Goal: Task Accomplishment & Management: Manage account settings

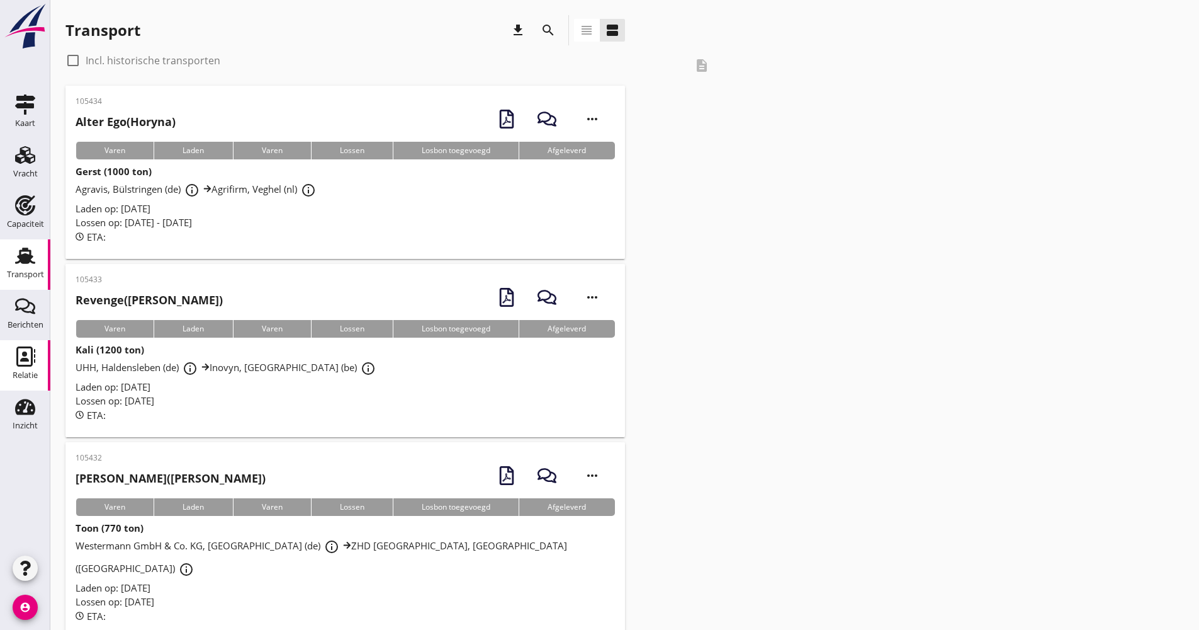
click at [27, 367] on div "Relatie" at bounding box center [25, 375] width 25 height 18
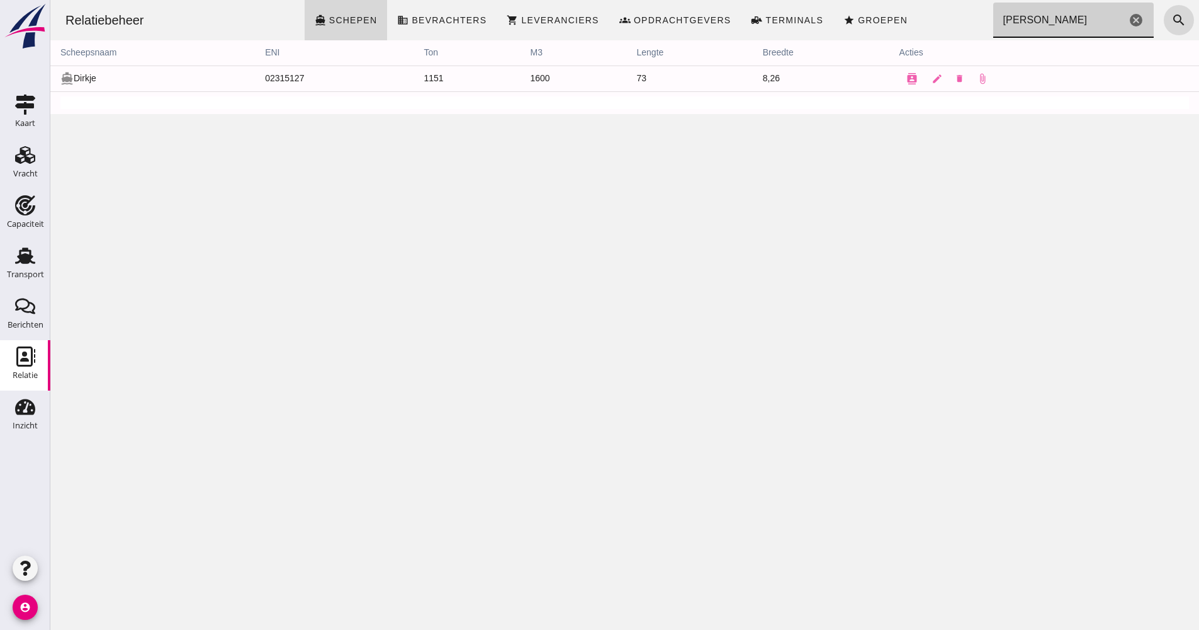
drag, startPoint x: 1075, startPoint y: 26, endPoint x: 944, endPoint y: 18, distance: 131.8
click at [944, 18] on div "Relatiebeheer directions_boat Schepen business Bevrachters shopping_cart Levera…" at bounding box center [624, 20] width 1139 height 40
type input "EVERINGEN"
click at [1172, 23] on icon "search" at bounding box center [1179, 20] width 15 height 15
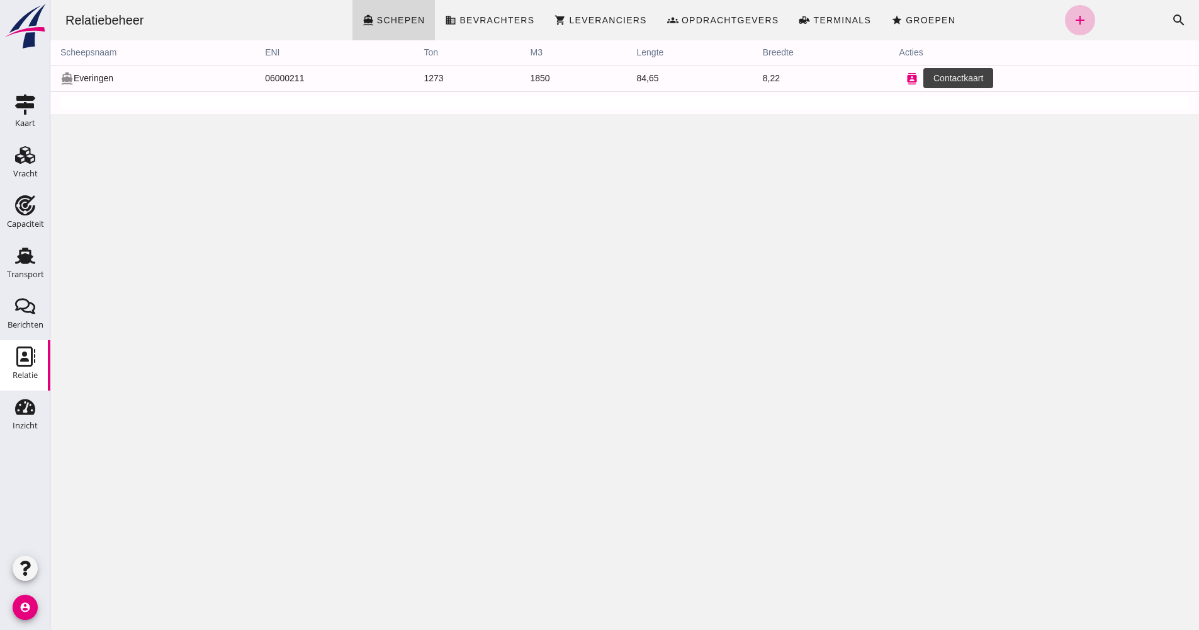
click at [908, 84] on icon "contacts" at bounding box center [912, 78] width 11 height 11
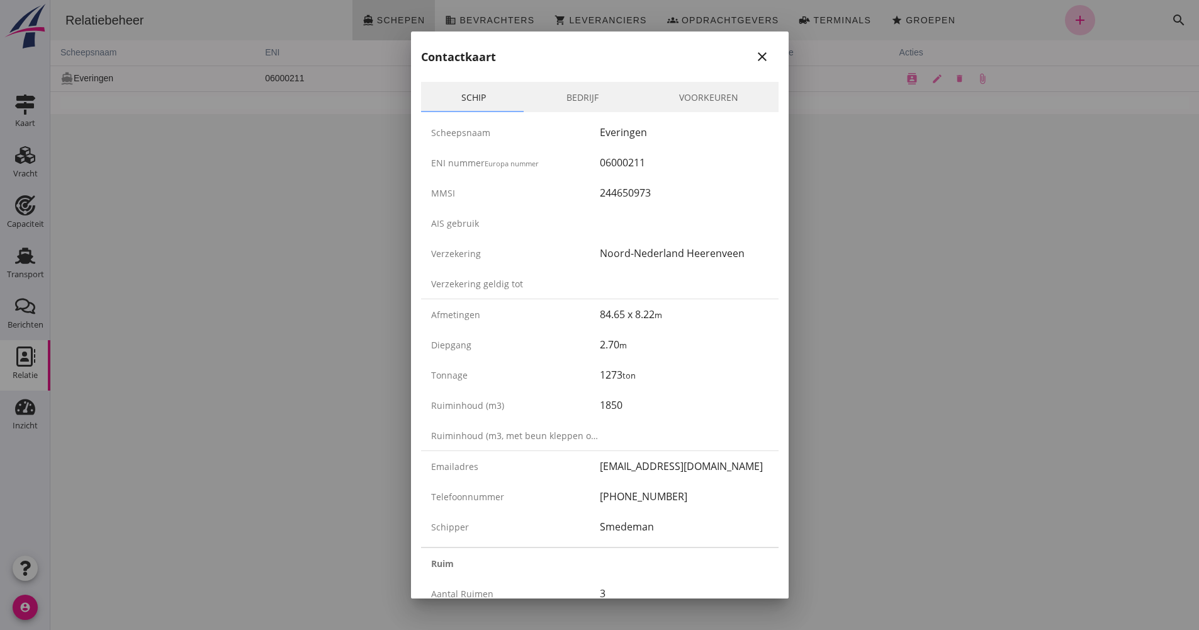
drag, startPoint x: 674, startPoint y: 152, endPoint x: 565, endPoint y: 158, distance: 108.5
click at [565, 158] on div "ENI nummer Europa nummer 06000211" at bounding box center [600, 162] width 358 height 30
drag, startPoint x: 565, startPoint y: 158, endPoint x: 597, endPoint y: 160, distance: 31.5
copy div "06000211"
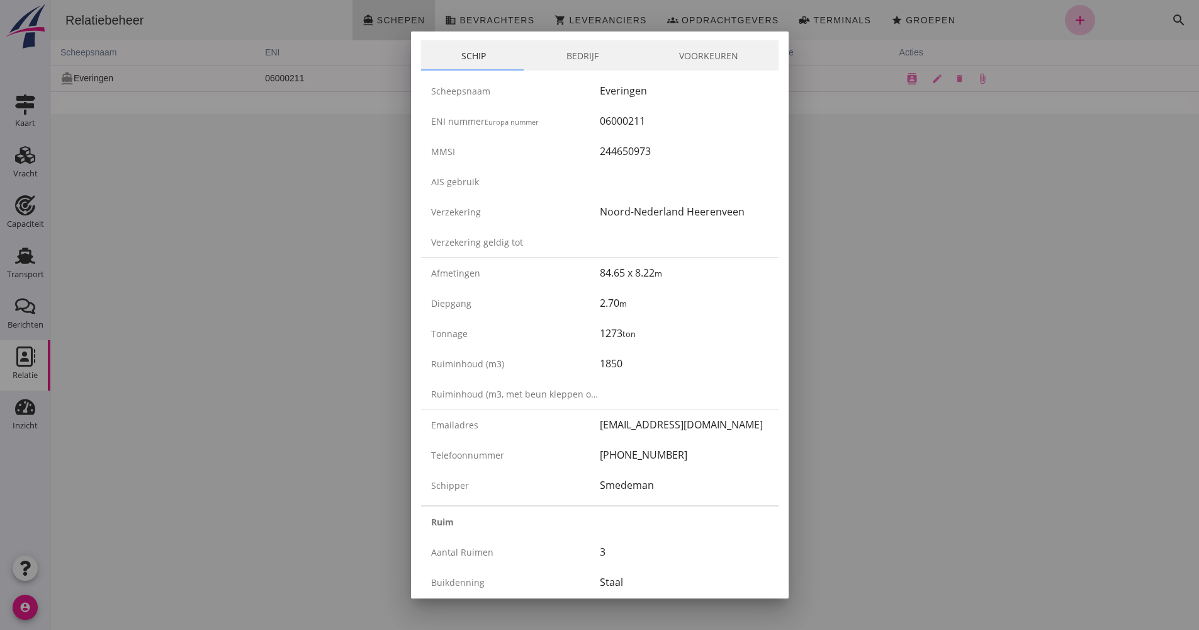
scroll to position [63, 0]
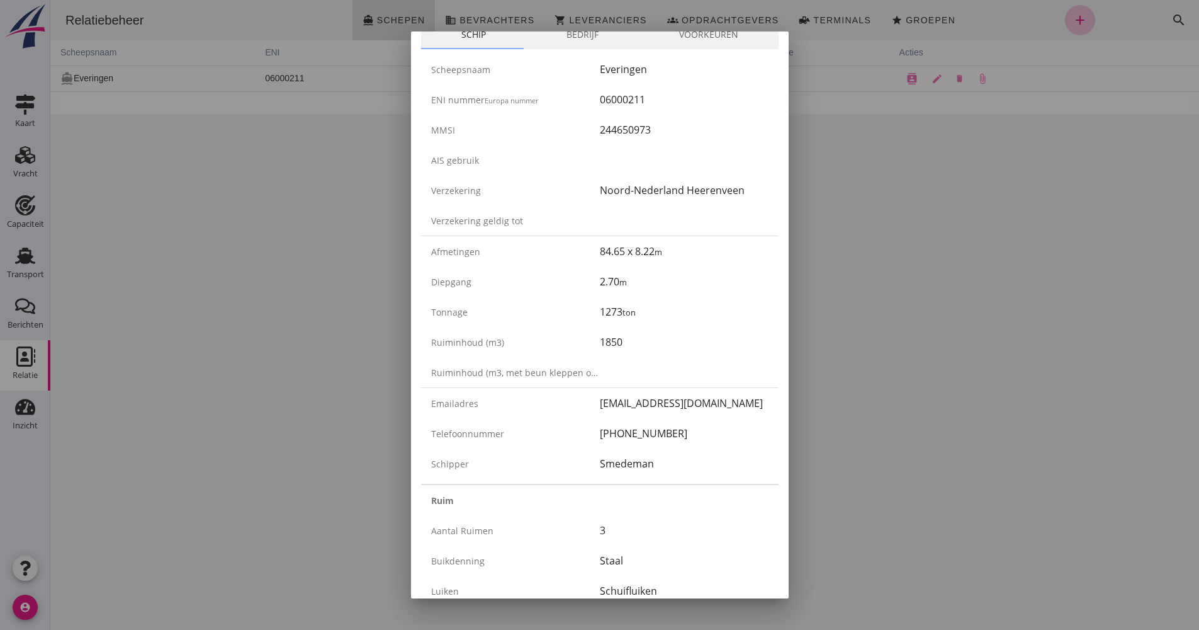
click at [635, 461] on div "Smedeman" at bounding box center [684, 463] width 169 height 15
copy div "Smedeman"
drag, startPoint x: 701, startPoint y: 447, endPoint x: 590, endPoint y: 438, distance: 111.8
click at [590, 438] on div "Telefoonnummer [PHONE_NUMBER]" at bounding box center [600, 433] width 358 height 30
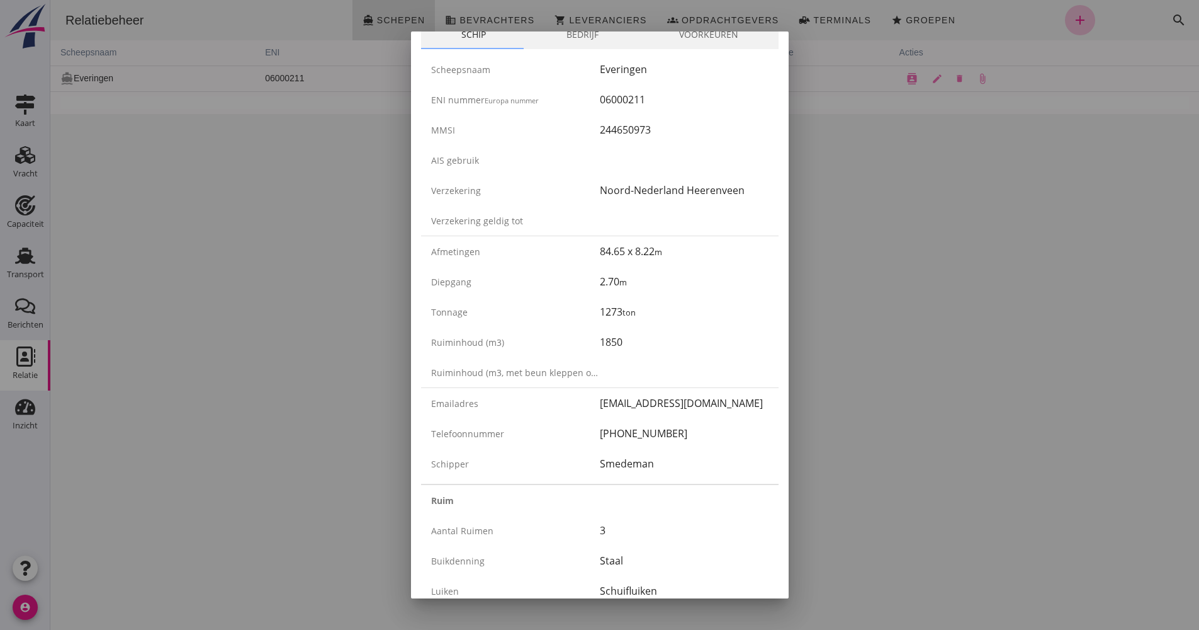
drag, startPoint x: 590, startPoint y: 438, endPoint x: 606, endPoint y: 432, distance: 17.0
copy div "[PHONE_NUMBER]"
click at [54, 308] on div at bounding box center [599, 315] width 1199 height 630
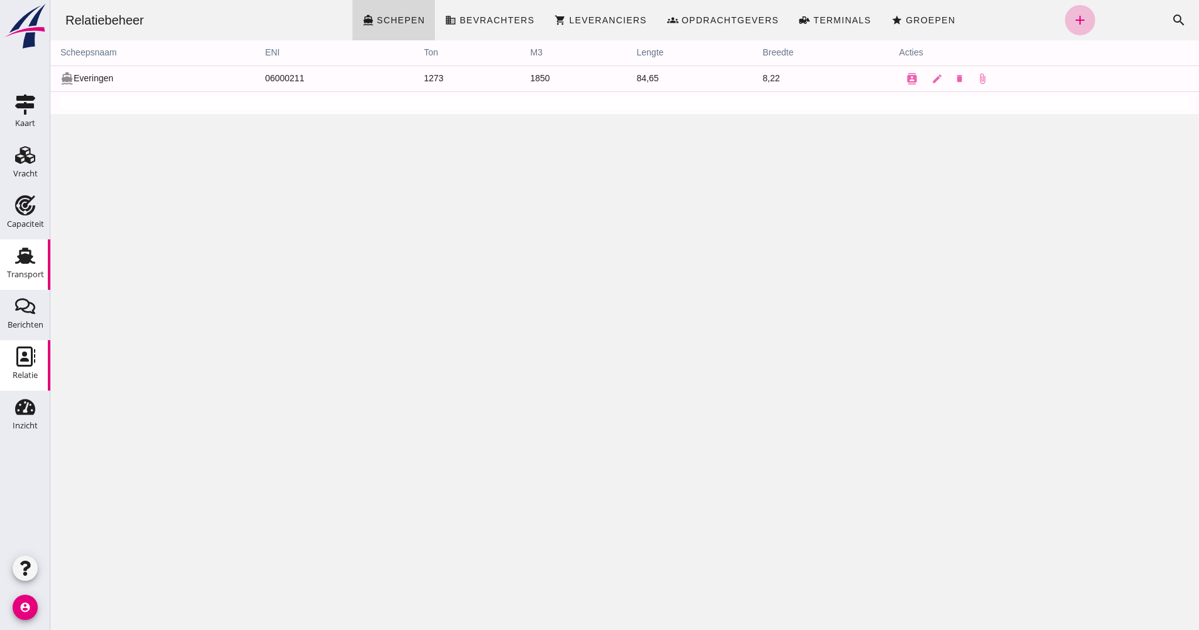
click at [23, 272] on div "Transport" at bounding box center [25, 274] width 37 height 8
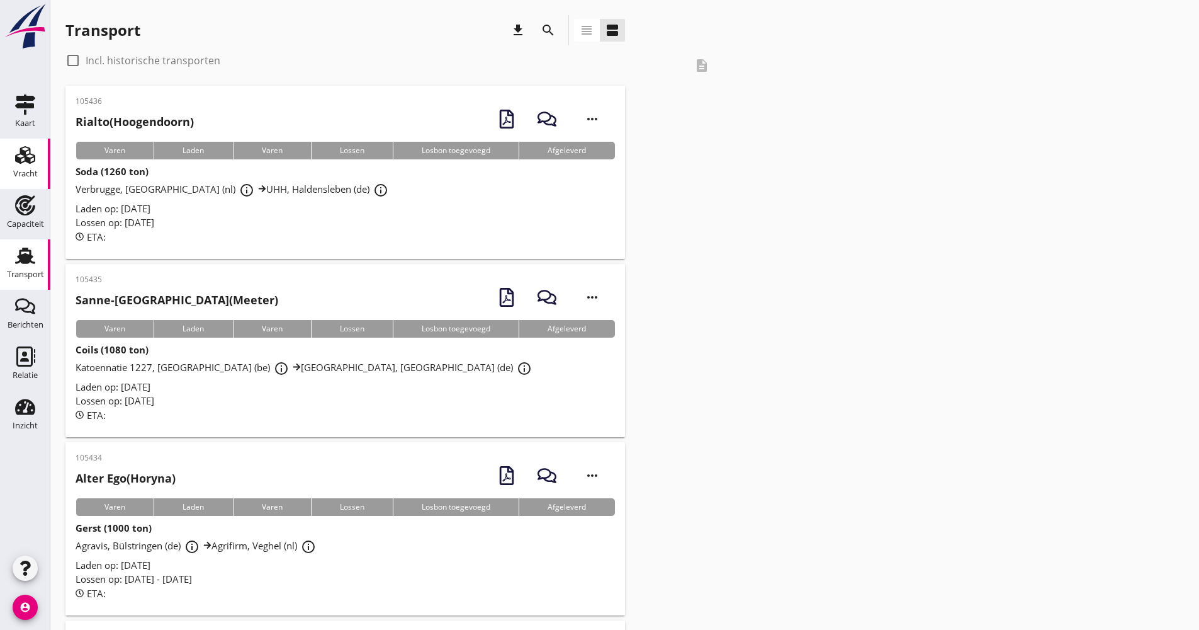
click at [31, 165] on div "Vracht" at bounding box center [25, 174] width 25 height 18
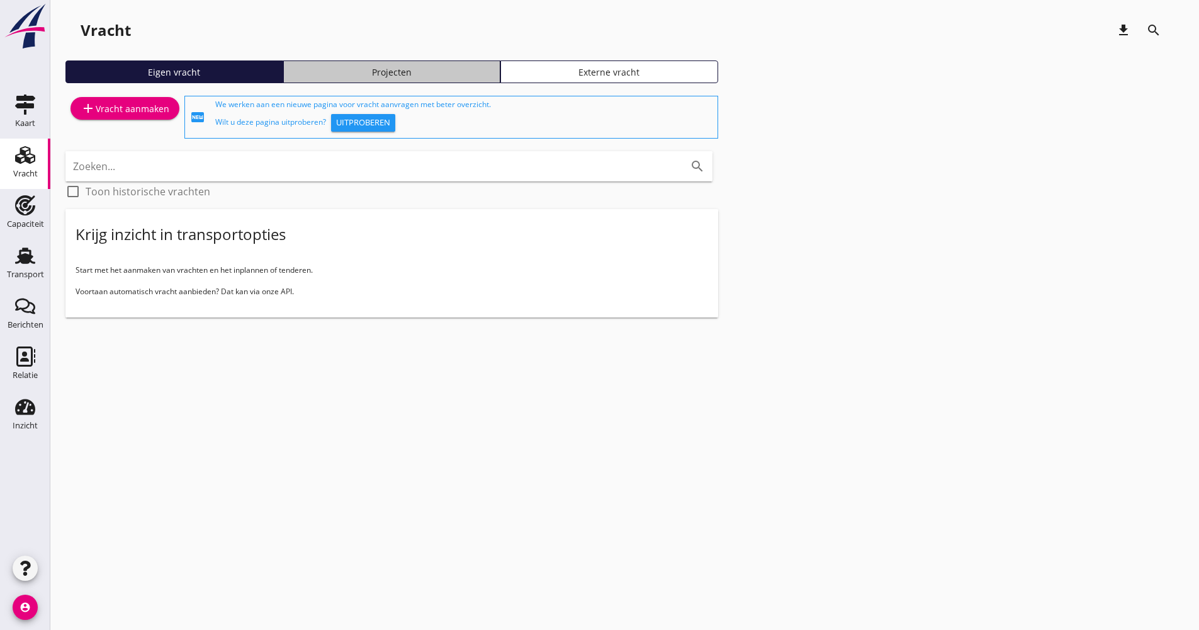
click at [433, 81] on link "Projecten" at bounding box center [392, 71] width 218 height 23
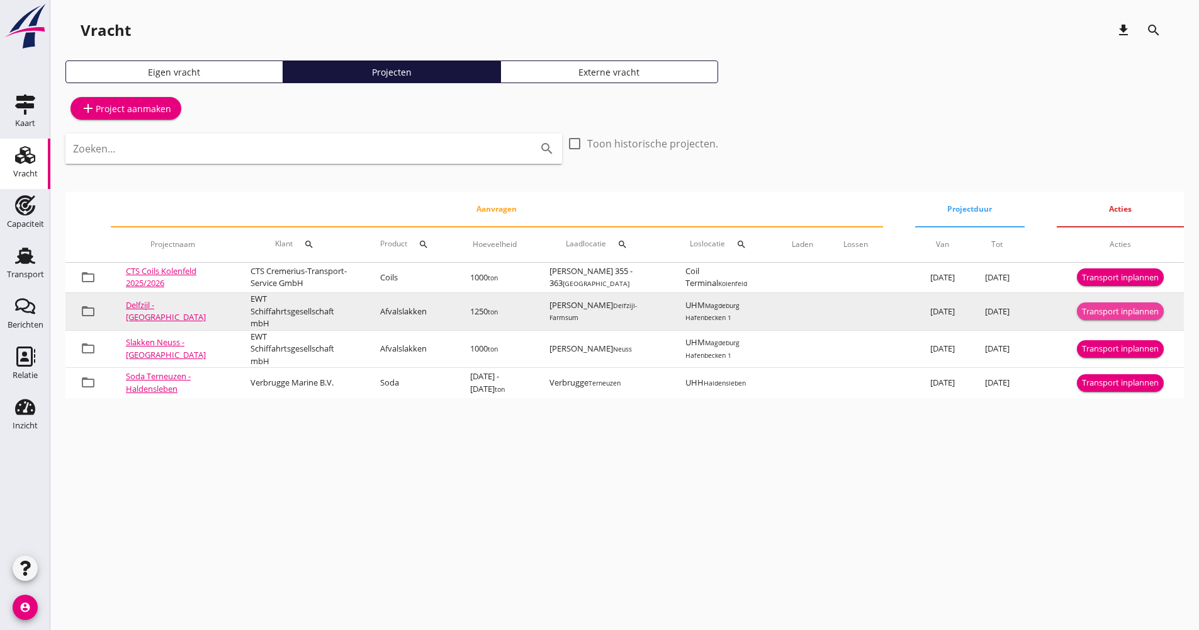
click at [1130, 318] on div "Transport inplannen" at bounding box center [1120, 311] width 77 height 13
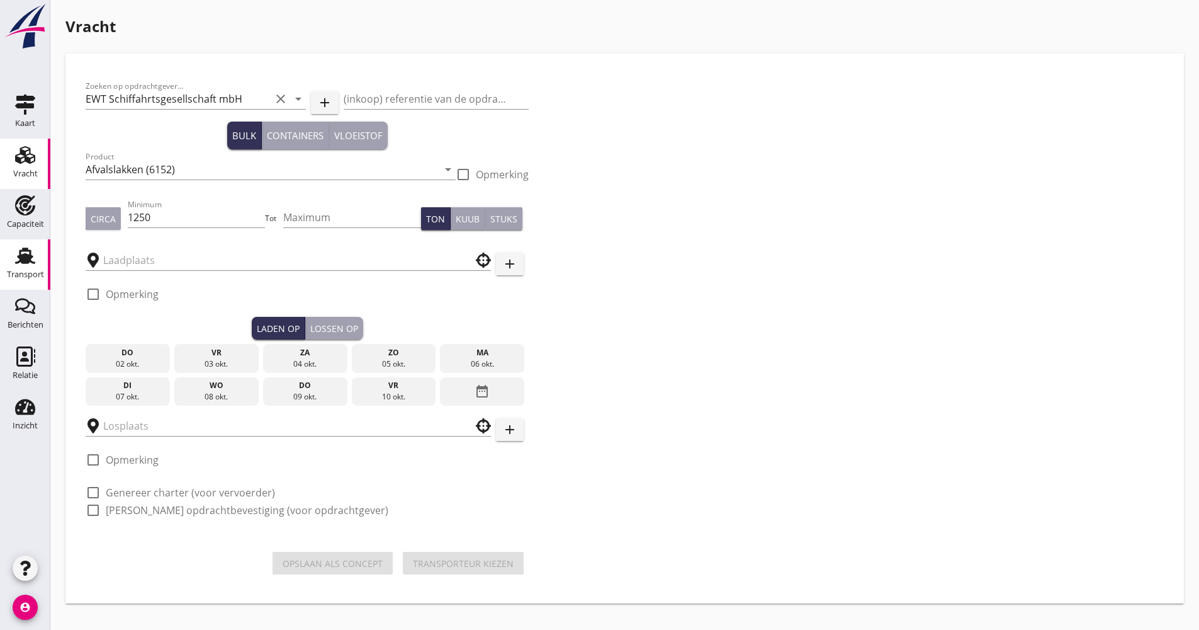
type input "[PERSON_NAME]"
type input "UHM"
checkbox input "true"
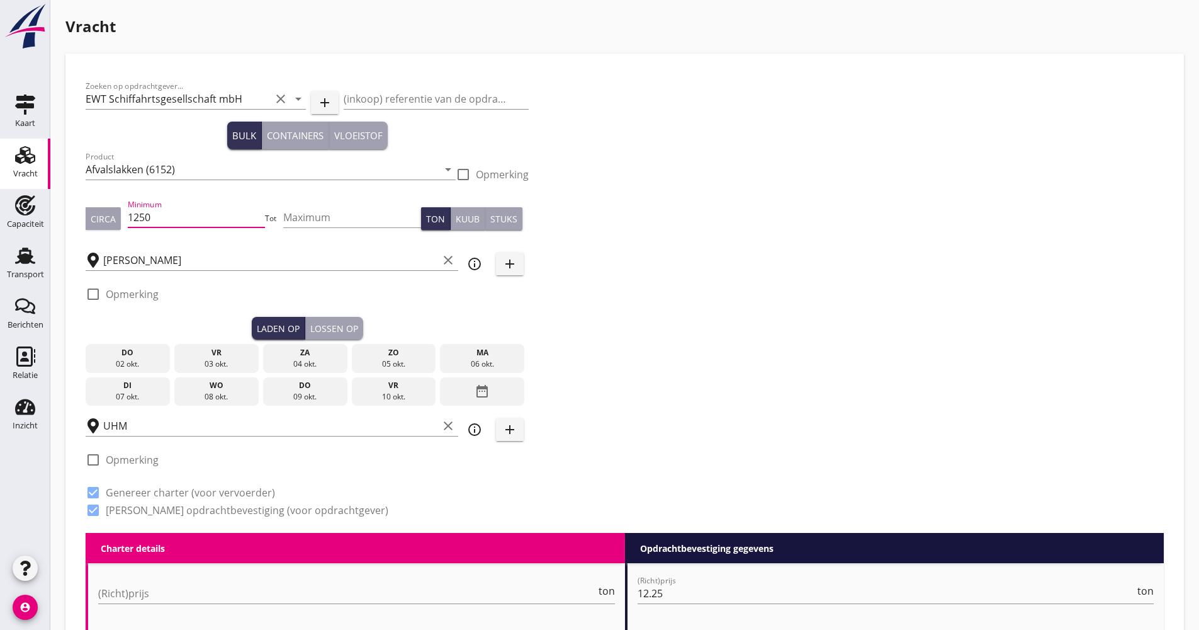
drag, startPoint x: 161, startPoint y: 215, endPoint x: 108, endPoint y: 225, distance: 53.8
click at [111, 223] on div "Circa Minimum 1250 Tot Maximum Ton Kuub Stuks" at bounding box center [307, 218] width 443 height 43
type input "1350"
click at [374, 382] on div "vr" at bounding box center [393, 385] width 78 height 11
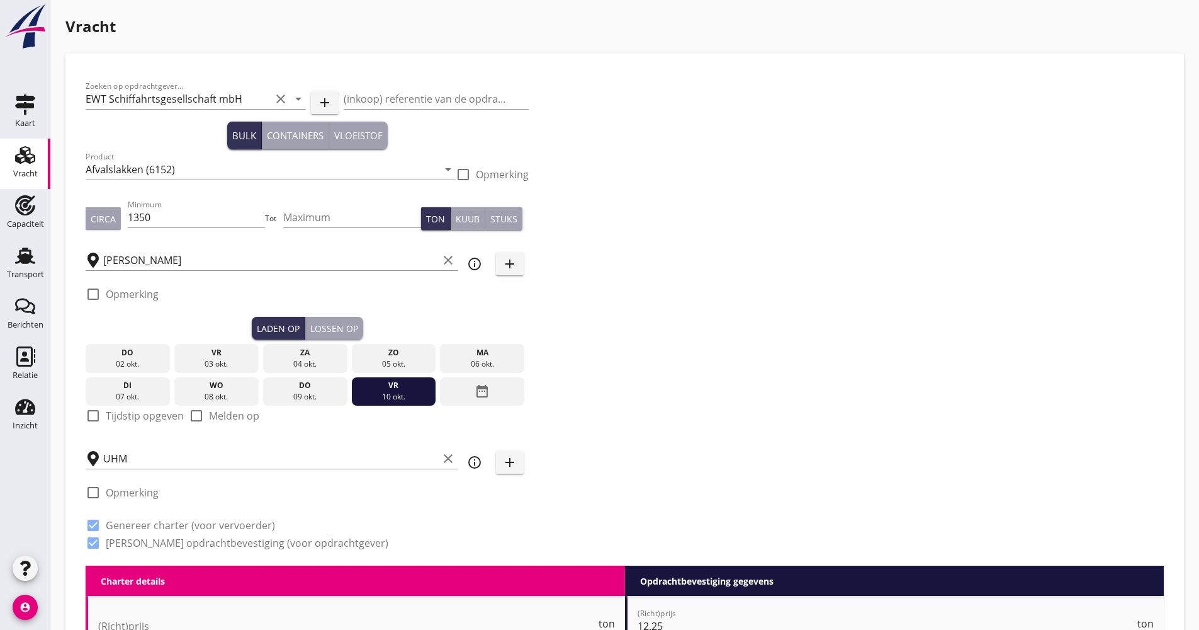
click at [132, 416] on label "Tijdstip opgeven" at bounding box center [145, 415] width 78 height 13
checkbox input "true"
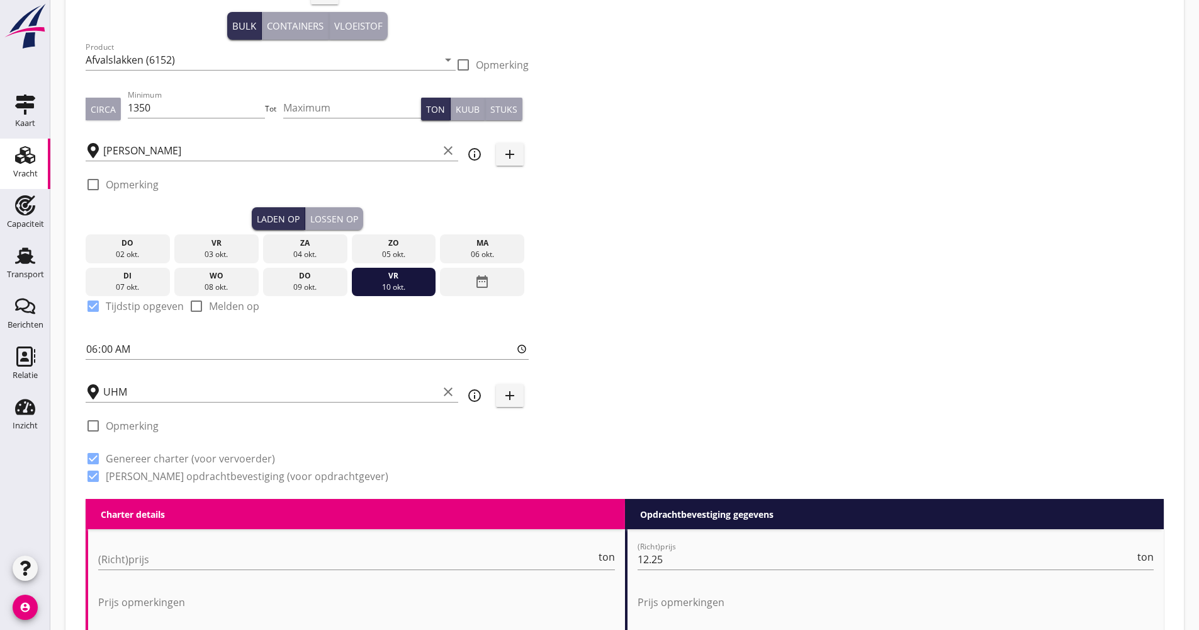
scroll to position [126, 0]
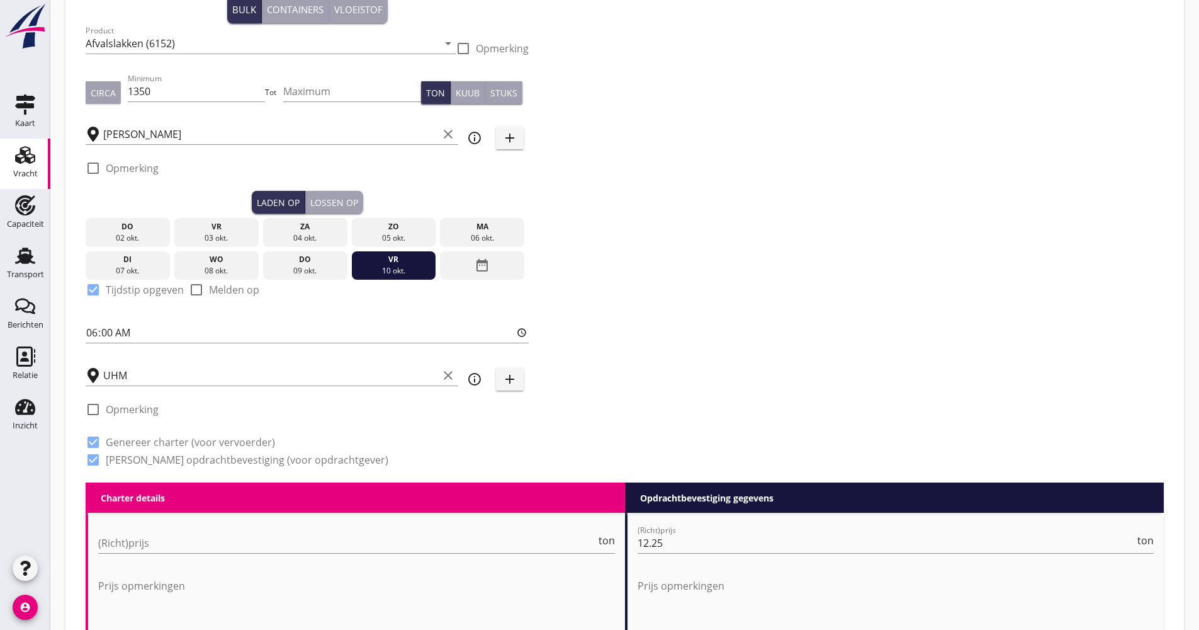
click at [339, 196] on div "Lossen op" at bounding box center [334, 202] width 48 height 13
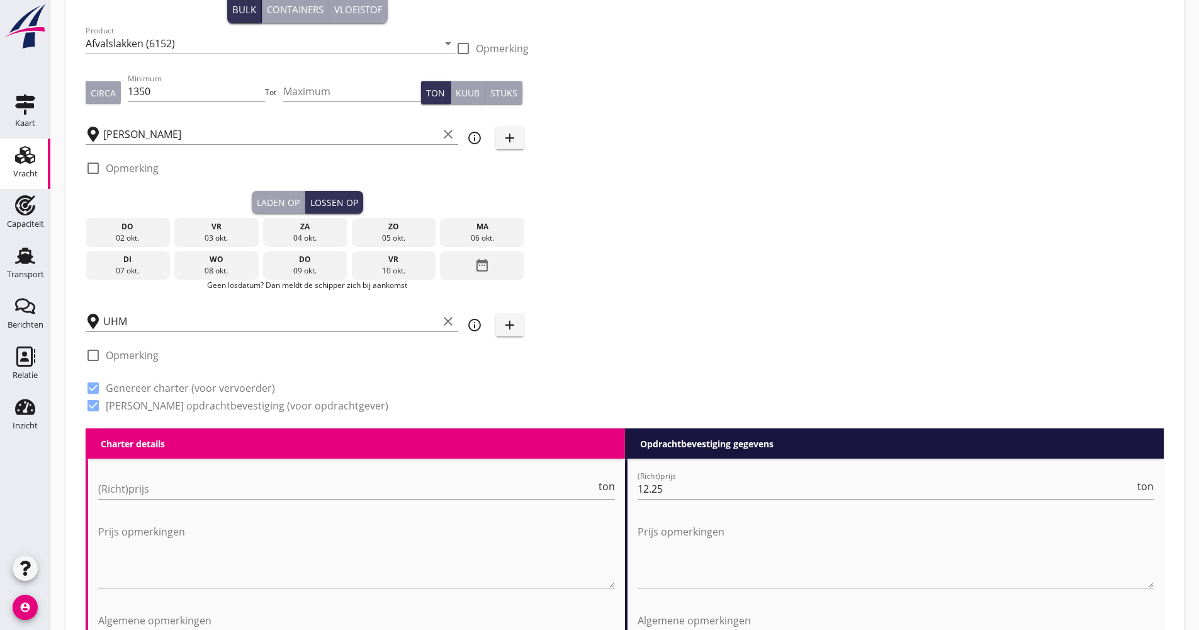
click at [487, 254] on icon "date_range" at bounding box center [482, 265] width 15 height 23
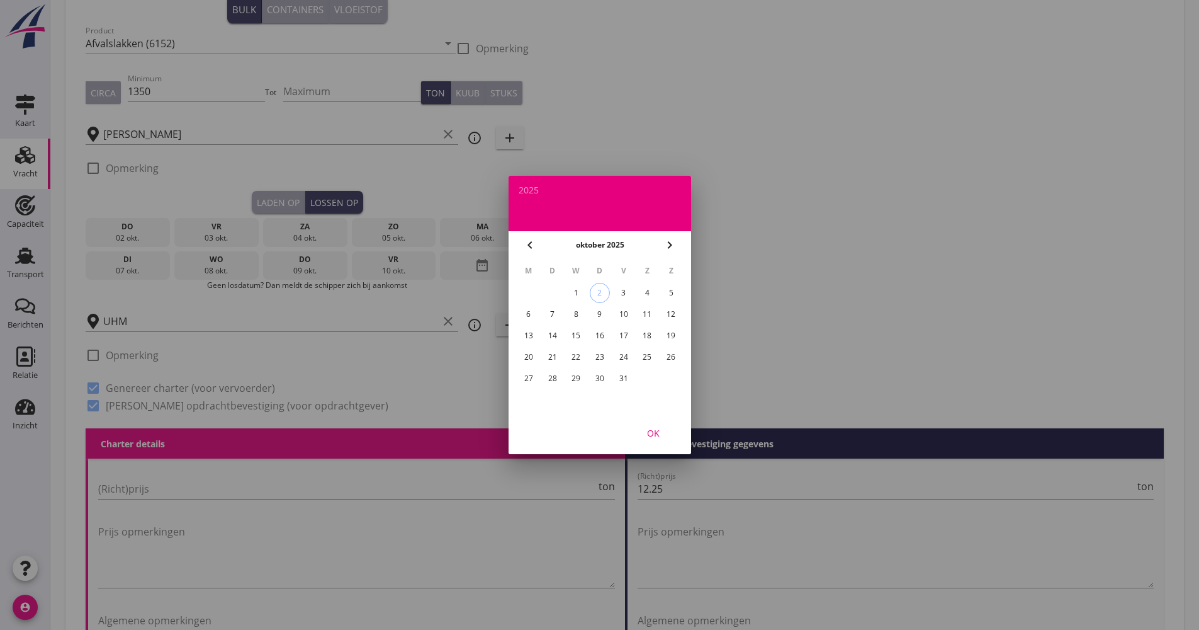
click at [536, 358] on div "20" at bounding box center [528, 357] width 20 height 20
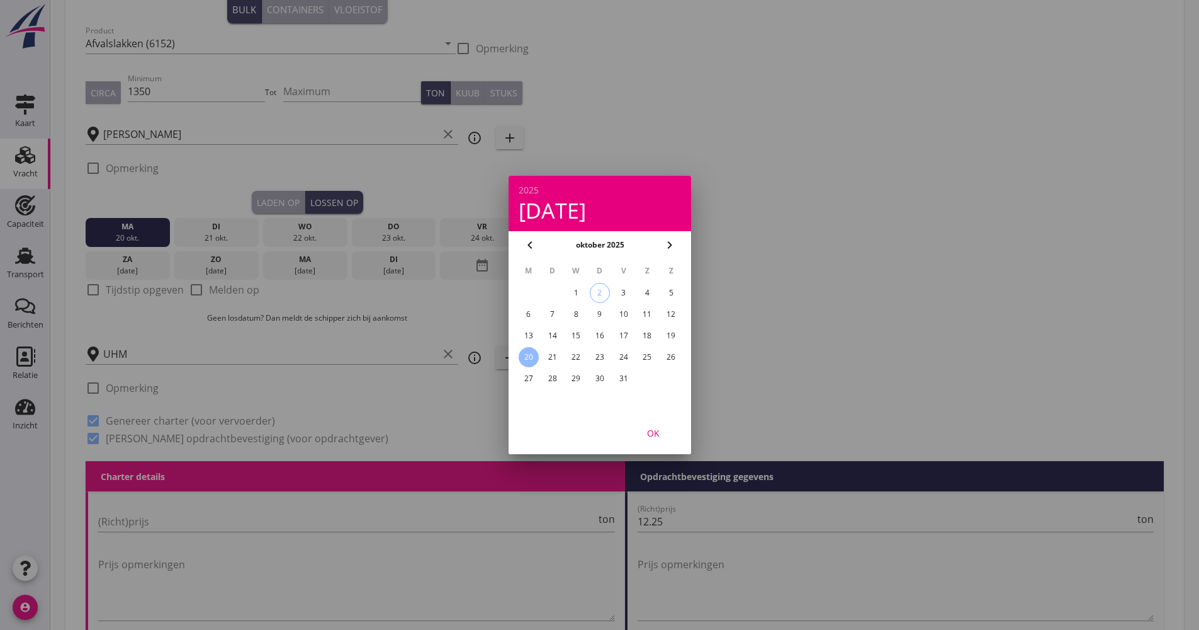
click at [654, 427] on div "OK" at bounding box center [653, 432] width 35 height 13
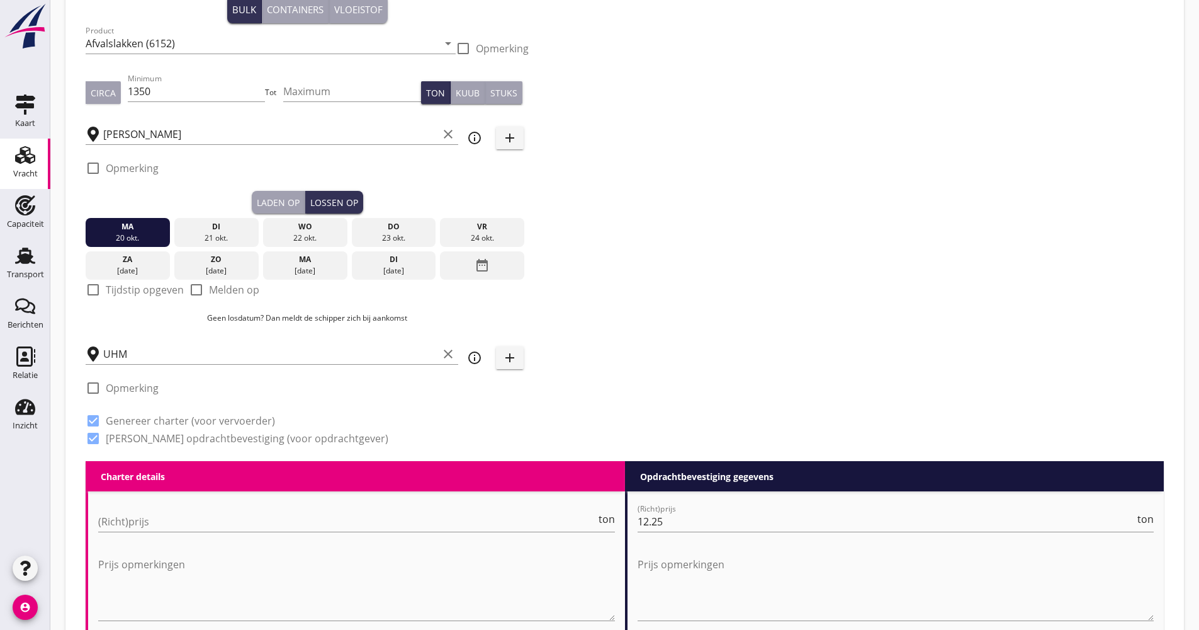
click at [143, 293] on label "Tijdstip opgeven" at bounding box center [145, 289] width 78 height 13
checkbox input "true"
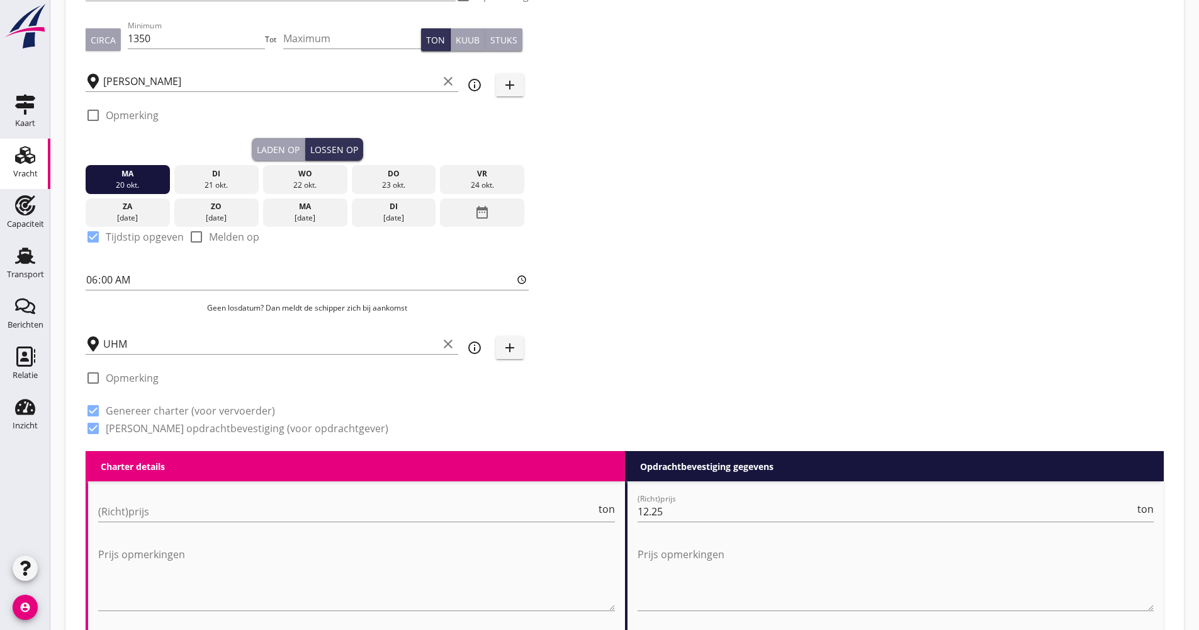
scroll to position [252, 0]
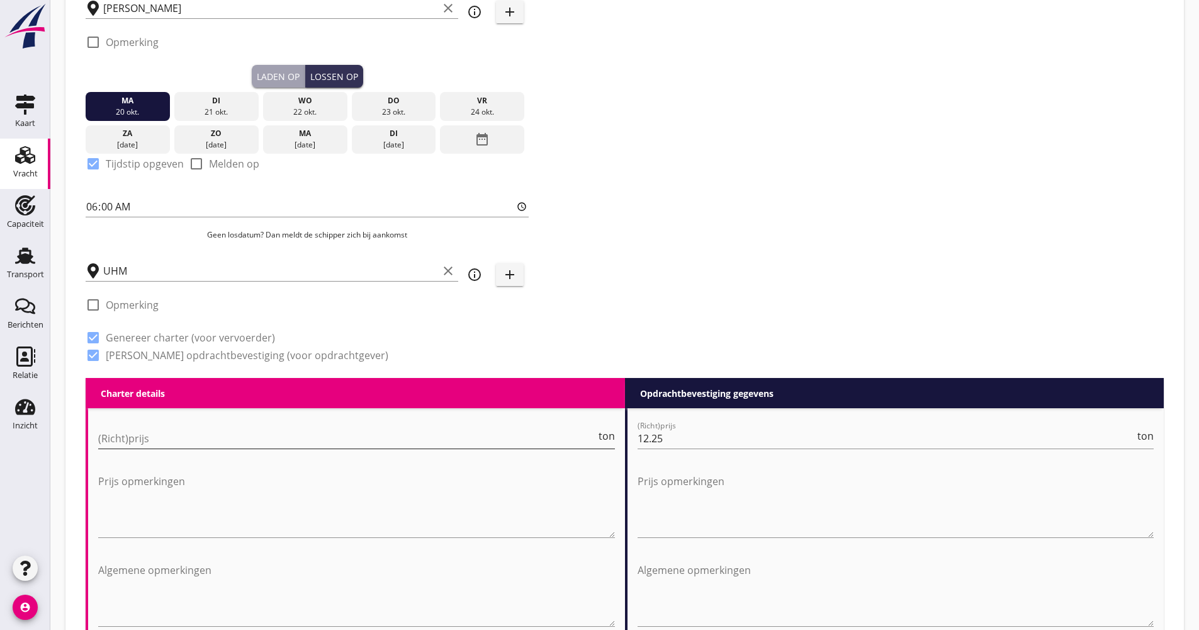
click at [142, 448] on input "(Richt)prijs" at bounding box center [347, 438] width 498 height 20
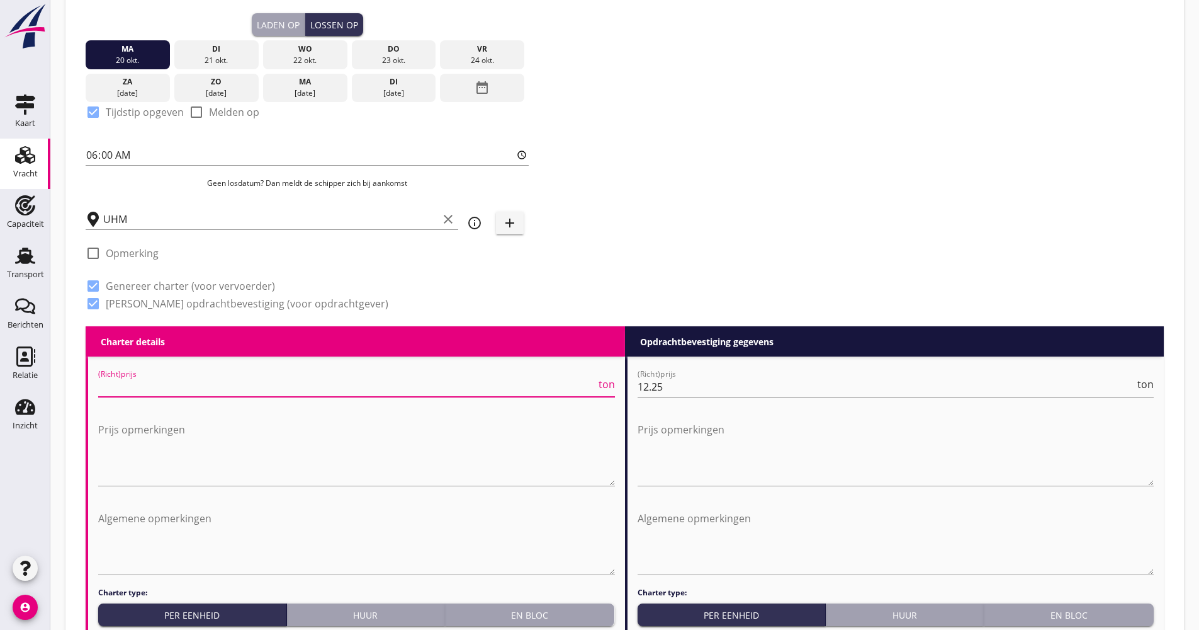
scroll to position [378, 0]
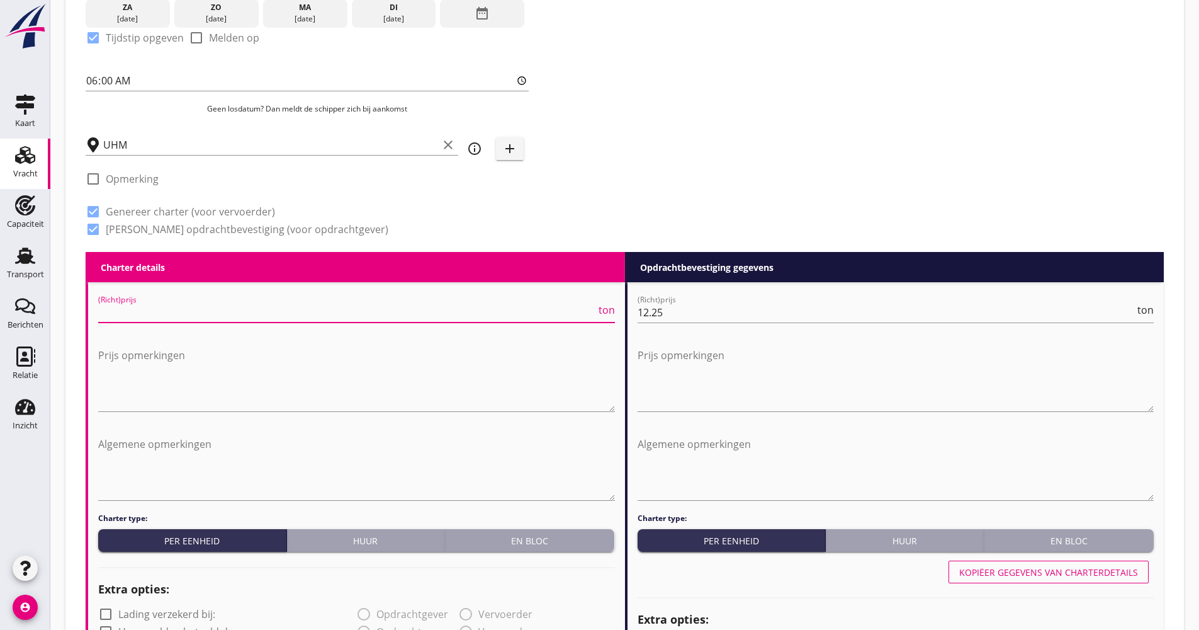
click at [170, 300] on div "(Richt)prijs ton" at bounding box center [356, 315] width 517 height 40
click at [156, 309] on input "(Richt)prijs" at bounding box center [347, 312] width 498 height 20
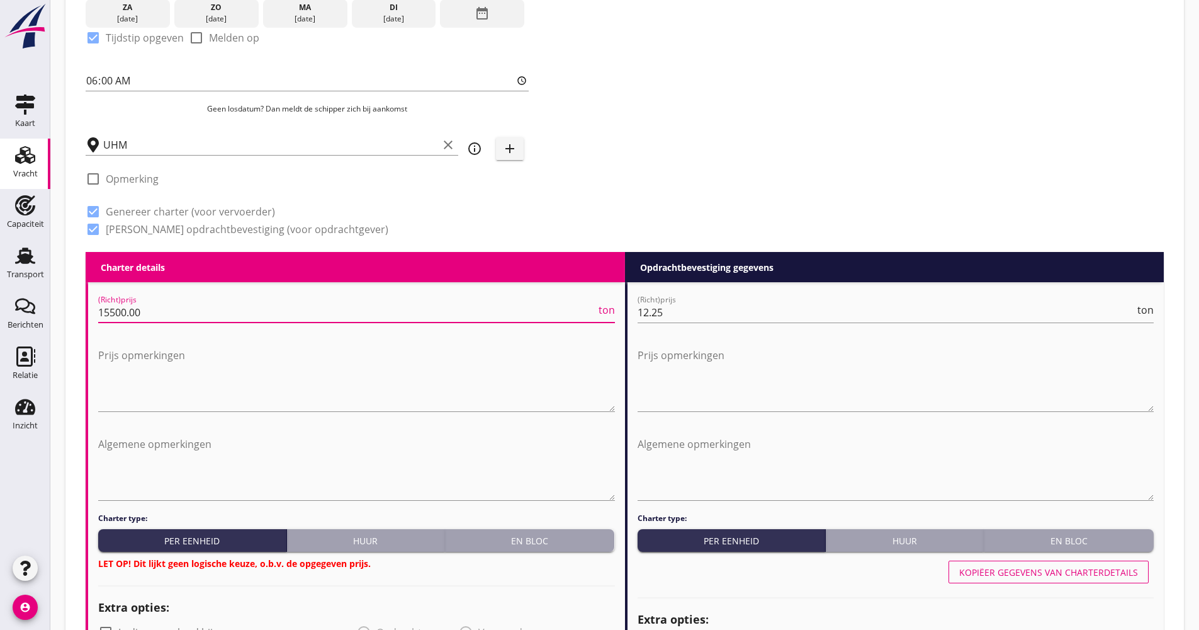
type input "15500.00"
click at [508, 541] on div "En bloc" at bounding box center [530, 540] width 160 height 13
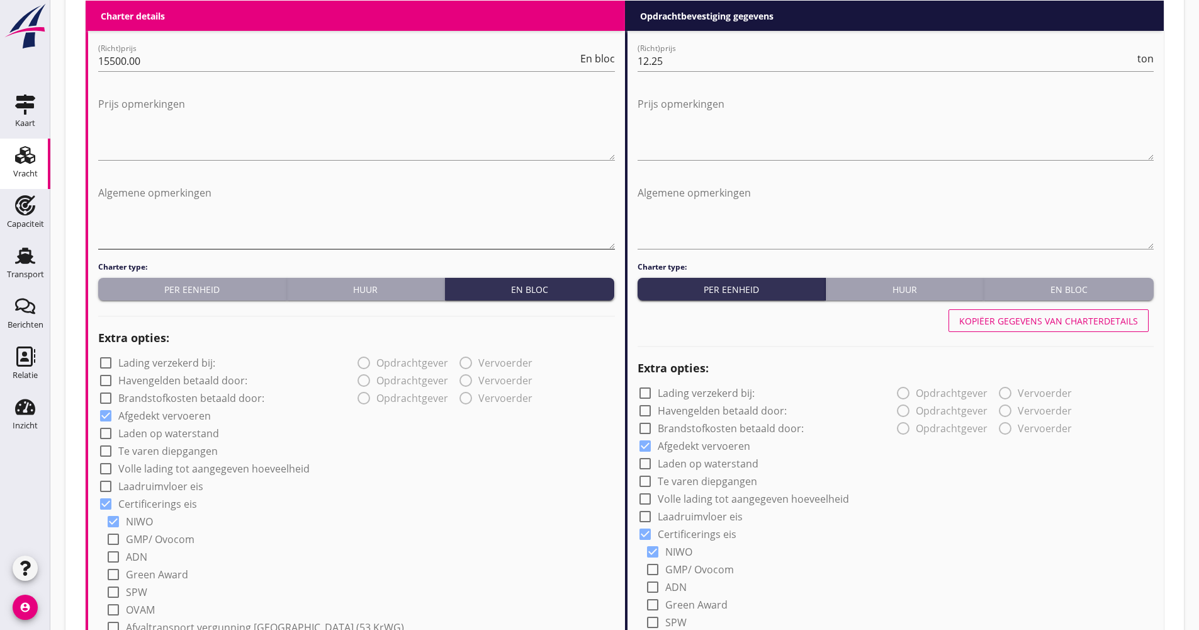
scroll to position [630, 0]
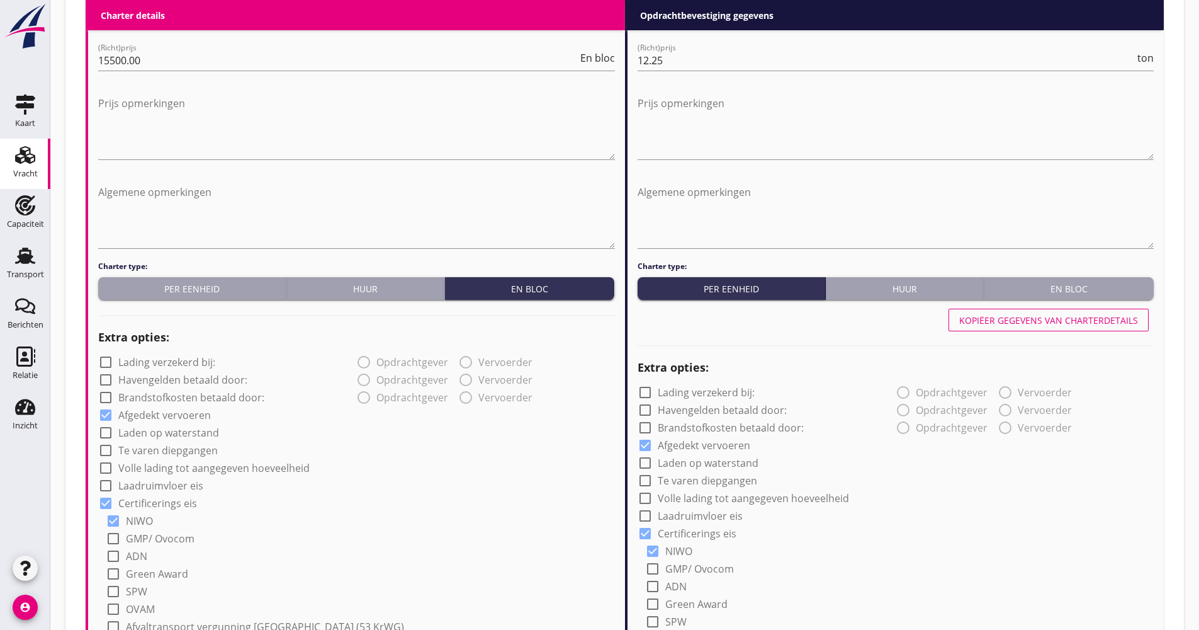
click at [156, 469] on label "Volle lading tot aangegeven hoeveelheid" at bounding box center [213, 467] width 191 height 13
checkbox input "true"
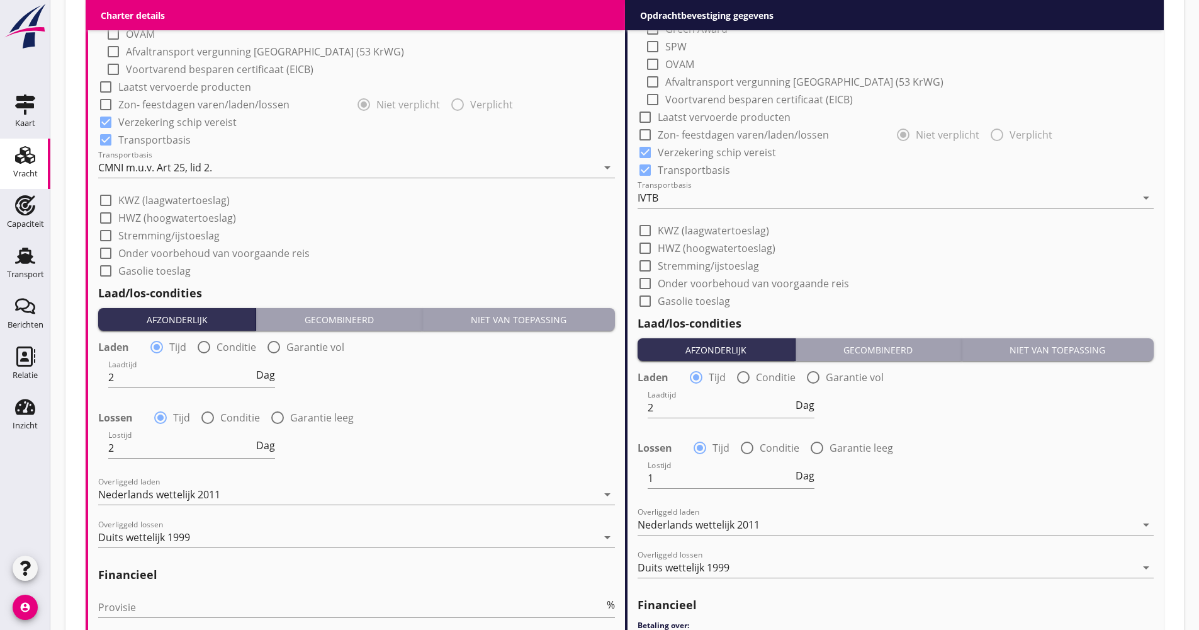
scroll to position [1322, 0]
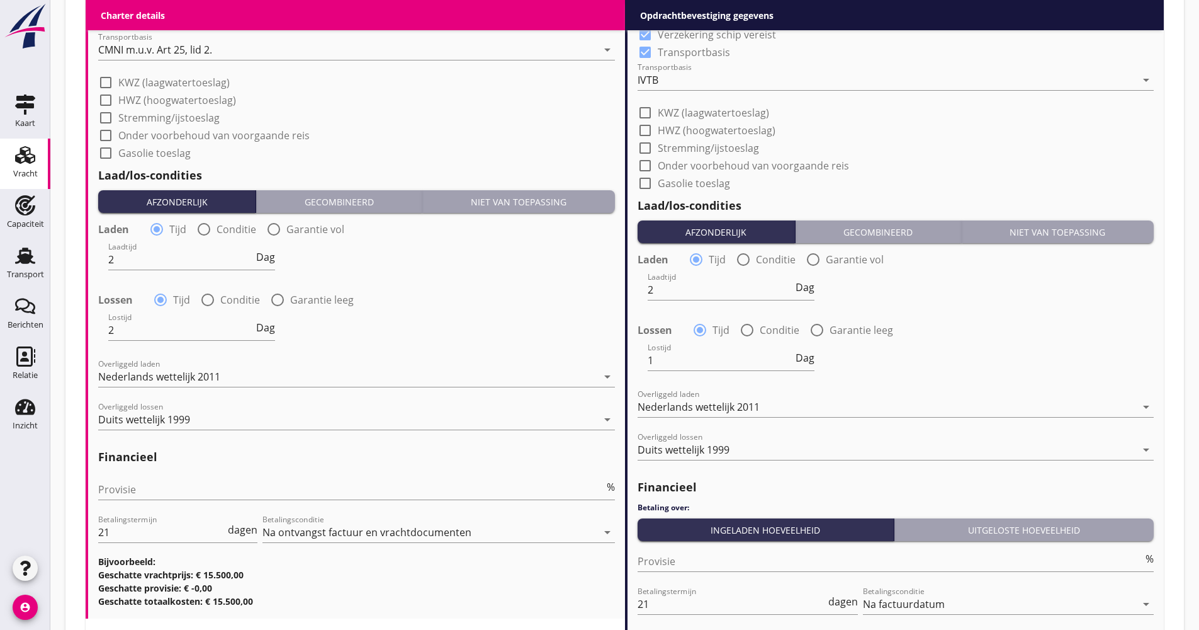
click at [304, 304] on label "Garantie leeg" at bounding box center [322, 299] width 64 height 13
radio input "false"
radio input "true"
click at [565, 309] on div "-1 uur -5 min Garantie leeg [DATE] 14:21 +5 min +1 uur date_range" at bounding box center [361, 330] width 509 height 45
click at [565, 311] on div "date_range" at bounding box center [578, 330] width 74 height 40
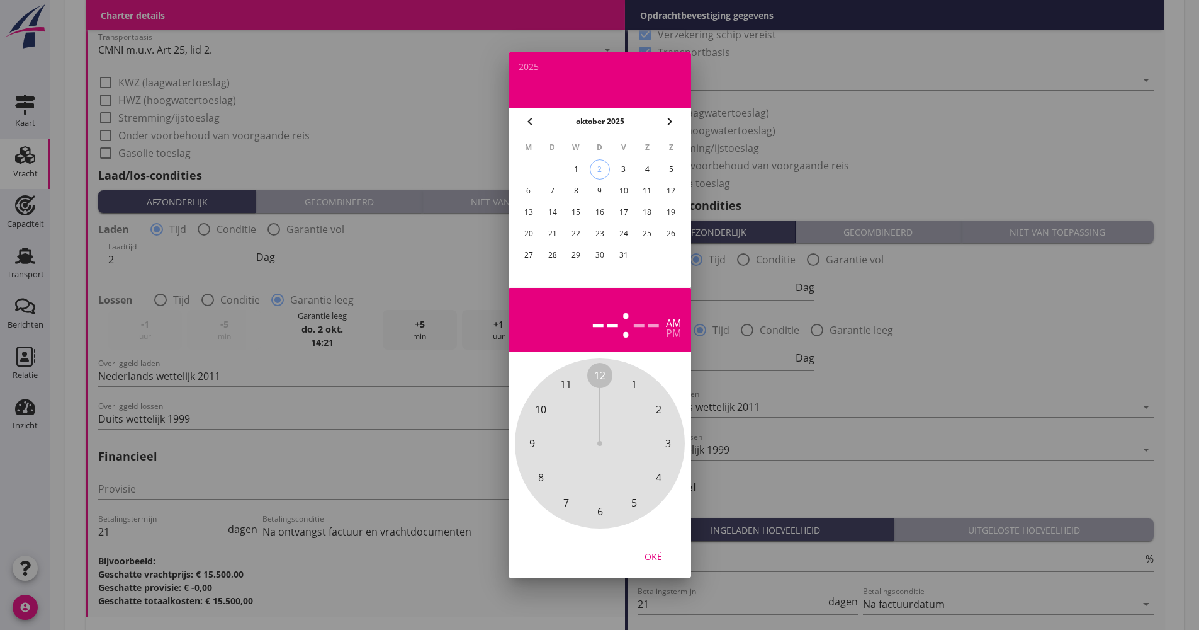
click at [533, 232] on div "20" at bounding box center [528, 234] width 20 height 20
click at [652, 561] on div "Oké" at bounding box center [653, 556] width 35 height 13
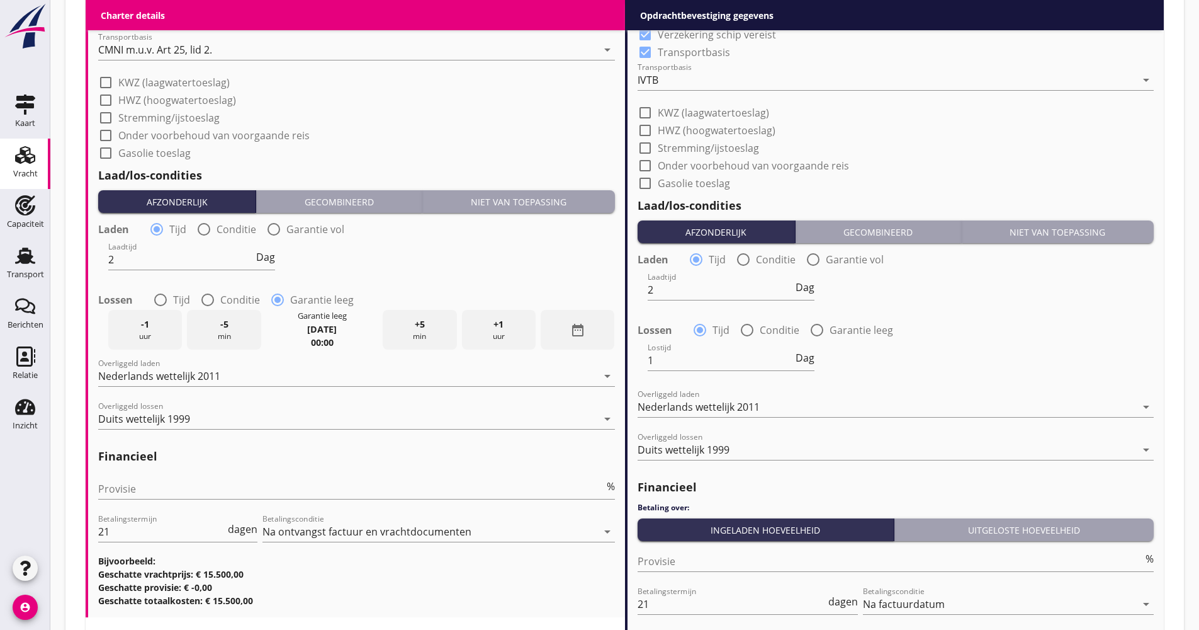
click at [334, 342] on strong "00:00" at bounding box center [322, 342] width 23 height 12
click at [584, 327] on icon "date_range" at bounding box center [577, 329] width 15 height 15
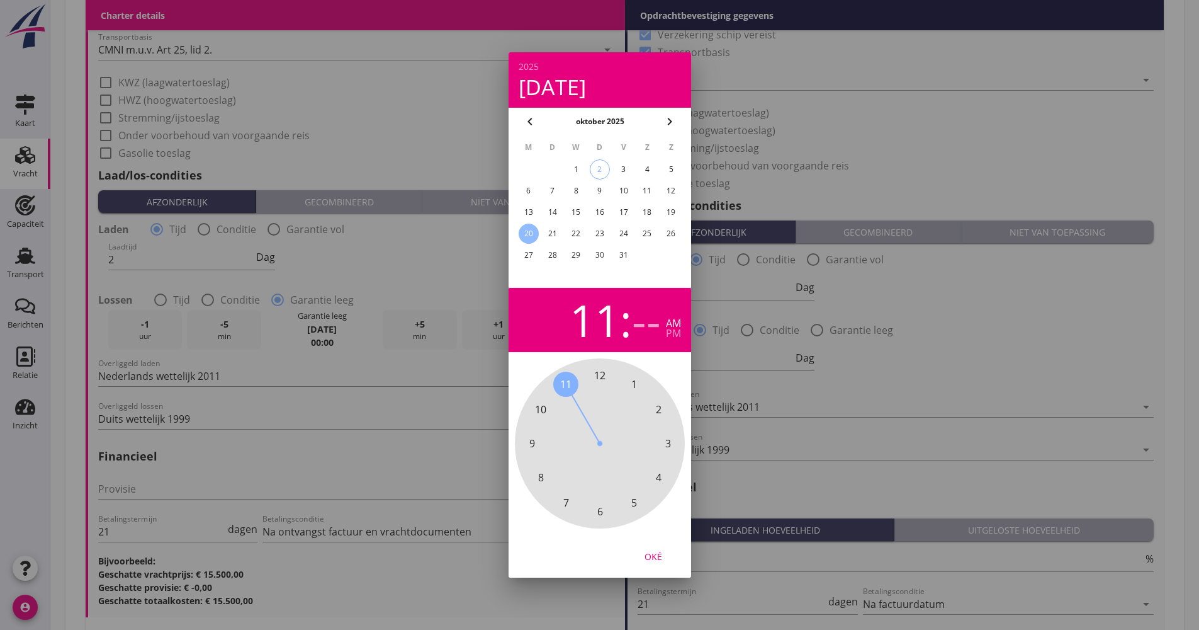
drag, startPoint x: 603, startPoint y: 383, endPoint x: 578, endPoint y: 415, distance: 40.8
click at [578, 415] on div "12 1 2 3 4 5 6 7 8 9 10 11" at bounding box center [600, 443] width 136 height 136
click at [669, 336] on div "pm" at bounding box center [673, 333] width 15 height 10
click at [600, 337] on div "11" at bounding box center [595, 320] width 50 height 44
click at [638, 331] on div "--" at bounding box center [646, 320] width 29 height 44
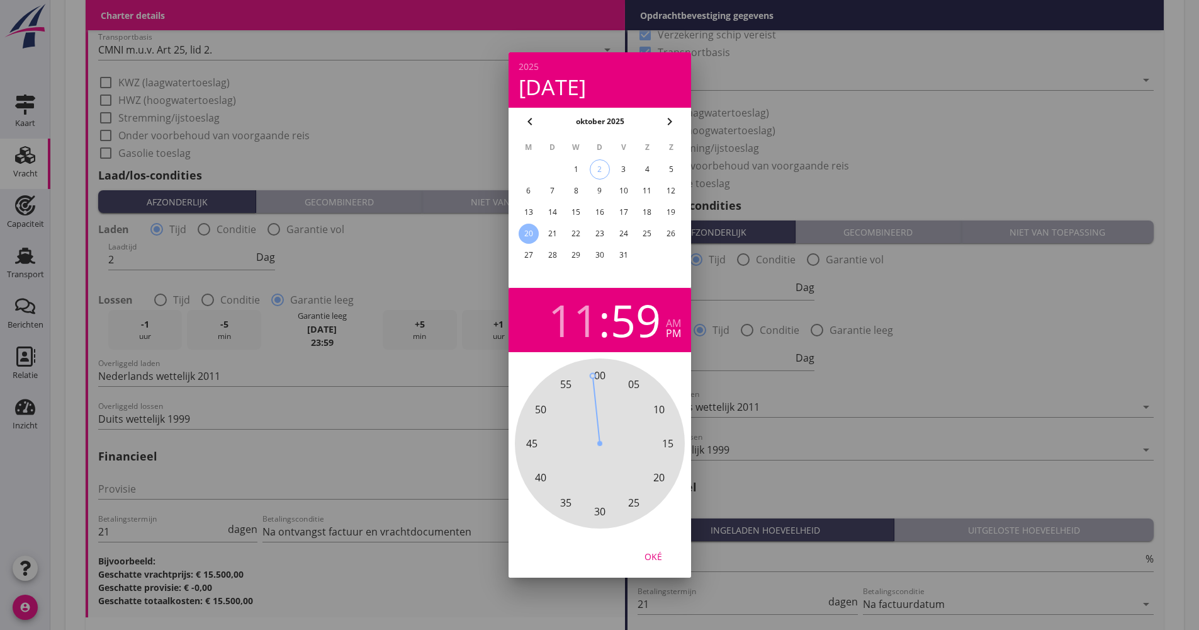
drag, startPoint x: 604, startPoint y: 378, endPoint x: 594, endPoint y: 403, distance: 27.4
click at [594, 401] on div "00 05 10 15 20 25 30 35 40 45 50 55" at bounding box center [600, 443] width 136 height 136
click at [663, 559] on div "Oké" at bounding box center [653, 556] width 35 height 13
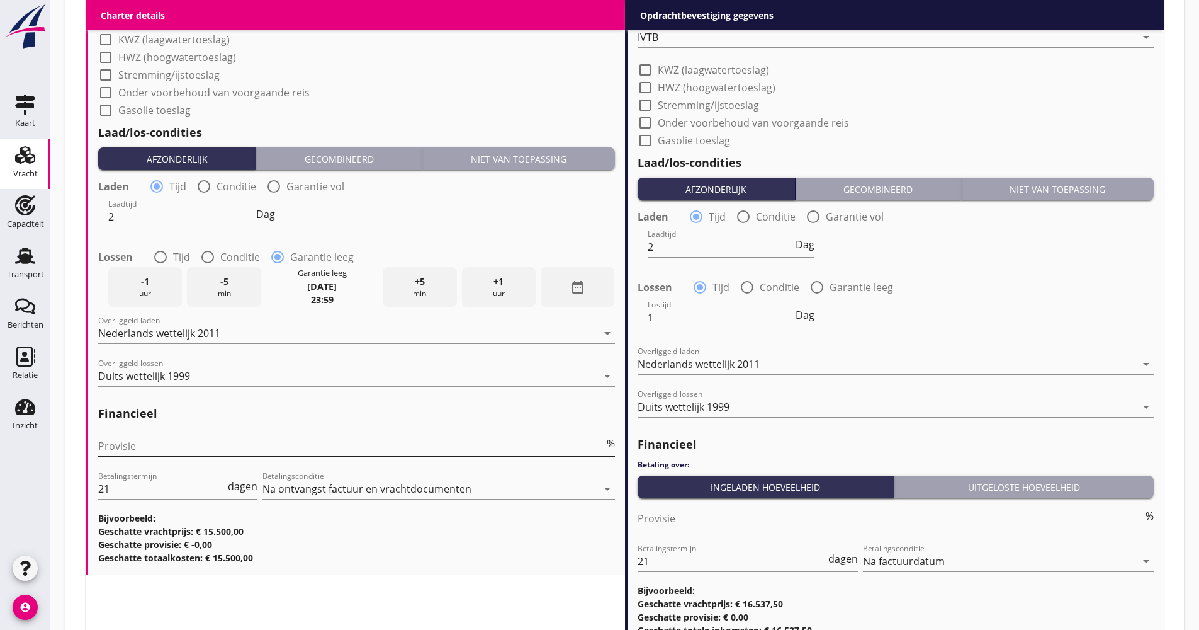
scroll to position [1385, 0]
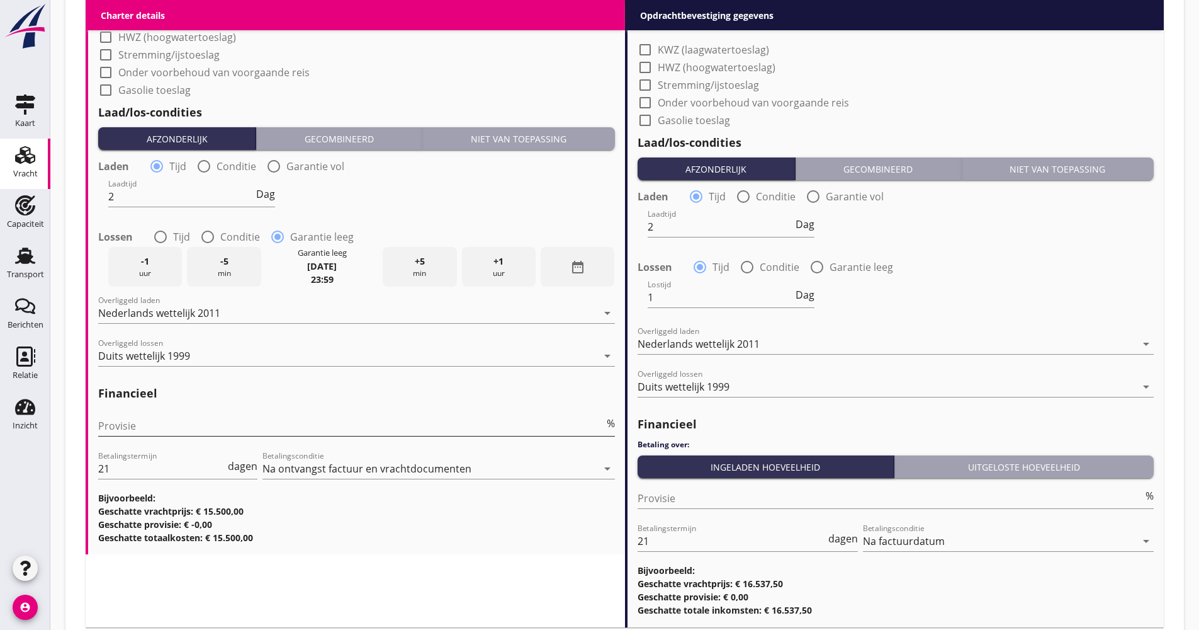
click at [157, 431] on input "Provisie" at bounding box center [351, 426] width 506 height 20
type input "5.00"
drag, startPoint x: 130, startPoint y: 458, endPoint x: 74, endPoint y: 467, distance: 57.3
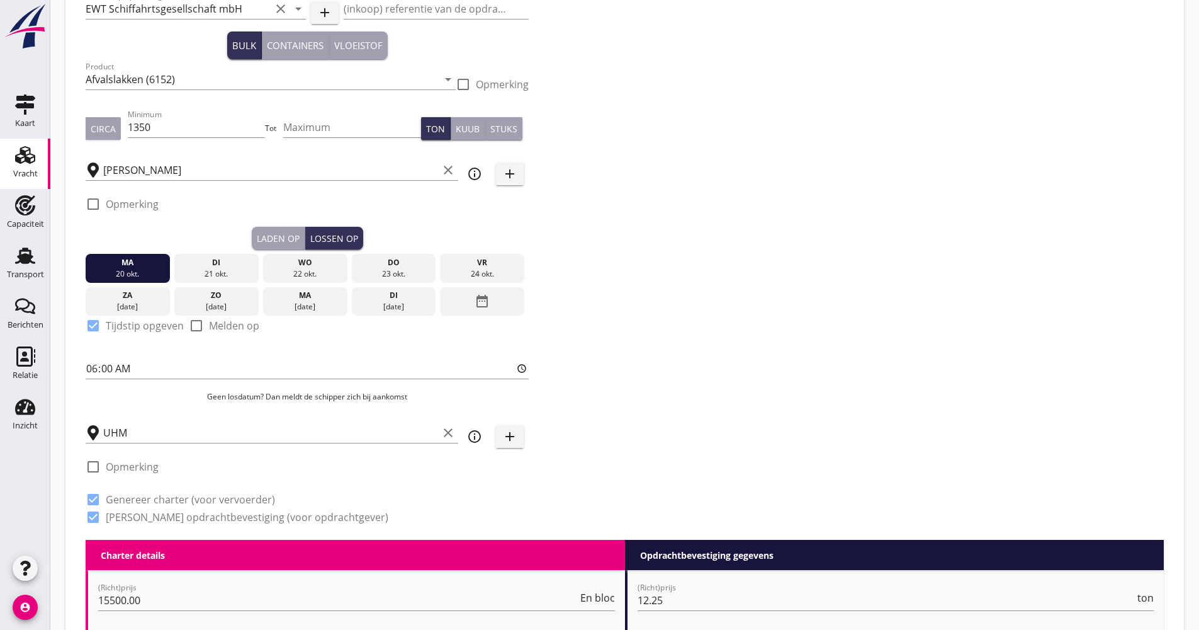
scroll to position [0, 0]
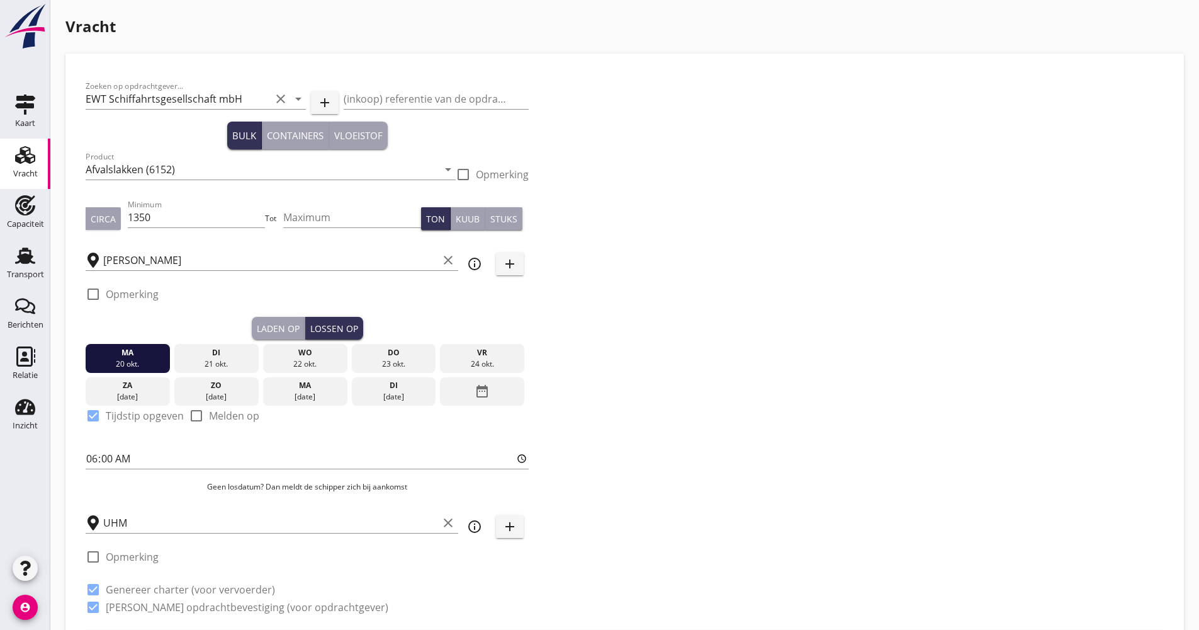
click at [897, 265] on div "Zoeken op opdrachtgever... EWT Schiffahrtsgesellschaft mbH clear arrow_drop_dow…" at bounding box center [625, 352] width 1089 height 556
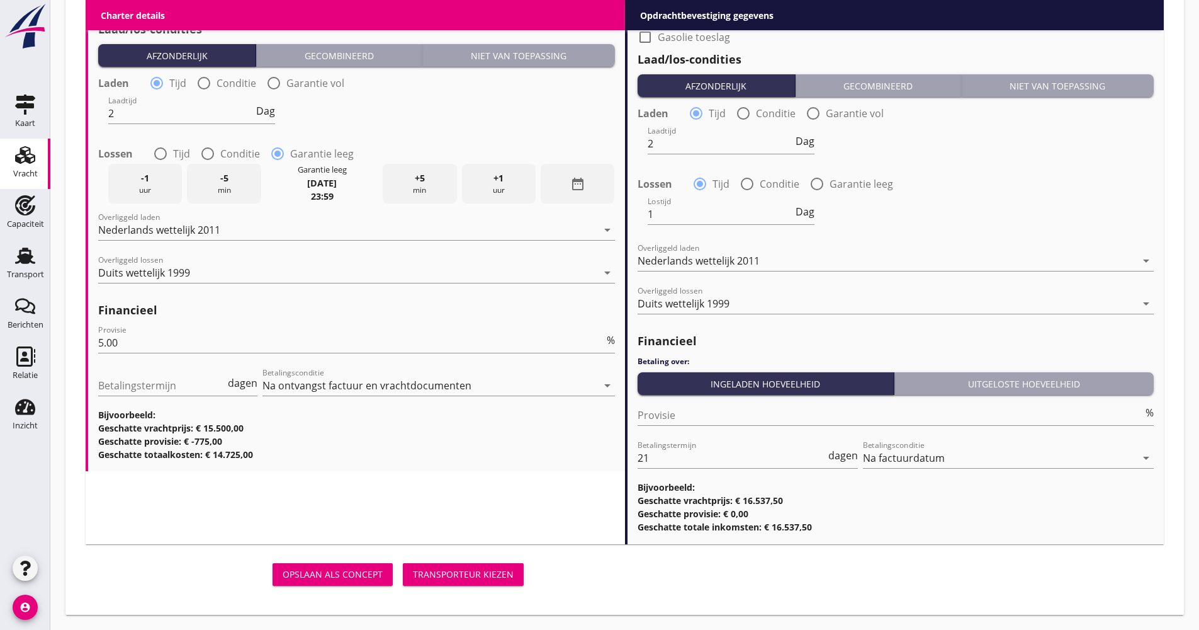
click at [434, 574] on div "Transporteur kiezen" at bounding box center [463, 573] width 101 height 13
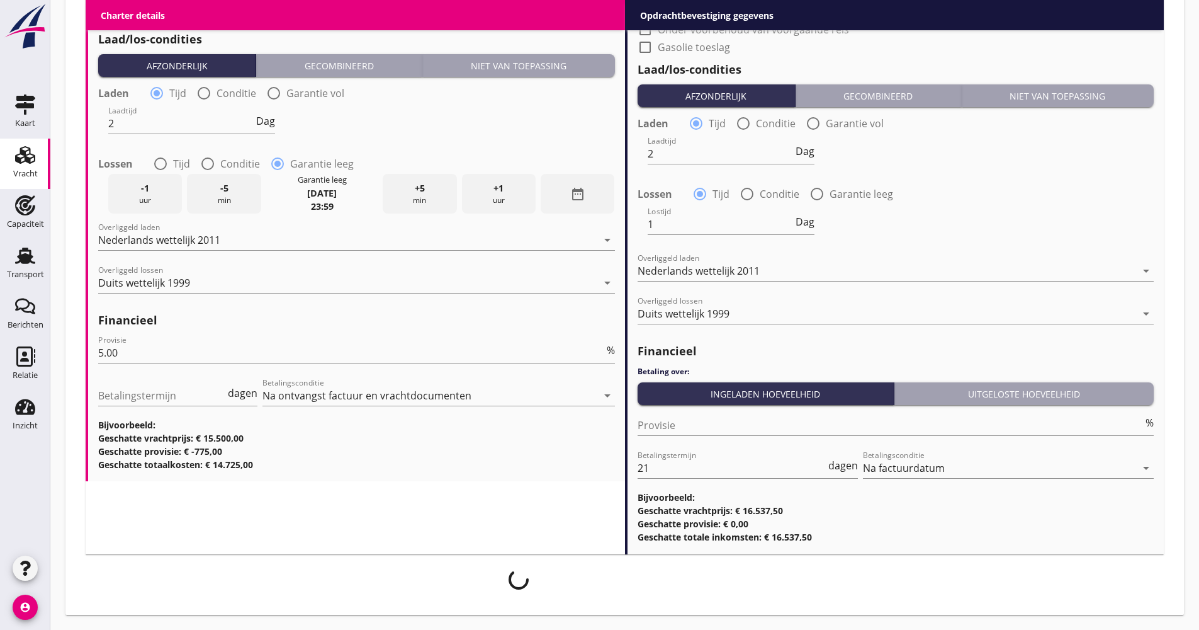
scroll to position [1458, 0]
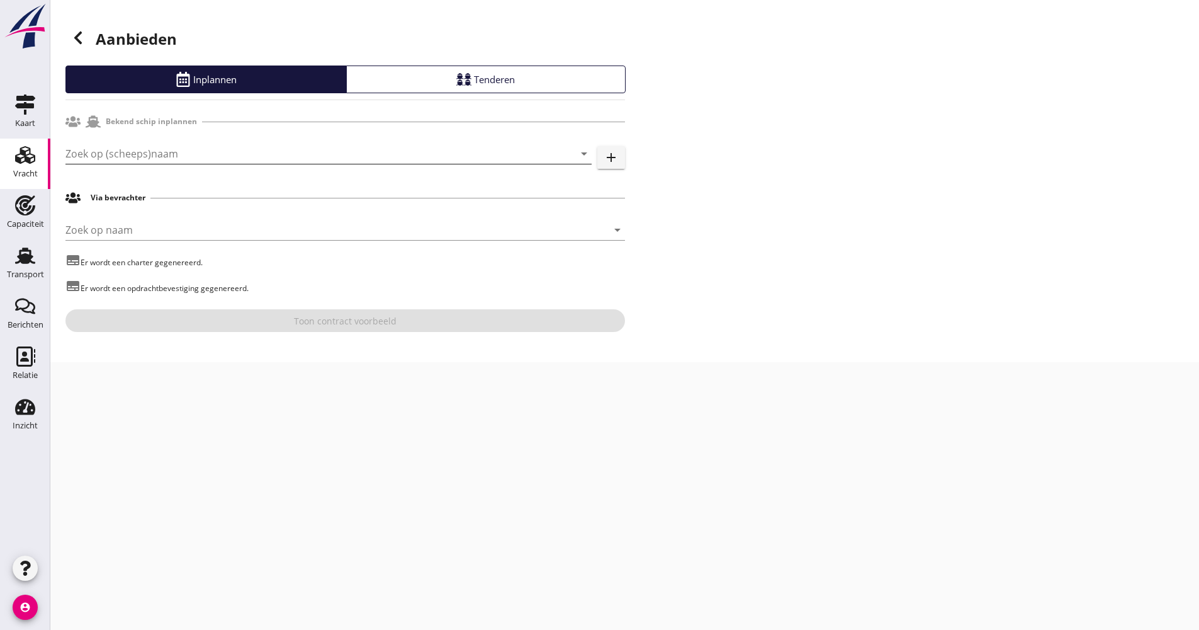
click at [122, 161] on input "Zoek op (scheeps)naam" at bounding box center [310, 154] width 491 height 20
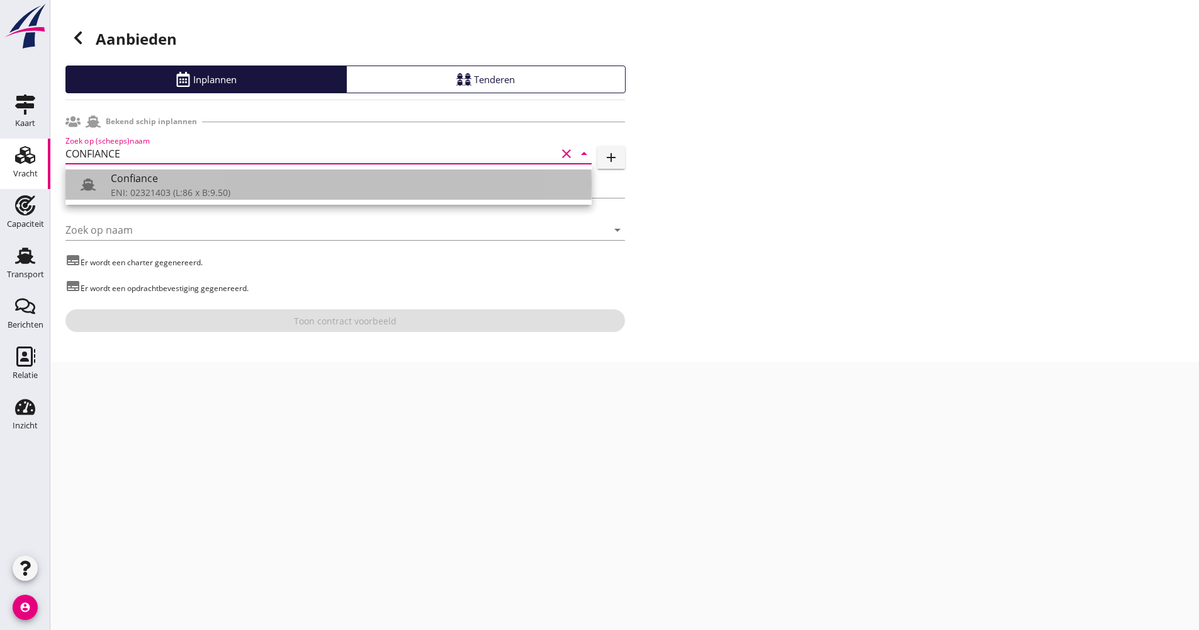
click at [132, 176] on div "Confiance" at bounding box center [346, 178] width 471 height 15
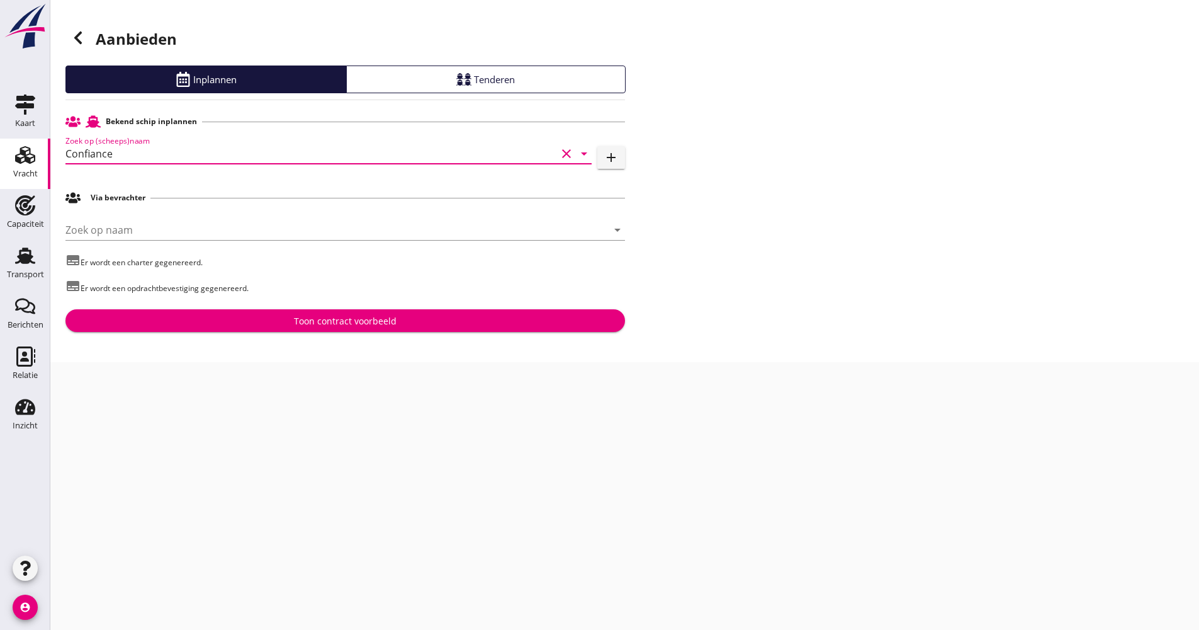
type input "Confiance"
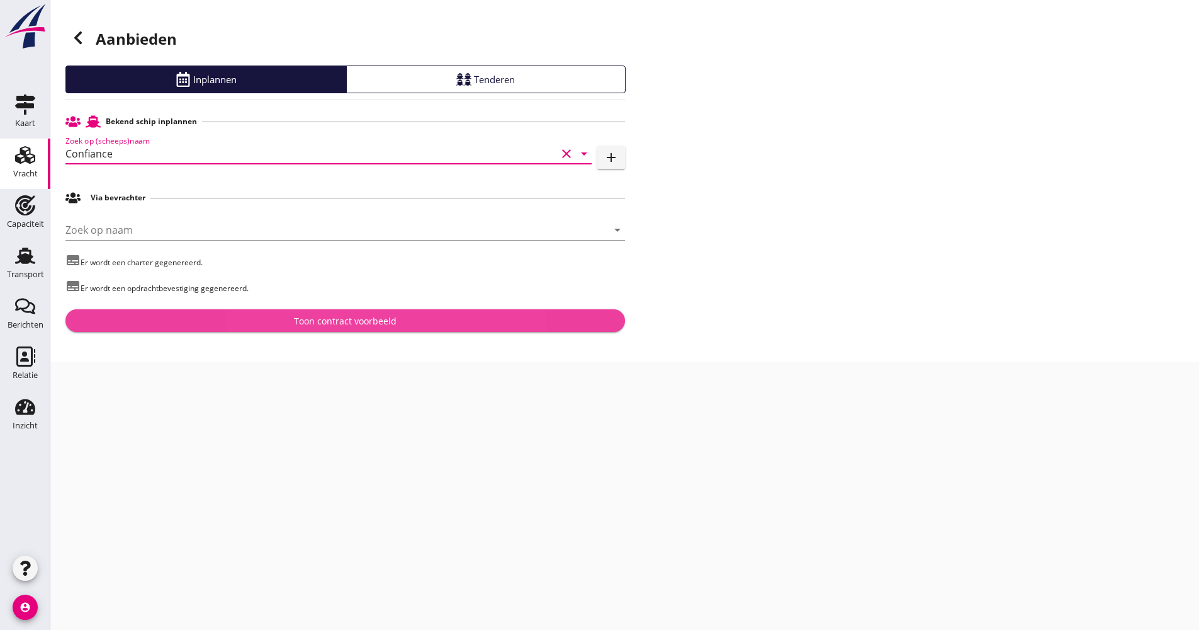
click at [316, 326] on div "Toon contract voorbeeld" at bounding box center [345, 320] width 103 height 13
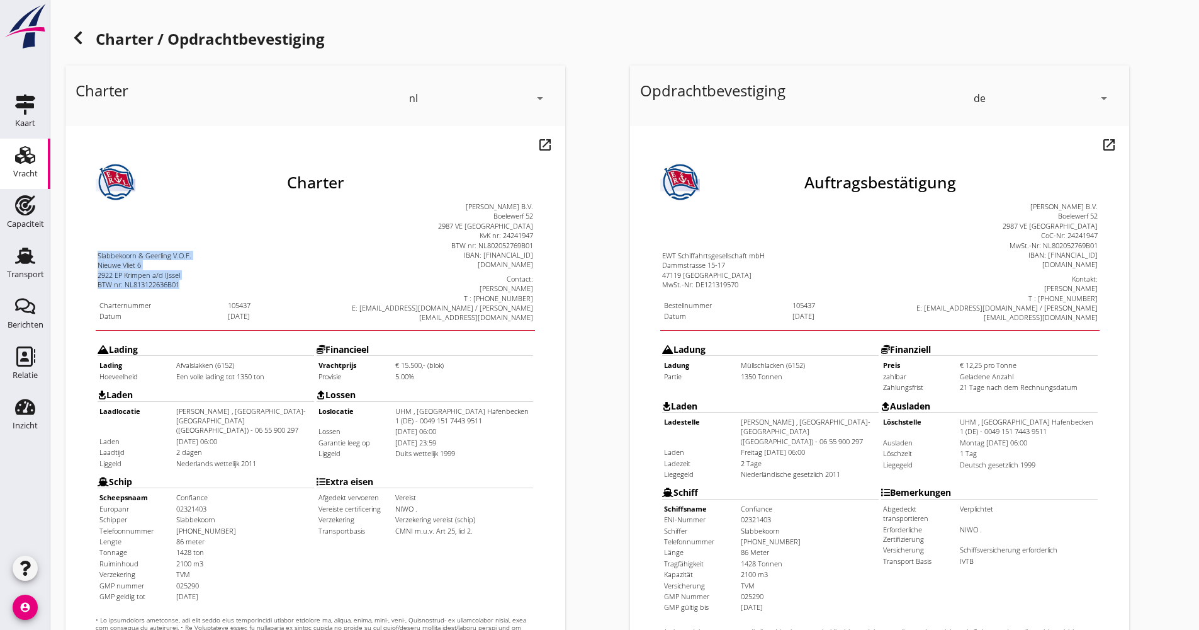
drag, startPoint x: 82, startPoint y: 212, endPoint x: 158, endPoint y: 248, distance: 84.2
click at [158, 248] on td "Slabbekoorn & Geerling V.O.F. Nieuwe Vliet 6 2922 EP Krimpen a/d IJssel BTW nr:…" at bounding box center [181, 230] width 218 height 121
click at [616, 321] on div "Charter nl arrow_drop_down open_in_new Pas aan Download concept email" at bounding box center [342, 470] width 565 height 820
click at [311, 236] on td "[PERSON_NAME] B.V. Boelewerf 52 2987 VE [GEOGRAPHIC_DATA] nr: 24241947 BTW nr: …" at bounding box center [400, 230] width 218 height 121
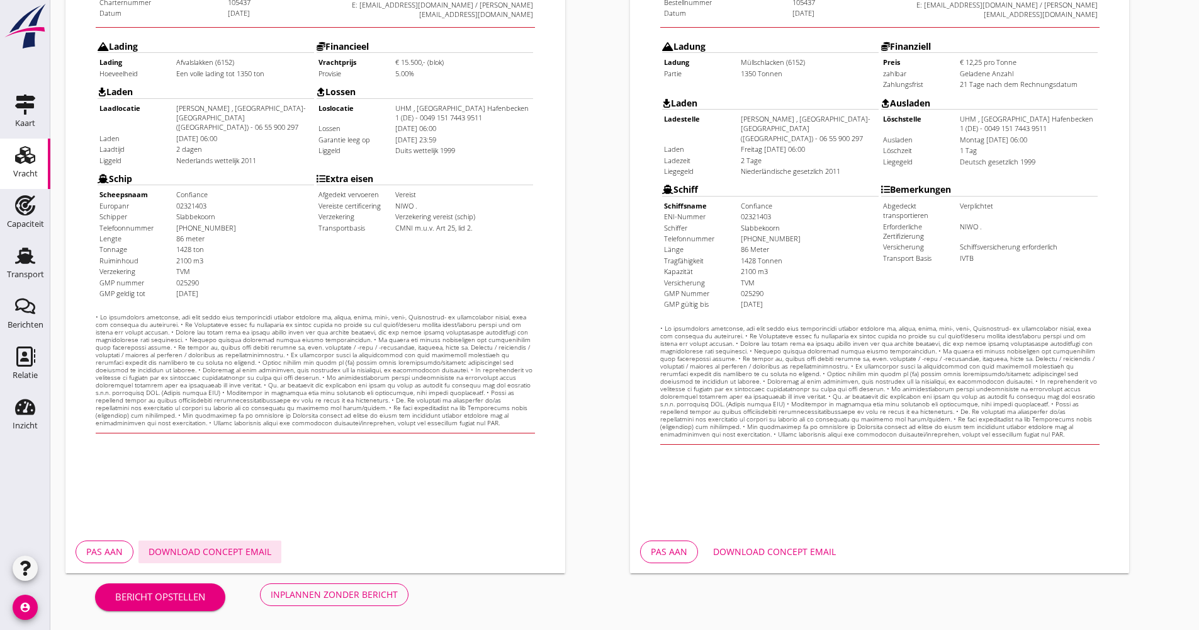
click at [217, 548] on div "Download concept email" at bounding box center [210, 551] width 123 height 13
click at [353, 587] on div "Inplannen zonder bericht" at bounding box center [334, 593] width 127 height 13
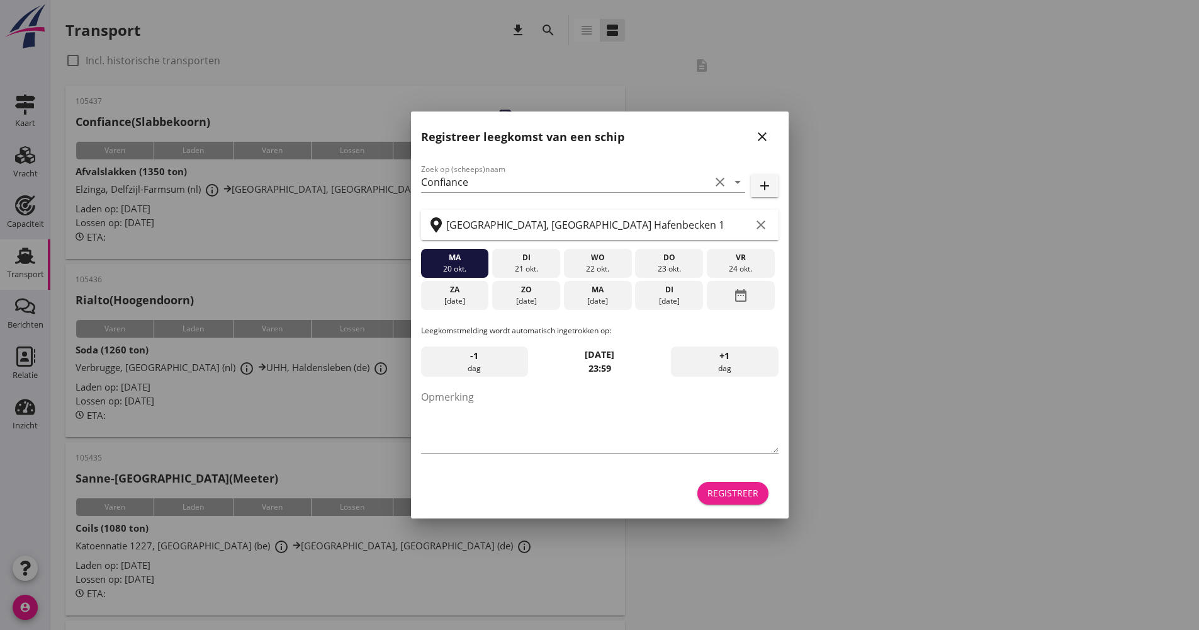
click at [729, 501] on button "Registreer" at bounding box center [733, 493] width 71 height 23
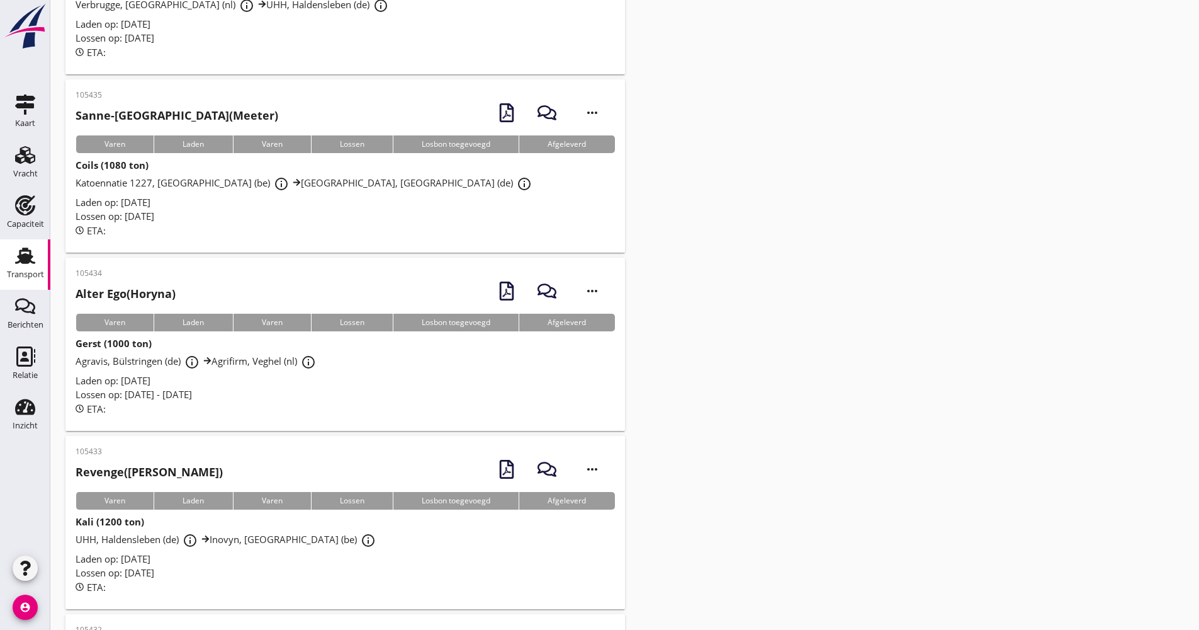
scroll to position [378, 0]
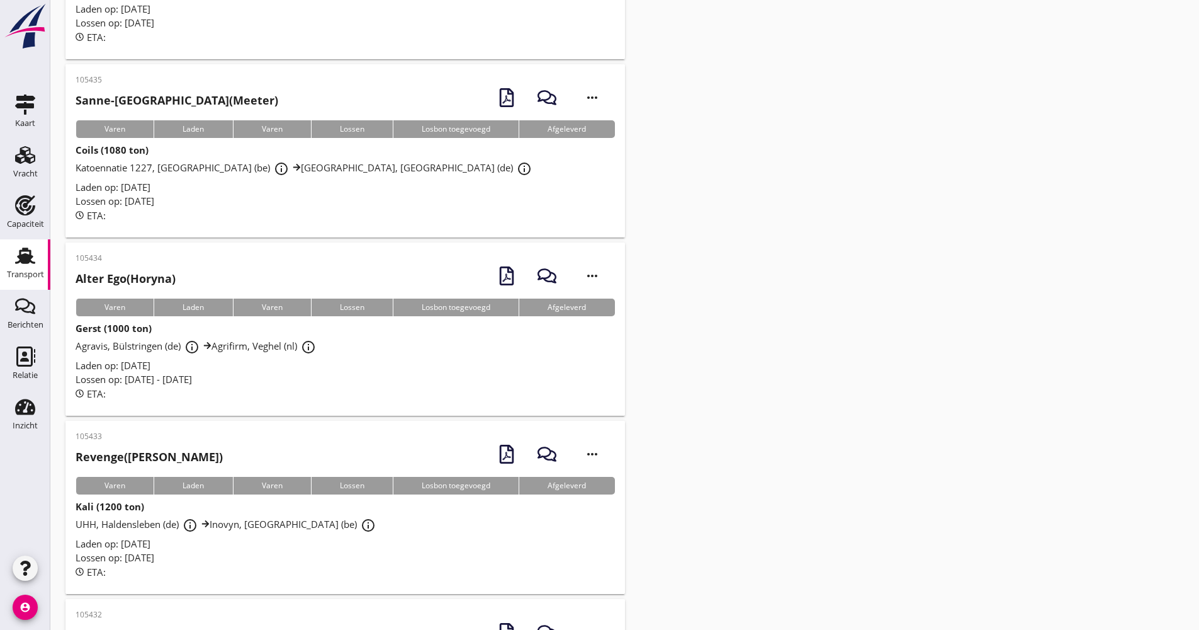
click at [412, 371] on div "Laden op: [DATE]" at bounding box center [346, 365] width 540 height 14
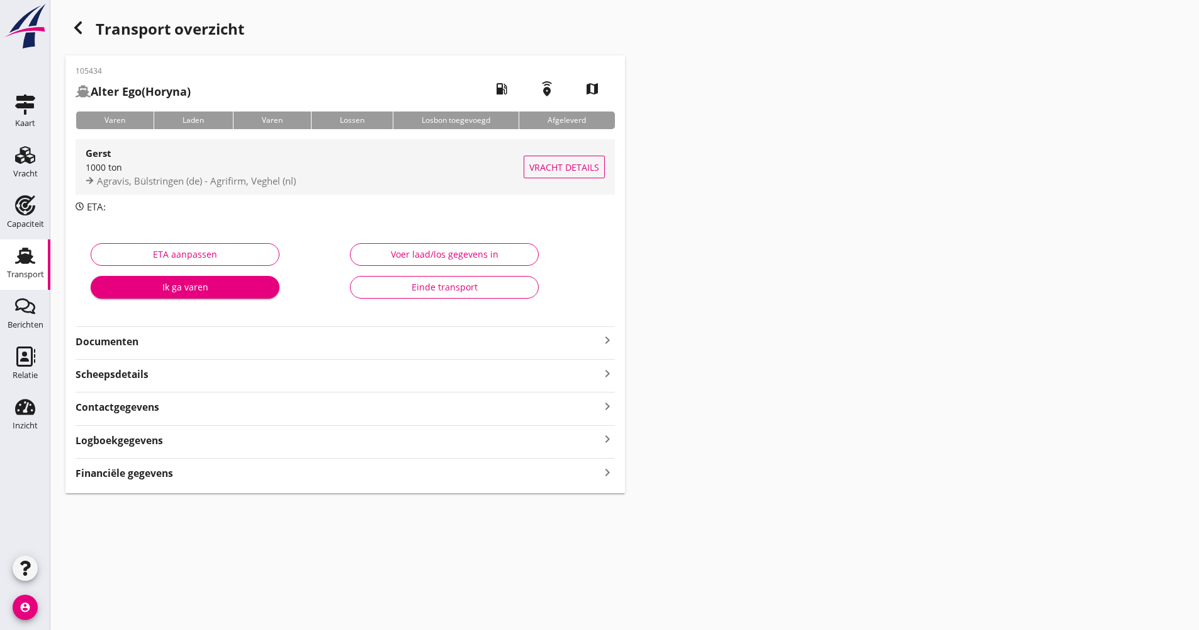
click at [261, 173] on div "1000 ton" at bounding box center [305, 167] width 438 height 13
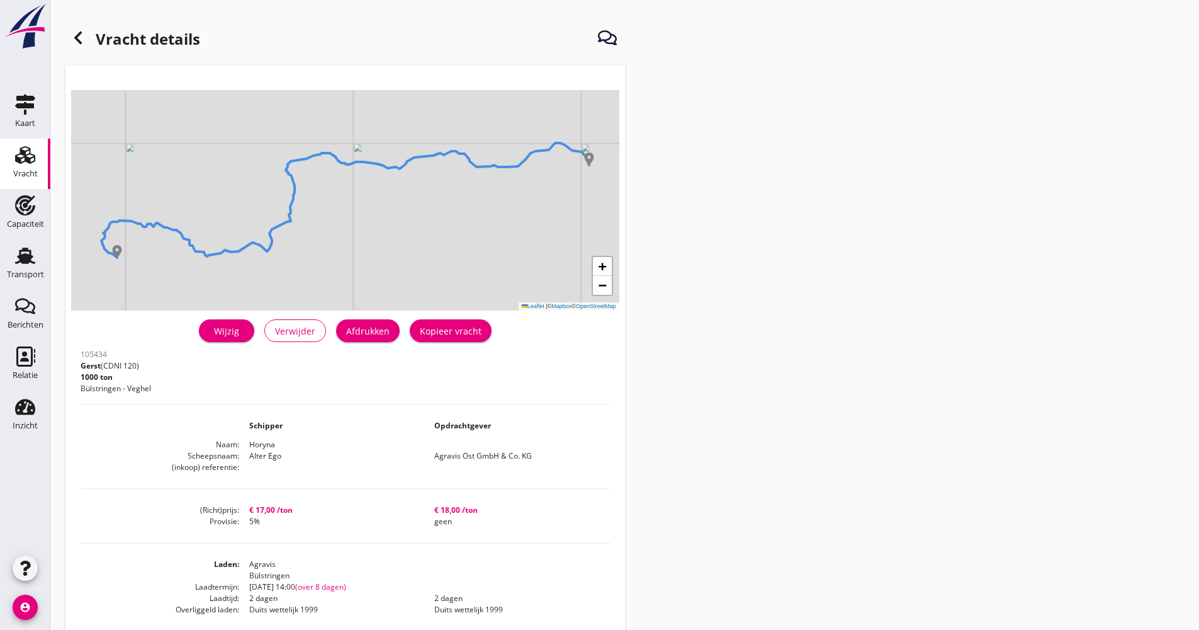
click at [238, 333] on div "Wijzig" at bounding box center [226, 330] width 35 height 13
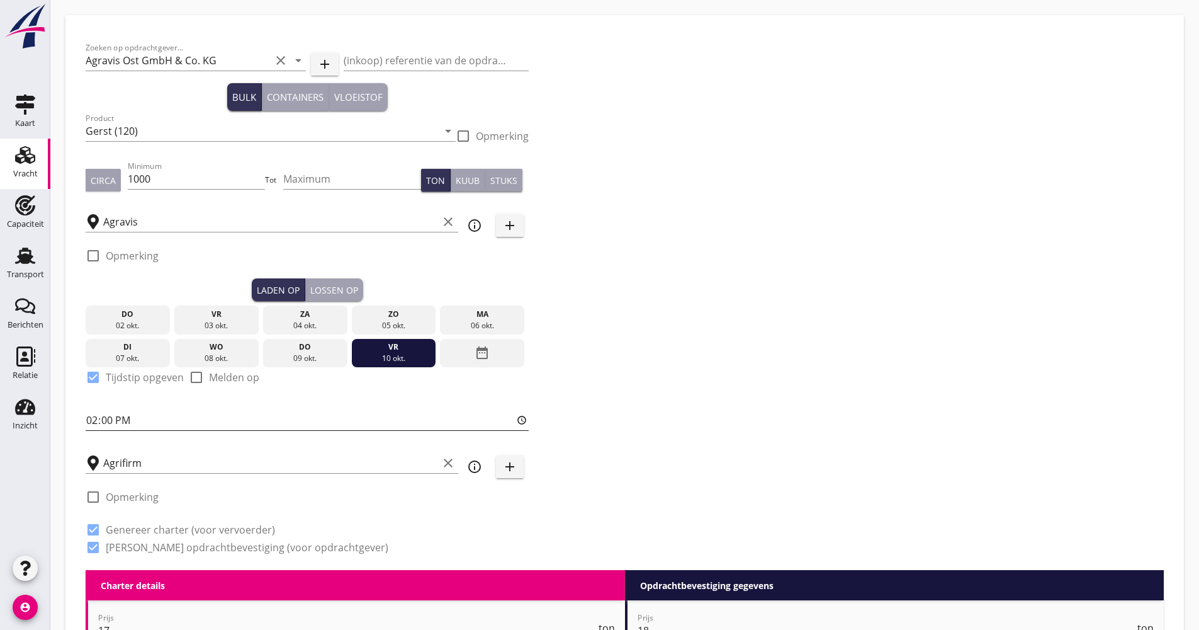
click at [93, 418] on input "14:00" at bounding box center [307, 420] width 443 height 20
click at [93, 414] on input "06:00" at bounding box center [307, 420] width 443 height 20
type input "12:00"
click at [692, 378] on div "Zoeken op opdrachtgever... Agravis Ost GmbH & Co. KG clear arrow_drop_down add …" at bounding box center [625, 302] width 1089 height 535
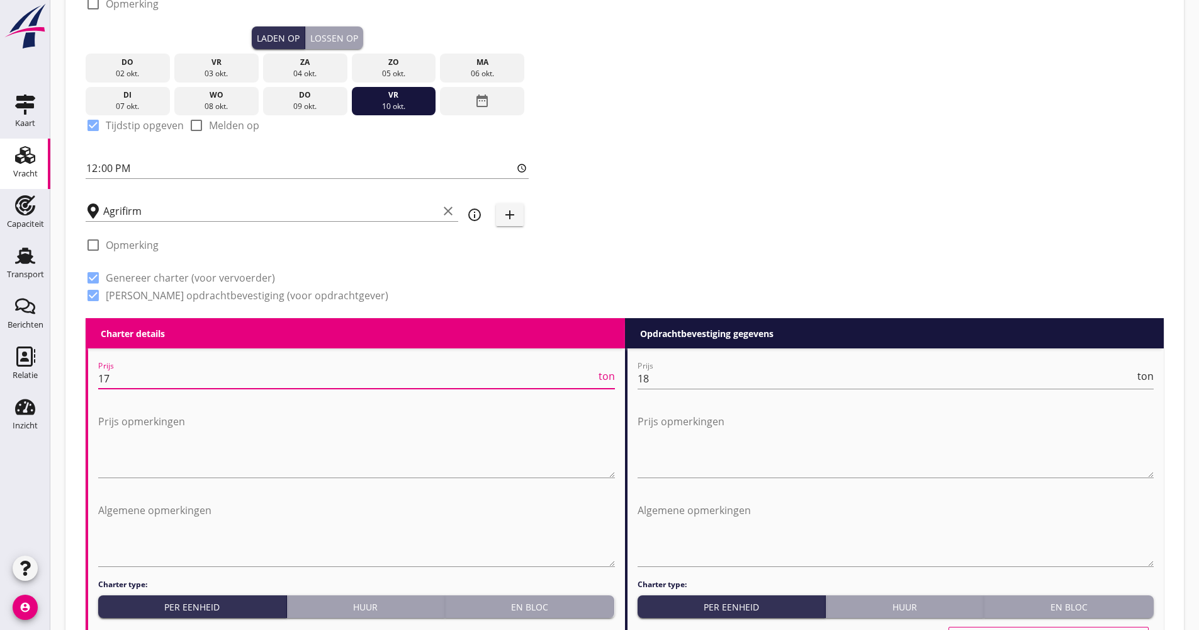
scroll to position [1, 0]
drag, startPoint x: 179, startPoint y: 382, endPoint x: 64, endPoint y: 395, distance: 116.0
type input "18.25"
click at [861, 78] on div "Zoeken op opdrachtgever... Agravis Ost GmbH & Co. KG clear arrow_drop_down add …" at bounding box center [625, 50] width 1089 height 535
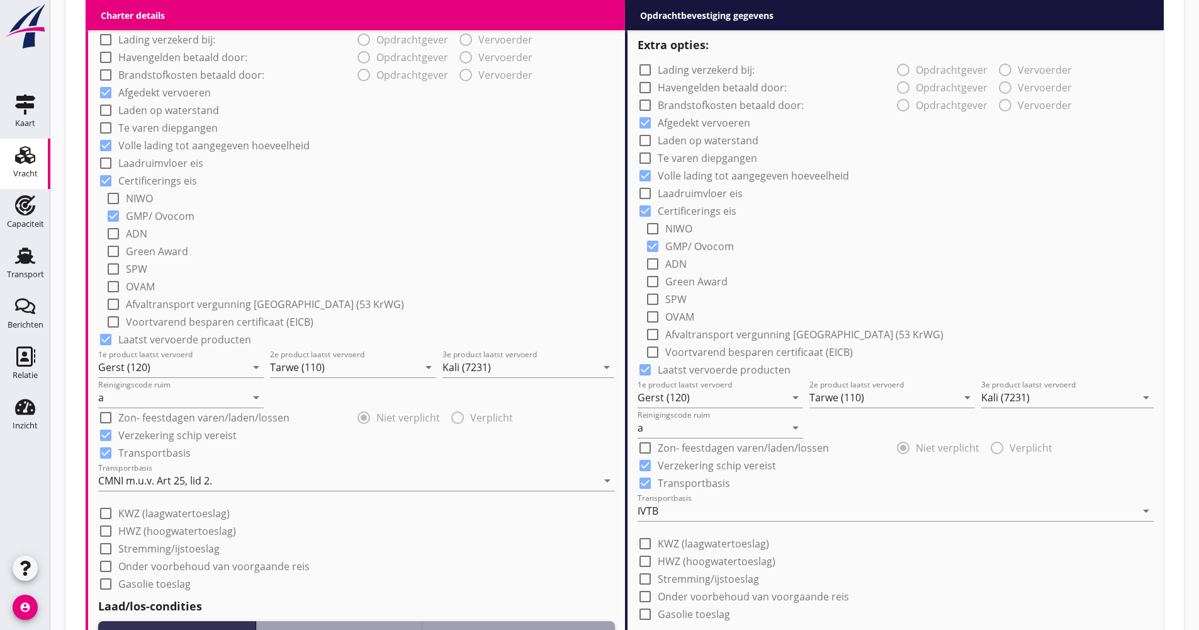
scroll to position [1007, 0]
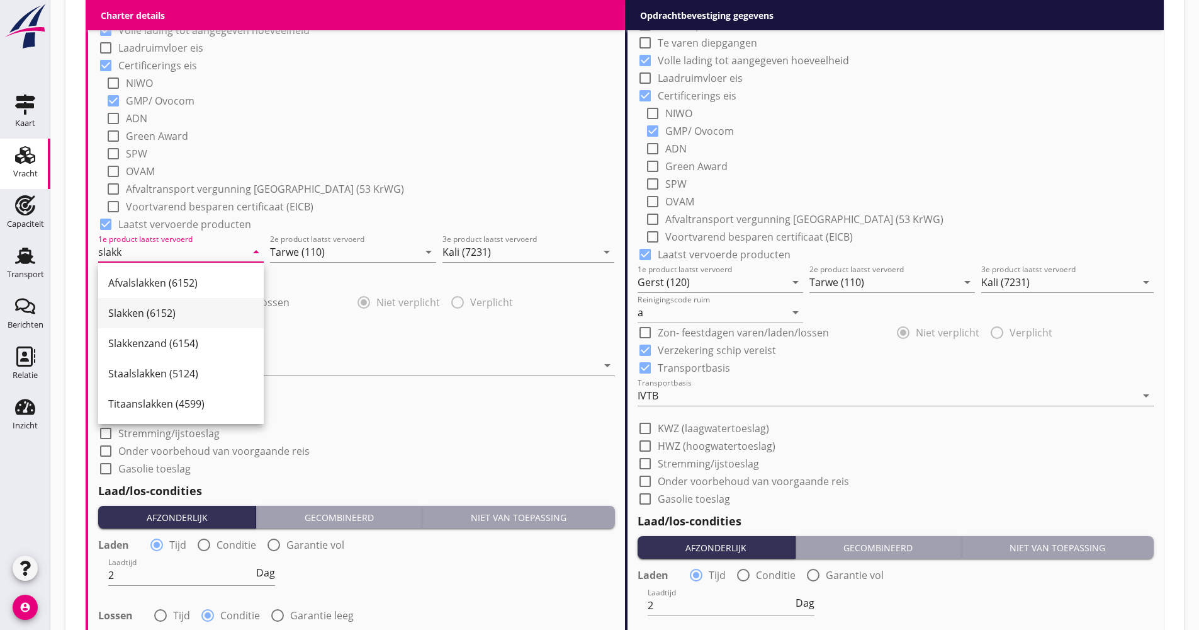
click at [191, 317] on div "Slakken (6152)" at bounding box center [180, 312] width 145 height 15
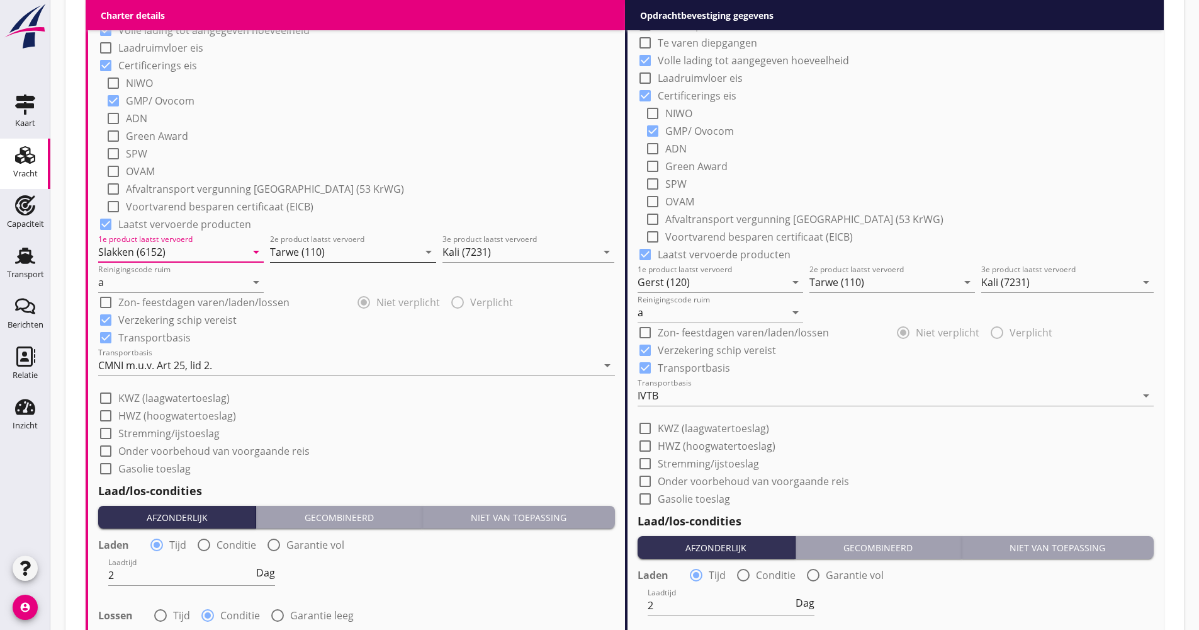
type input "Slakken (6152)"
click at [314, 258] on input "Tarwe (110)" at bounding box center [344, 252] width 148 height 20
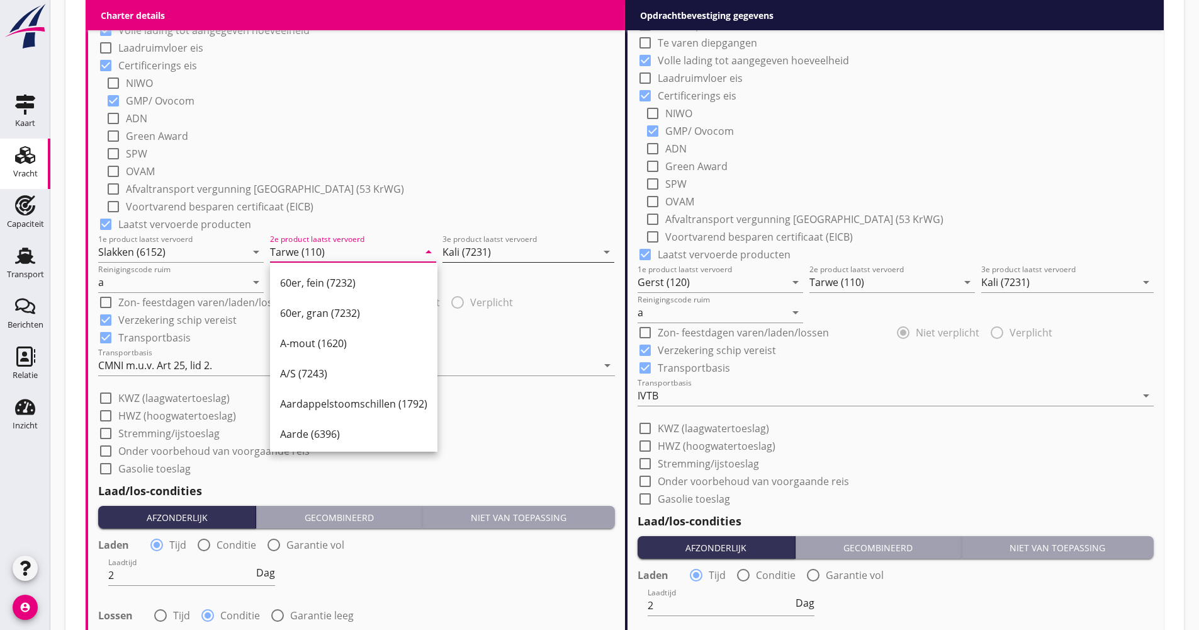
click at [503, 253] on input "Kali (7231)" at bounding box center [520, 252] width 154 height 20
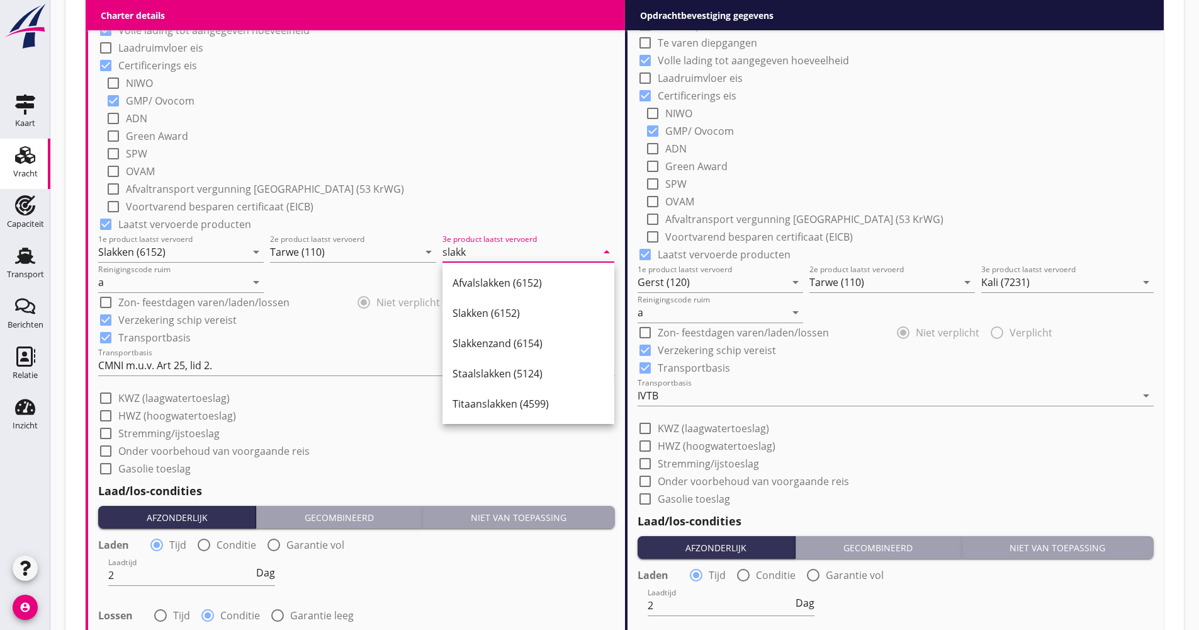
click at [498, 349] on div "Slakkenzand (6154)" at bounding box center [529, 343] width 152 height 15
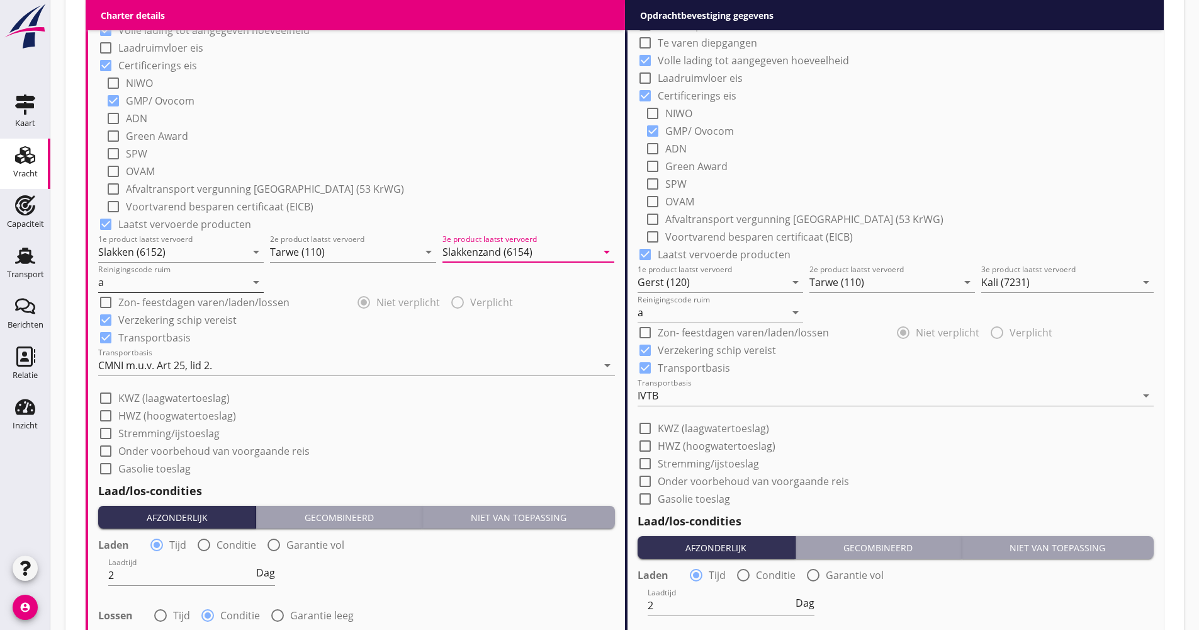
type input "Slakkenzand (6154)"
click at [198, 279] on input "a" at bounding box center [172, 282] width 148 height 20
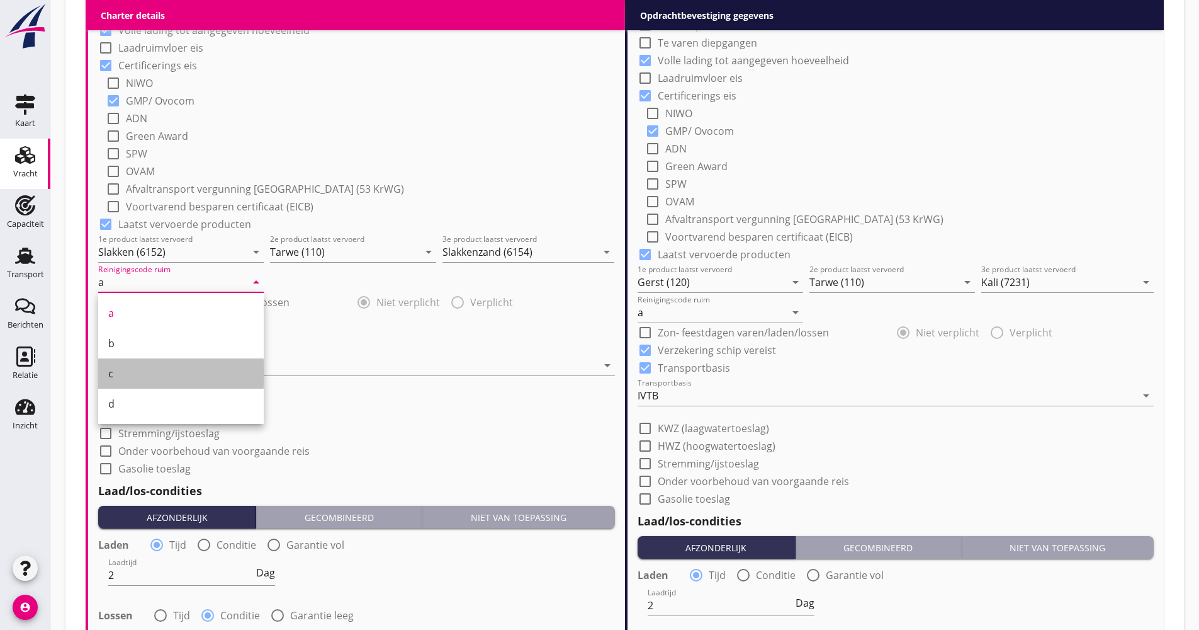
click at [125, 366] on div "c" at bounding box center [180, 373] width 145 height 15
type input "c"
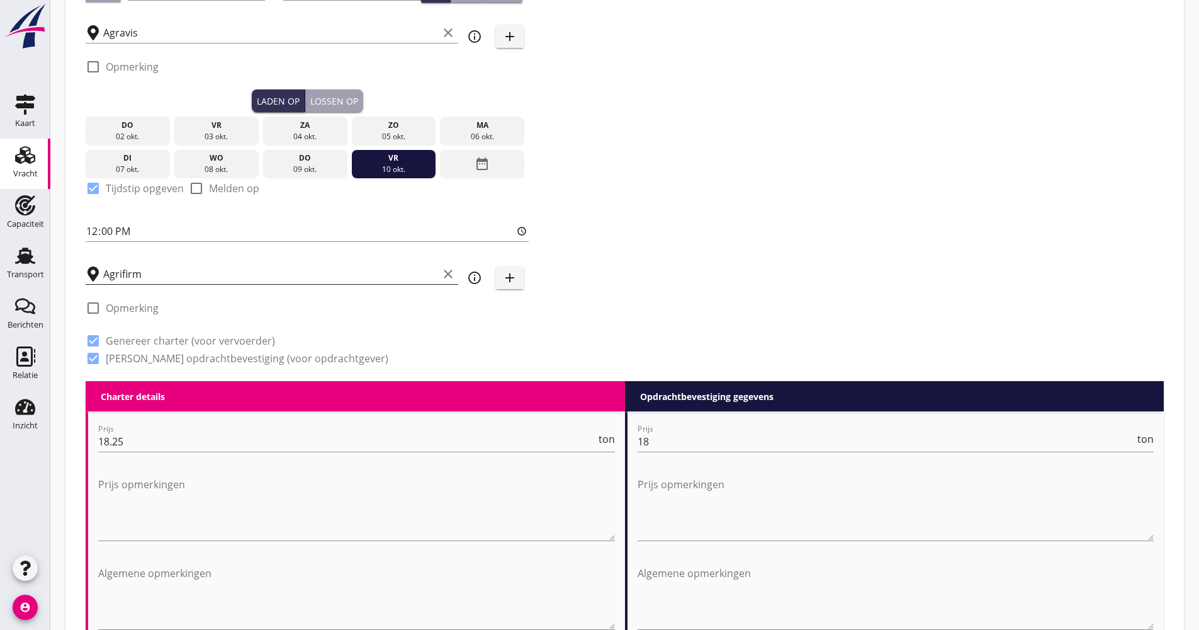
scroll to position [1, 0]
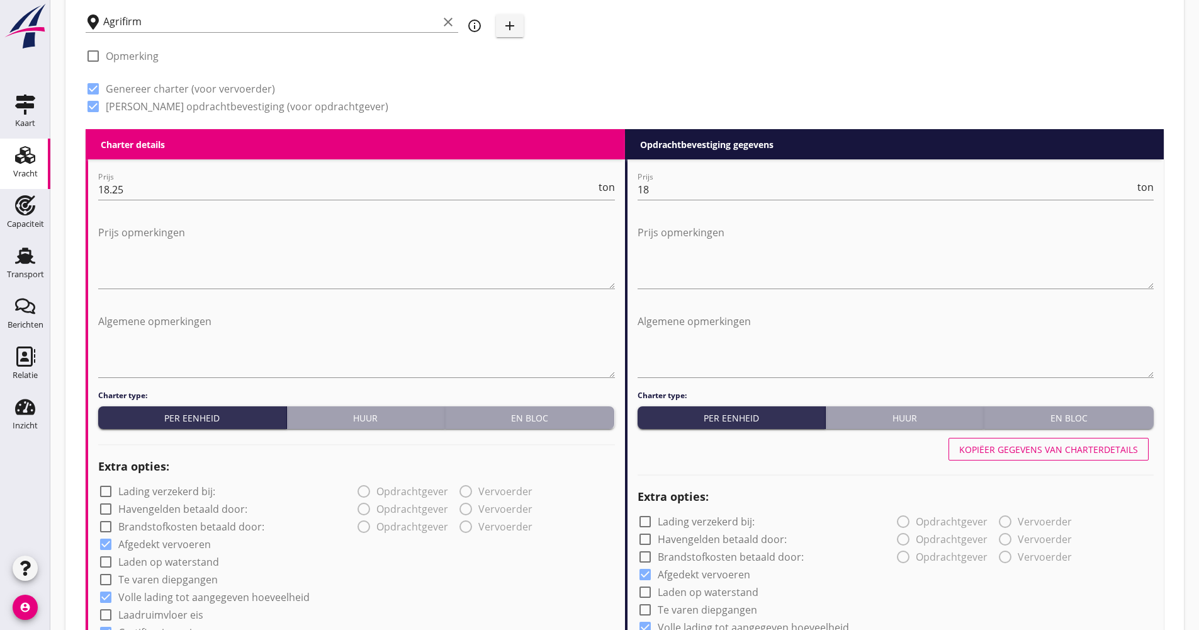
click at [1021, 452] on div "Kopiëer gegevens van charterdetails" at bounding box center [1048, 449] width 179 height 13
type input "Slakken (6152)"
type input "Slakkenzand (6154)"
type input "c"
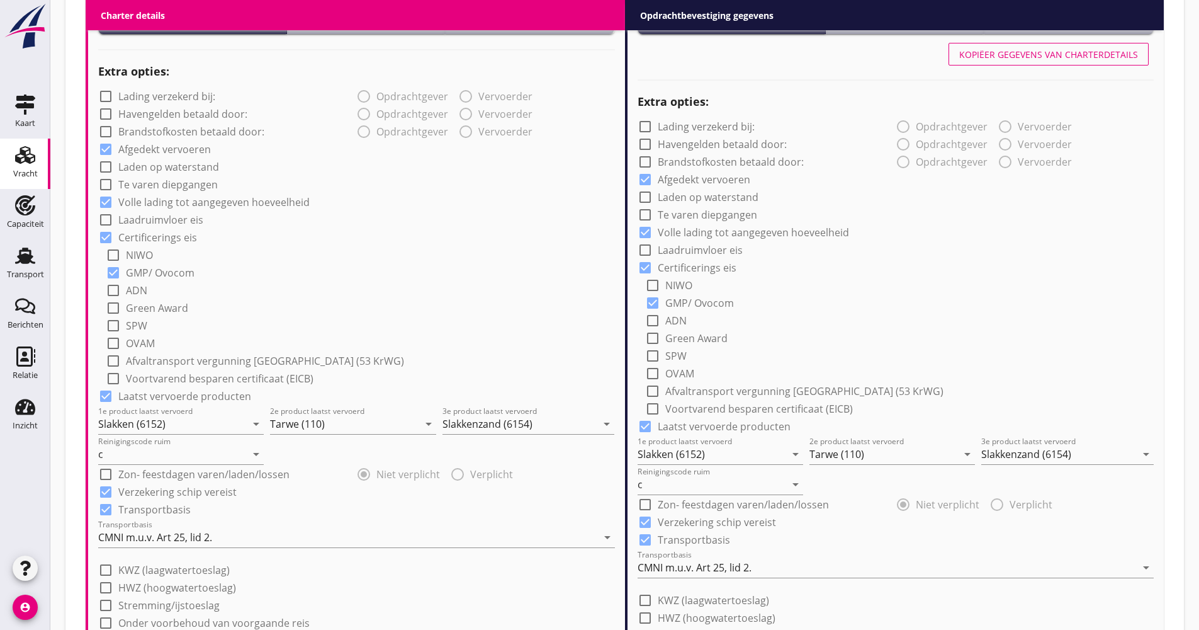
scroll to position [944, 0]
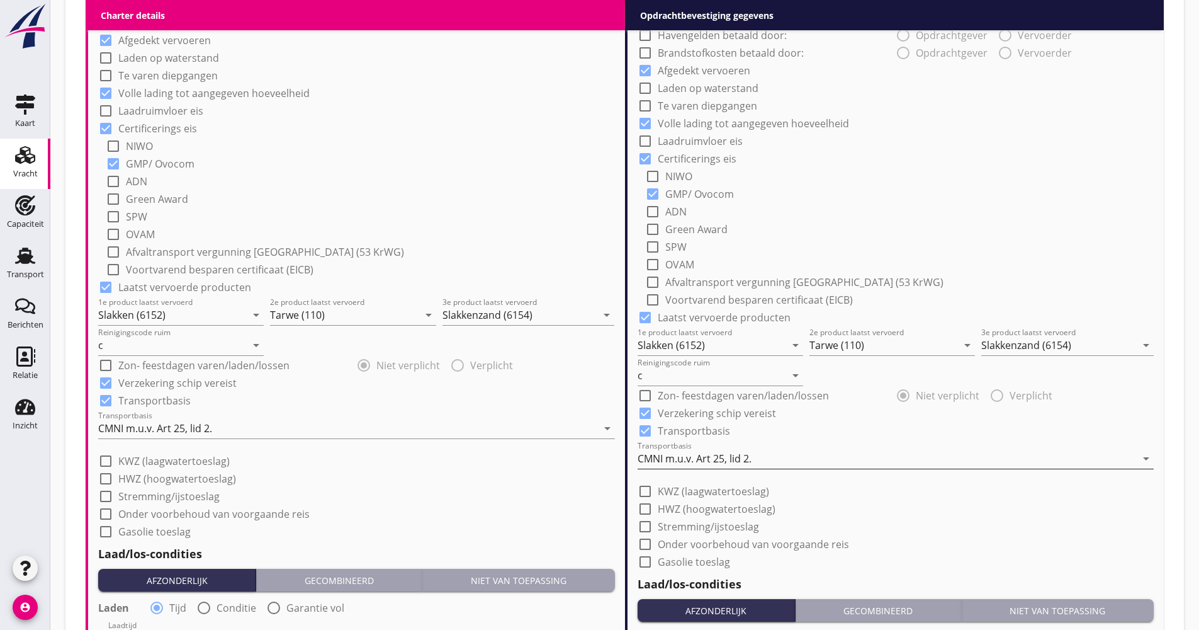
click at [720, 450] on div "CMNI m.u.v. Art 25, lid 2." at bounding box center [887, 458] width 499 height 20
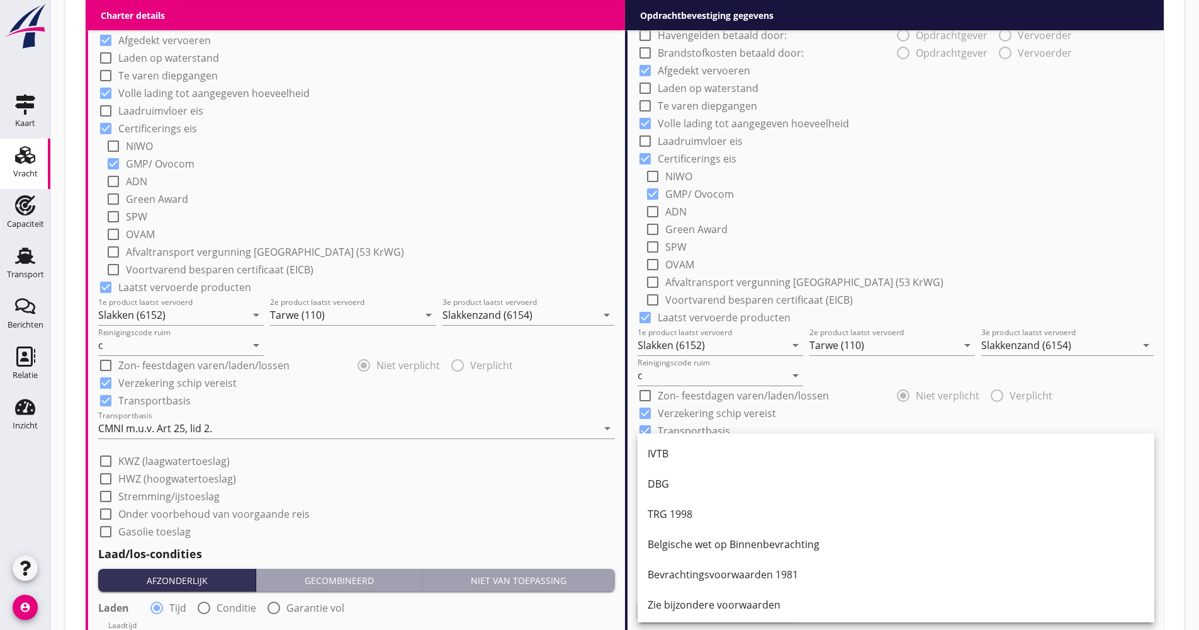
click at [691, 442] on div "IVTB" at bounding box center [896, 453] width 497 height 30
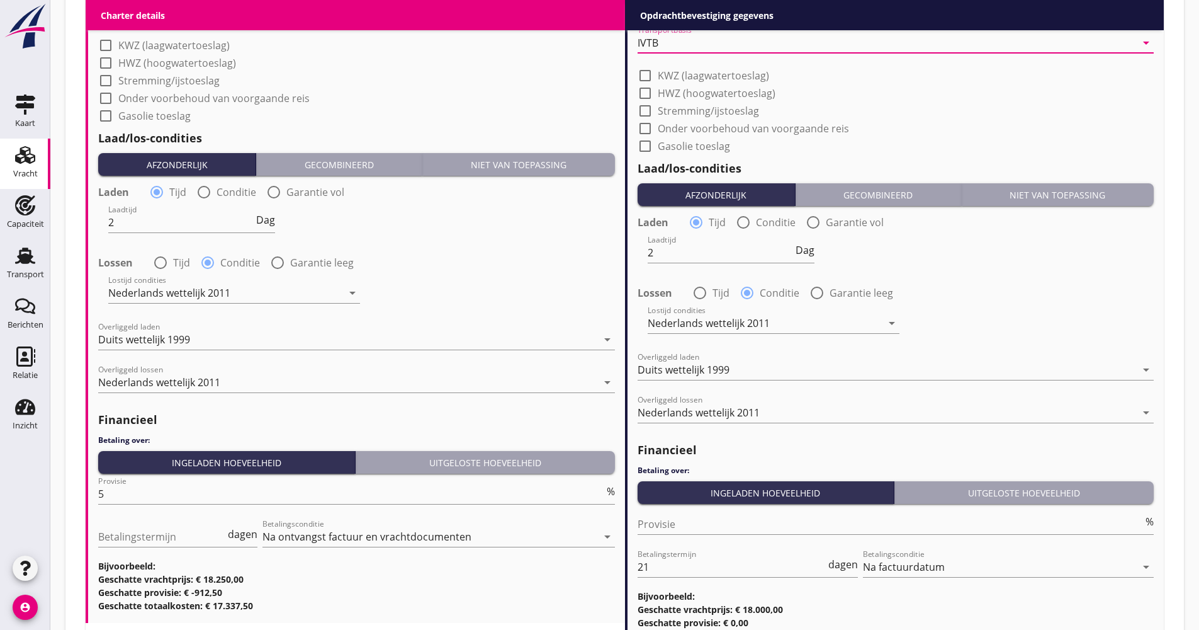
scroll to position [1469, 0]
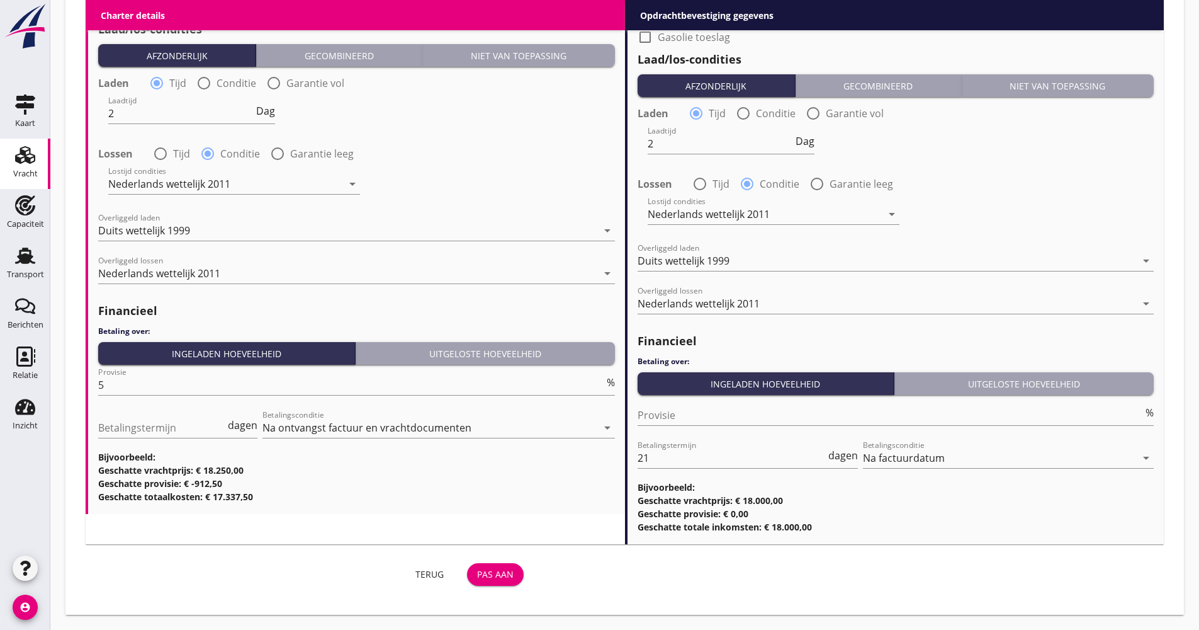
click at [504, 580] on button "Pas aan" at bounding box center [495, 574] width 57 height 23
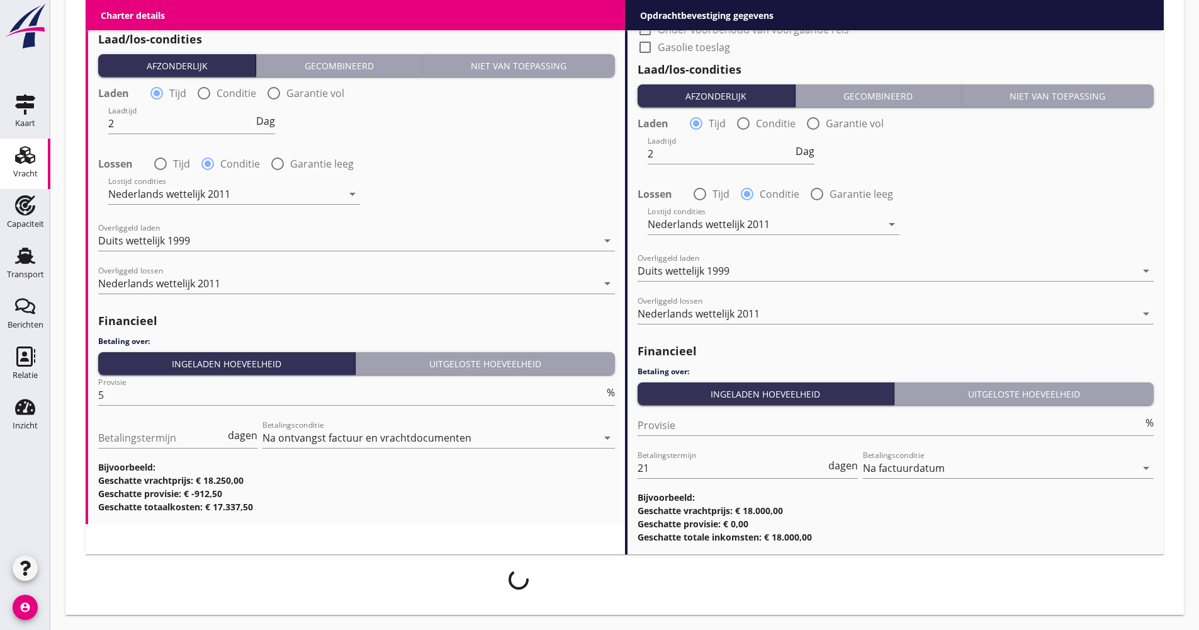
scroll to position [1459, 0]
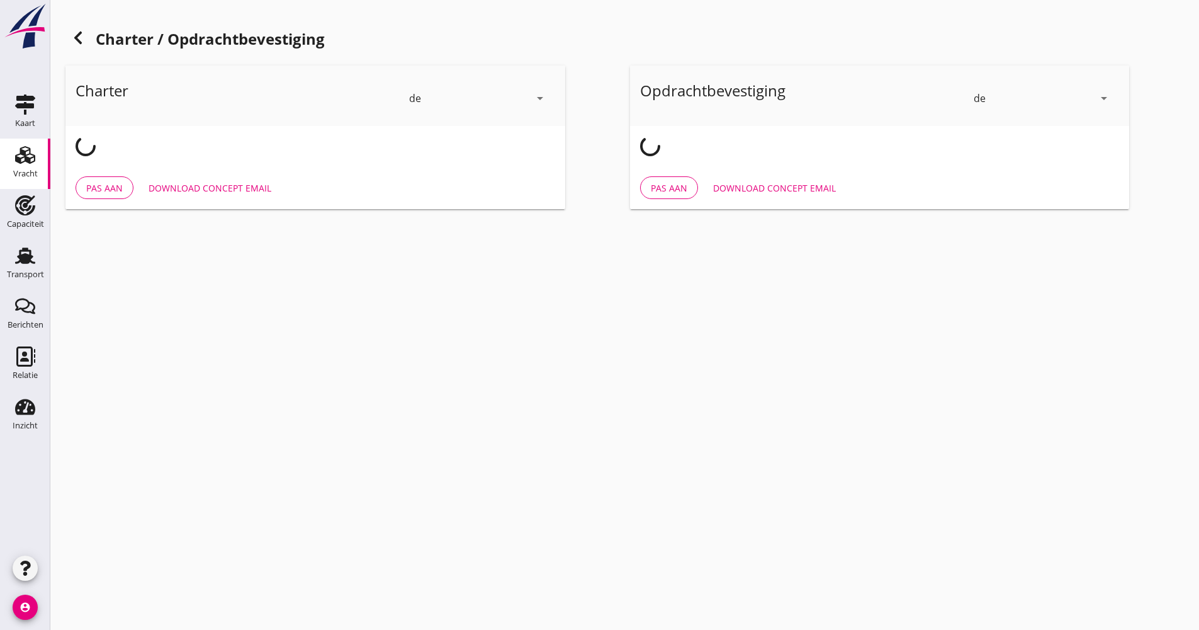
click at [71, 34] on icon at bounding box center [78, 37] width 15 height 15
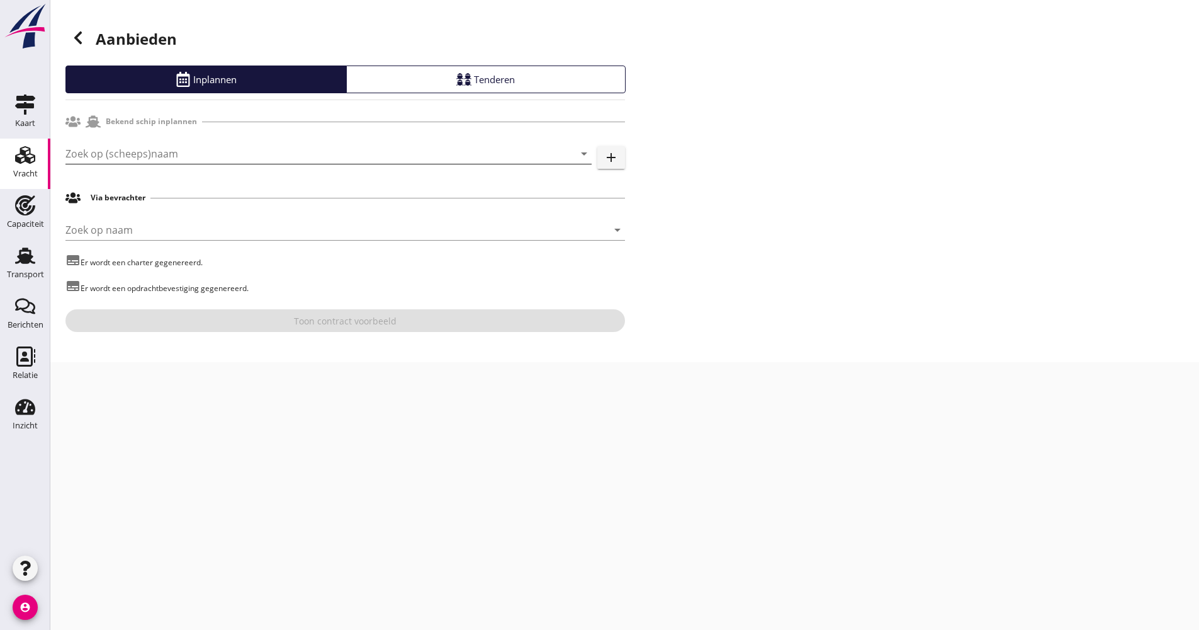
click at [180, 148] on input "Zoek op (scheeps)naam" at bounding box center [310, 154] width 491 height 20
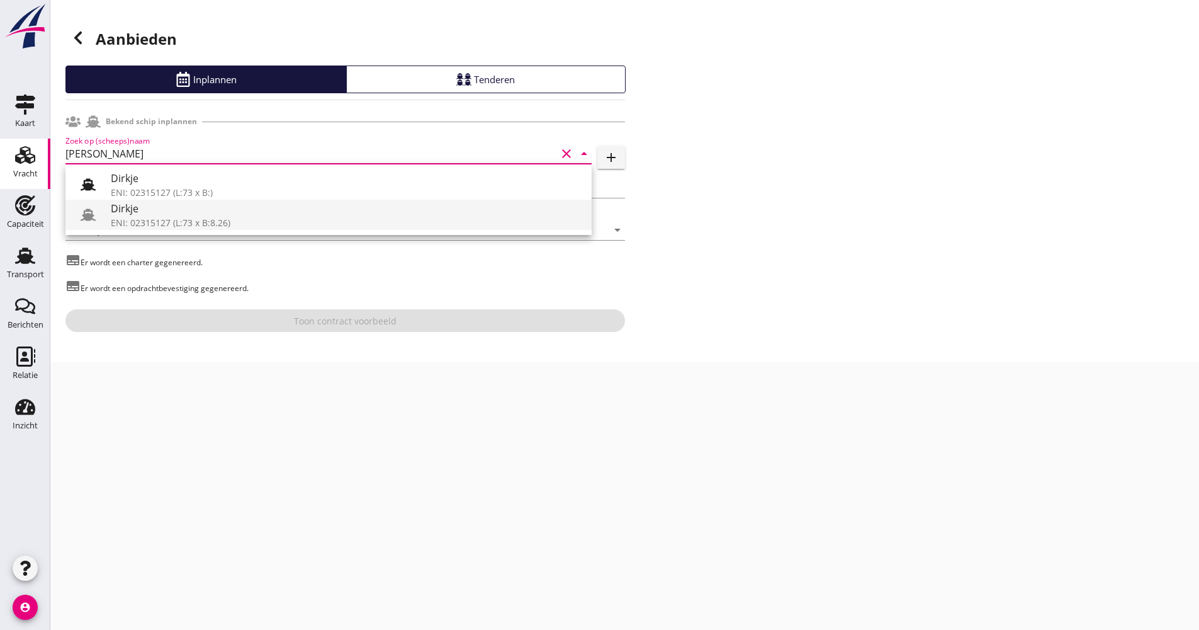
click at [168, 210] on div "Dirkje" at bounding box center [346, 208] width 471 height 15
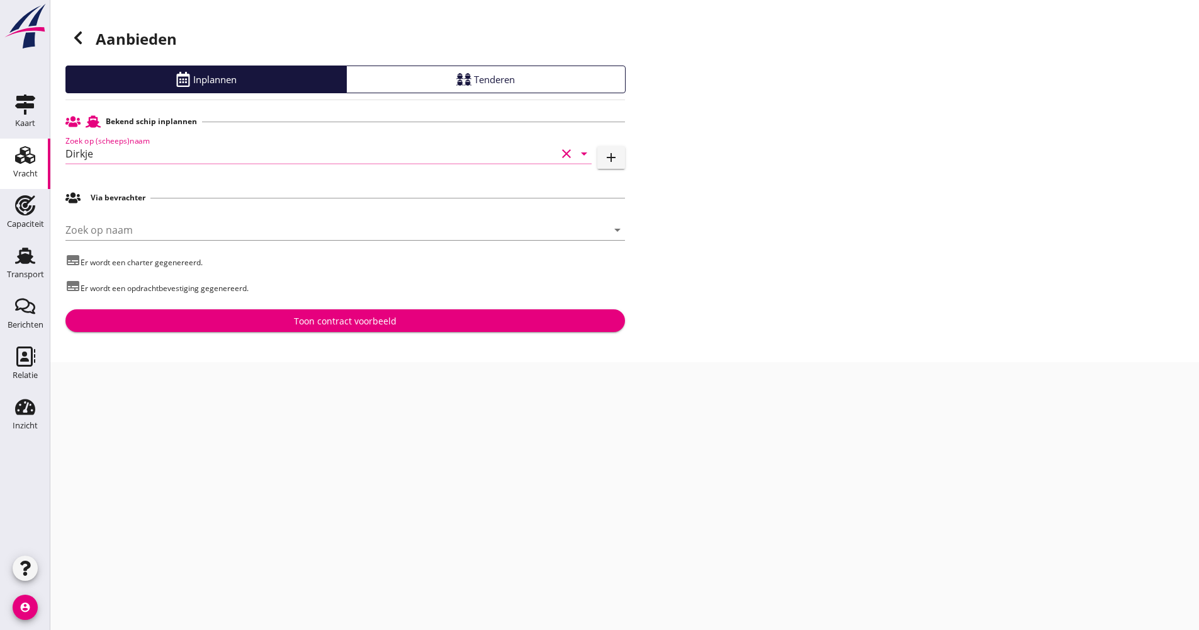
type input "Dirkje"
click at [283, 317] on div "Toon contract voorbeeld" at bounding box center [346, 320] width 540 height 13
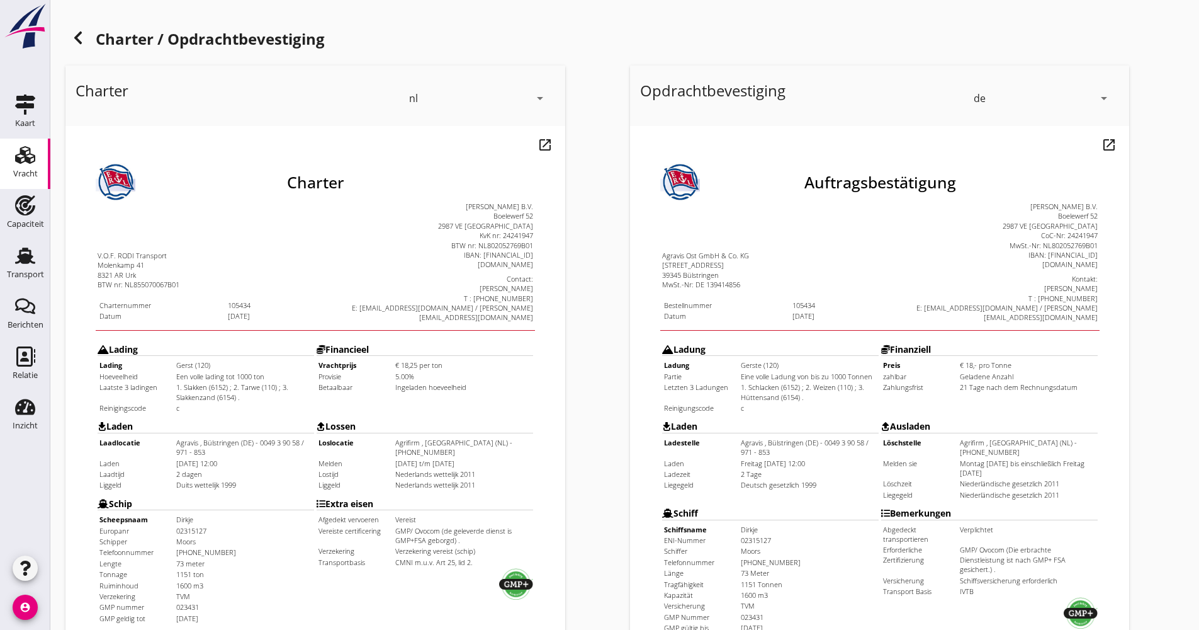
scroll to position [303, 0]
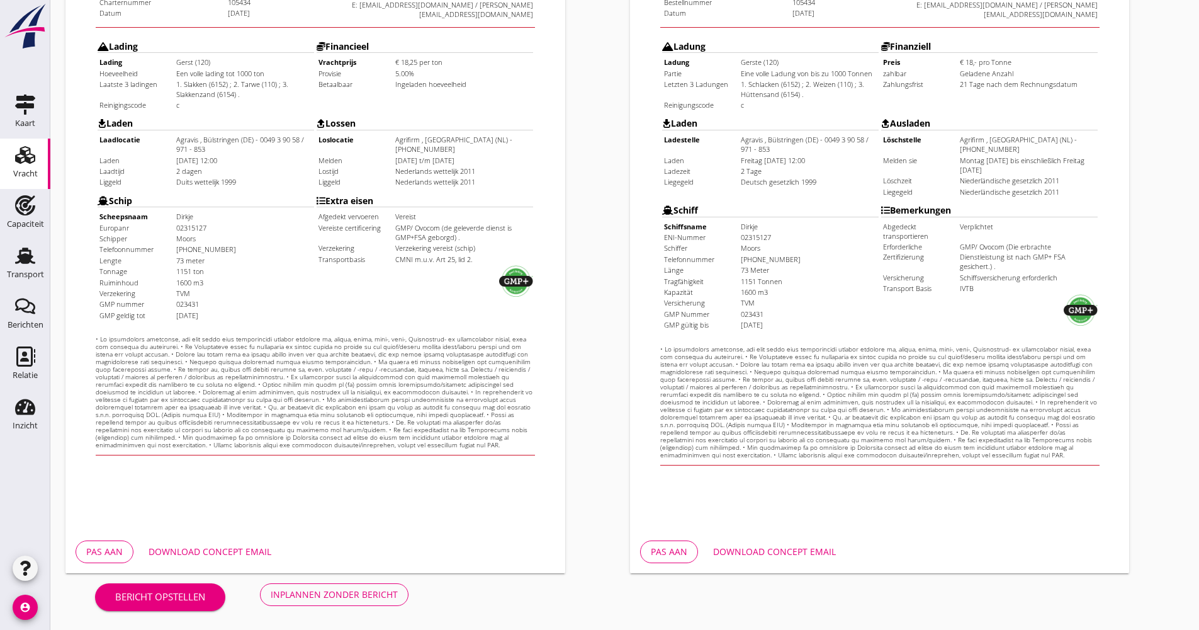
click at [772, 545] on div "Download concept email" at bounding box center [774, 551] width 123 height 13
click at [784, 552] on div "Download concept email" at bounding box center [774, 551] width 123 height 13
click at [251, 548] on div "Download concept email" at bounding box center [210, 551] width 123 height 13
click at [360, 589] on div "Inplannen zonder bericht" at bounding box center [334, 593] width 127 height 13
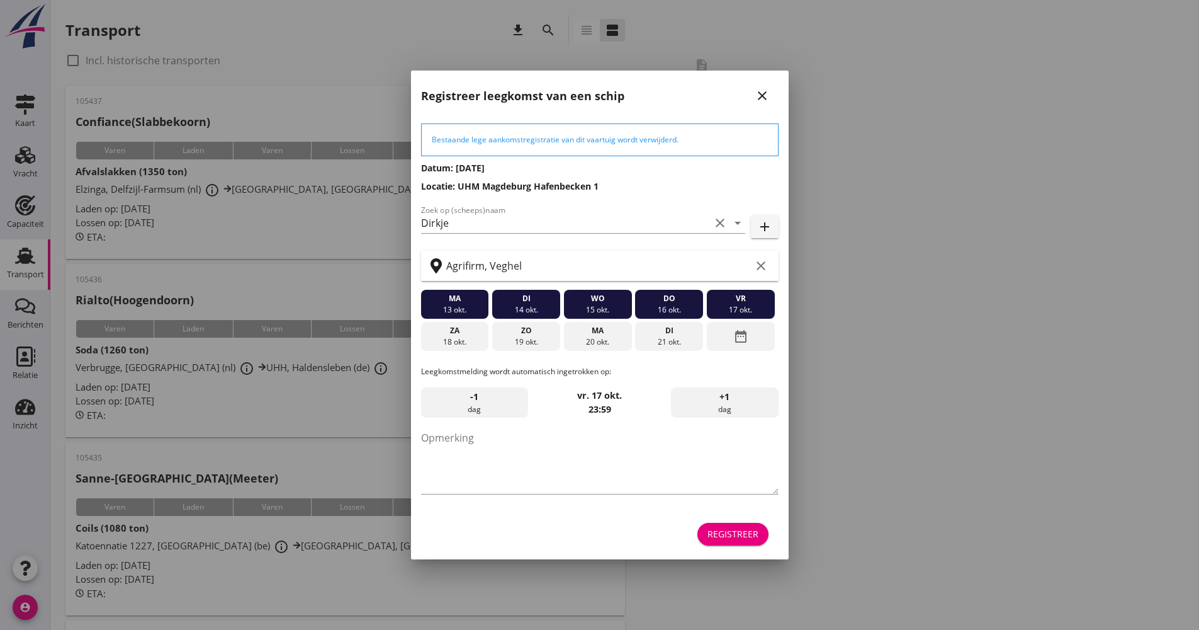
click at [736, 545] on div "Registreer" at bounding box center [600, 534] width 358 height 30
click at [735, 533] on div "Registreer" at bounding box center [733, 533] width 51 height 13
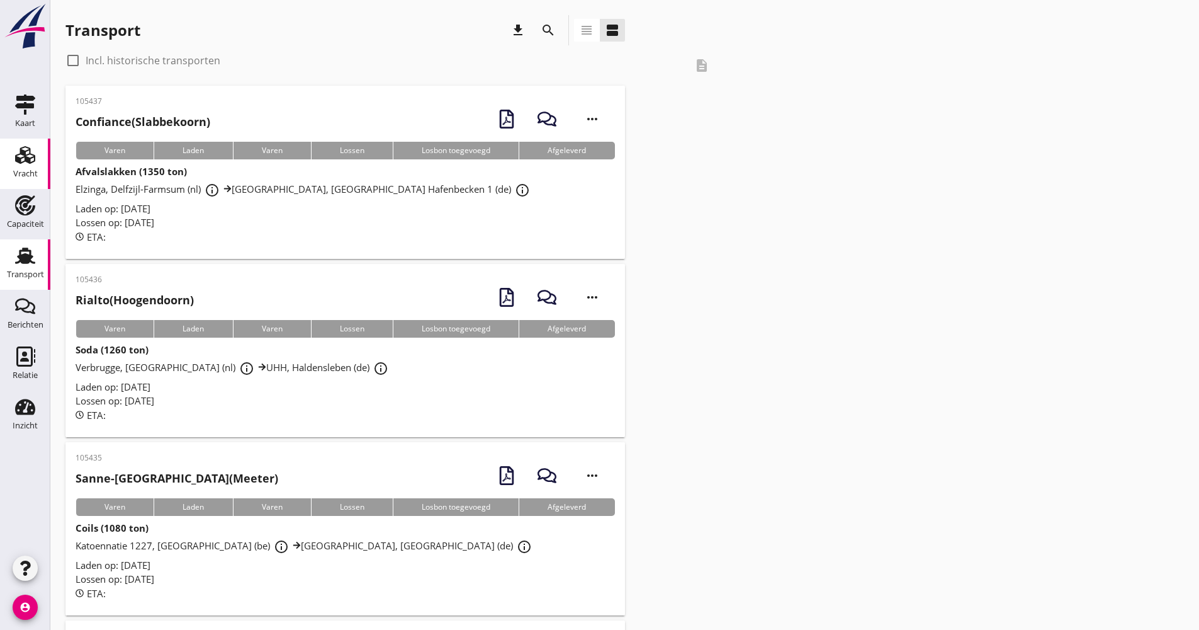
click at [30, 175] on div "Vracht" at bounding box center [25, 173] width 25 height 8
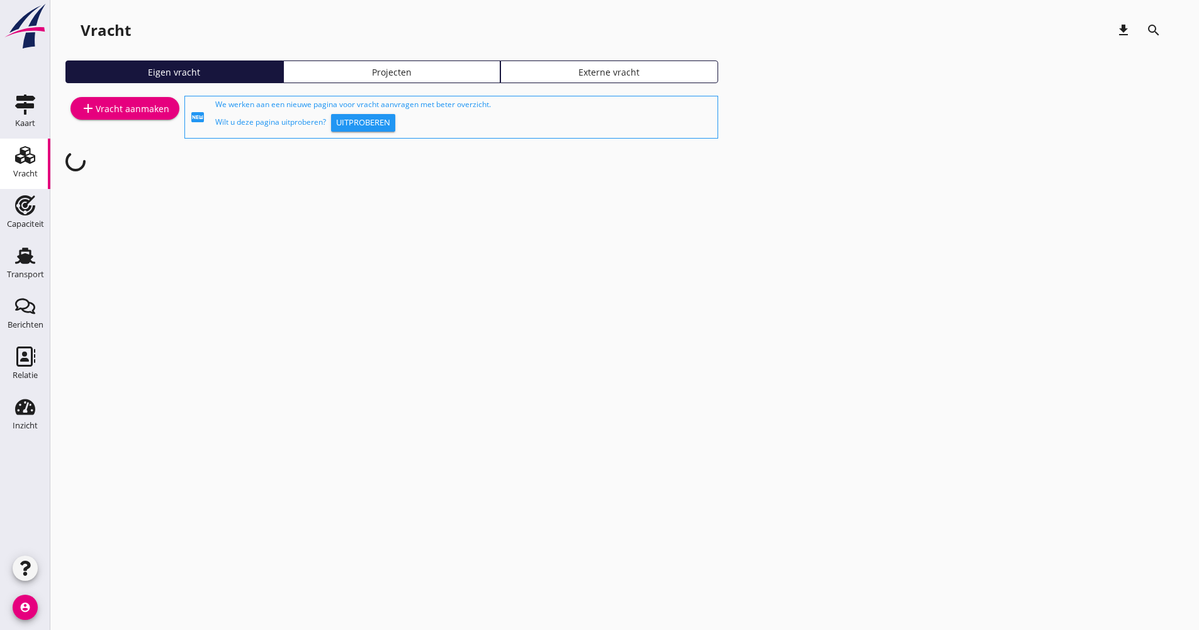
click at [113, 107] on div "add Vracht aanmaken" at bounding box center [125, 108] width 89 height 15
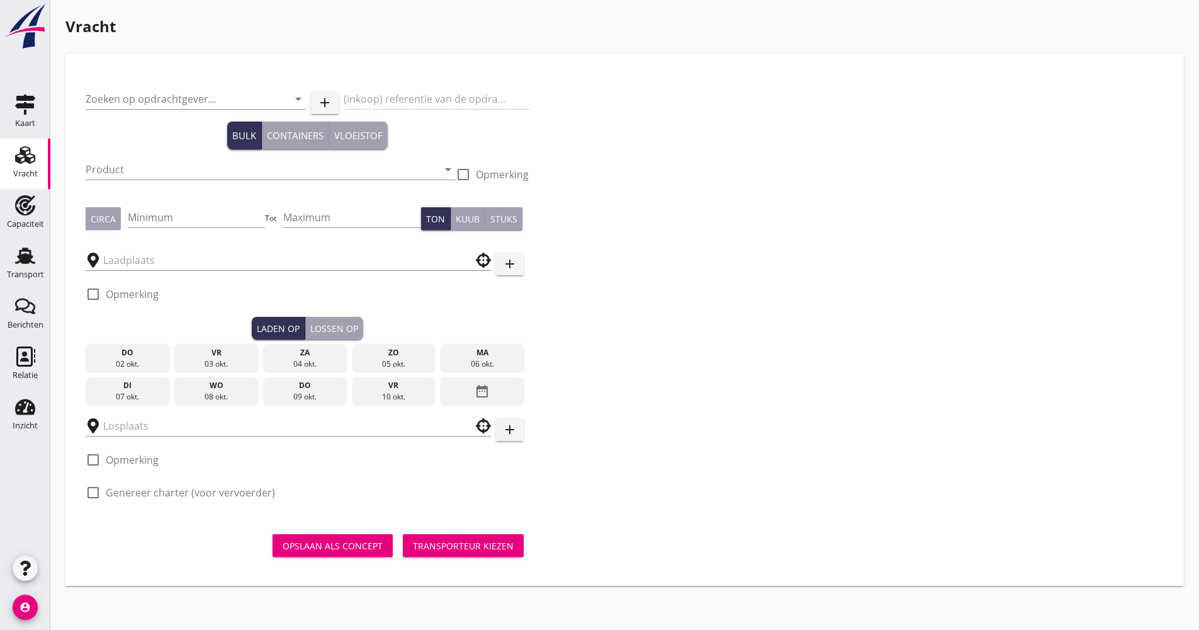
click at [166, 79] on div "Zoeken op opdrachtgever... arrow_drop_down" at bounding box center [196, 100] width 220 height 43
click at [164, 93] on input "Zoeken op opdrachtgever..." at bounding box center [178, 99] width 185 height 20
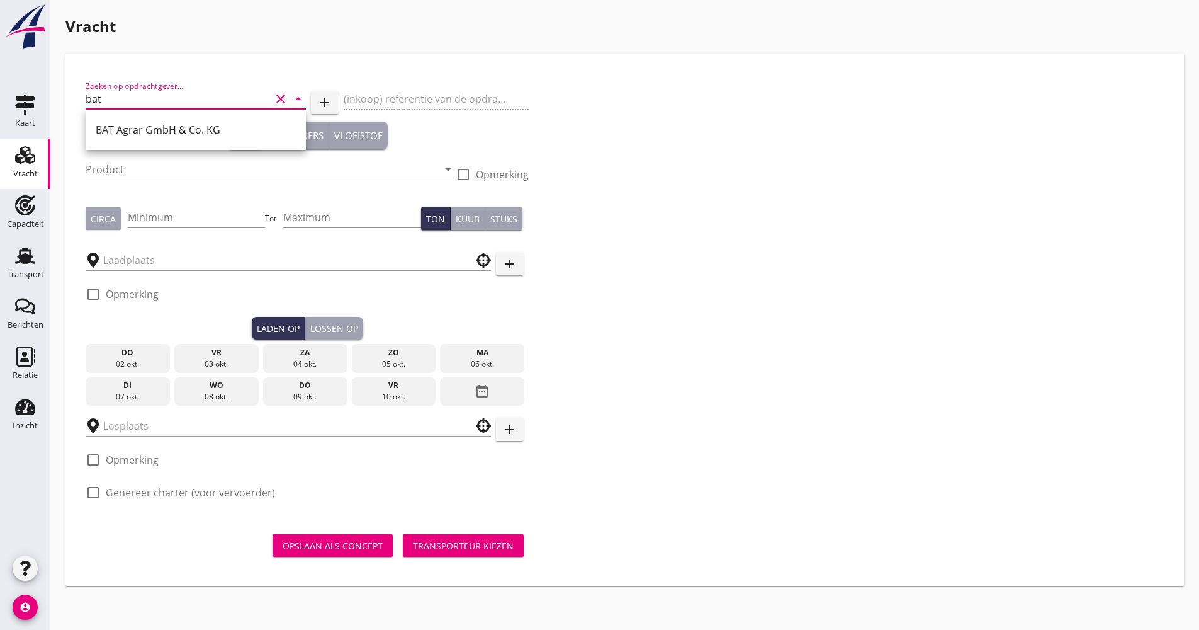
click at [178, 120] on div "BAT Agrar GmbH & Co. KG" at bounding box center [196, 130] width 200 height 30
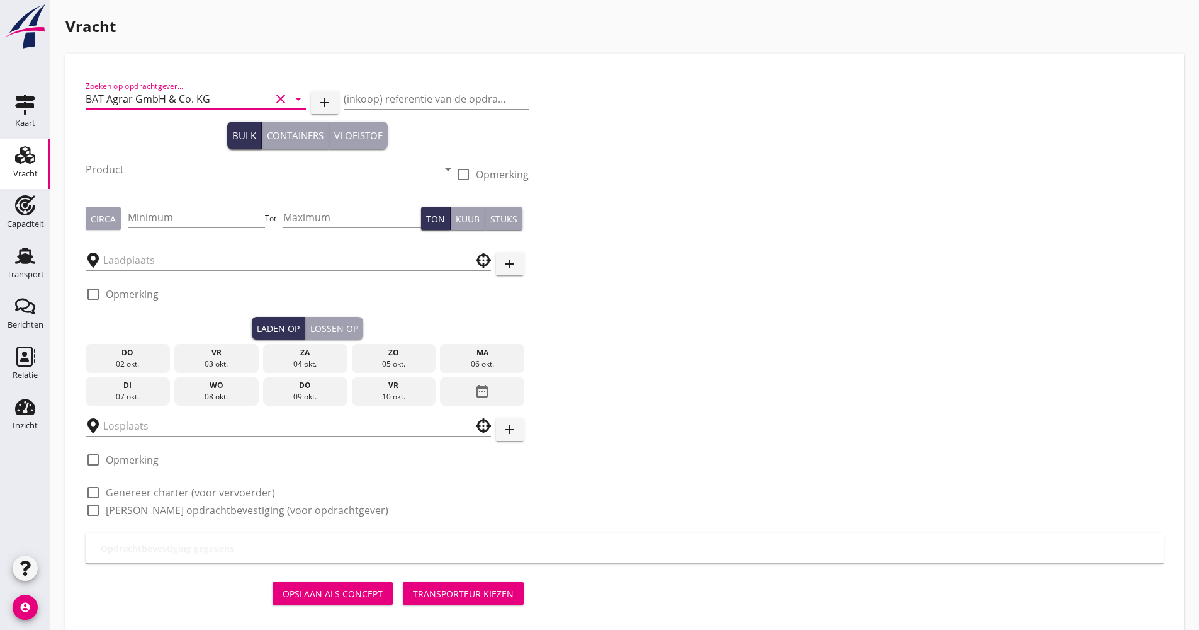
type input "BAT Agrar GmbH & Co. KG"
click at [165, 156] on div "Product arrow_drop_down" at bounding box center [271, 172] width 370 height 40
click at [167, 167] on input "Product" at bounding box center [262, 169] width 353 height 20
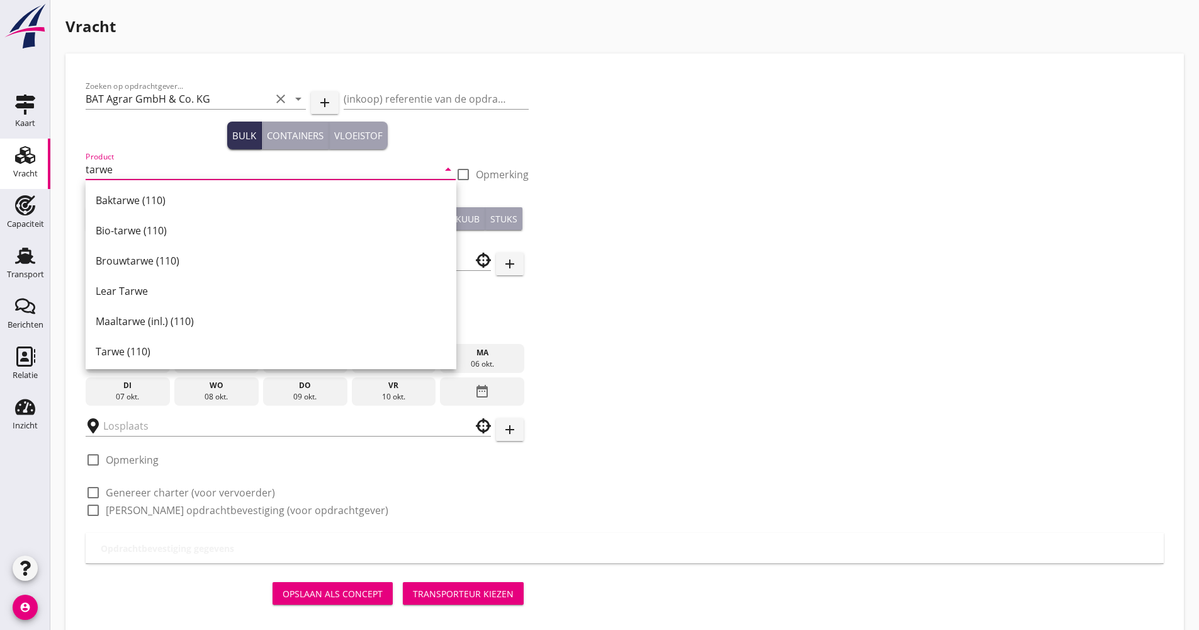
click at [147, 353] on div "Tarwe (110)" at bounding box center [271, 351] width 351 height 15
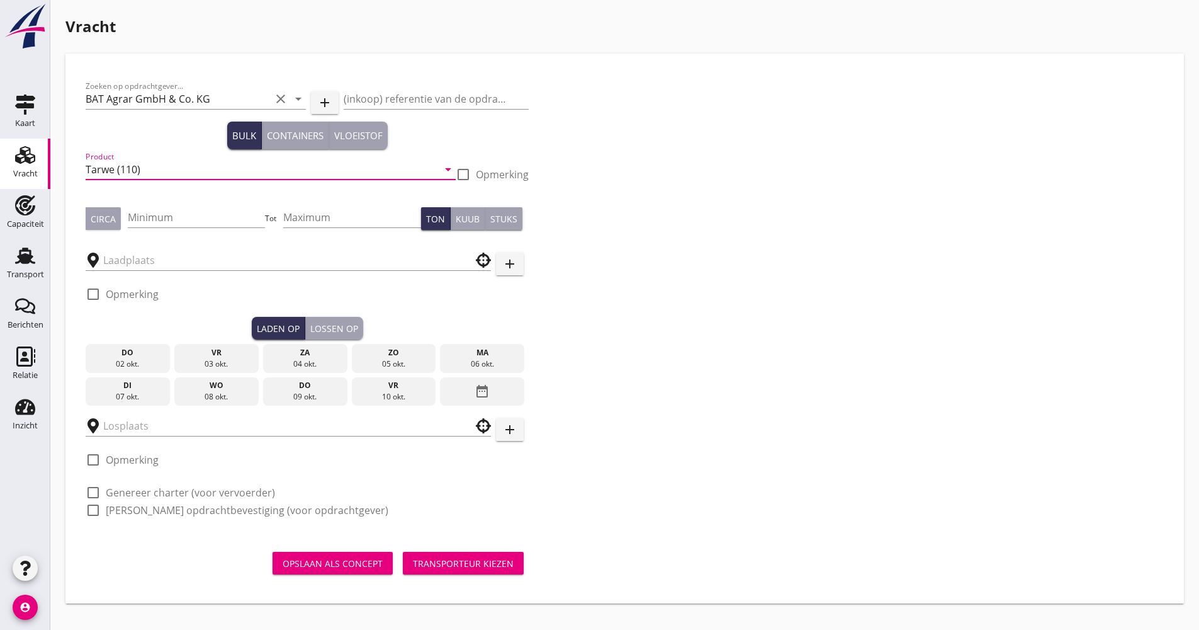
type input "Tarwe (110)"
click at [200, 225] on div "Minimum" at bounding box center [197, 223] width 138 height 33
click at [200, 223] on input "Minimum" at bounding box center [197, 217] width 138 height 20
type input "1150"
click at [200, 263] on input "text" at bounding box center [279, 260] width 353 height 20
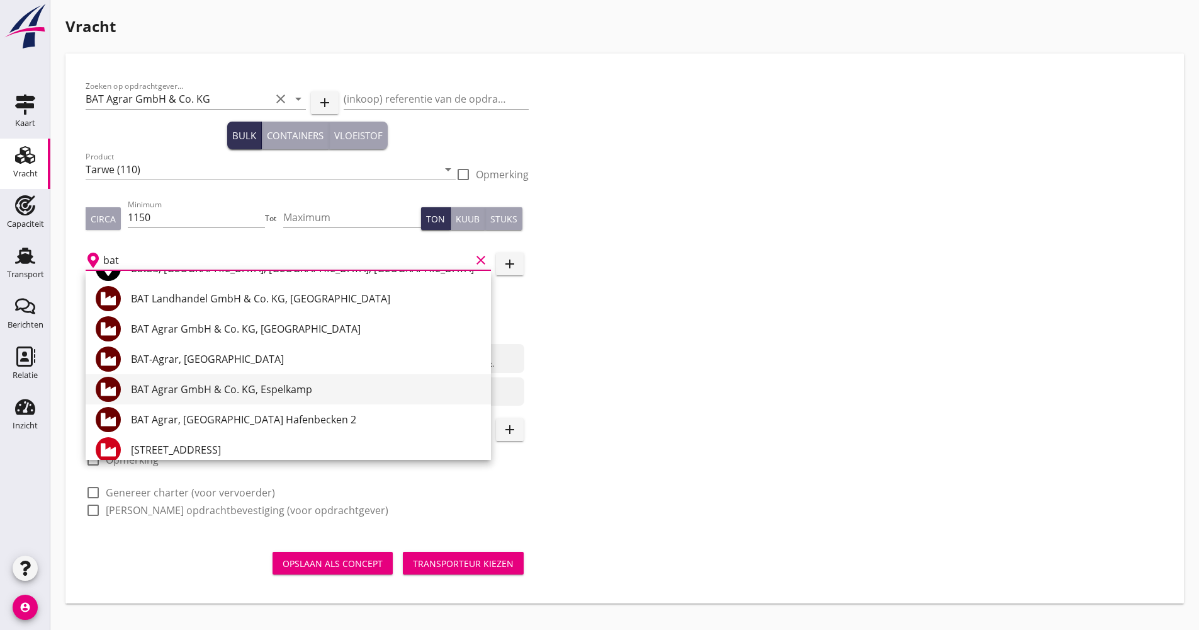
scroll to position [126, 0]
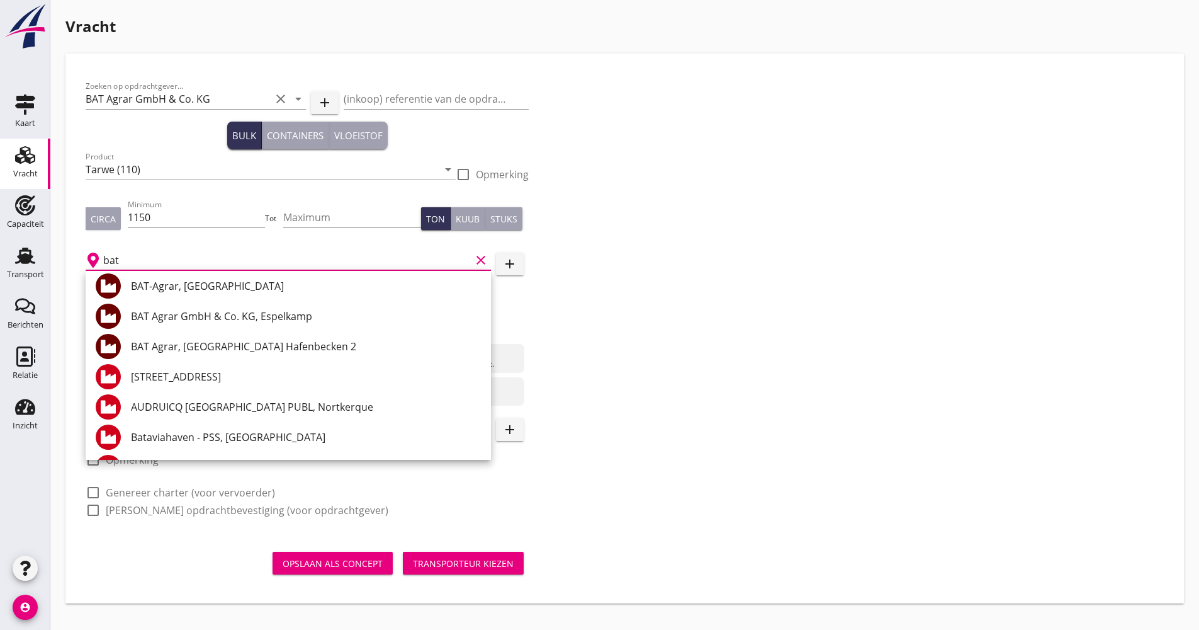
click at [296, 346] on div "BAT Agrar, [GEOGRAPHIC_DATA] Hafenbecken 2" at bounding box center [306, 346] width 350 height 15
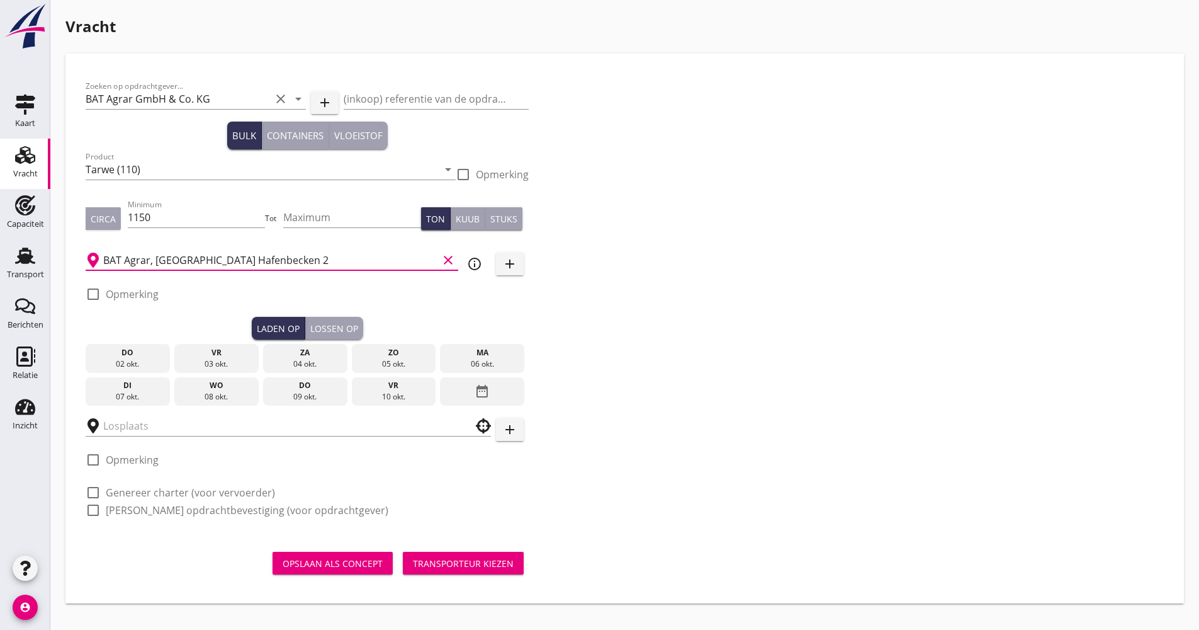
type input "BAT Agrar, [GEOGRAPHIC_DATA] Hafenbecken 2"
click at [484, 385] on icon "date_range" at bounding box center [482, 391] width 15 height 23
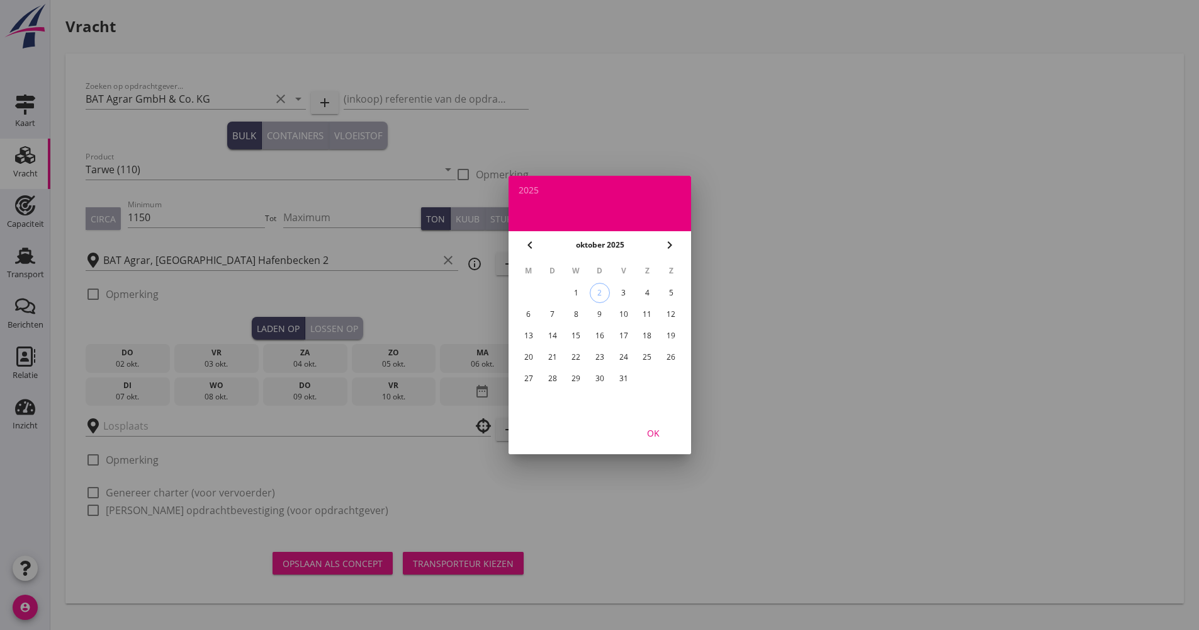
drag, startPoint x: 552, startPoint y: 351, endPoint x: 561, endPoint y: 361, distance: 13.8
click at [552, 351] on div "21" at bounding box center [552, 357] width 20 height 20
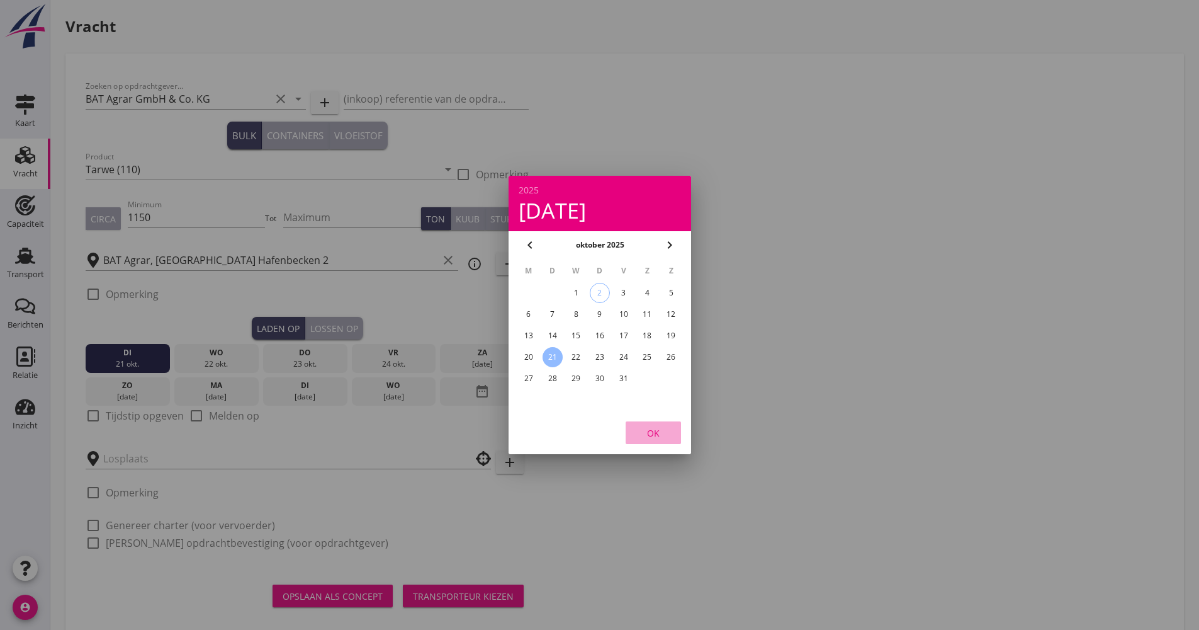
click at [667, 422] on button "OK" at bounding box center [653, 432] width 55 height 23
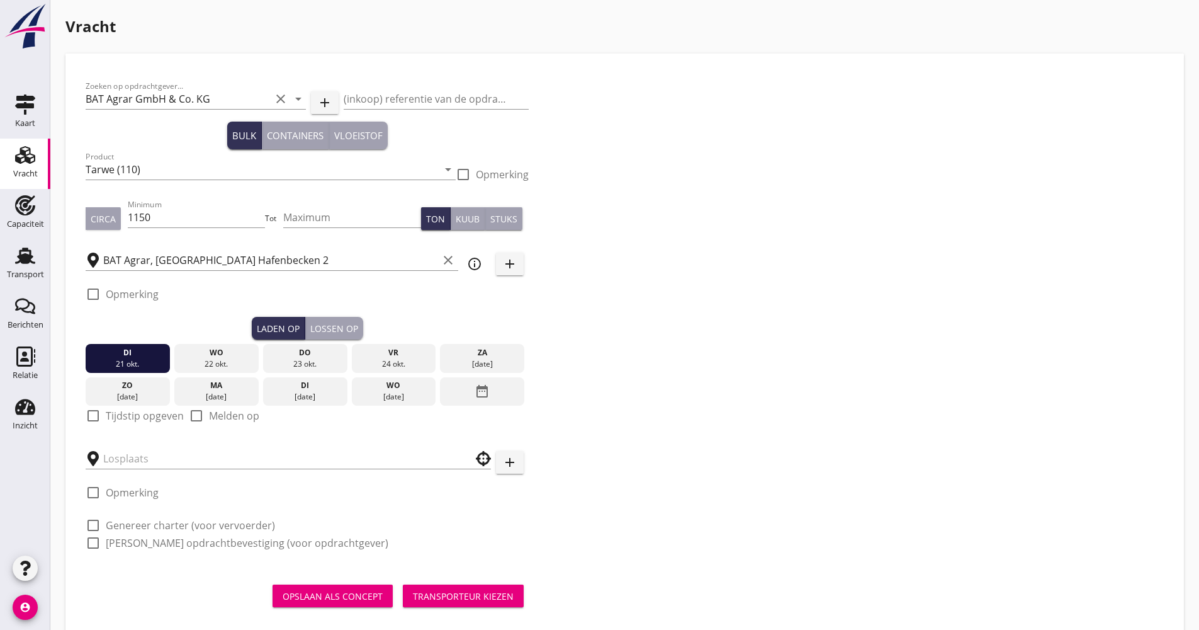
click at [164, 420] on label "Tijdstip opgeven" at bounding box center [145, 415] width 78 height 13
checkbox input "true"
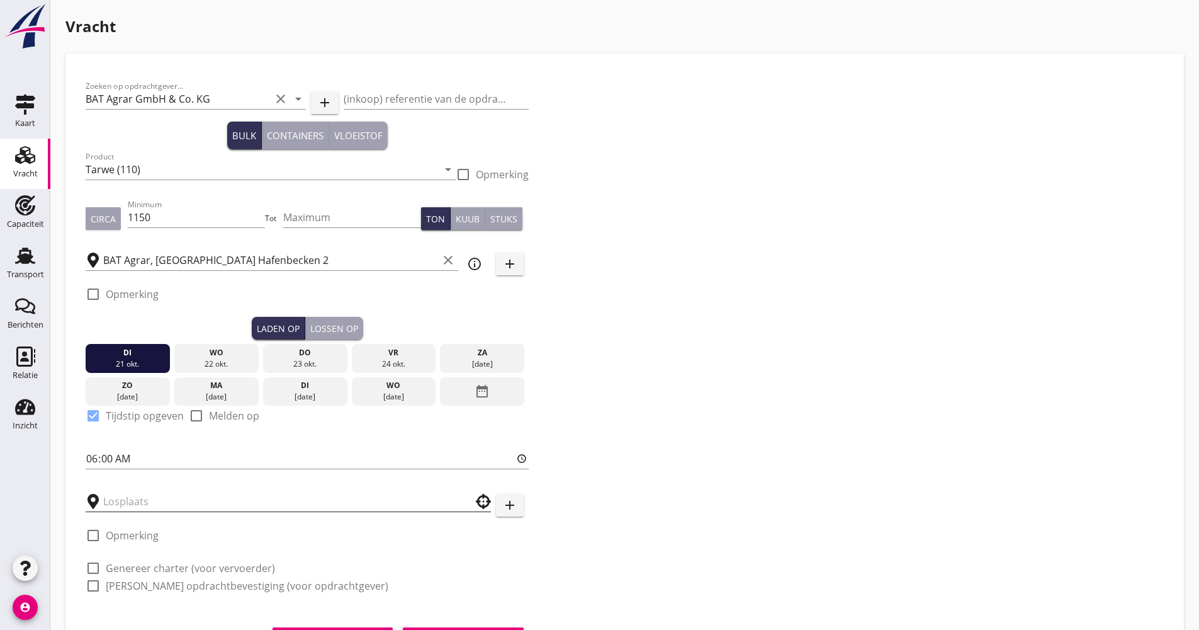
click at [161, 502] on input "text" at bounding box center [279, 501] width 353 height 20
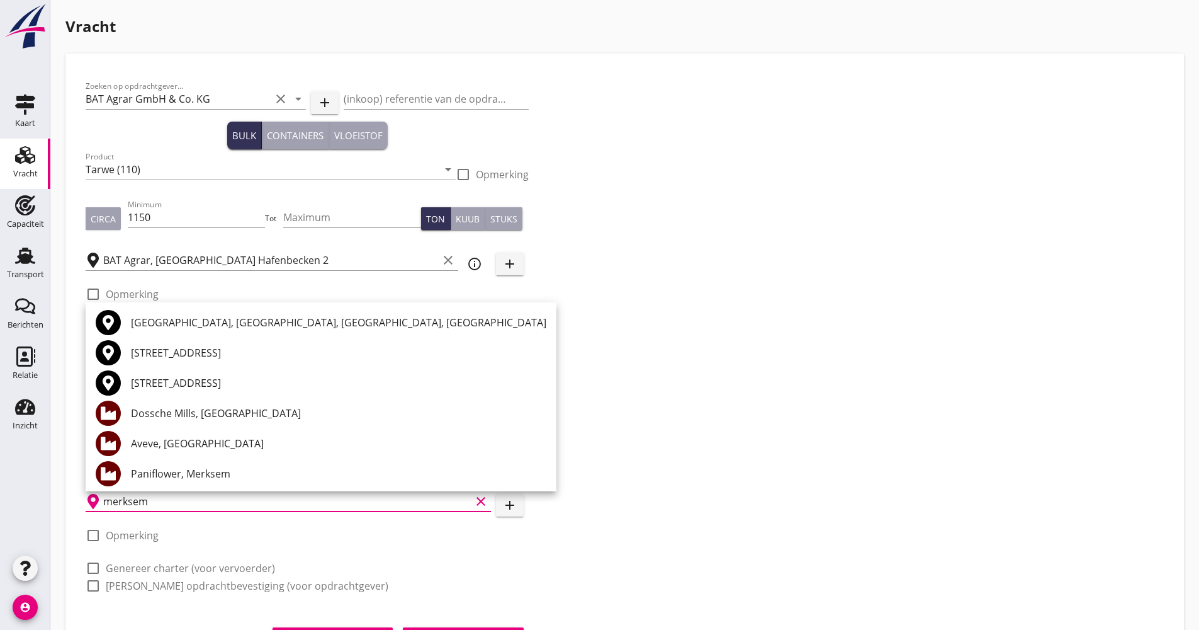
click at [210, 409] on div "Dossche Mills, [GEOGRAPHIC_DATA]" at bounding box center [339, 412] width 416 height 15
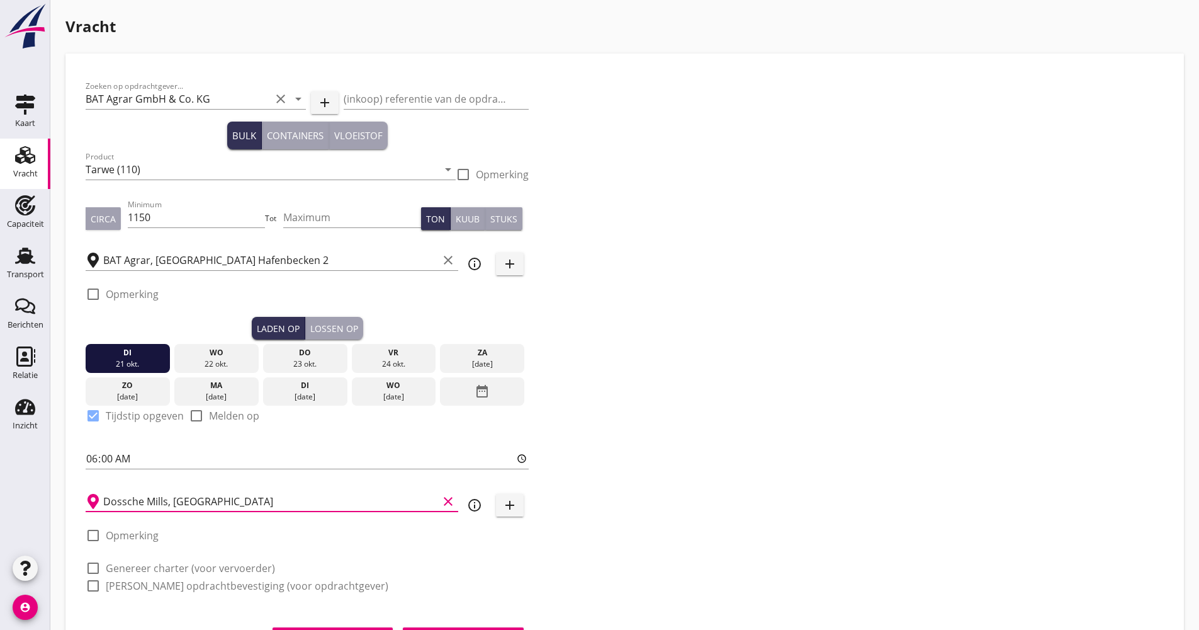
type input "Dossche Mills, [GEOGRAPHIC_DATA]"
drag, startPoint x: 171, startPoint y: 569, endPoint x: 164, endPoint y: 578, distance: 10.8
click at [170, 572] on label "Genereer charter (voor vervoerder)" at bounding box center [190, 568] width 169 height 13
checkbox input "true"
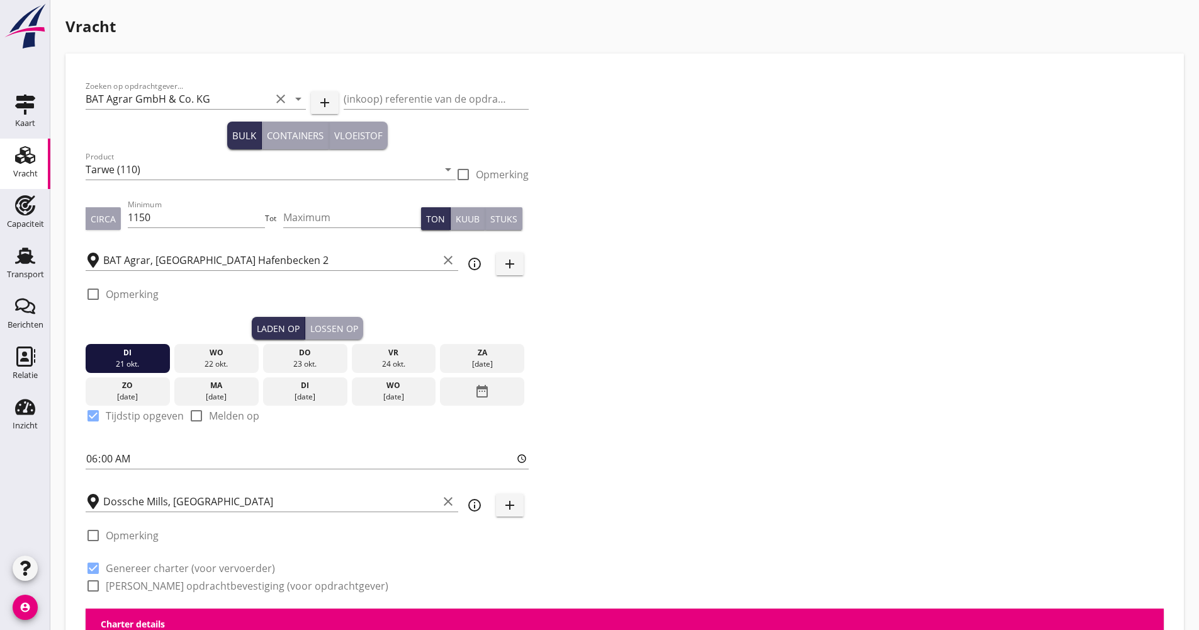
click at [162, 580] on label "[PERSON_NAME] opdrachtbevestiging (voor opdrachtgever)" at bounding box center [247, 585] width 283 height 13
checkbox input "true"
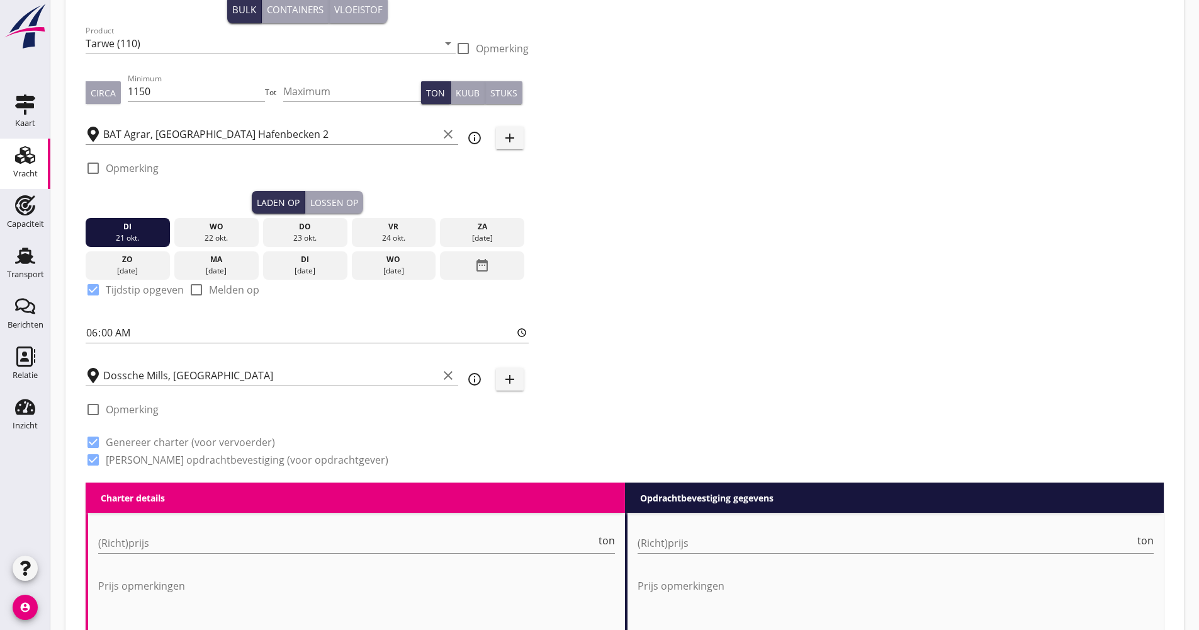
click at [335, 190] on div "check_box_outline_blank Opmerking" at bounding box center [307, 172] width 443 height 38
click at [342, 203] on div "Lossen op" at bounding box center [334, 202] width 48 height 13
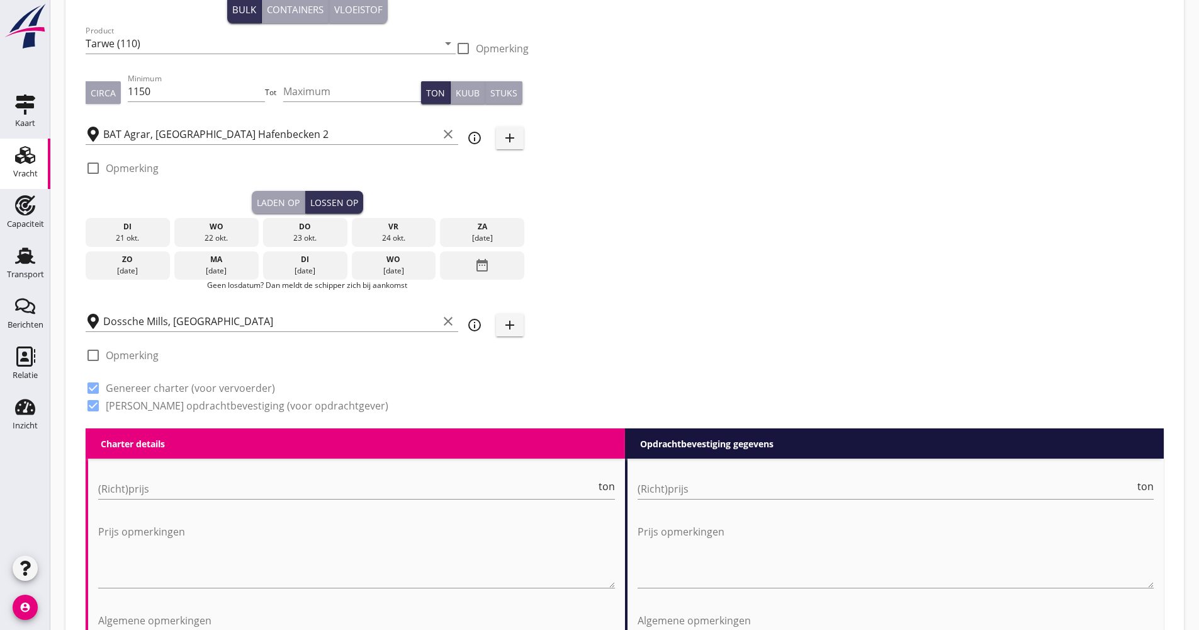
click at [460, 256] on div "date_range" at bounding box center [482, 265] width 84 height 29
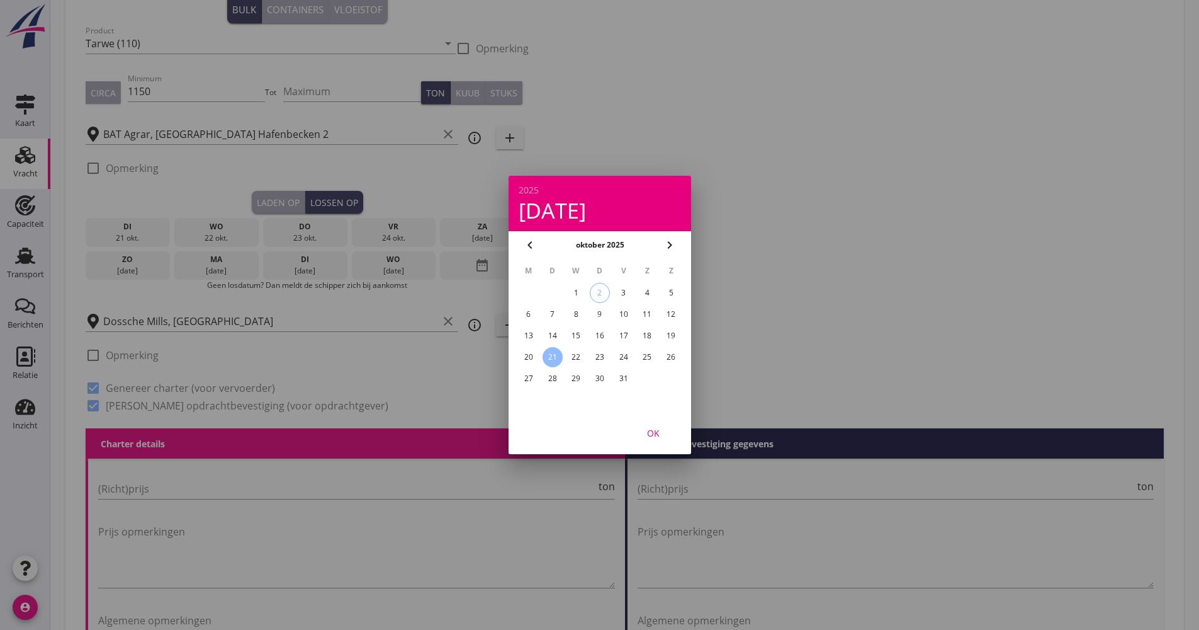
click at [531, 376] on div "27" at bounding box center [528, 378] width 20 height 20
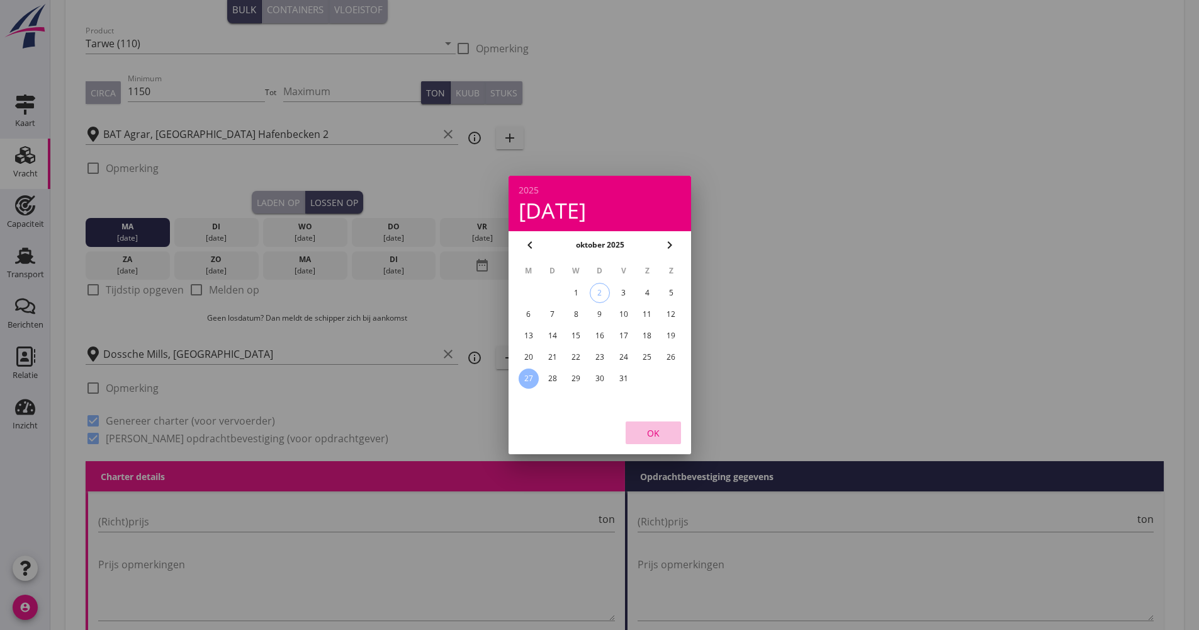
click at [668, 431] on div "OK" at bounding box center [653, 432] width 35 height 13
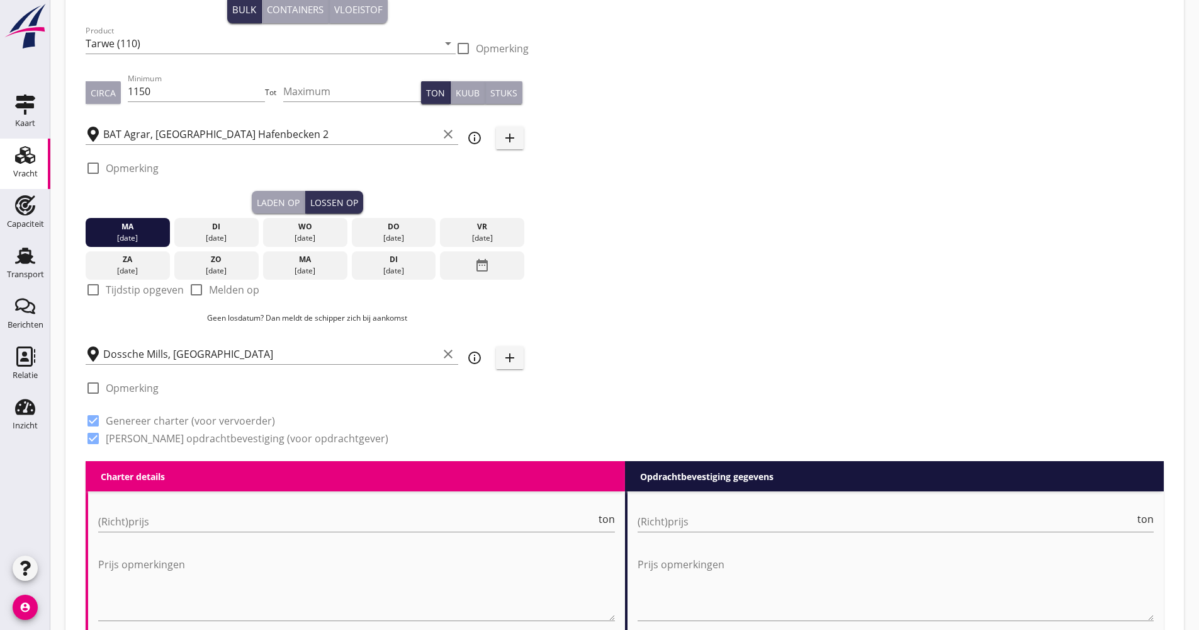
click at [238, 295] on label "Melden op" at bounding box center [234, 289] width 50 height 13
checkbox input "true"
drag, startPoint x: 132, startPoint y: 233, endPoint x: 507, endPoint y: 241, distance: 375.9
click at [507, 241] on div "[DATE] [DATE] [DATE] [DATE] [DATE] [DATE] [DATE] [DATE] [DATE] date_range" at bounding box center [307, 246] width 443 height 66
click at [507, 241] on div "[DATE]" at bounding box center [482, 237] width 78 height 11
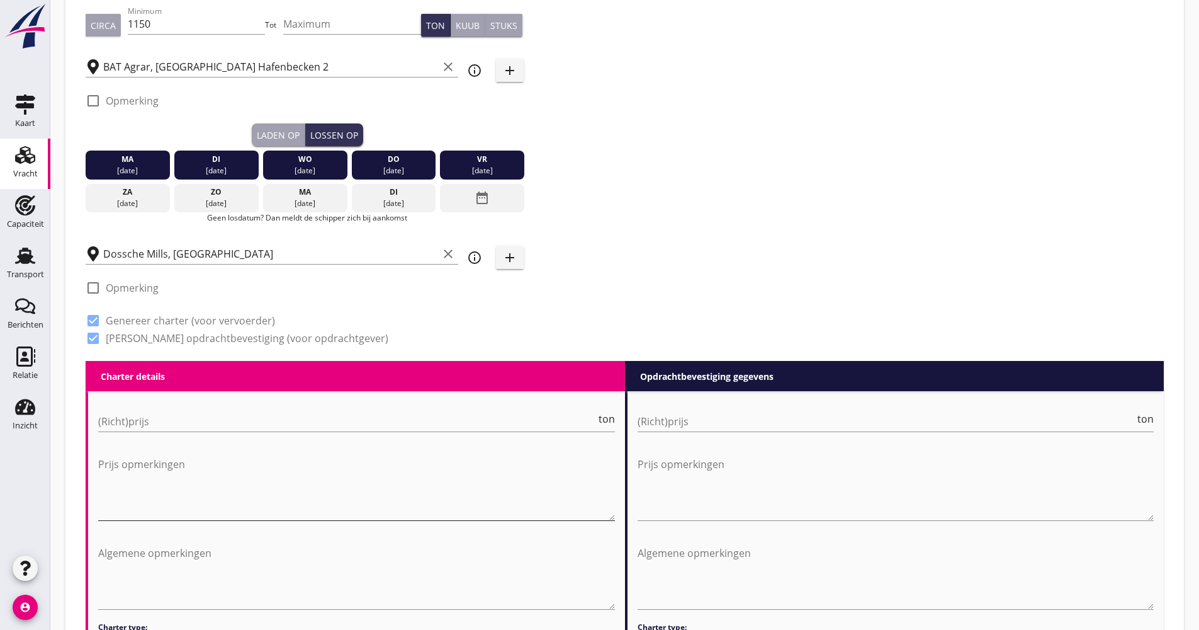
scroll to position [315, 0]
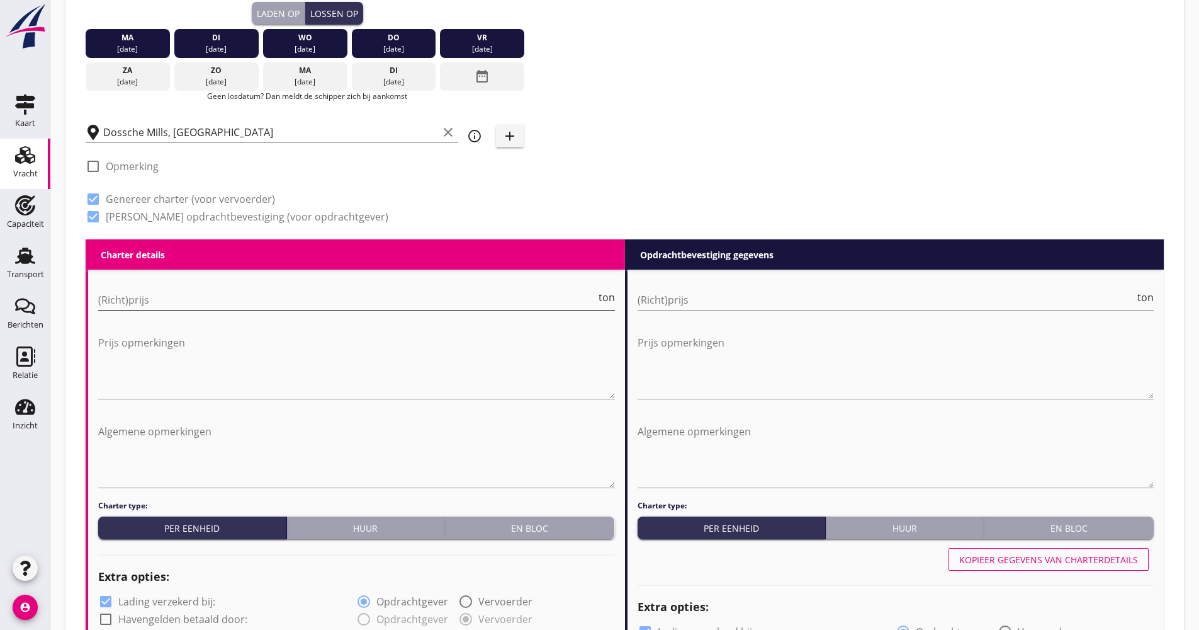
click at [210, 299] on input "(Richt)prijs" at bounding box center [347, 300] width 498 height 20
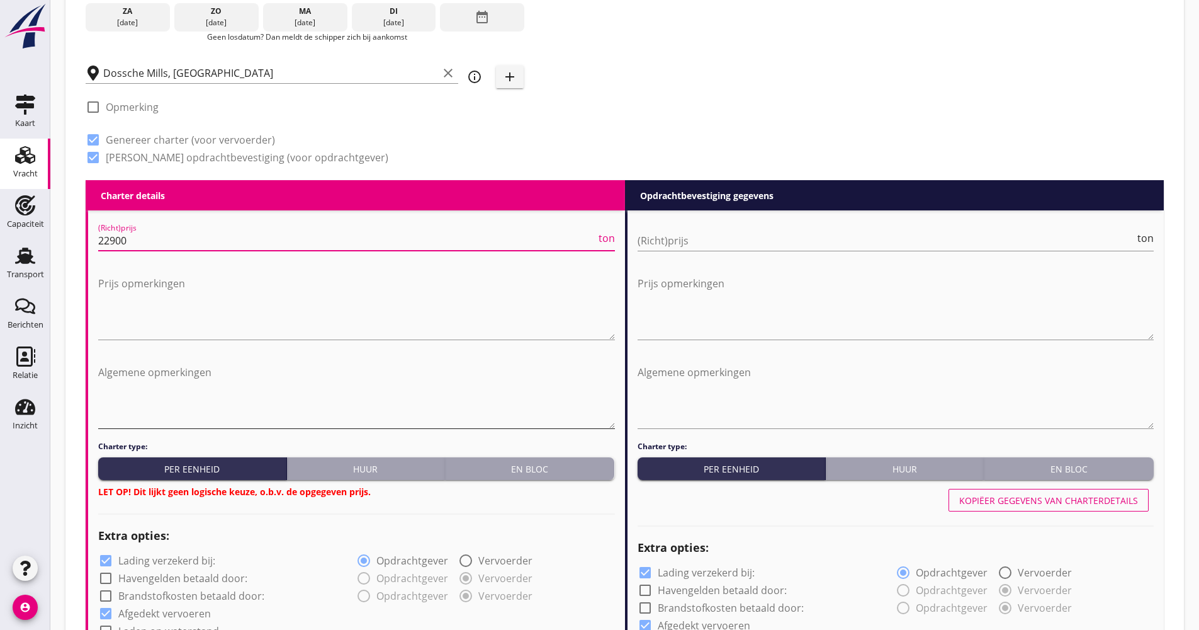
scroll to position [441, 0]
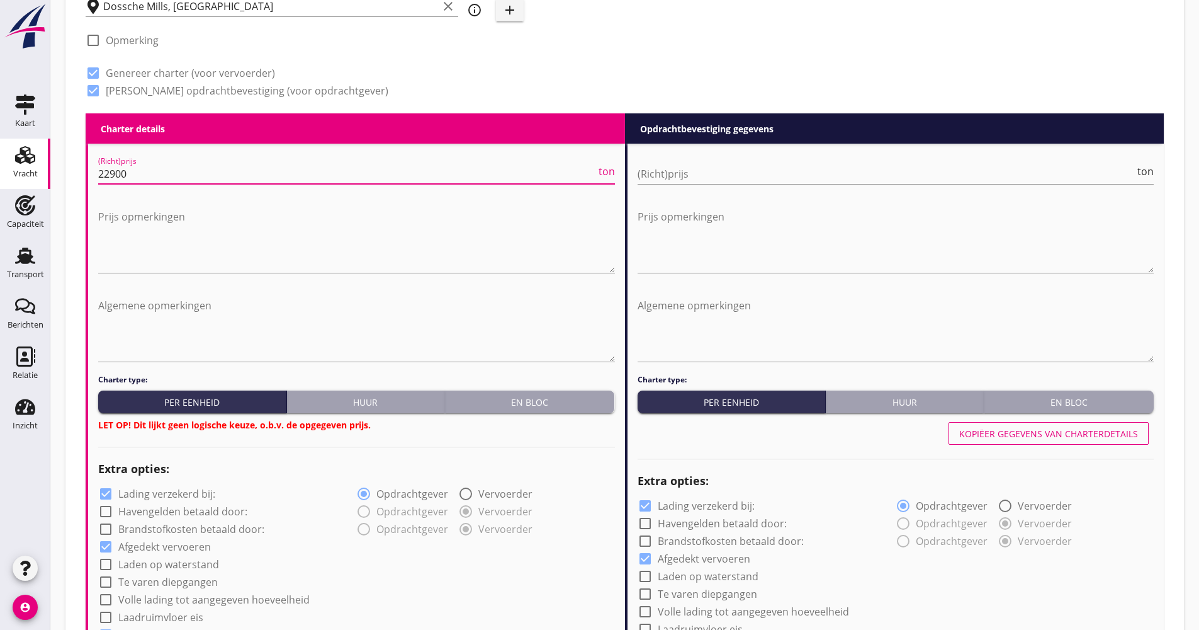
type input "22900"
click at [542, 396] on div "En bloc" at bounding box center [530, 401] width 160 height 13
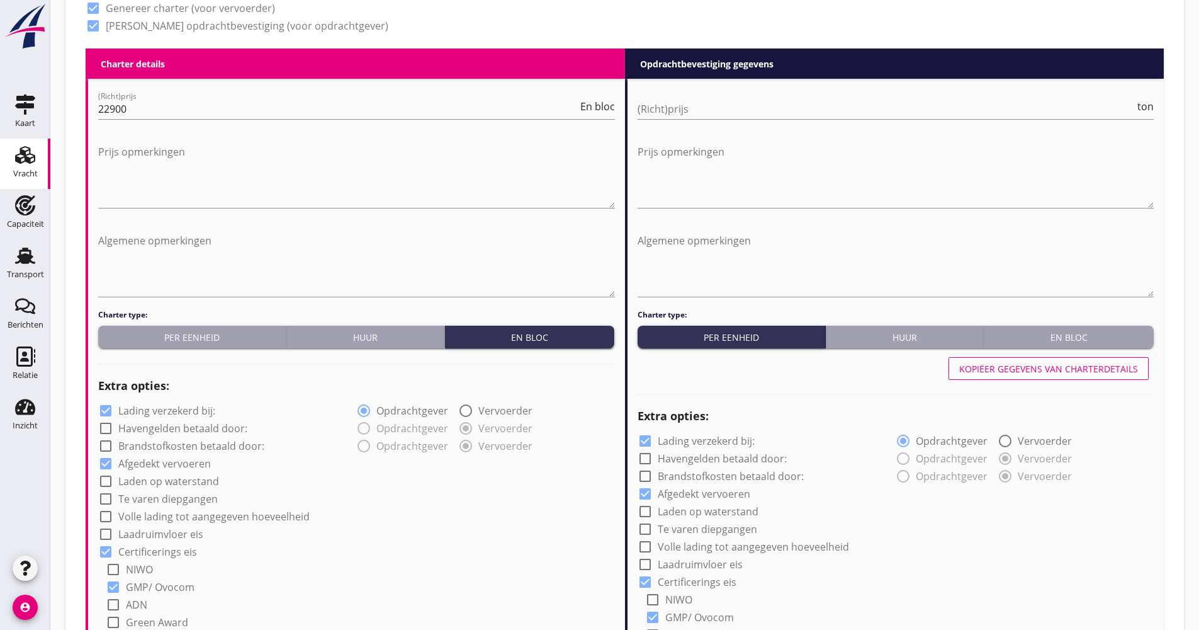
scroll to position [567, 0]
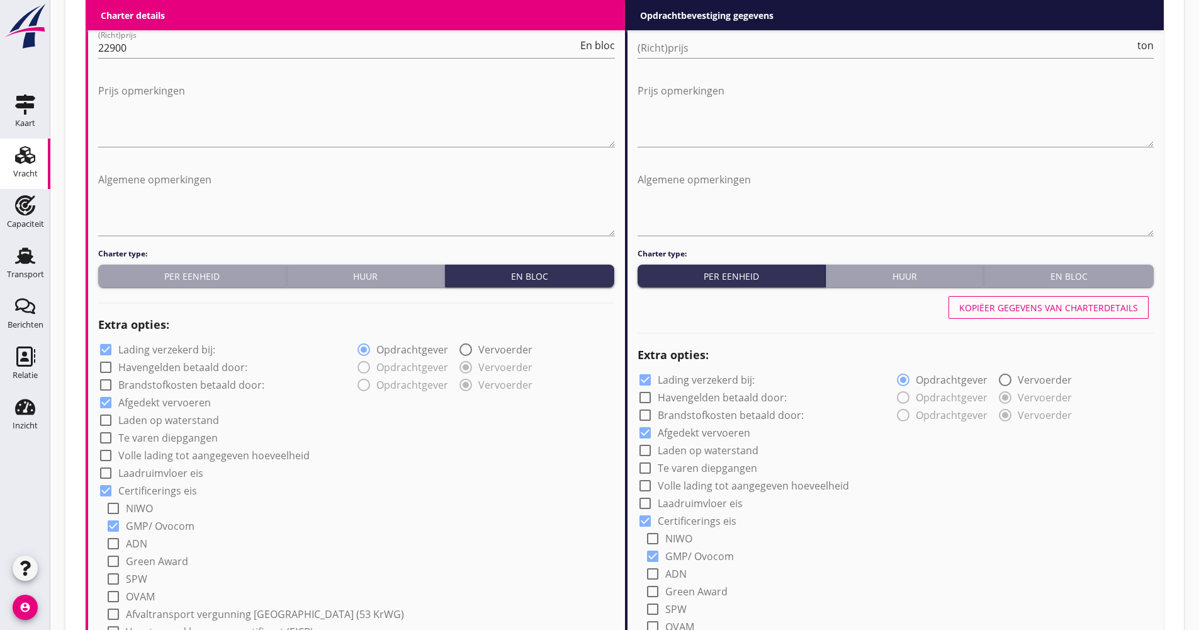
drag, startPoint x: 197, startPoint y: 344, endPoint x: 199, endPoint y: 363, distance: 19.6
click at [197, 344] on label "Lading verzekerd bij:" at bounding box center [166, 349] width 97 height 13
checkbox input "false"
click at [200, 448] on div "check_box_outline_blank Volle lading tot aangegeven hoeveelheid" at bounding box center [204, 455] width 212 height 15
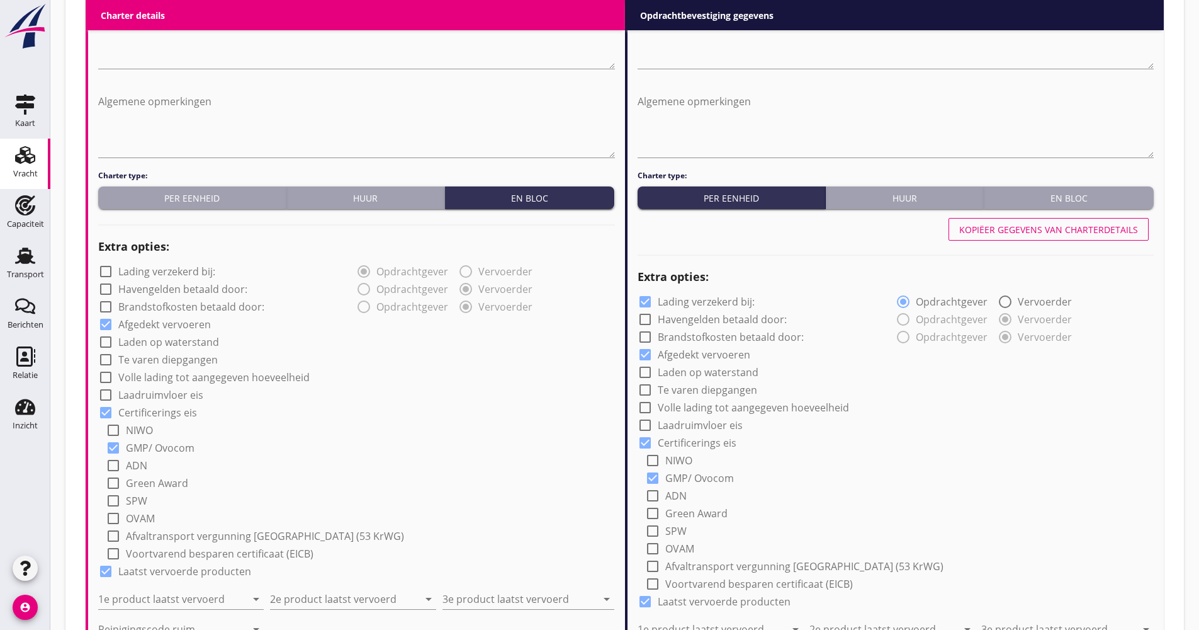
scroll to position [818, 0]
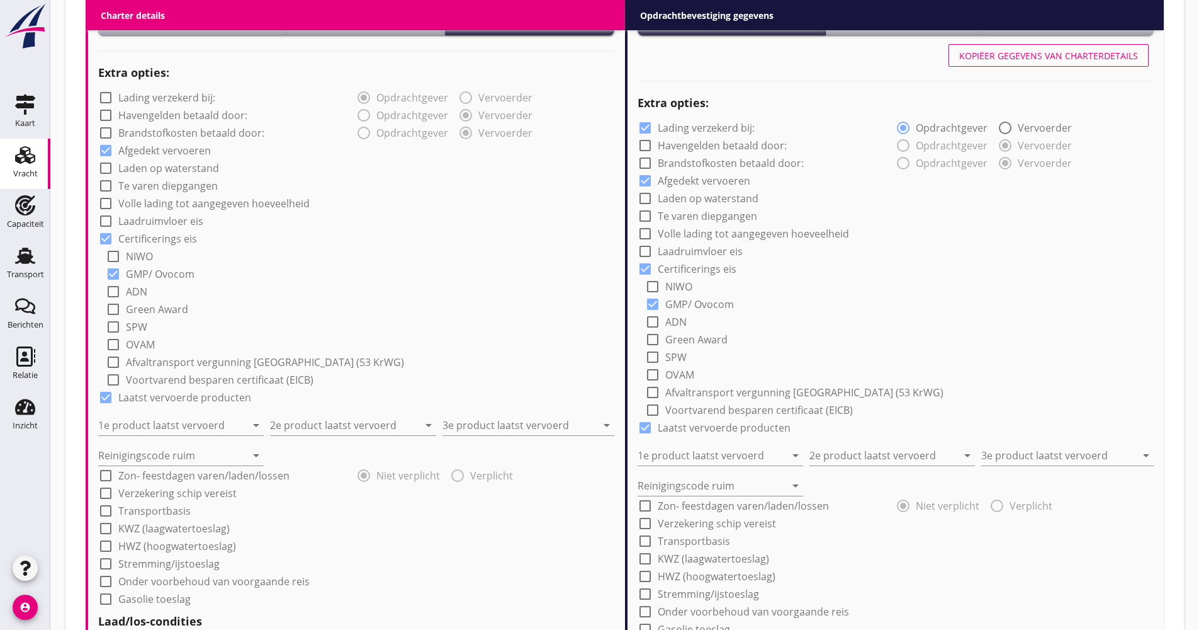
drag, startPoint x: 200, startPoint y: 197, endPoint x: 181, endPoint y: 235, distance: 43.1
click at [200, 198] on label "Volle lading tot aangegeven hoeveelheid" at bounding box center [213, 203] width 191 height 13
checkbox input "true"
click at [157, 421] on input "1e product laatst vervoerd" at bounding box center [172, 425] width 148 height 20
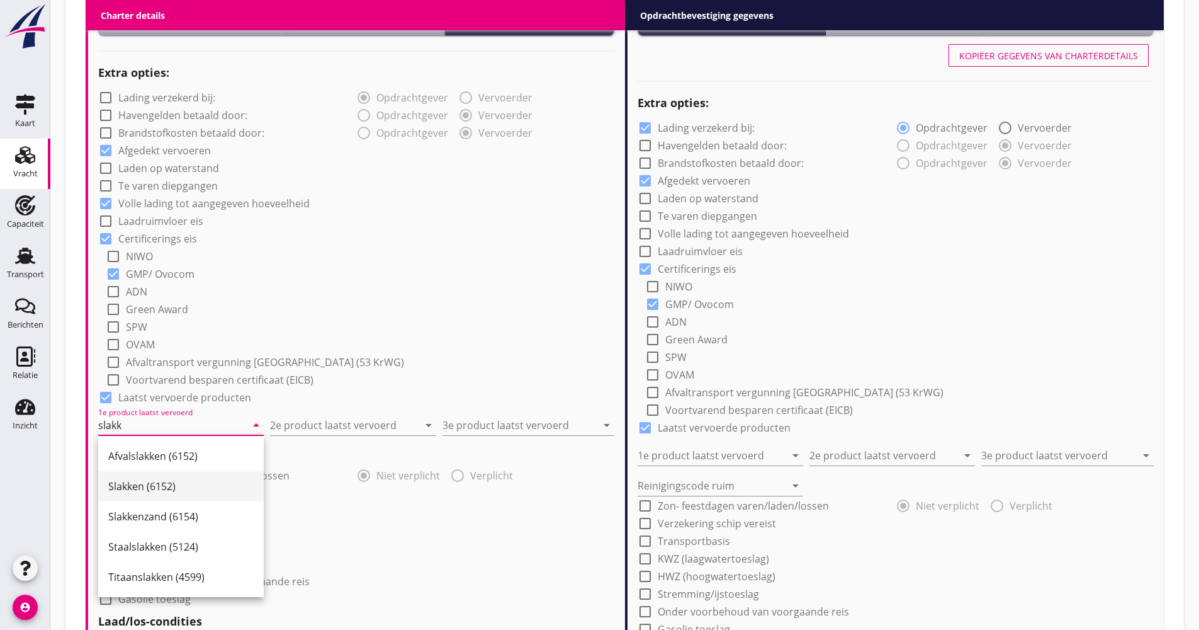
click at [149, 492] on div "Slakken (6152)" at bounding box center [180, 485] width 145 height 15
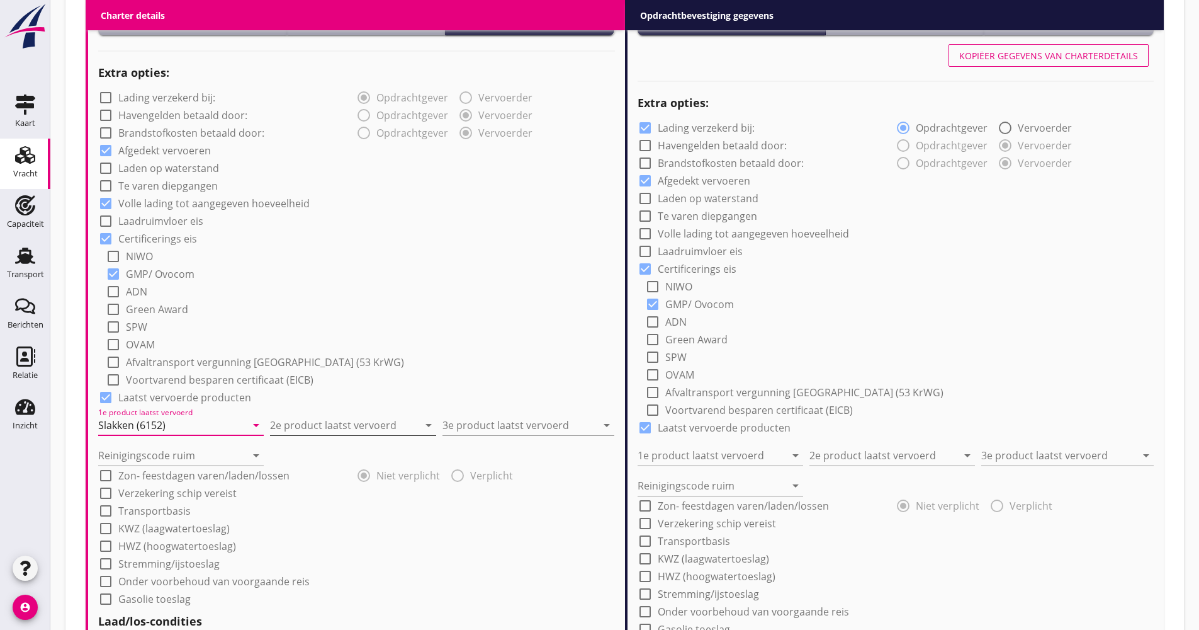
type input "Slakken (6152)"
click at [318, 419] on input "2e product laatst vervoerd" at bounding box center [344, 425] width 148 height 20
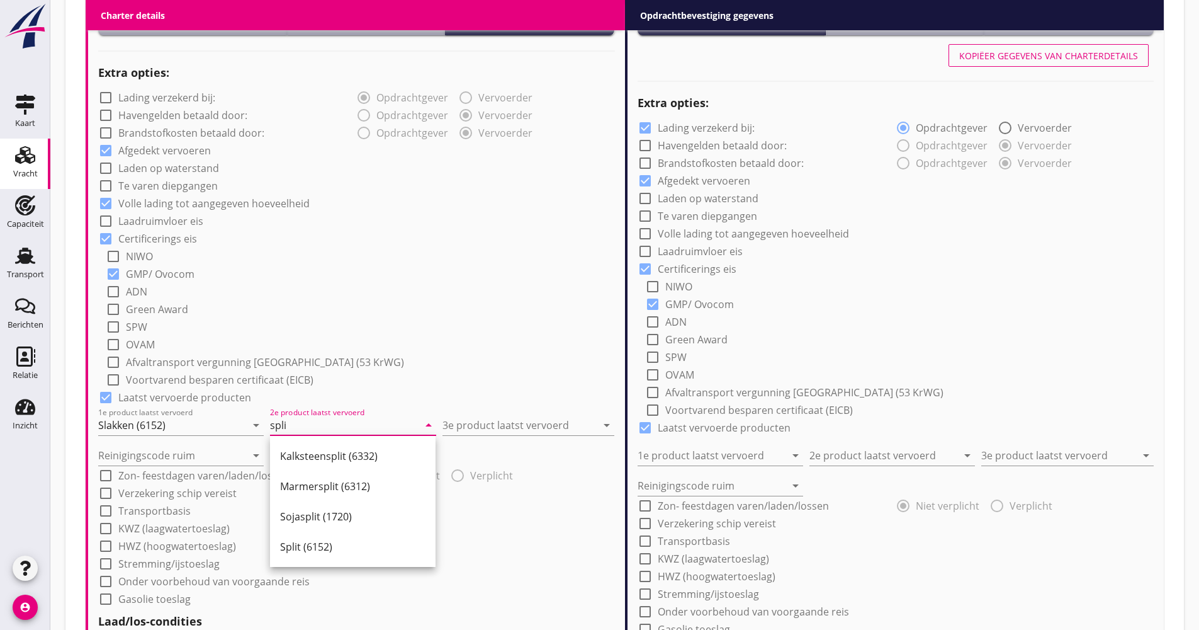
click at [359, 555] on div "Split (6152)" at bounding box center [352, 546] width 145 height 30
type input "Split (6152)"
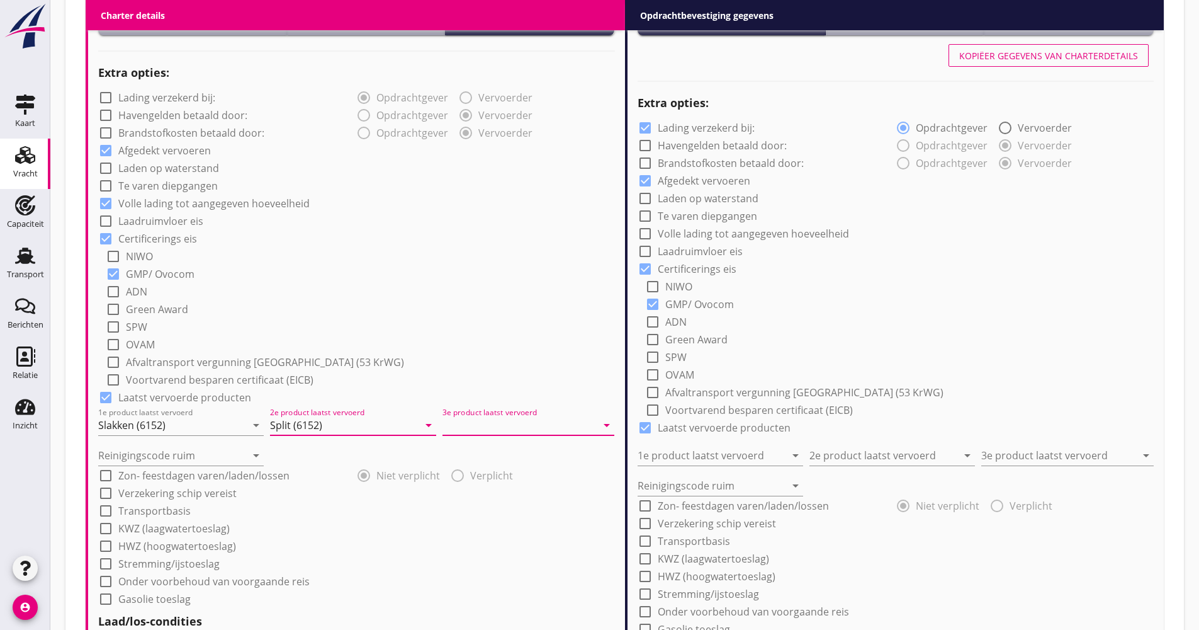
click at [504, 427] on input "3e product laatst vervoerd" at bounding box center [520, 425] width 154 height 20
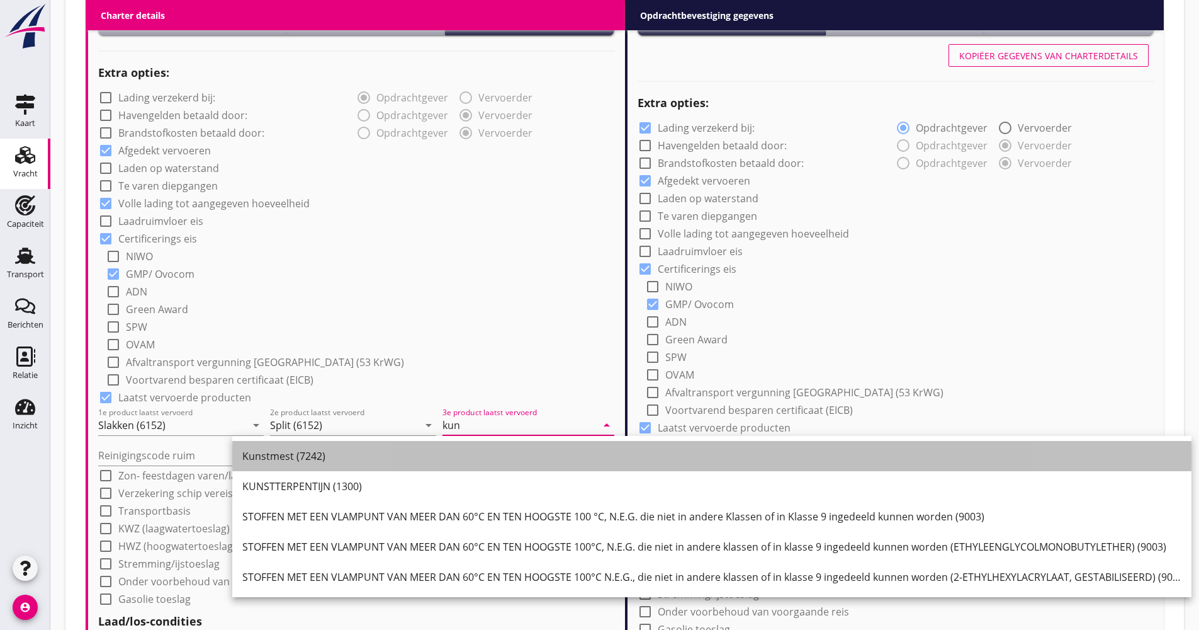
click at [359, 454] on div "Kunstmest (7242)" at bounding box center [711, 455] width 939 height 15
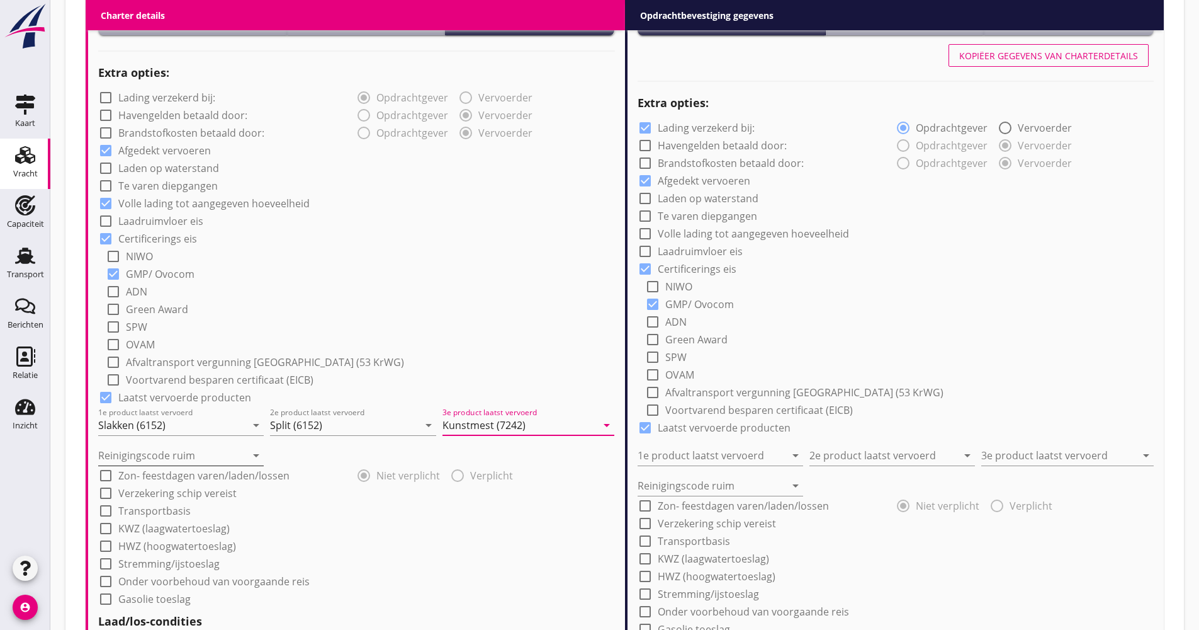
type input "Kunstmest (7242)"
click at [225, 447] on input "Reinigingscode ruim" at bounding box center [172, 455] width 148 height 20
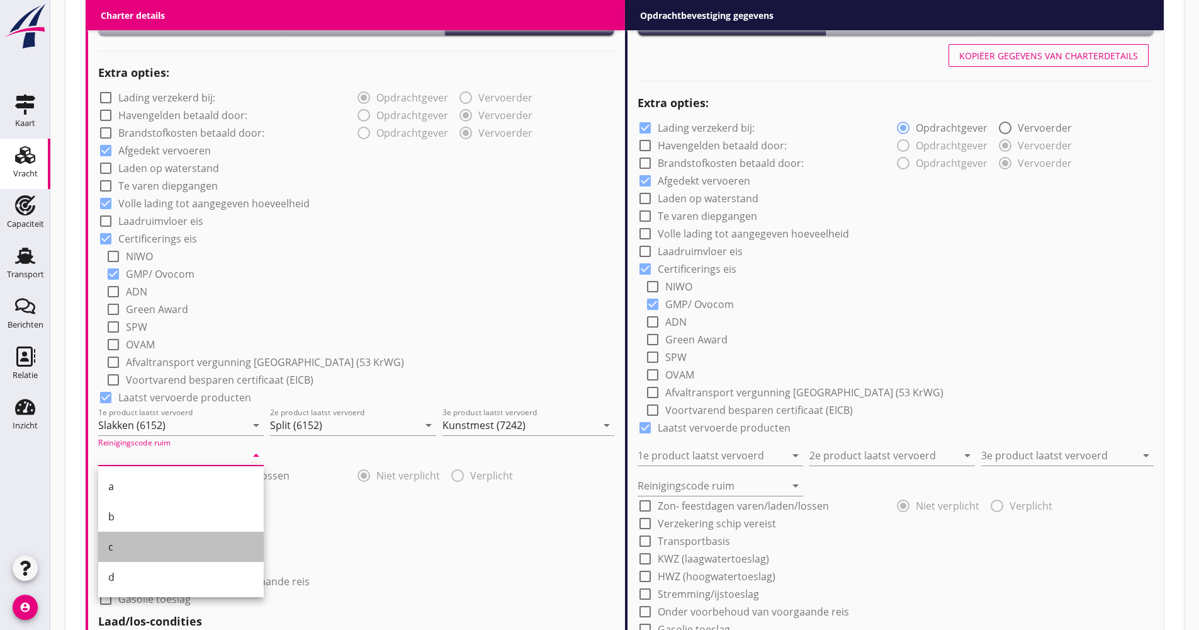
click at [135, 533] on div "c" at bounding box center [180, 546] width 145 height 30
type input "c"
click at [135, 533] on label "KWZ (laagwatertoeslag)" at bounding box center [173, 528] width 111 height 13
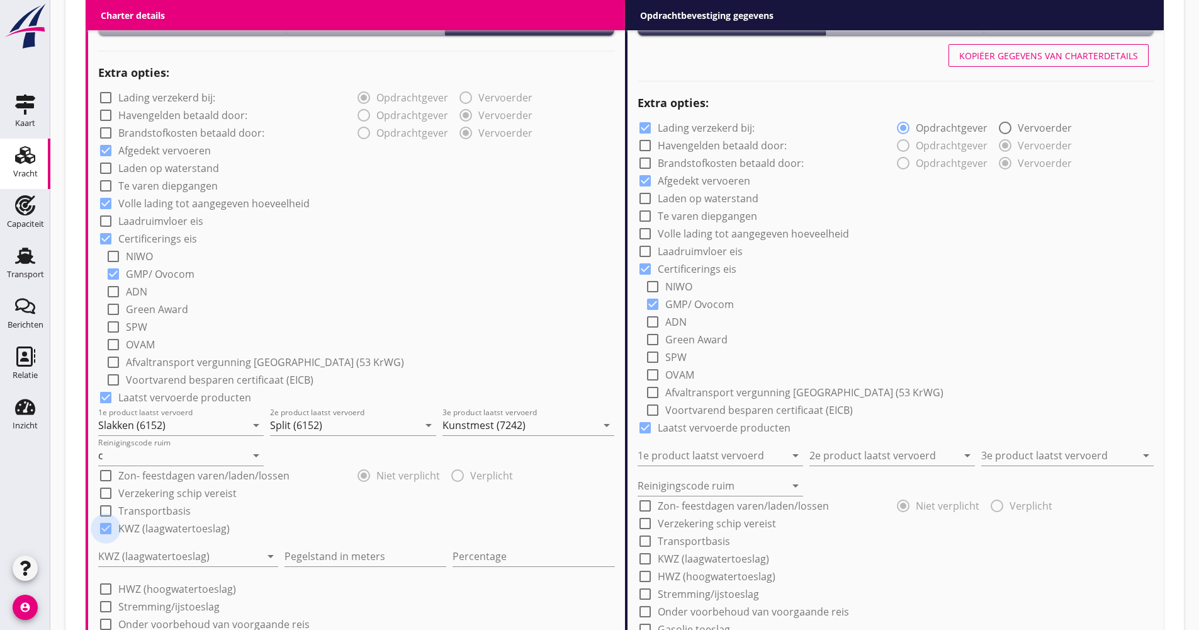
click at [102, 532] on div at bounding box center [105, 528] width 21 height 21
checkbox input "false"
click at [157, 491] on label "Verzekering schip vereist" at bounding box center [177, 493] width 118 height 13
checkbox input "true"
click at [145, 509] on label "Transportbasis" at bounding box center [154, 510] width 72 height 13
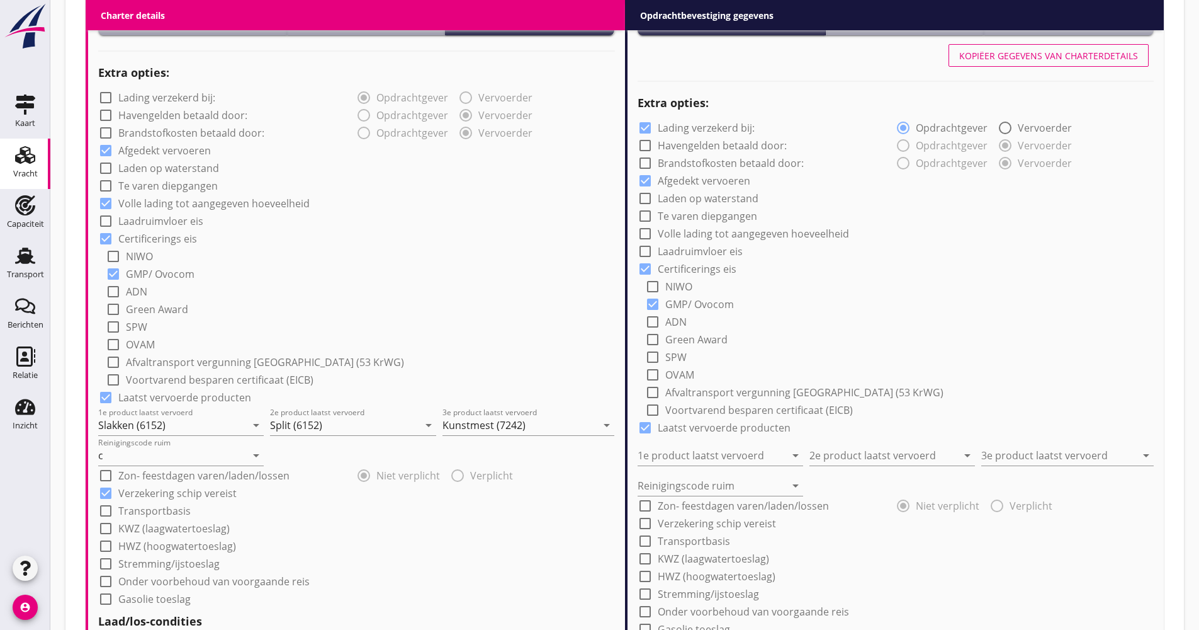
checkbox input "true"
click at [157, 538] on div at bounding box center [347, 538] width 499 height 20
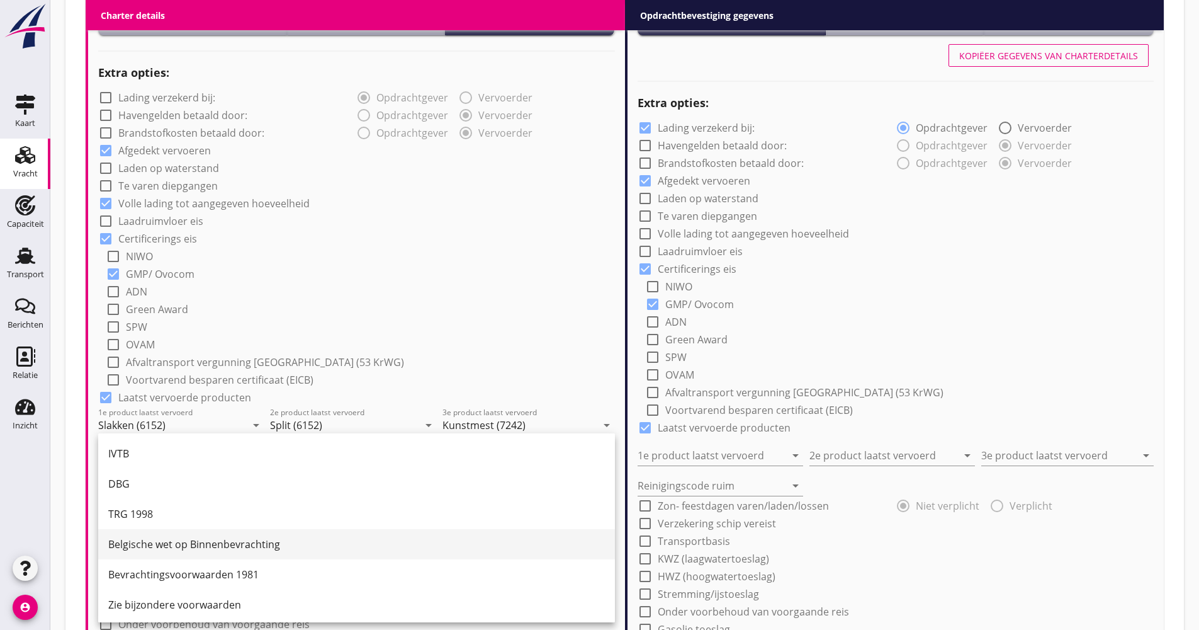
scroll to position [33, 0]
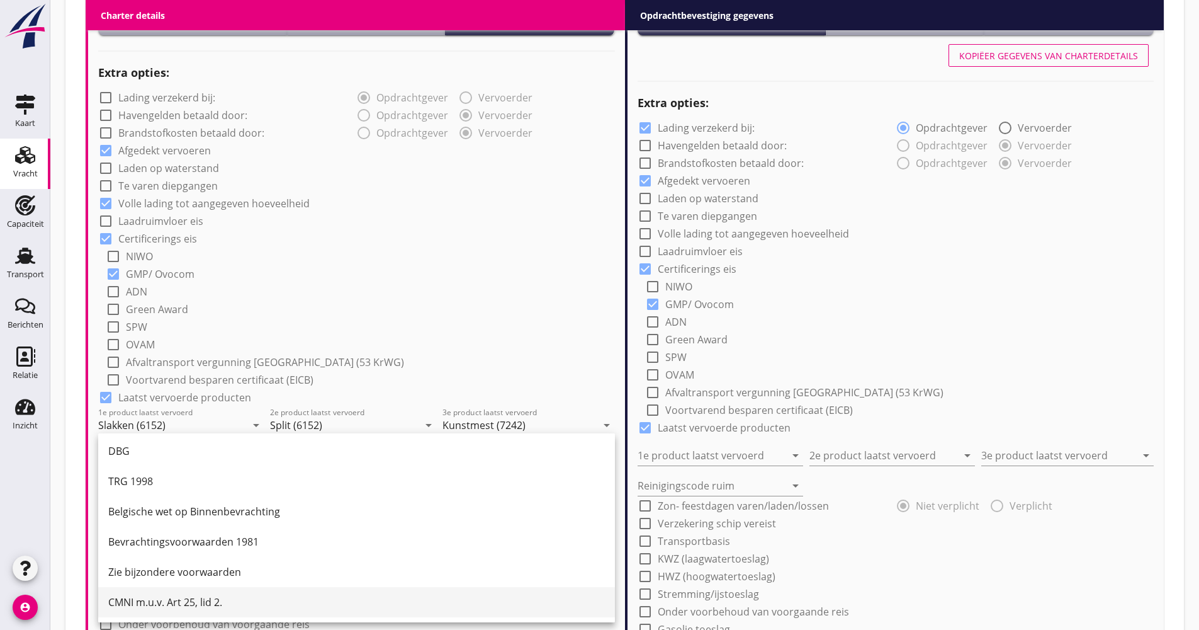
click at [161, 599] on div "CMNI m.u.v. Art 25, lid 2." at bounding box center [356, 601] width 497 height 15
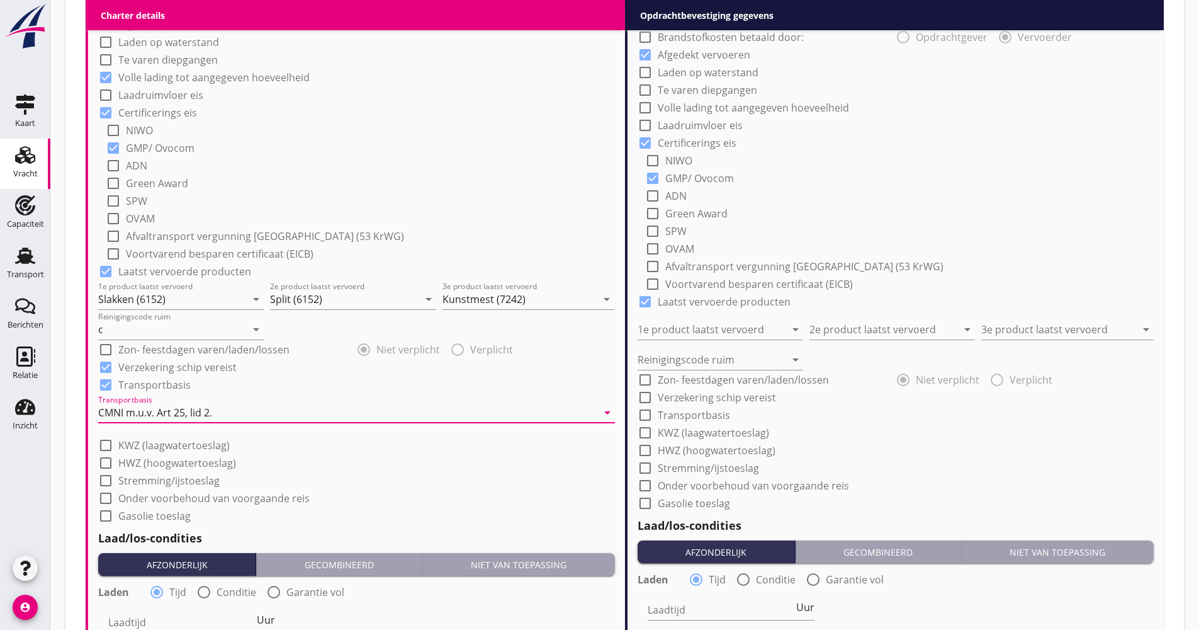
scroll to position [1133, 0]
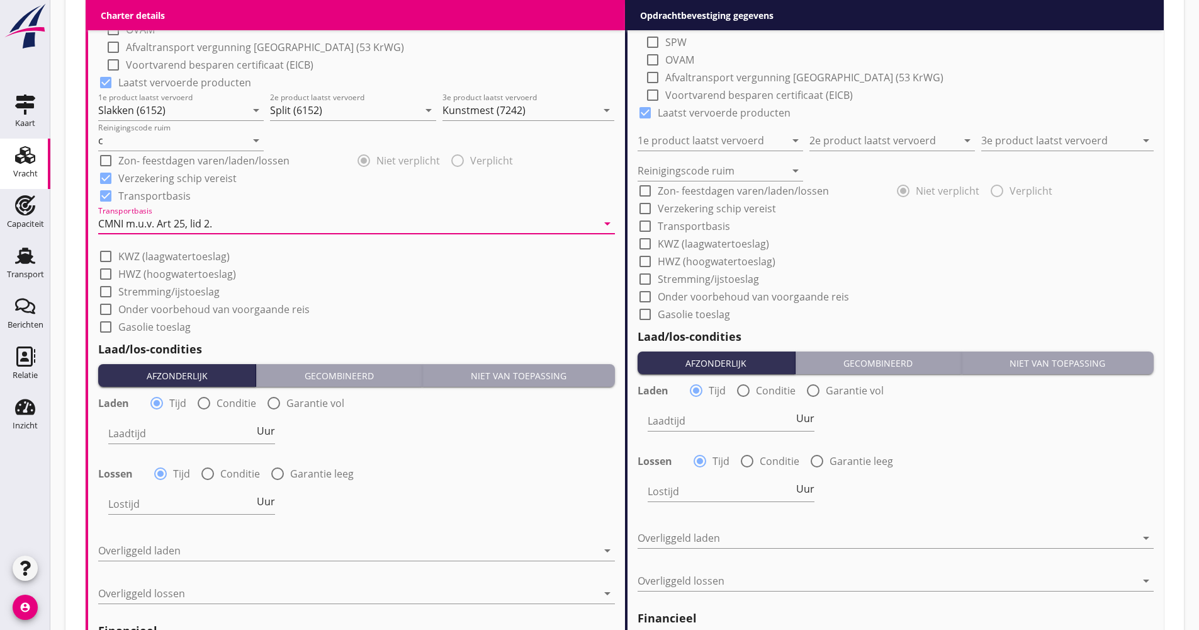
click at [304, 404] on label "Garantie vol" at bounding box center [315, 403] width 58 height 13
radio input "false"
radio input "true"
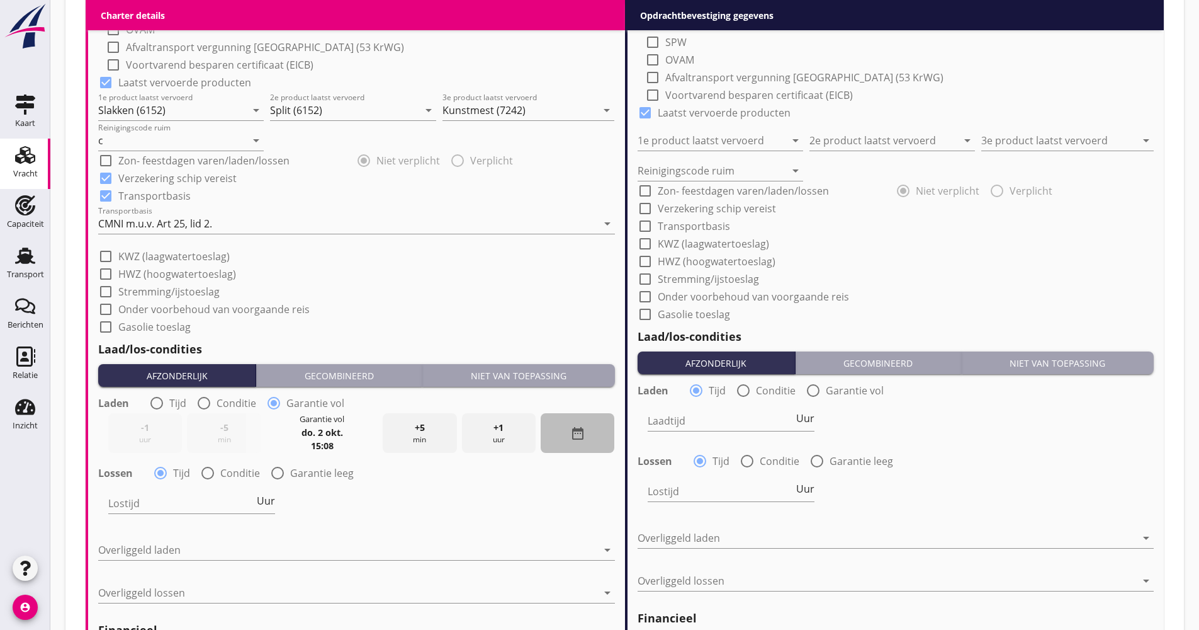
click at [592, 435] on div "date_range" at bounding box center [578, 433] width 74 height 40
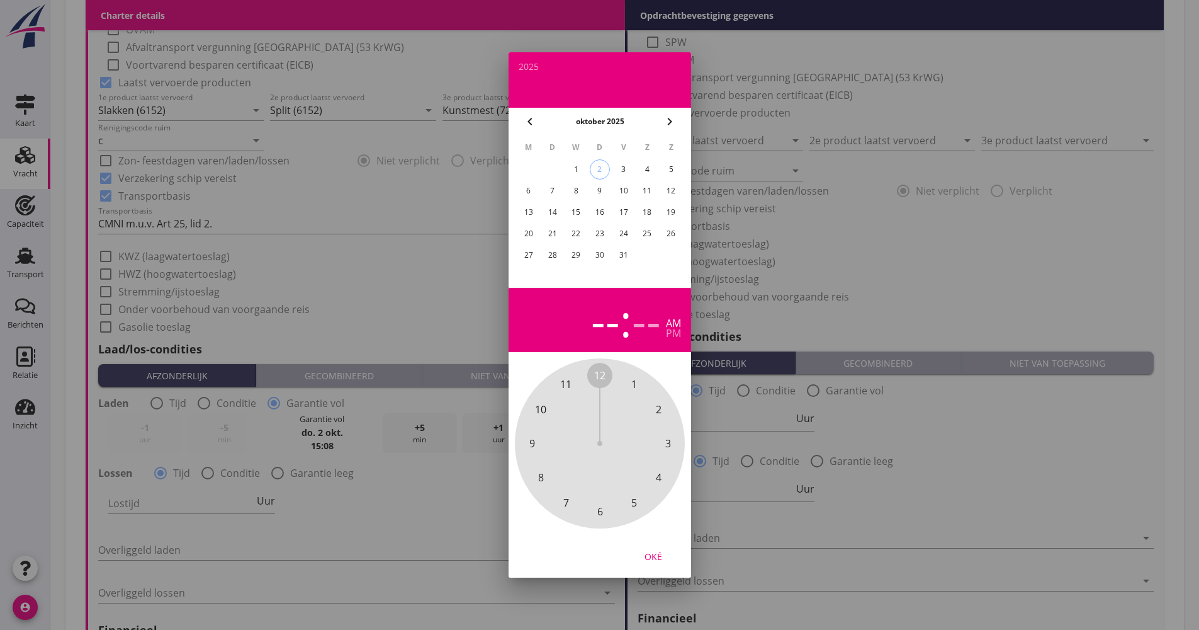
click at [534, 232] on div "20" at bounding box center [528, 234] width 20 height 20
click at [659, 553] on div "Oké" at bounding box center [653, 556] width 35 height 13
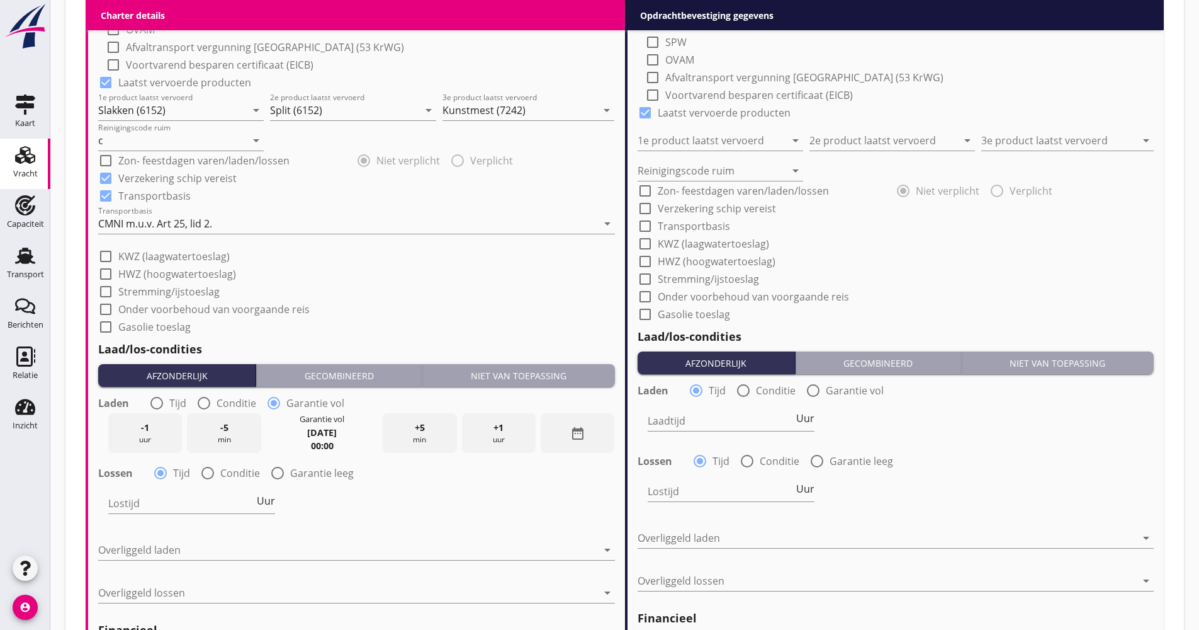
click at [356, 448] on div "Garantie vol [DATE] 00:00" at bounding box center [321, 433] width 111 height 40
click at [342, 440] on div "Garantie vol [DATE] 00:00" at bounding box center [321, 433] width 111 height 40
click at [612, 431] on div "date_range" at bounding box center [578, 433] width 74 height 40
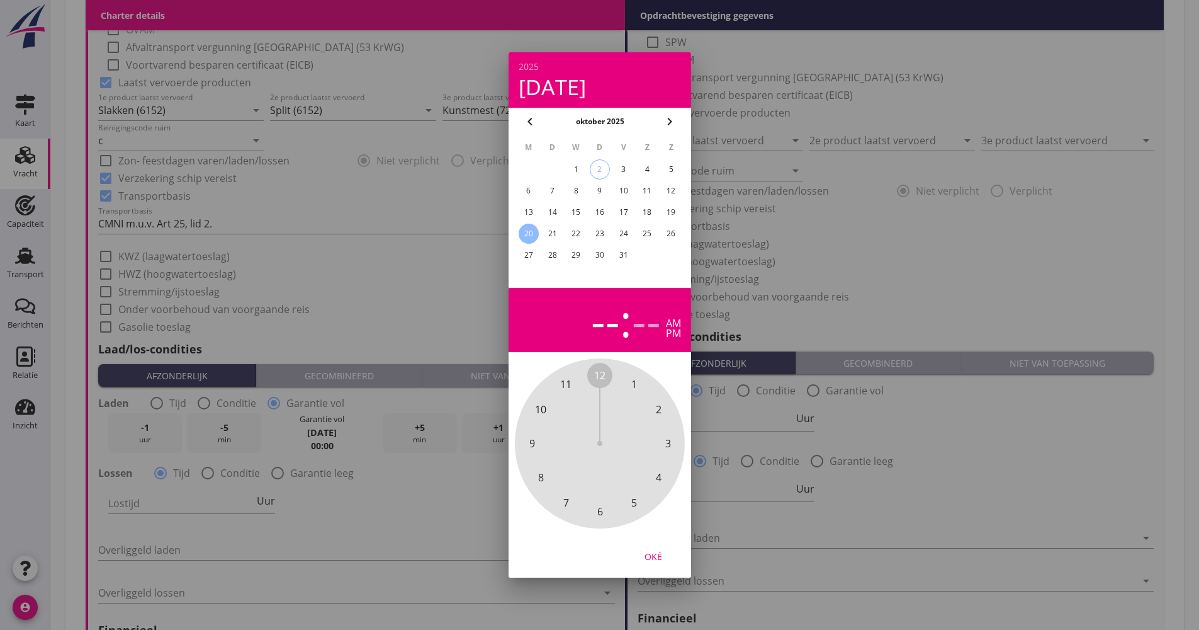
click at [672, 332] on div "pm" at bounding box center [673, 333] width 15 height 10
drag, startPoint x: 616, startPoint y: 385, endPoint x: 570, endPoint y: 399, distance: 47.6
click at [570, 399] on div "12 1 2 3 4 5 6 7 8 9 10 11" at bounding box center [600, 443] width 136 height 136
drag, startPoint x: 615, startPoint y: 388, endPoint x: 592, endPoint y: 399, distance: 25.4
click at [594, 397] on div "00 05 10 15 20 25 30 35 40 45 50 55" at bounding box center [600, 443] width 136 height 136
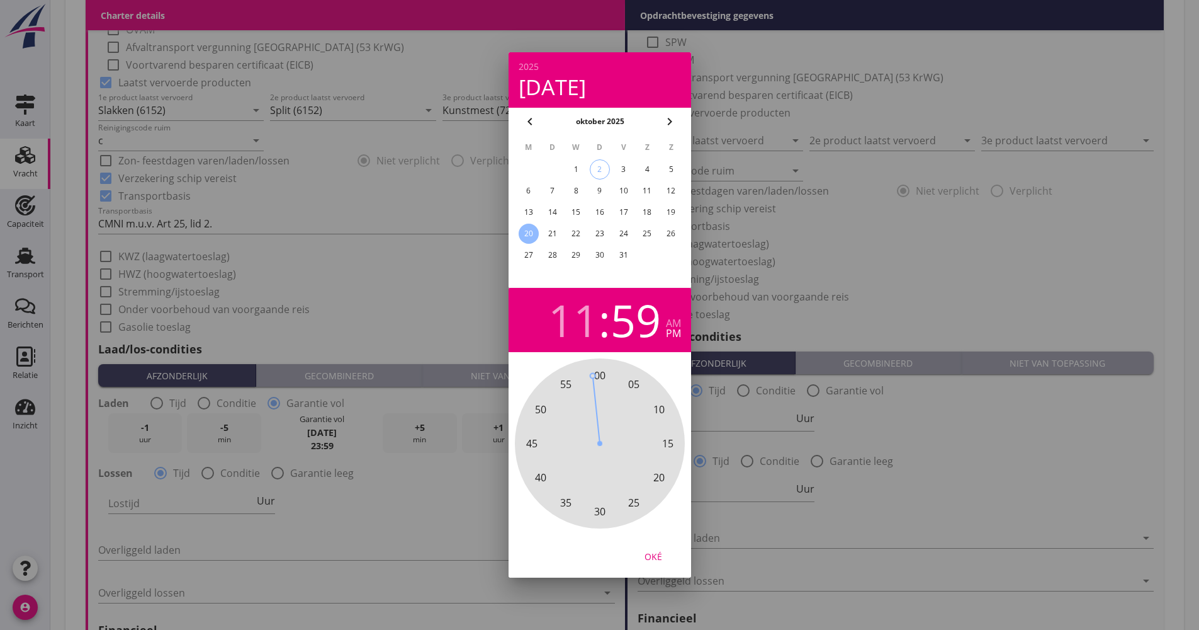
click at [653, 553] on div "Oké" at bounding box center [653, 556] width 35 height 13
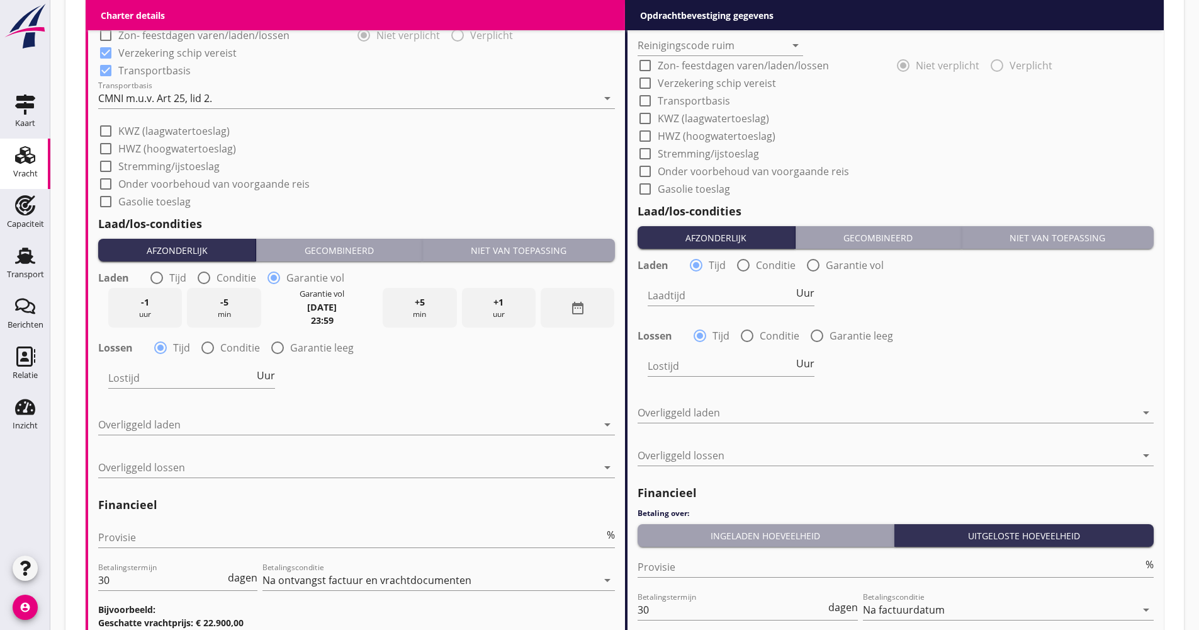
scroll to position [1259, 0]
click at [264, 380] on span "Uur" at bounding box center [266, 375] width 18 height 10
click at [256, 379] on div "Dag" at bounding box center [264, 375] width 21 height 10
click at [269, 375] on span "Dag" at bounding box center [265, 375] width 19 height 10
click at [269, 375] on span "Dienst" at bounding box center [259, 375] width 31 height 10
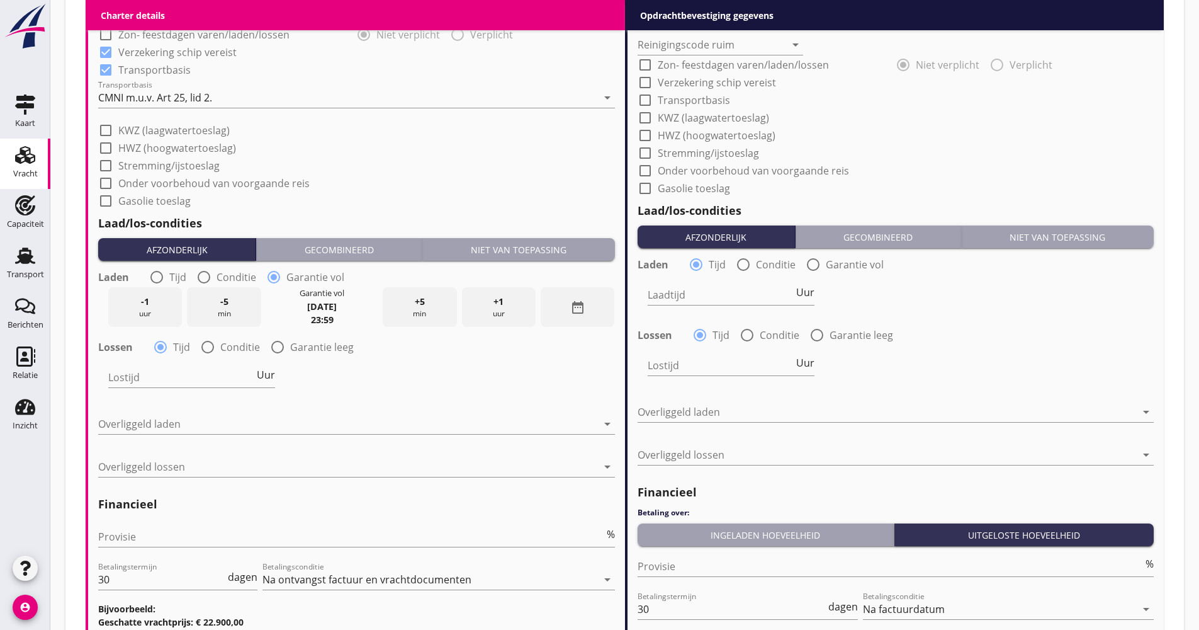
click at [229, 349] on label "Conditie" at bounding box center [240, 347] width 40 height 13
radio input "false"
radio input "true"
click at [223, 371] on div at bounding box center [225, 377] width 234 height 20
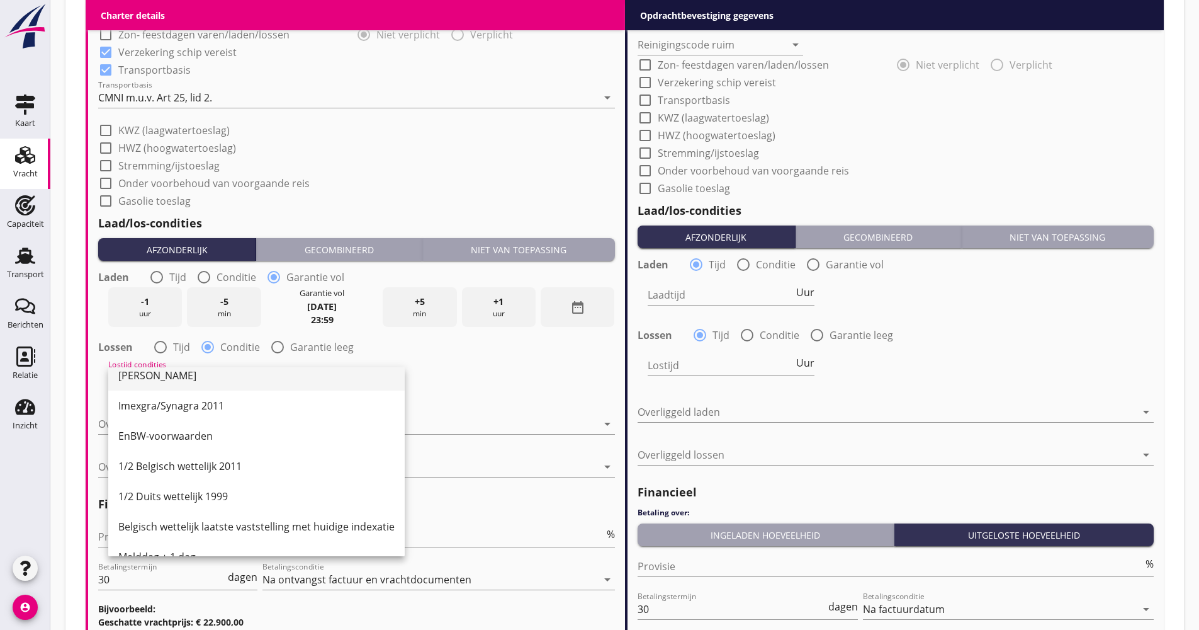
scroll to position [315, 0]
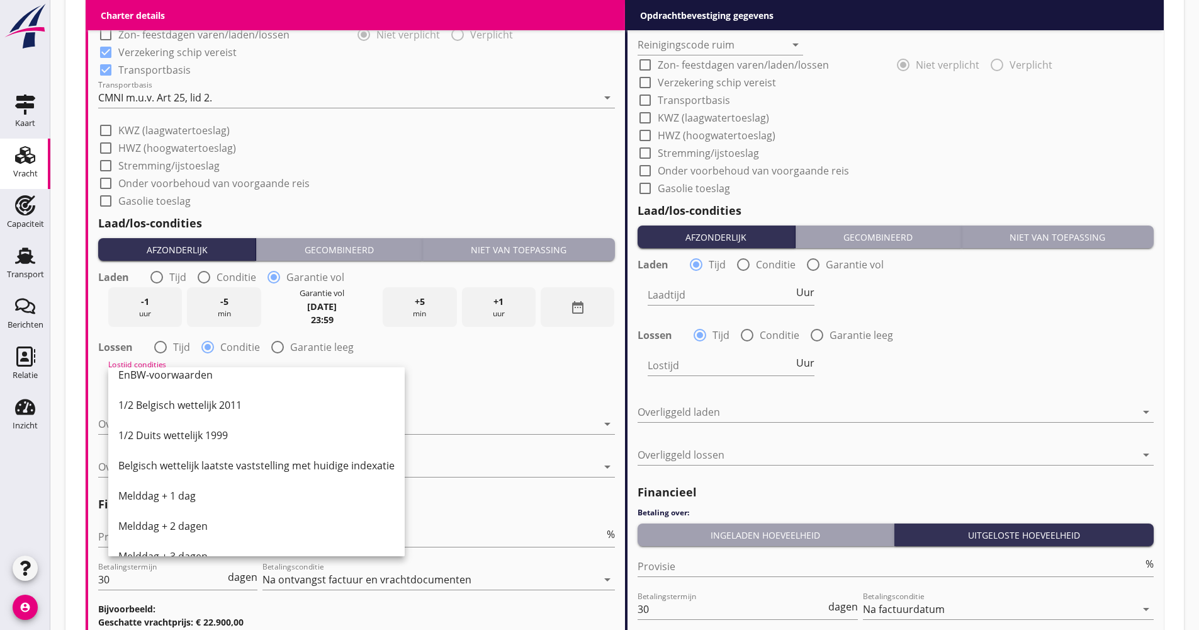
click at [191, 518] on div "Melddag + 2 dagen" at bounding box center [256, 526] width 276 height 30
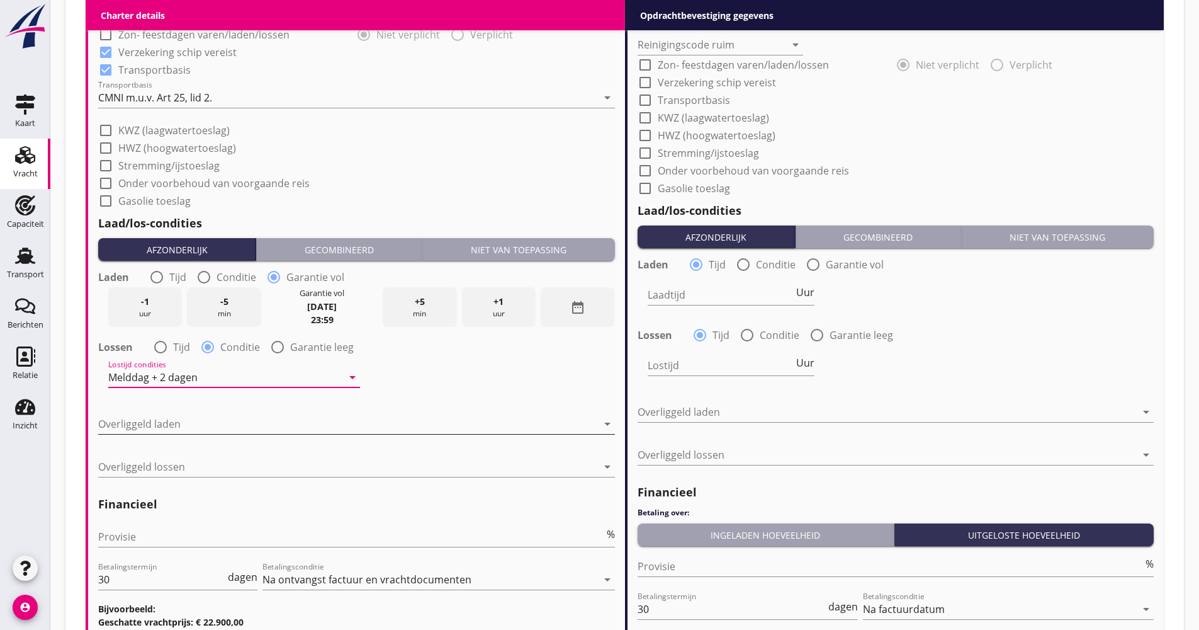
click at [230, 427] on div at bounding box center [347, 424] width 499 height 20
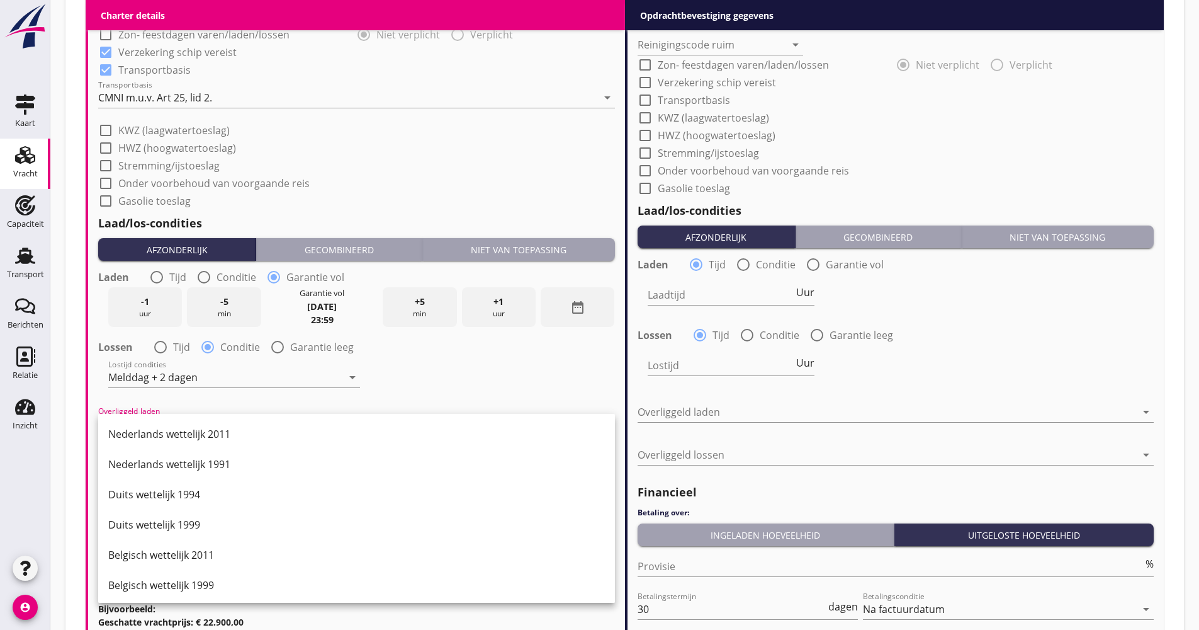
drag, startPoint x: 193, startPoint y: 511, endPoint x: 195, endPoint y: 499, distance: 12.1
click at [193, 512] on div "Duits wettelijk 1999" at bounding box center [356, 524] width 497 height 30
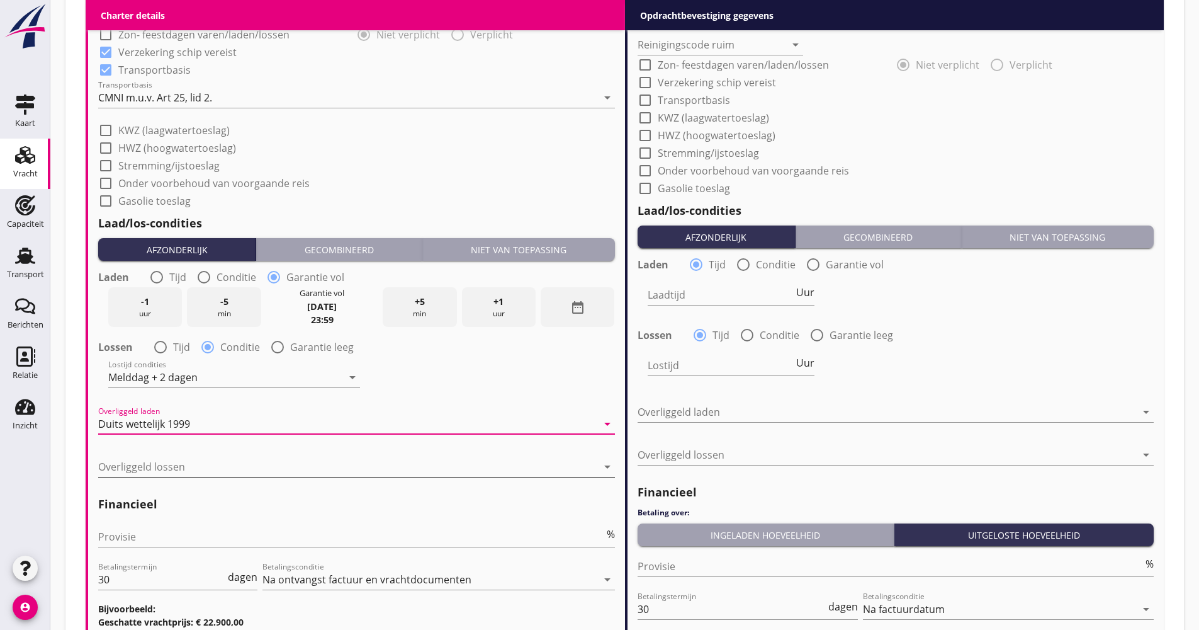
click at [201, 473] on div at bounding box center [347, 466] width 499 height 20
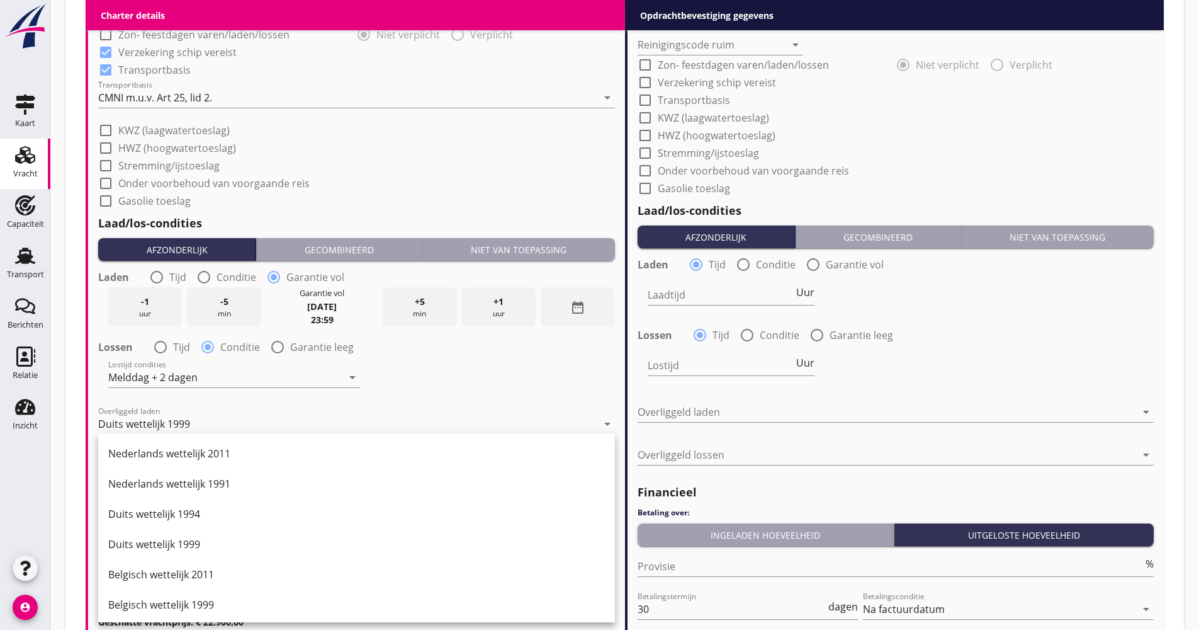
click at [192, 573] on div "Belgisch wettelijk 2011" at bounding box center [356, 574] width 497 height 15
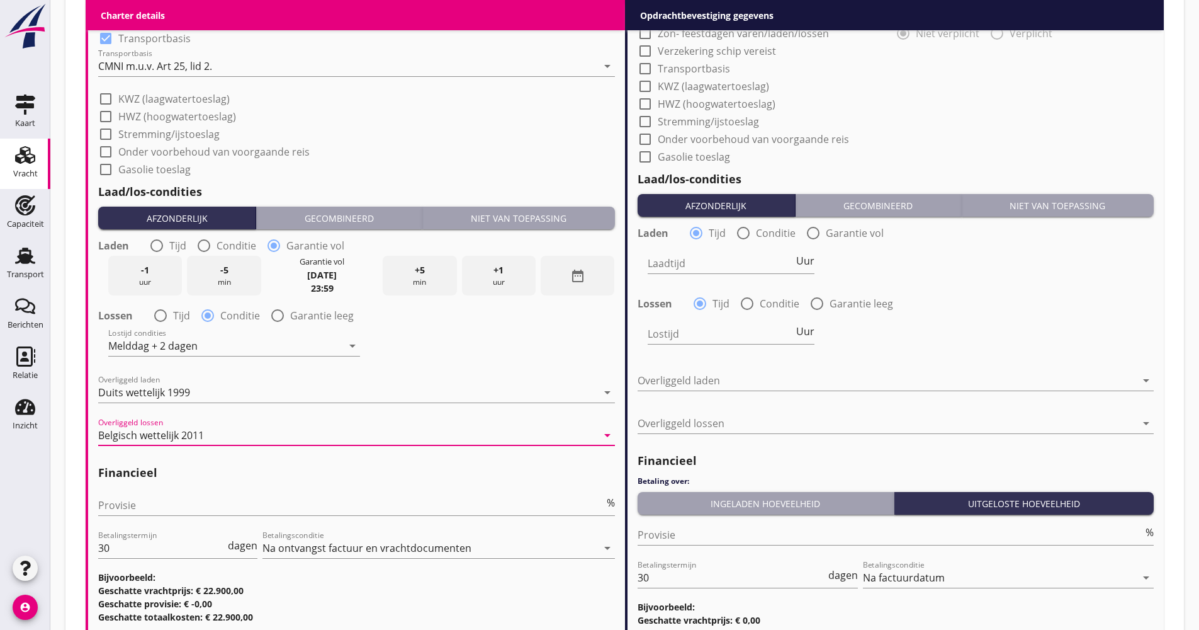
scroll to position [1322, 0]
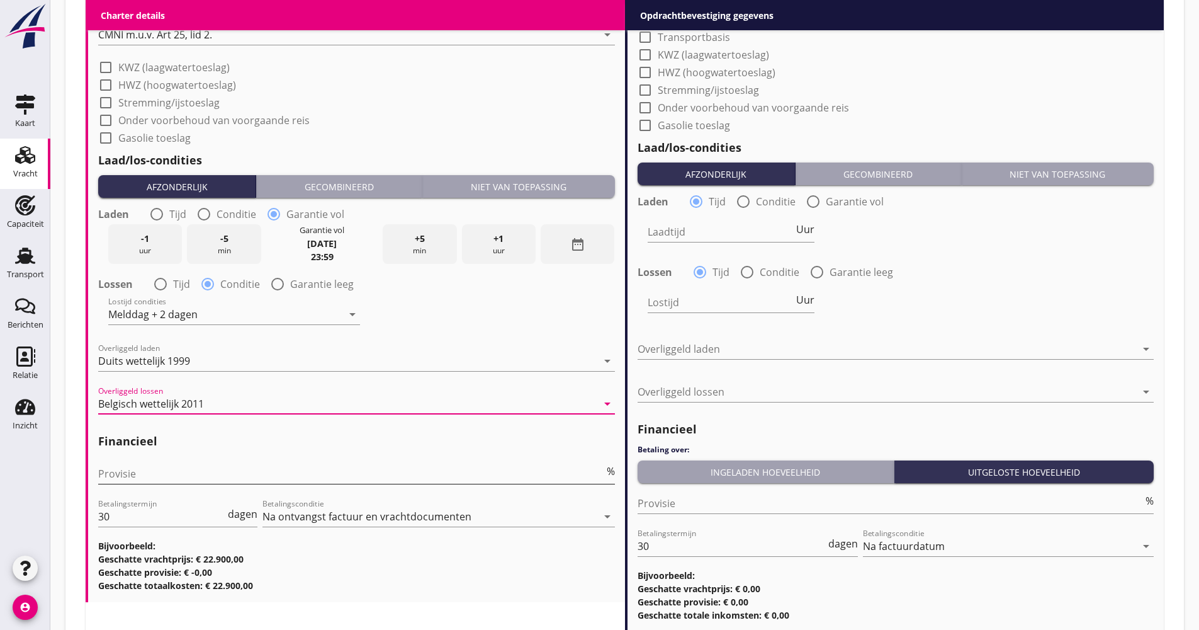
click at [203, 475] on input "Provisie" at bounding box center [351, 473] width 506 height 20
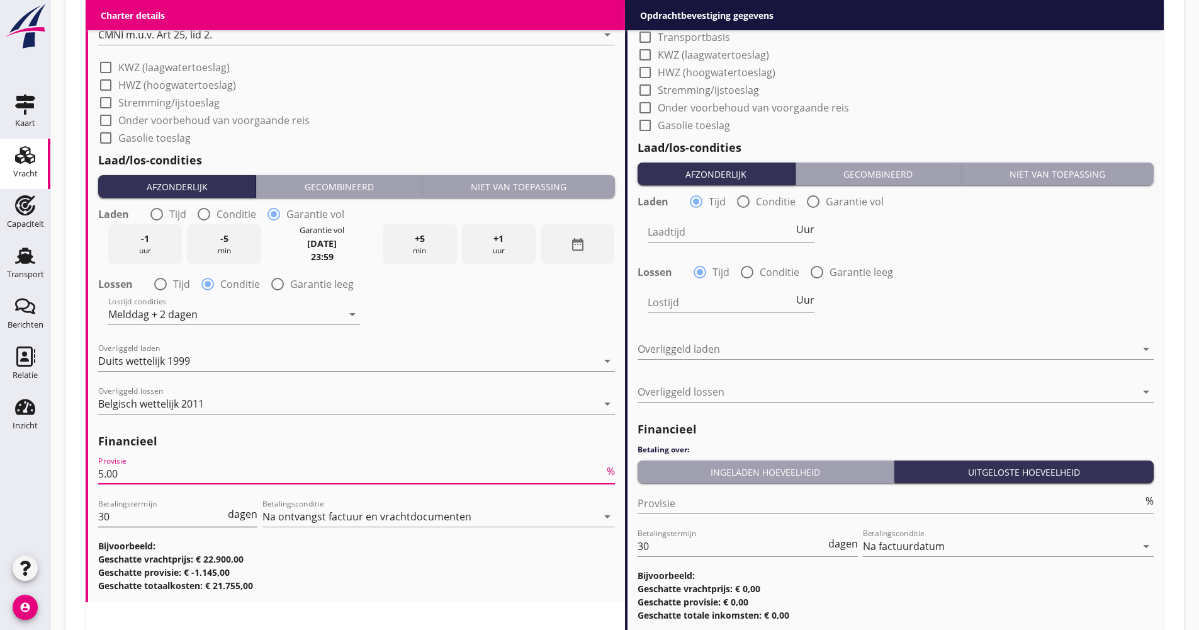
type input "5.00"
drag, startPoint x: 130, startPoint y: 509, endPoint x: 91, endPoint y: 516, distance: 40.2
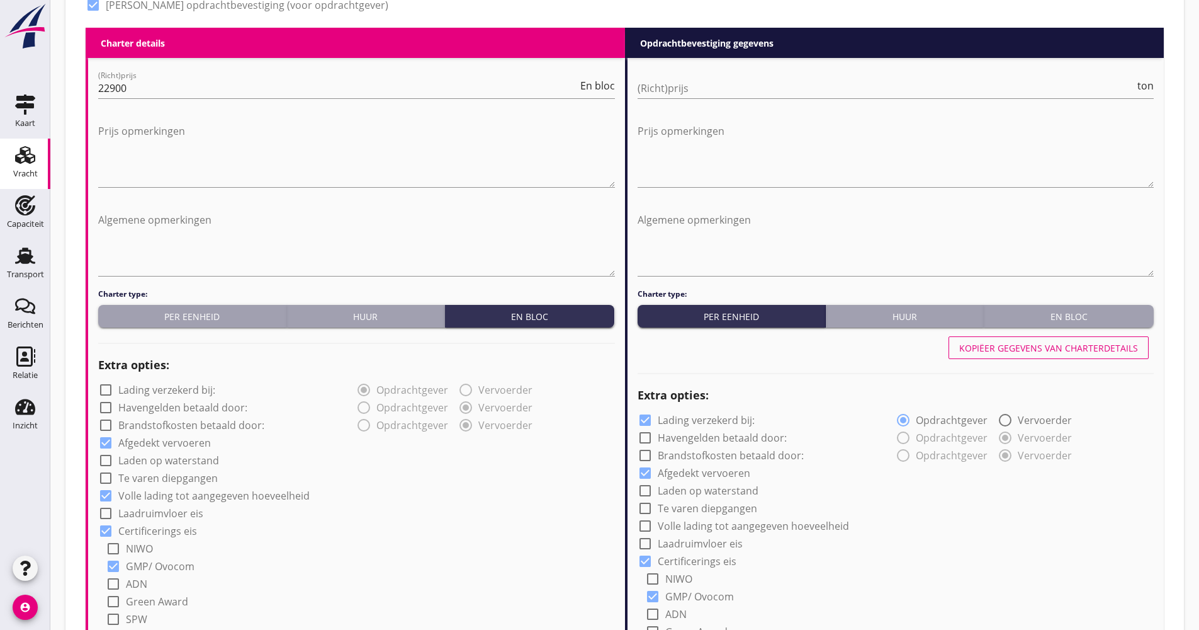
scroll to position [504, 0]
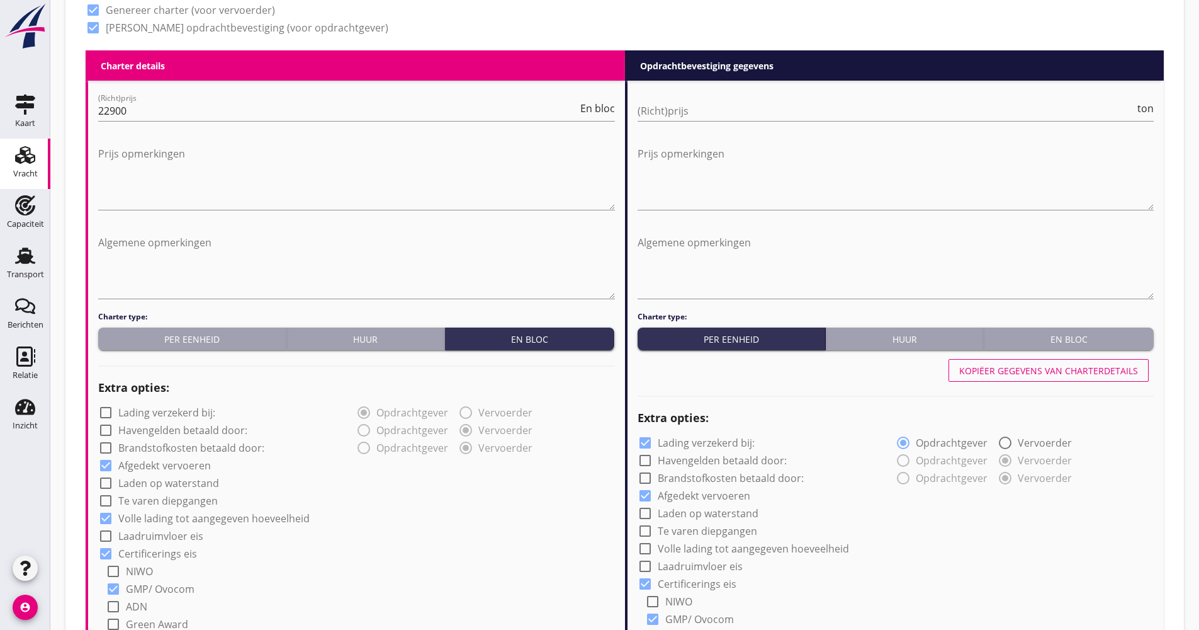
click at [693, 93] on div "(Richt)prijs ton" at bounding box center [896, 113] width 517 height 40
click at [688, 111] on input "(Richt)prijs" at bounding box center [887, 111] width 498 height 20
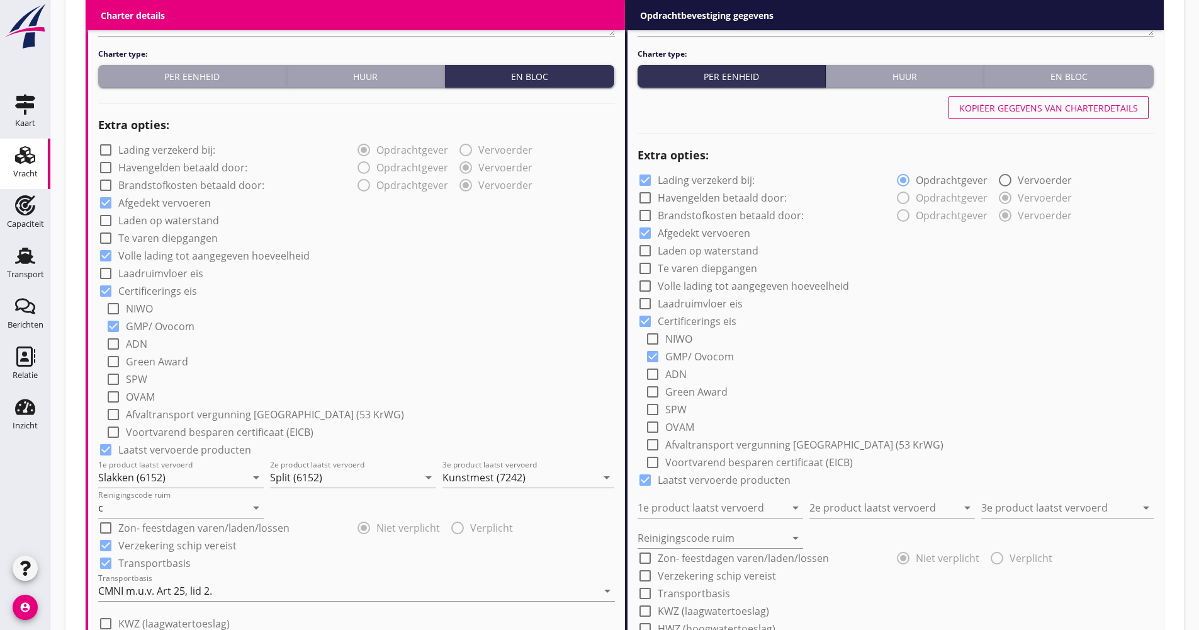
scroll to position [756, 0]
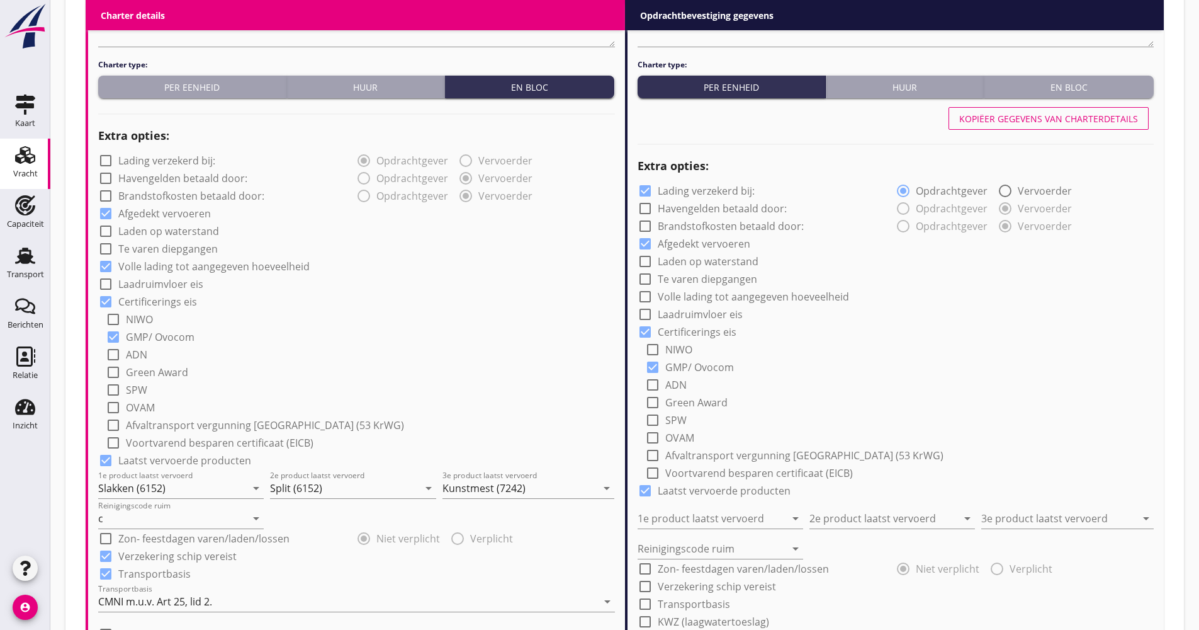
type input "21.50"
click at [716, 191] on label "Lading verzekerd bij:" at bounding box center [706, 190] width 97 height 13
checkbox input "false"
click at [713, 295] on label "Volle lading tot aangegeven hoeveelheid" at bounding box center [753, 296] width 191 height 13
checkbox input "true"
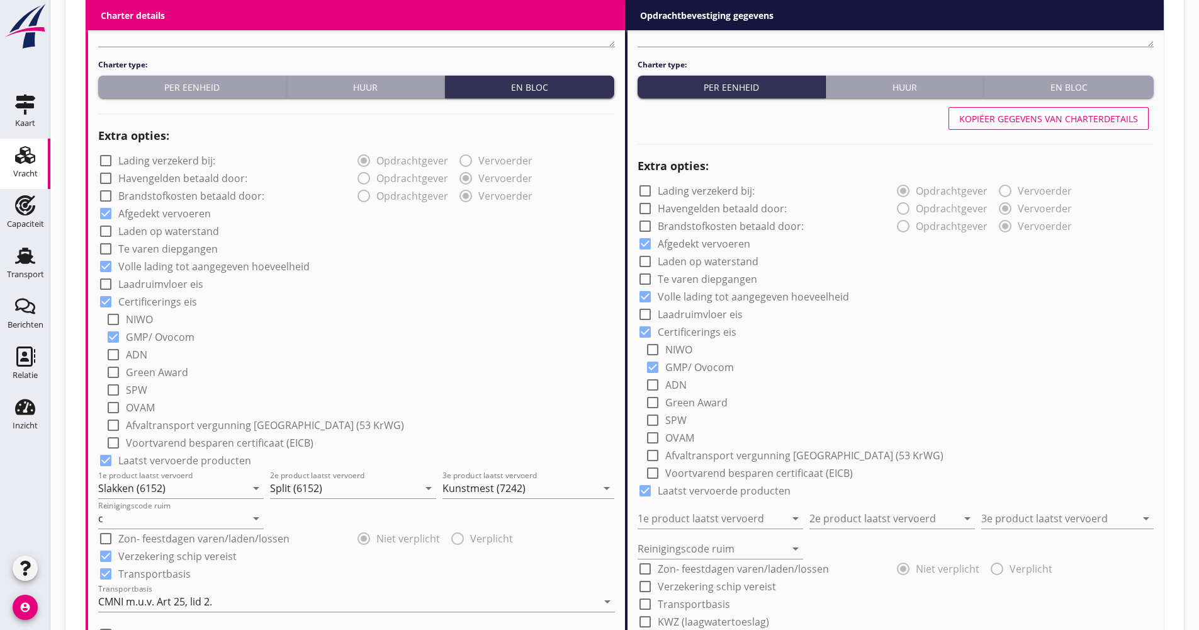
scroll to position [881, 0]
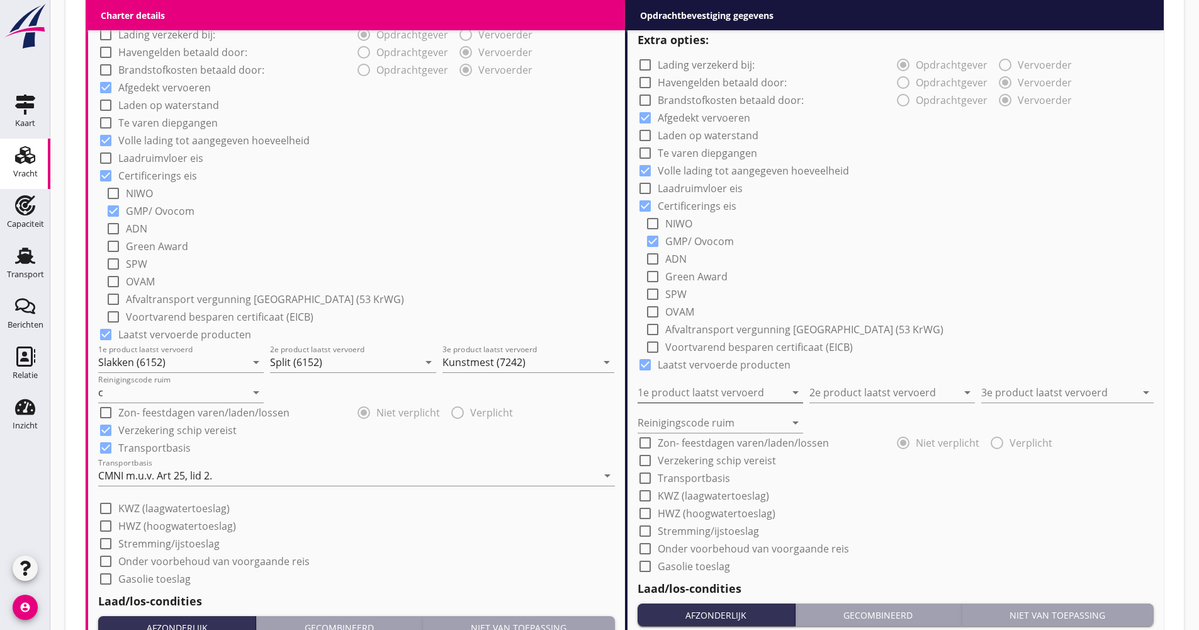
click at [698, 390] on input "1e product laatst vervoerd" at bounding box center [712, 392] width 148 height 20
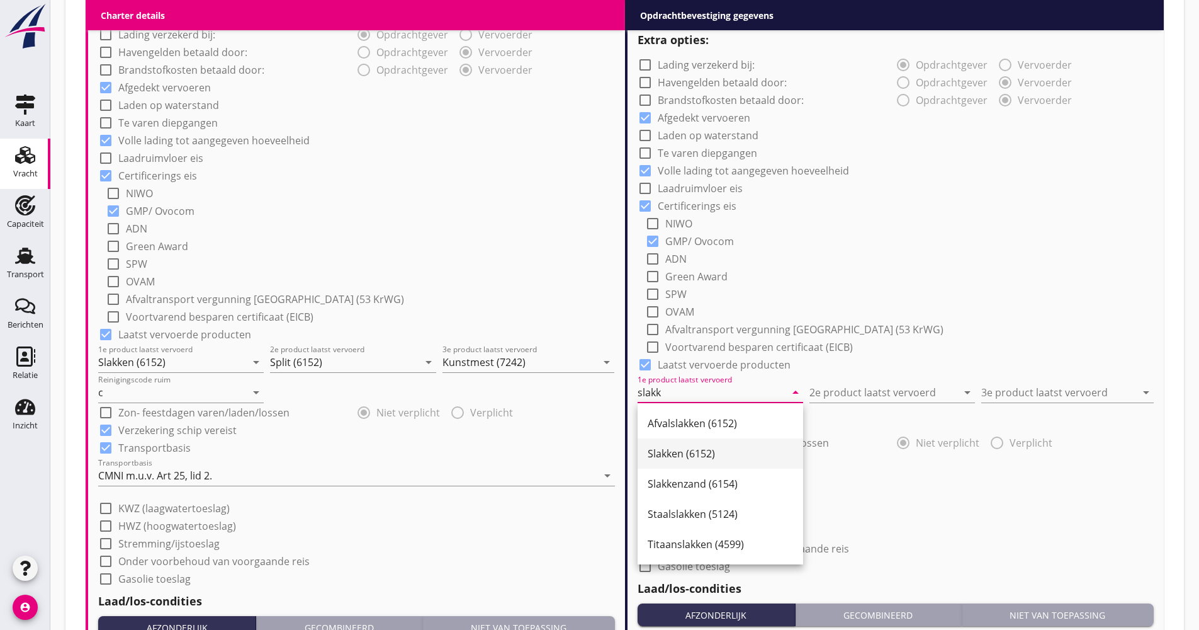
click at [679, 456] on div "Slakken (6152)" at bounding box center [720, 453] width 145 height 15
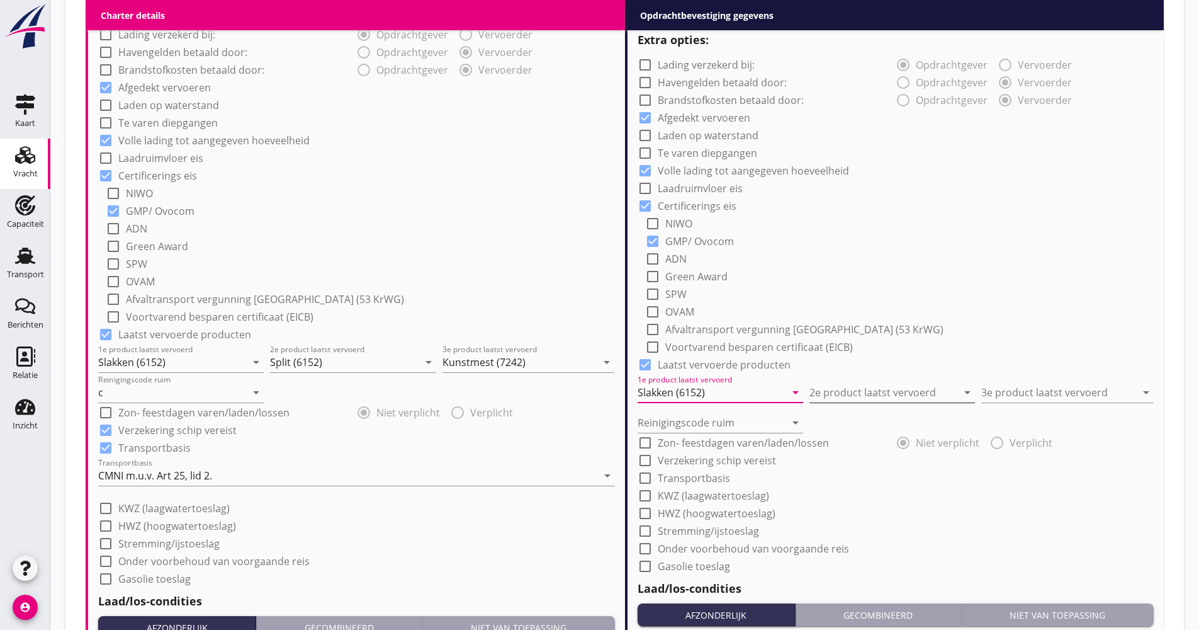
type input "Slakken (6152)"
click at [827, 399] on input "2e product laatst vervoerd" at bounding box center [884, 392] width 148 height 20
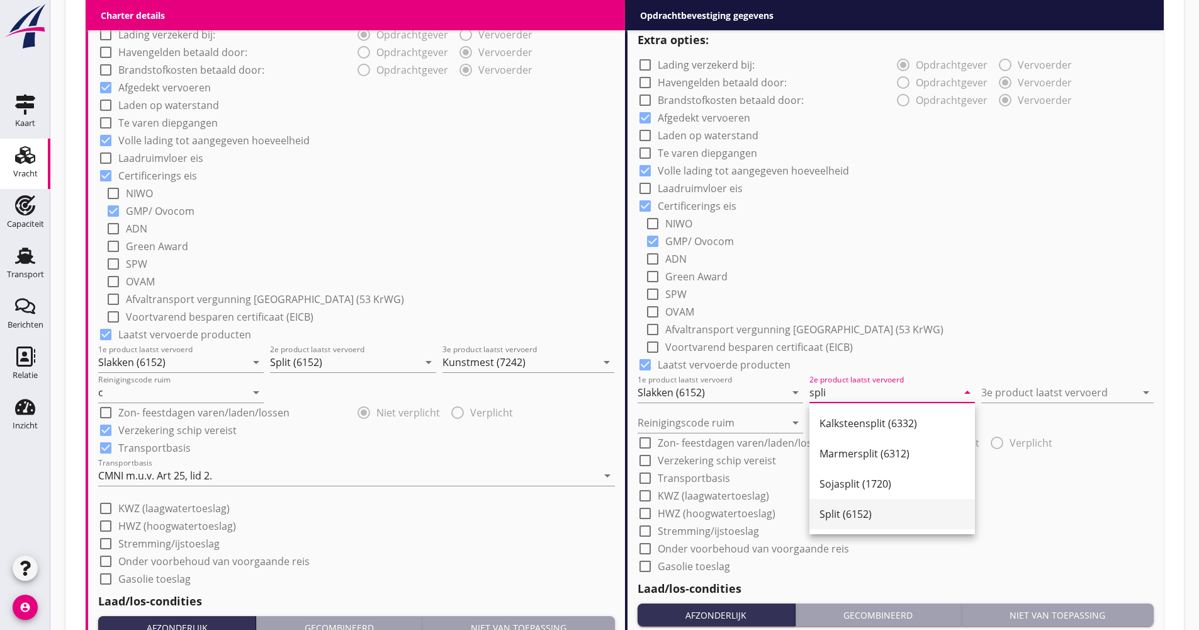
click at [844, 514] on div "Split (6152)" at bounding box center [892, 513] width 145 height 15
type input "Split (6152)"
click at [1079, 383] on input "3e product laatst vervoerd" at bounding box center [1059, 392] width 154 height 20
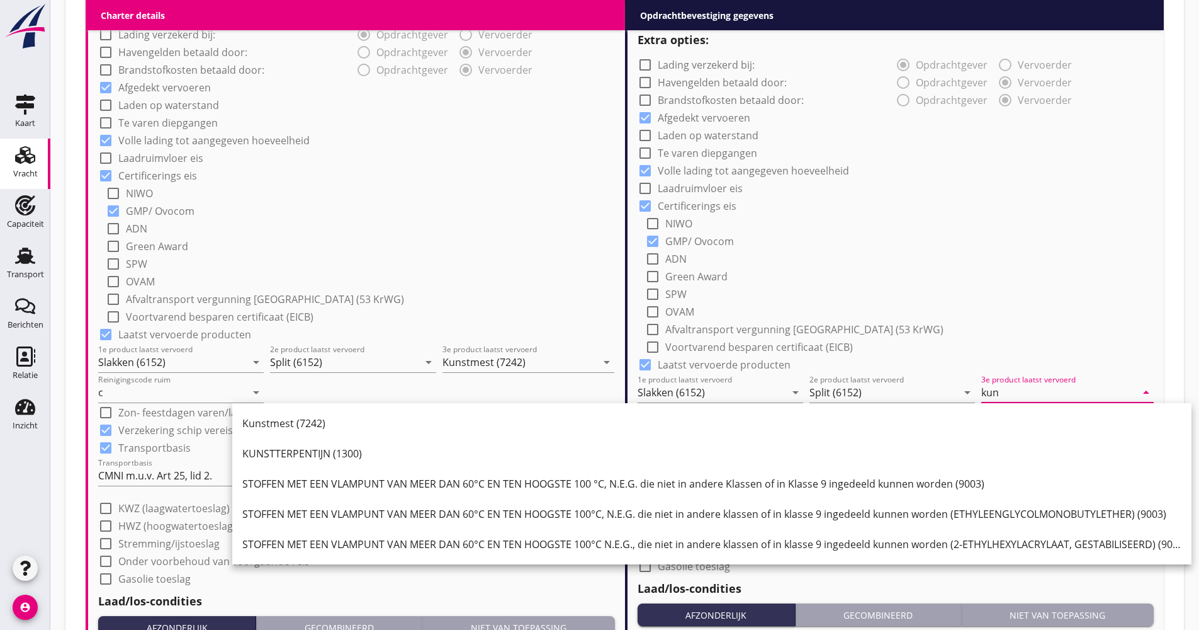
click at [321, 421] on div "Kunstmest (7242)" at bounding box center [711, 423] width 939 height 15
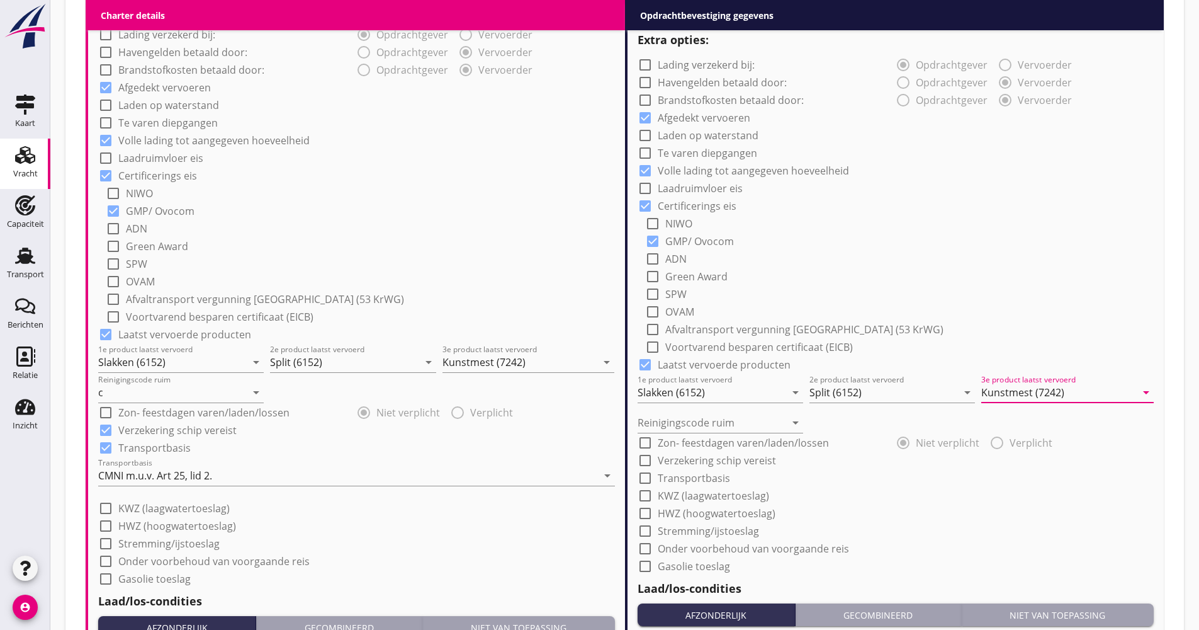
type input "Kunstmest (7242)"
drag, startPoint x: 742, startPoint y: 435, endPoint x: 718, endPoint y: 437, distance: 24.6
click at [742, 435] on div "check_box_outline_blank Zon- feestdagen varen/laden/lossen" at bounding box center [733, 442] width 191 height 15
click at [702, 417] on input "Reinigingscode ruim" at bounding box center [712, 422] width 148 height 20
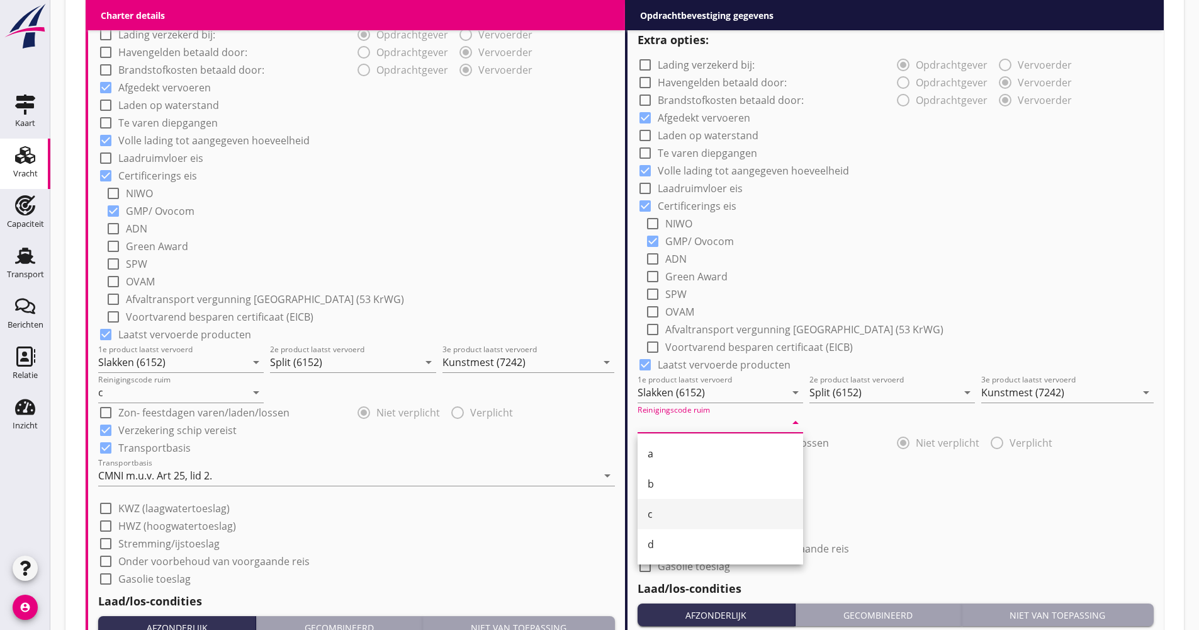
click at [667, 506] on div "c" at bounding box center [720, 514] width 145 height 30
type input "c"
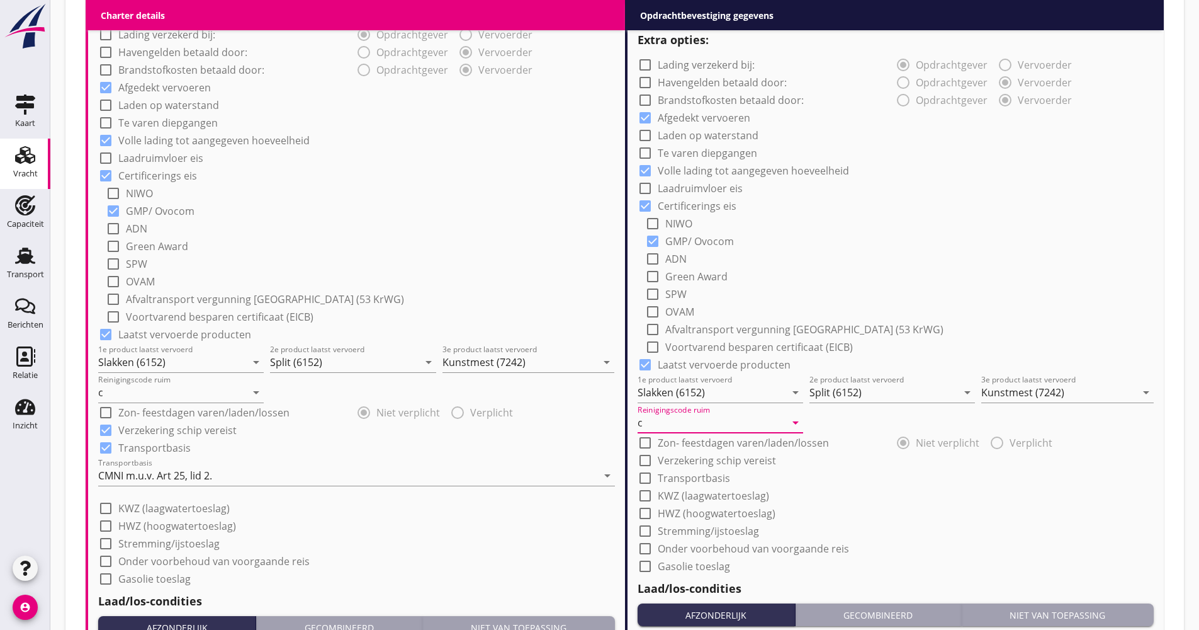
click at [702, 460] on label "Verzekering schip vereist" at bounding box center [717, 460] width 118 height 13
checkbox input "true"
click at [698, 476] on label "Transportbasis" at bounding box center [694, 478] width 72 height 13
checkbox input "true"
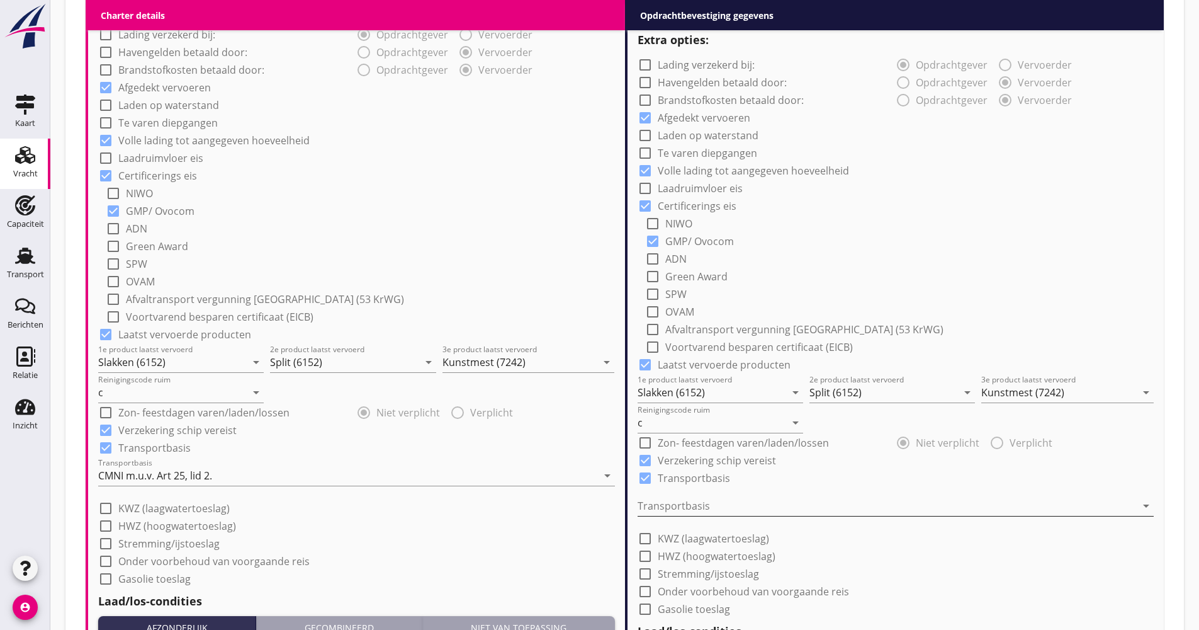
click at [693, 507] on div at bounding box center [887, 505] width 499 height 20
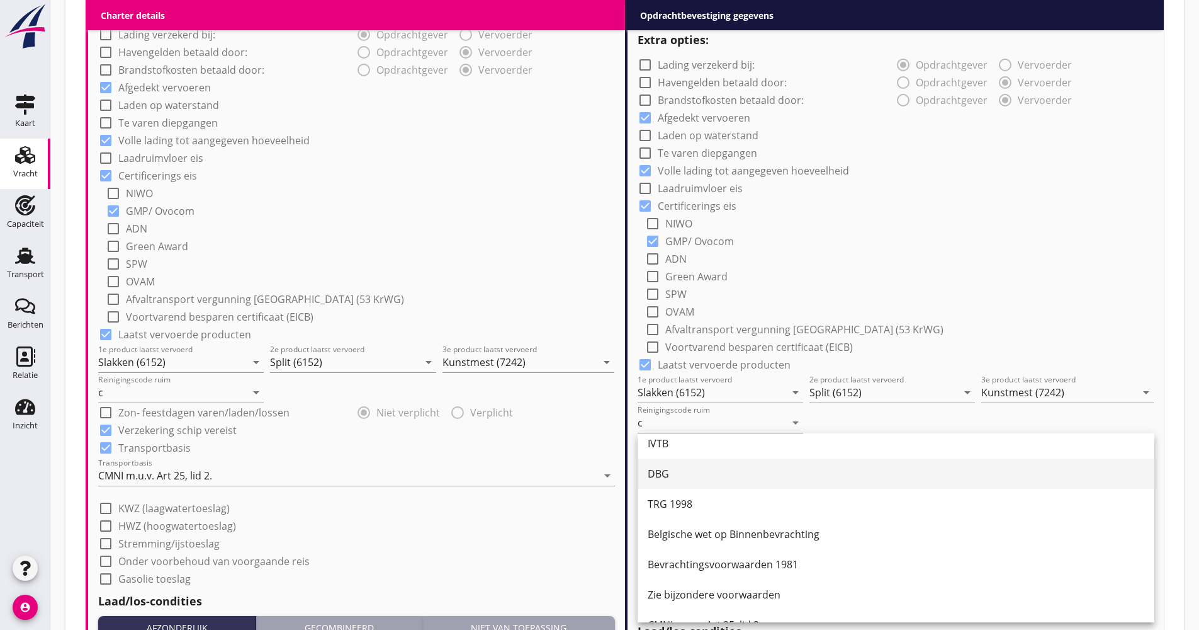
scroll to position [0, 0]
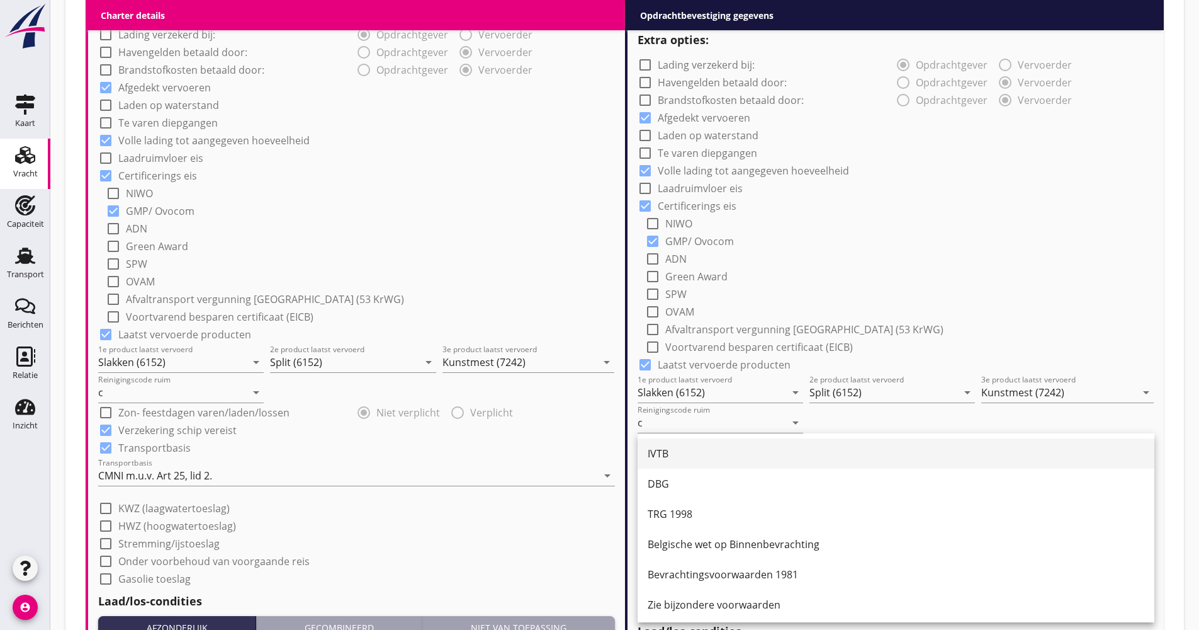
click at [690, 455] on div "IVTB" at bounding box center [896, 453] width 497 height 15
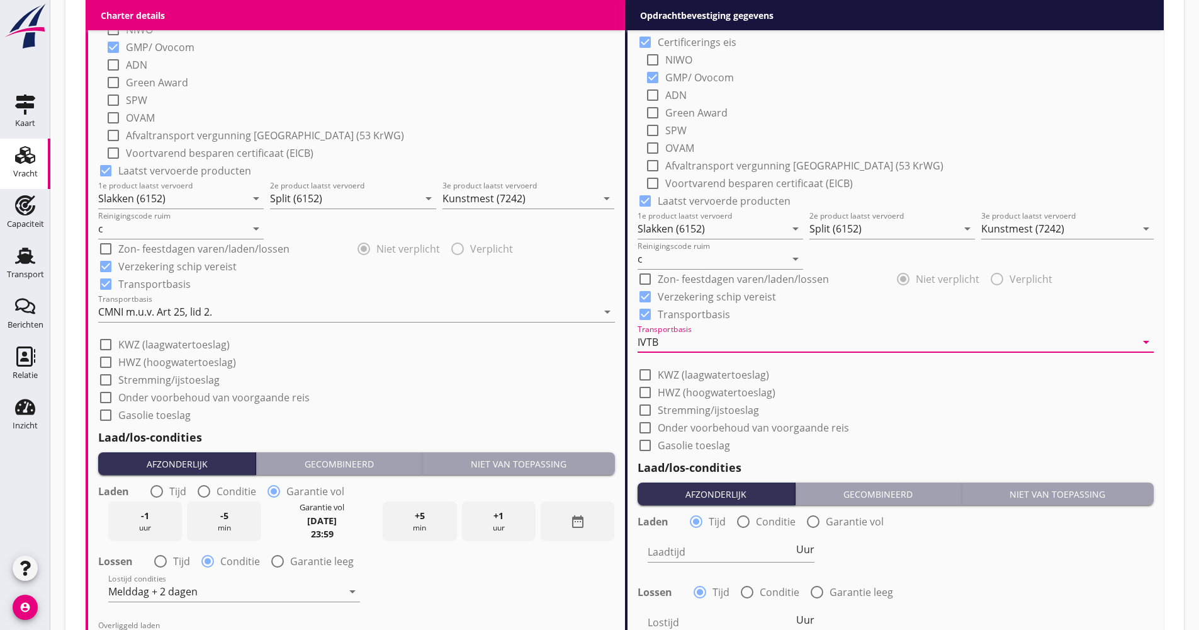
scroll to position [1133, 0]
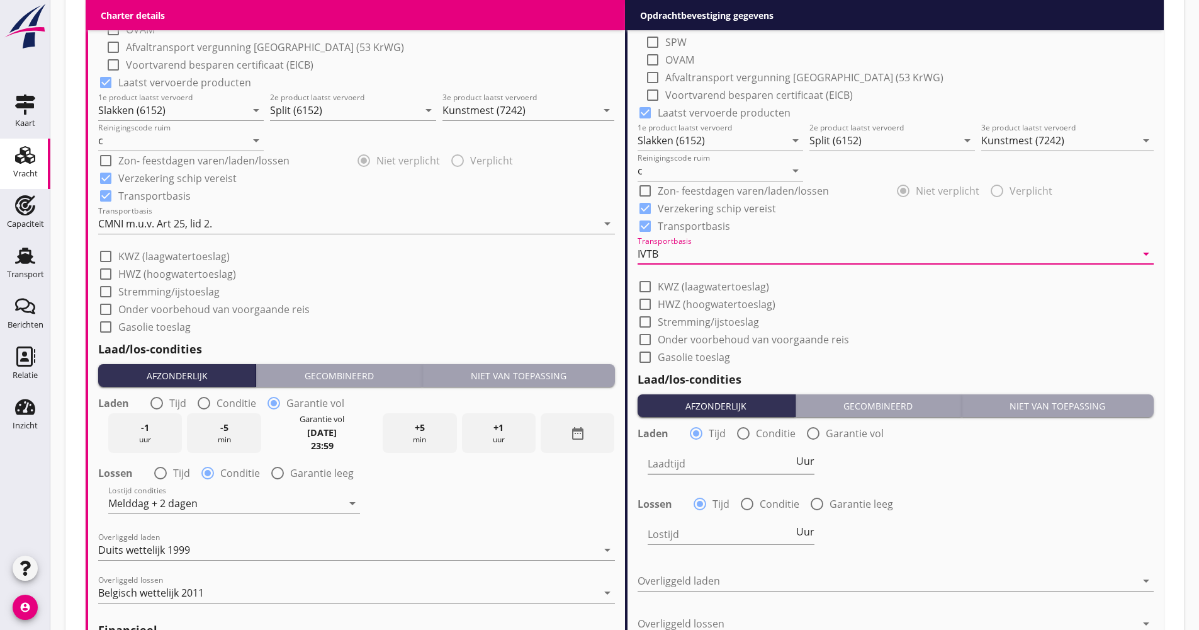
click at [808, 463] on span "Uur" at bounding box center [805, 461] width 18 height 10
type input "2"
drag, startPoint x: 772, startPoint y: 501, endPoint x: 767, endPoint y: 506, distance: 7.6
click at [771, 501] on label "Conditie" at bounding box center [780, 503] width 40 height 13
radio input "false"
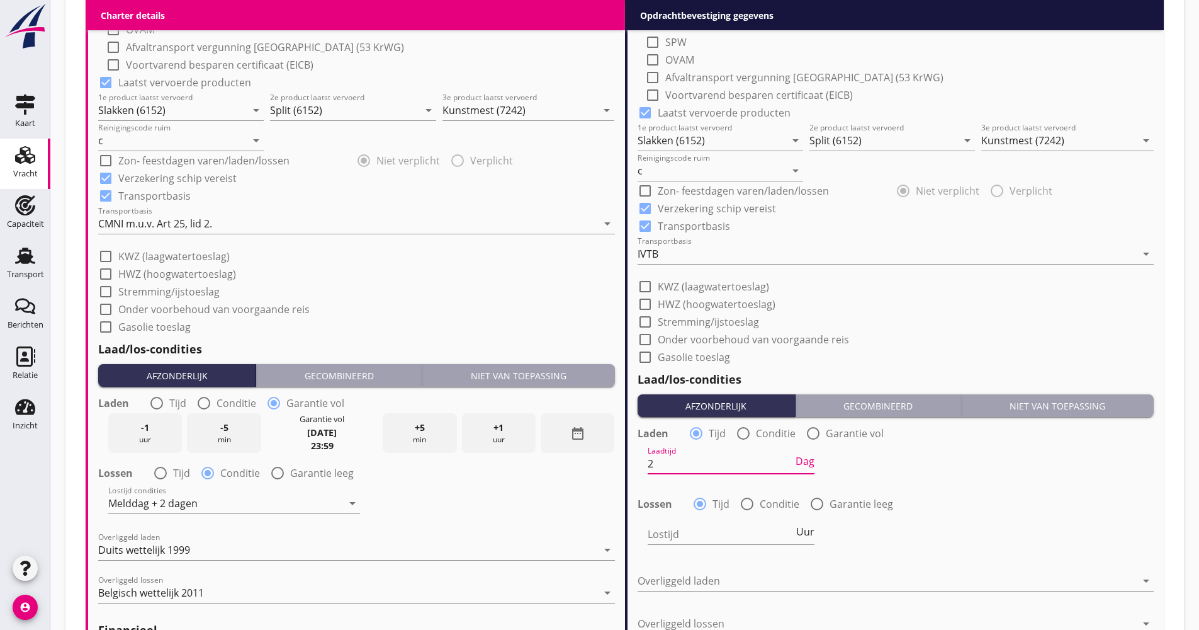
radio input "true"
click at [739, 541] on div at bounding box center [765, 534] width 234 height 20
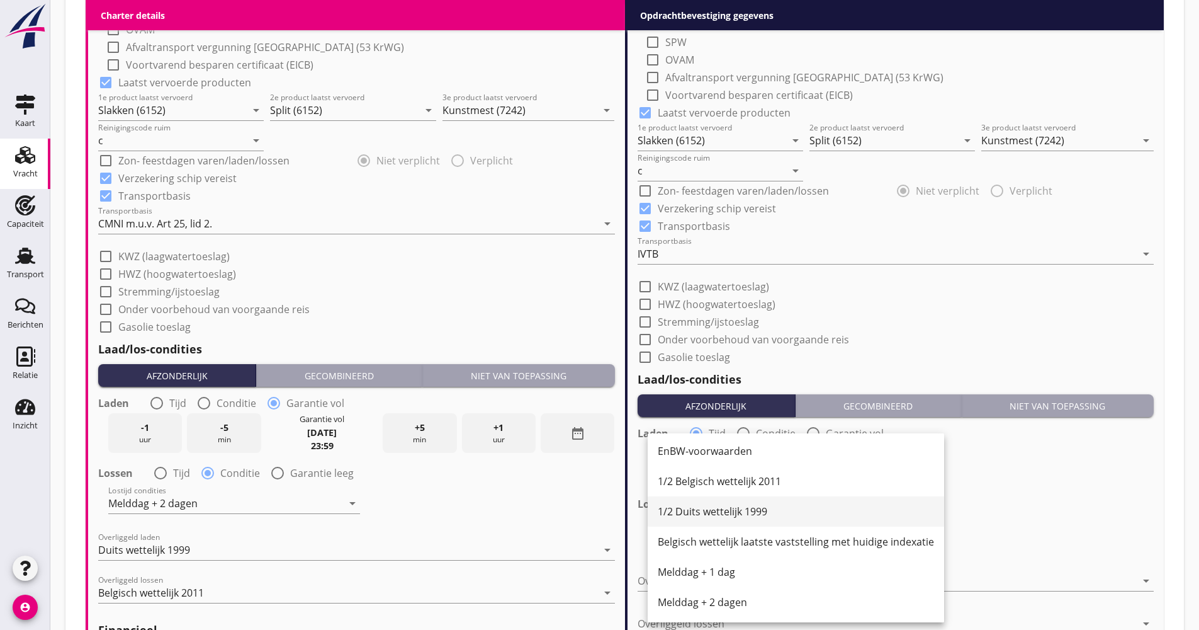
scroll to position [378, 0]
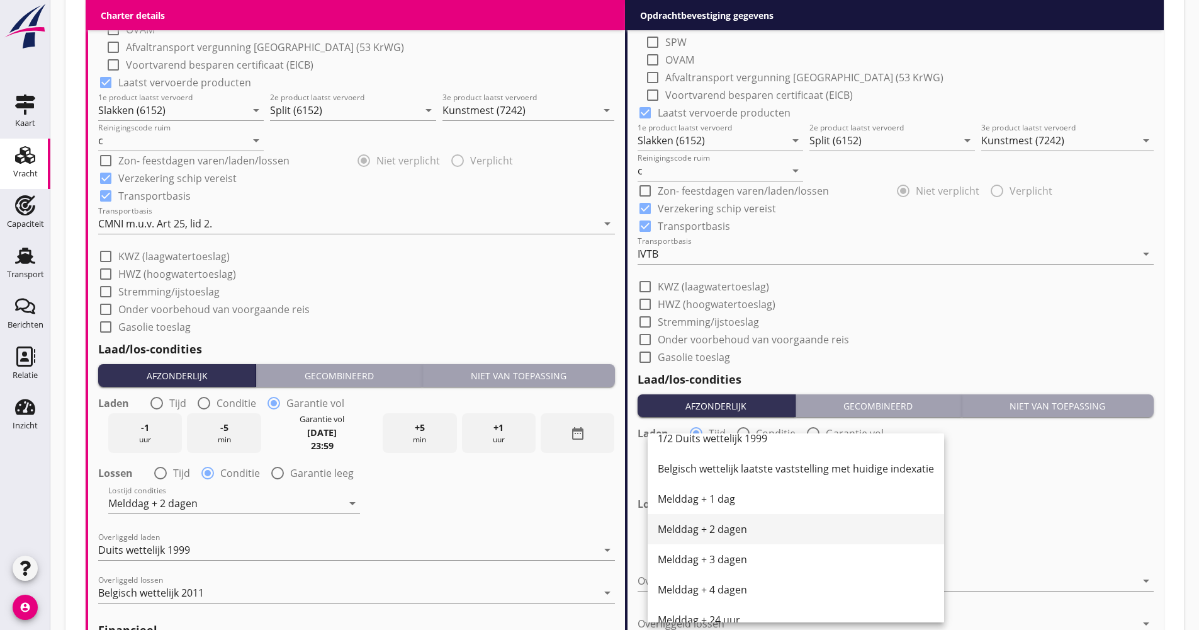
click at [730, 537] on div "Melddag + 2 dagen" at bounding box center [796, 529] width 276 height 30
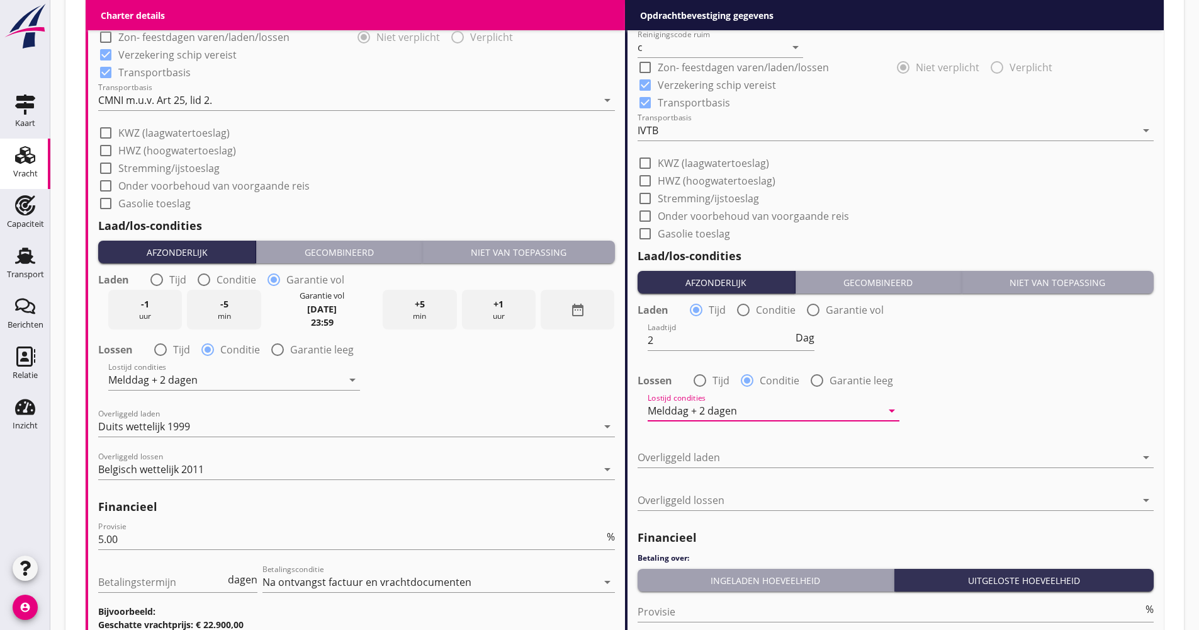
scroll to position [1259, 0]
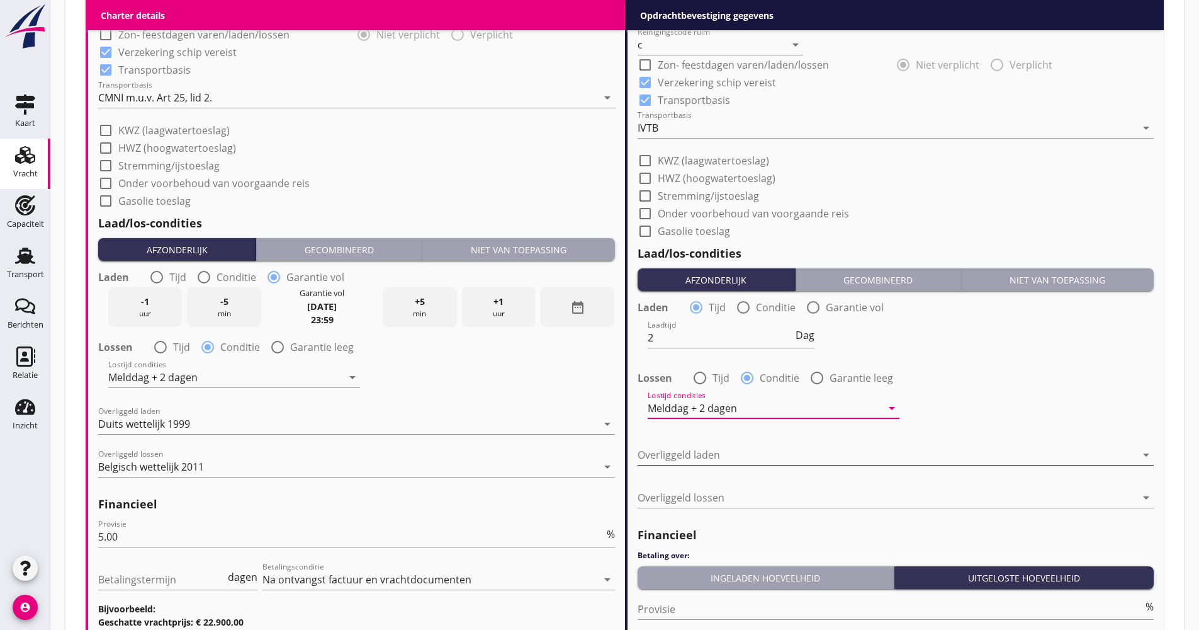
click at [727, 450] on div at bounding box center [887, 454] width 499 height 20
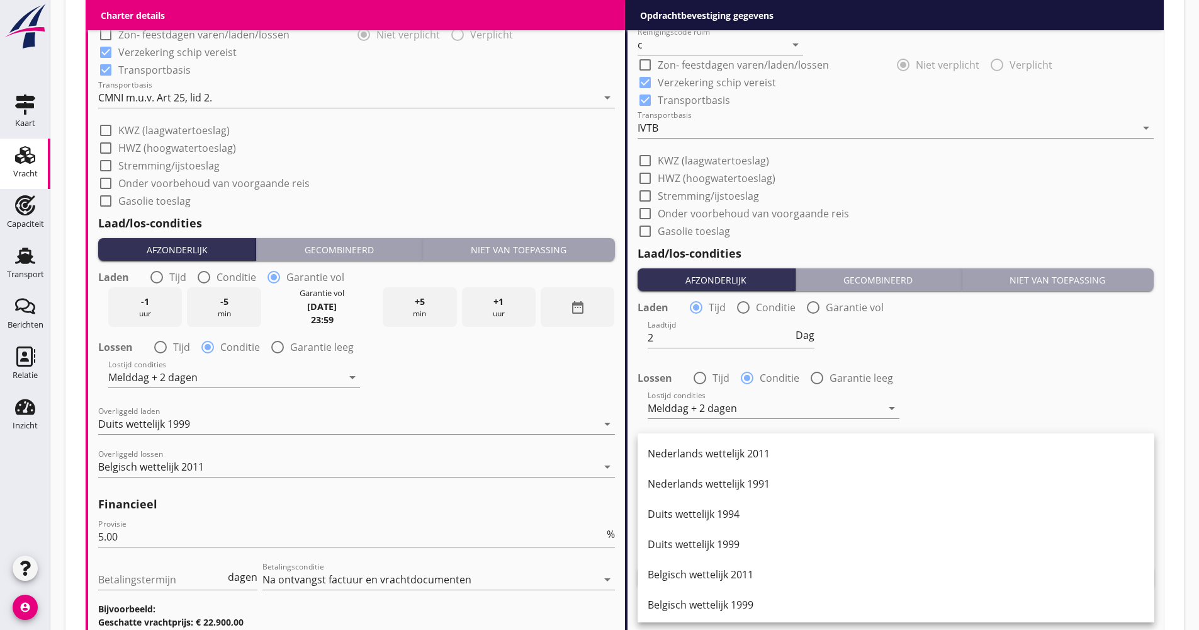
click at [718, 540] on div "Duits wettelijk 1999" at bounding box center [896, 543] width 497 height 15
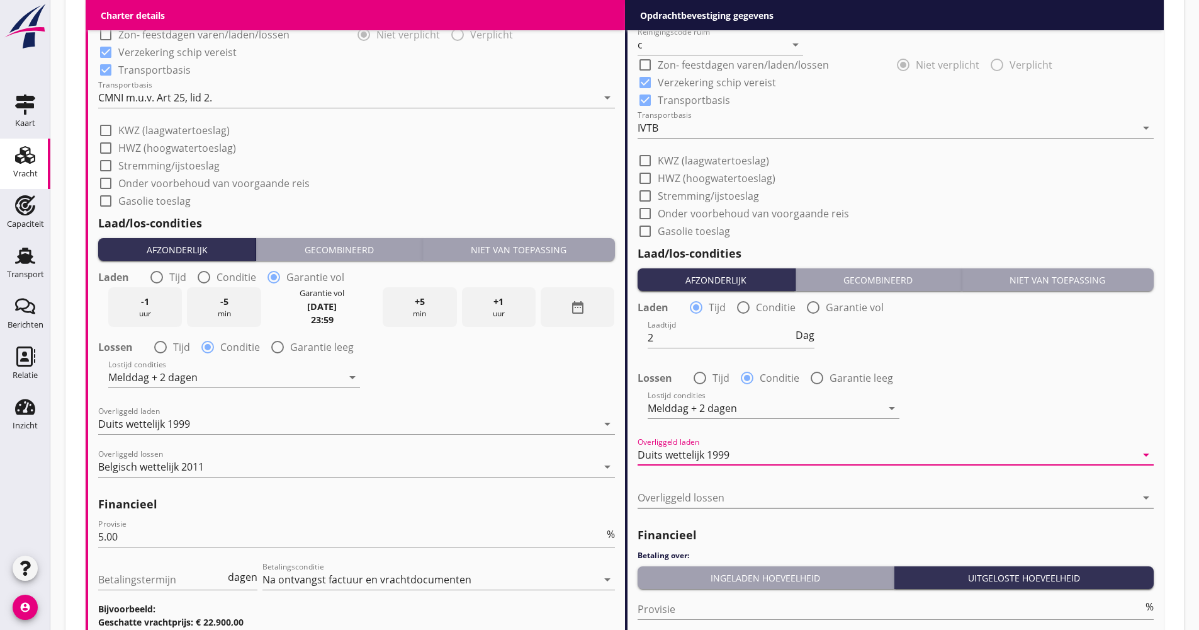
click at [722, 499] on div at bounding box center [887, 497] width 499 height 20
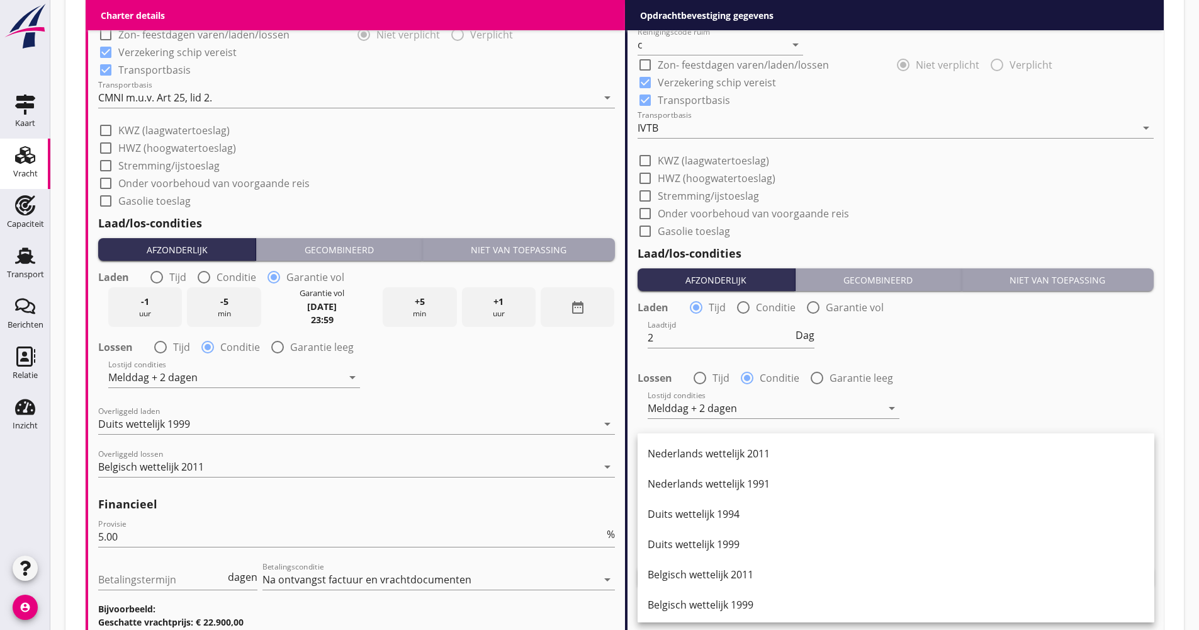
click at [729, 577] on div "Belgisch wettelijk 2011" at bounding box center [896, 574] width 497 height 15
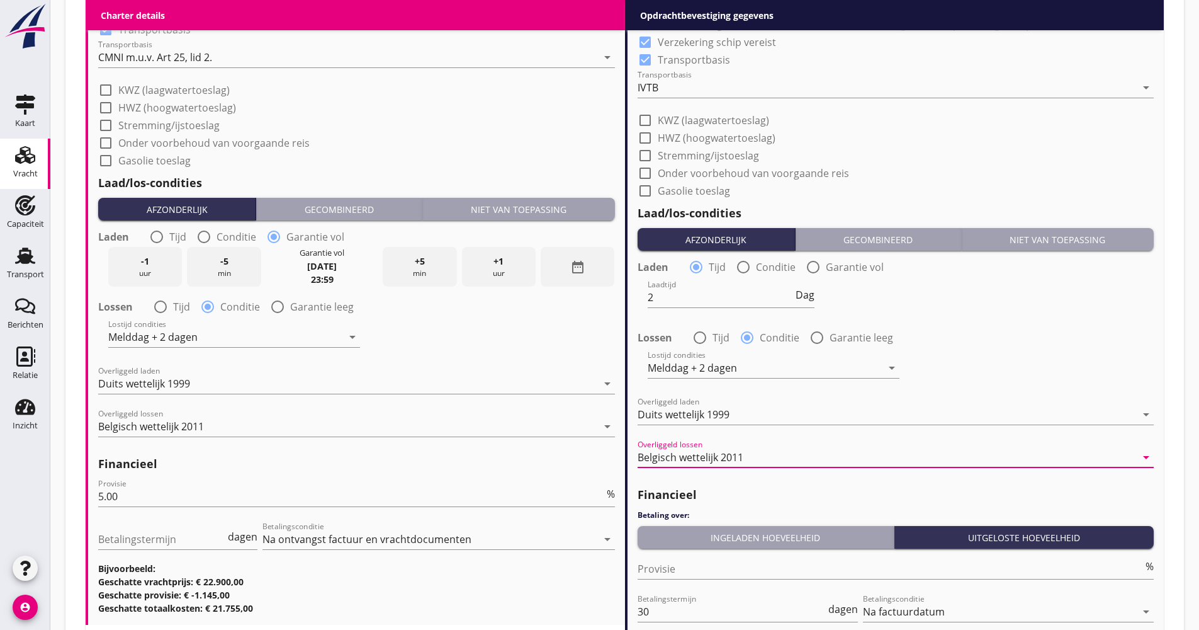
scroll to position [1322, 0]
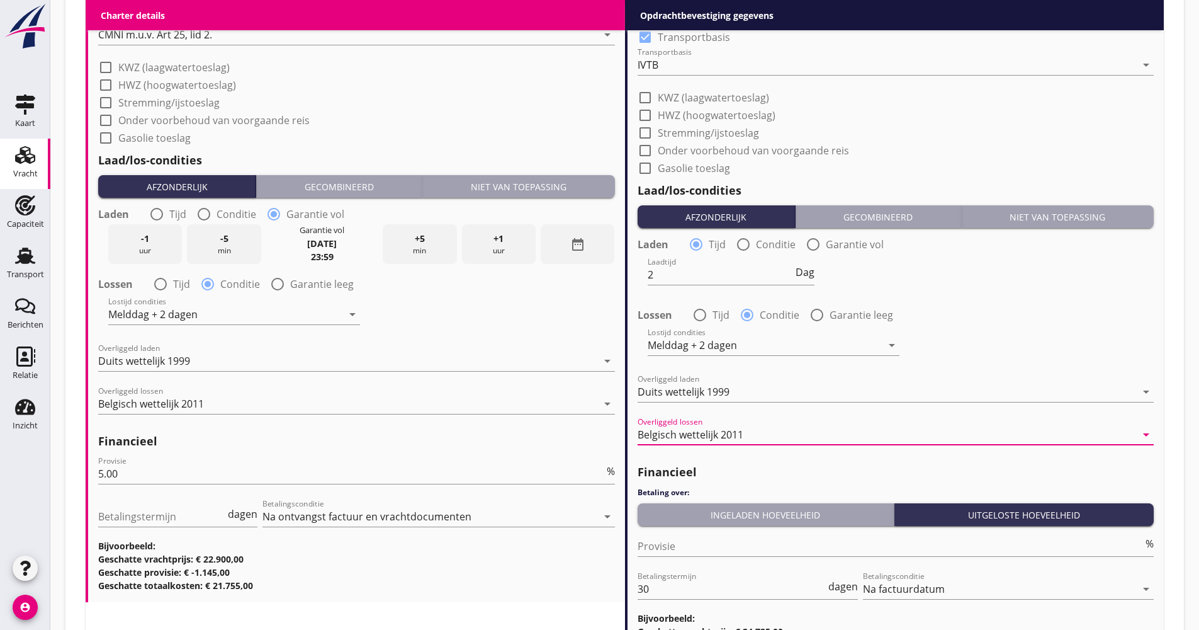
click at [731, 516] on div "Ingeladen hoeveelheid" at bounding box center [766, 514] width 247 height 13
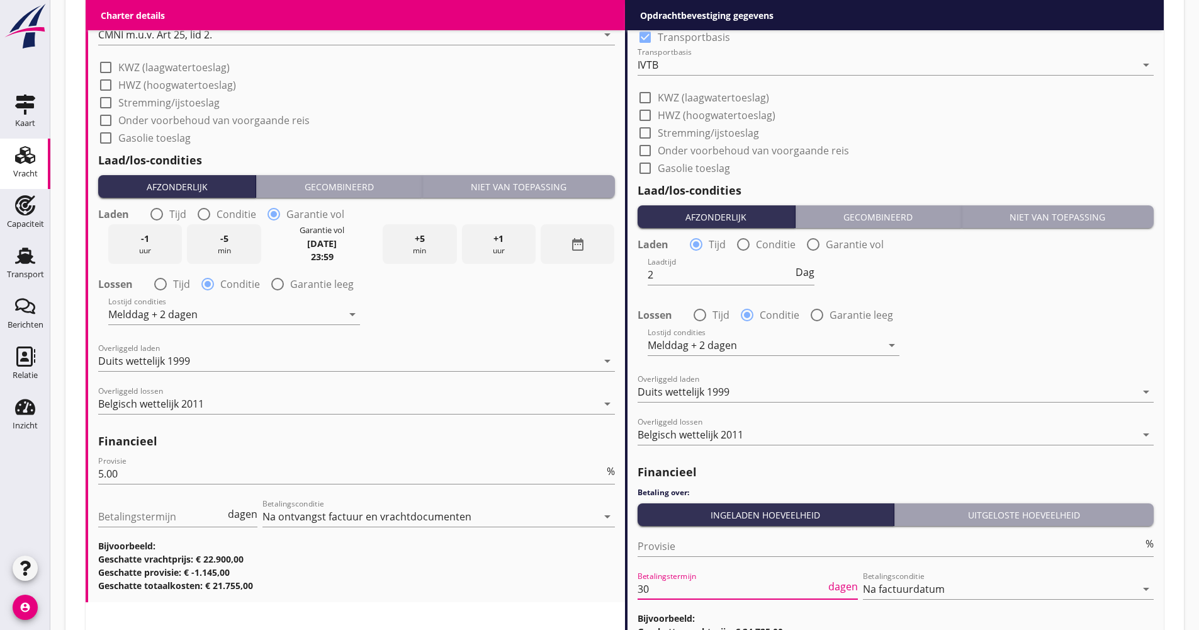
drag, startPoint x: 674, startPoint y: 587, endPoint x: 614, endPoint y: 586, distance: 60.5
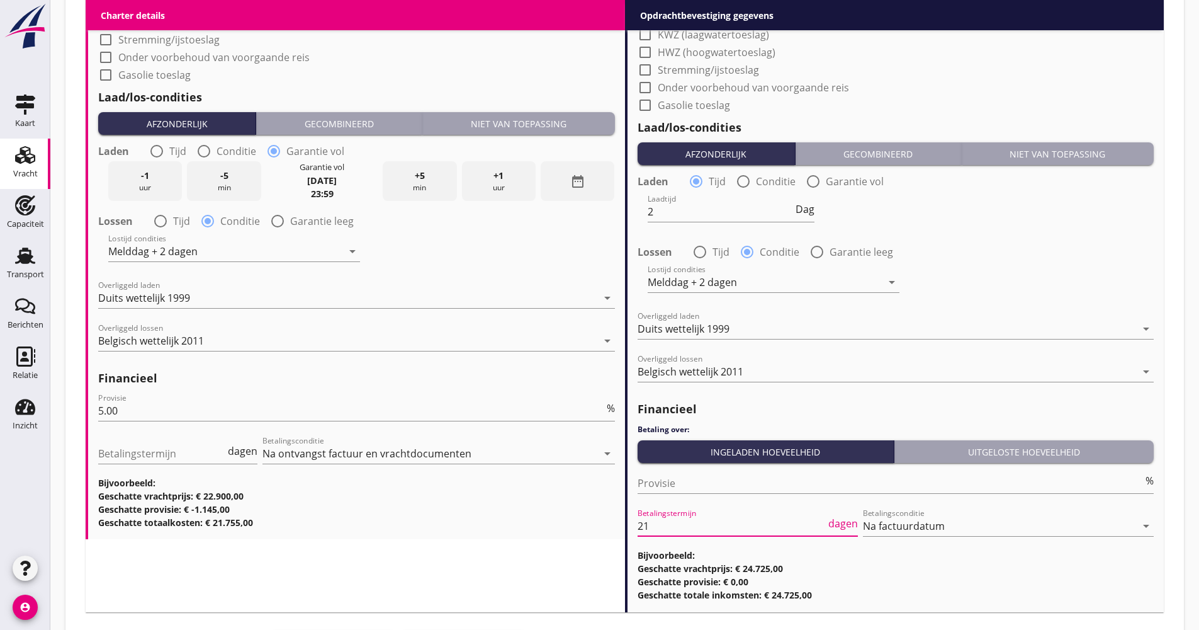
scroll to position [1448, 0]
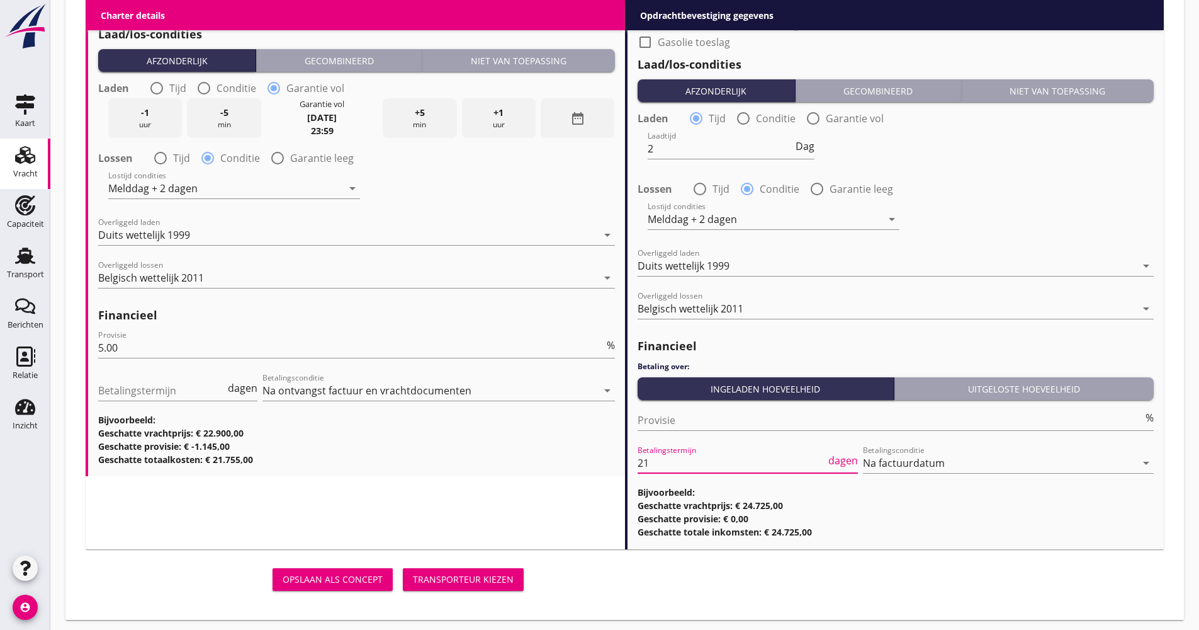
type input "21"
click at [800, 563] on div "Opslaan als concept Transporteur kiezen" at bounding box center [625, 579] width 1089 height 40
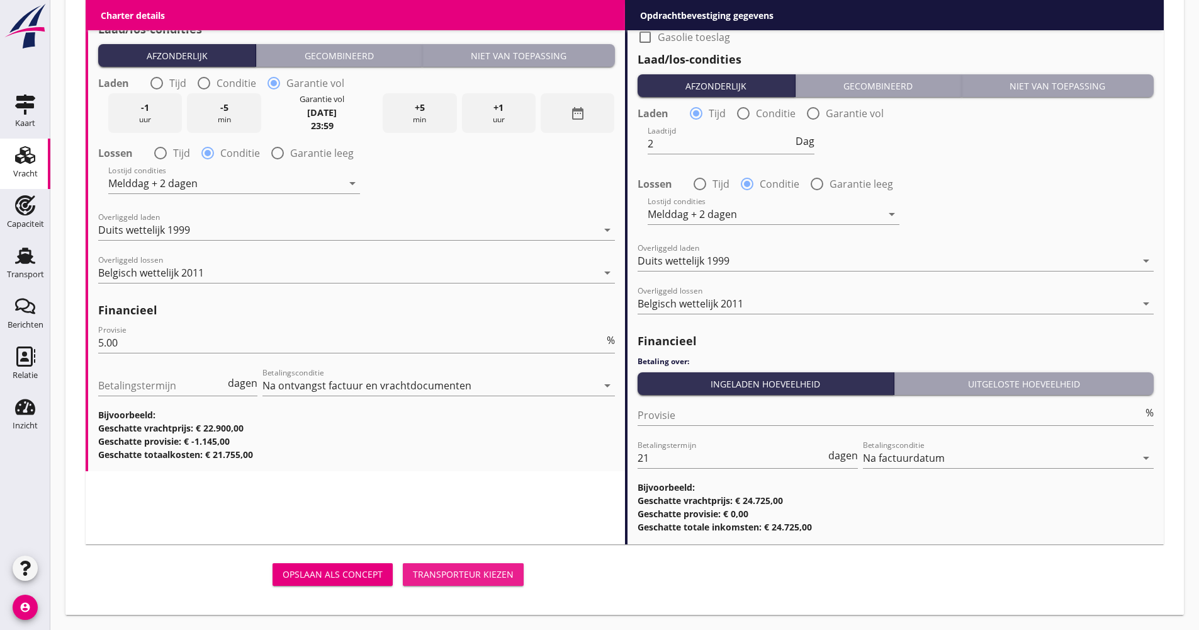
click at [488, 566] on button "Transporteur kiezen" at bounding box center [463, 574] width 121 height 23
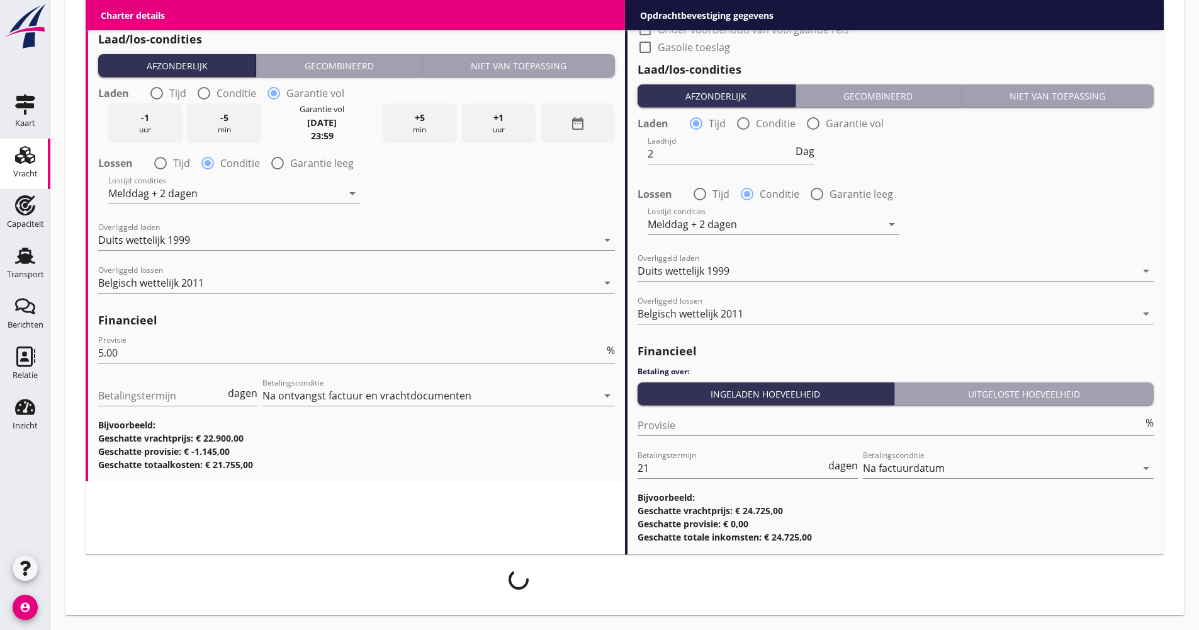
scroll to position [1443, 0]
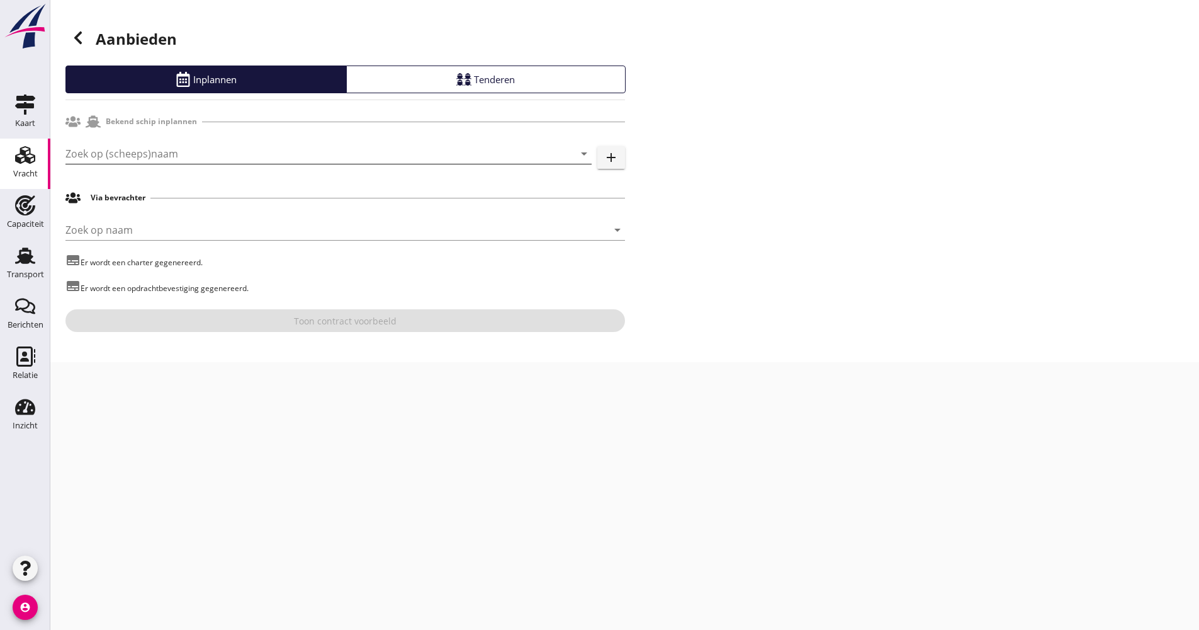
click at [171, 156] on input "Zoek op (scheeps)naam" at bounding box center [310, 154] width 491 height 20
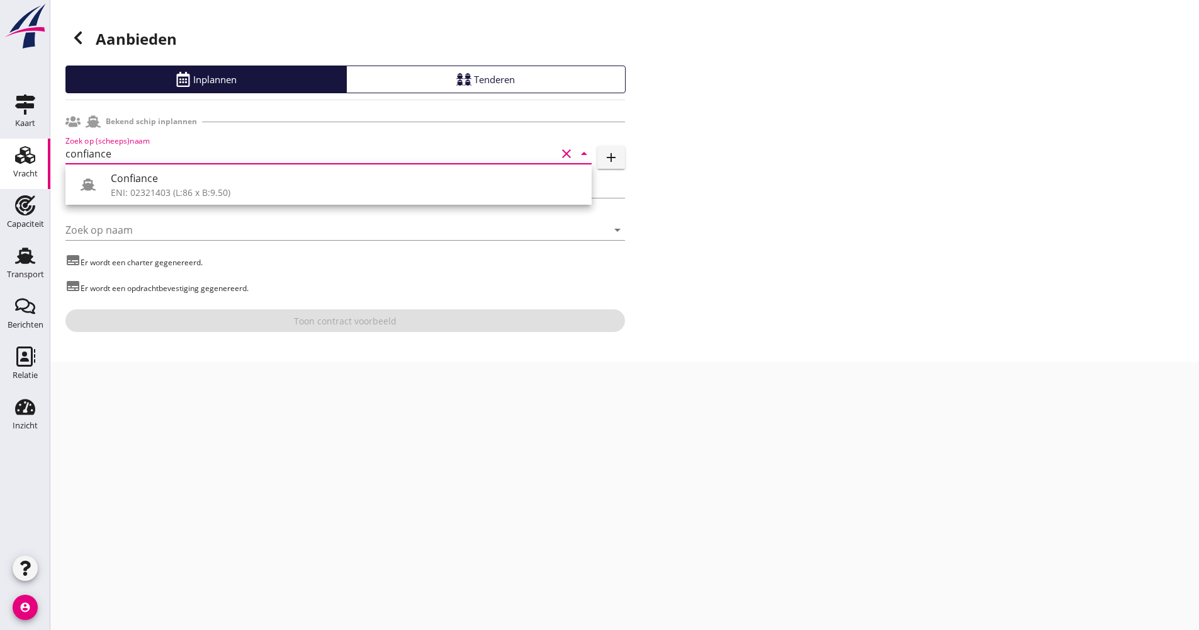
click at [166, 195] on div "ENI: 02321403 (L:86 x B:9.50)" at bounding box center [346, 192] width 471 height 13
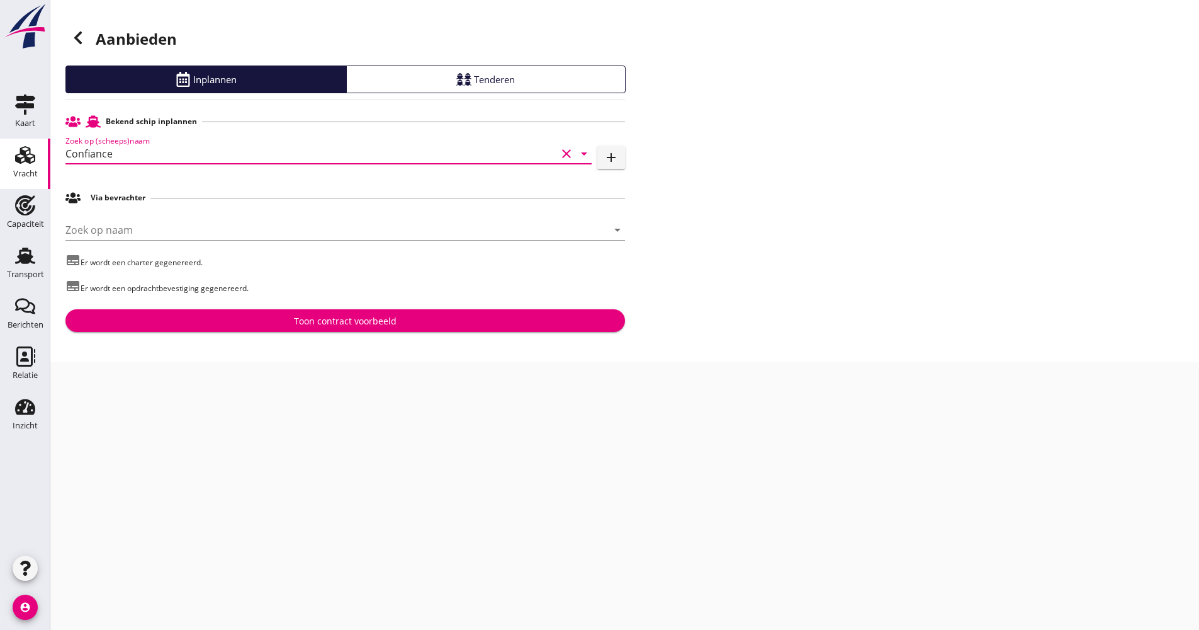
type input "Confiance"
click at [310, 322] on div "Toon contract voorbeeld" at bounding box center [345, 320] width 103 height 13
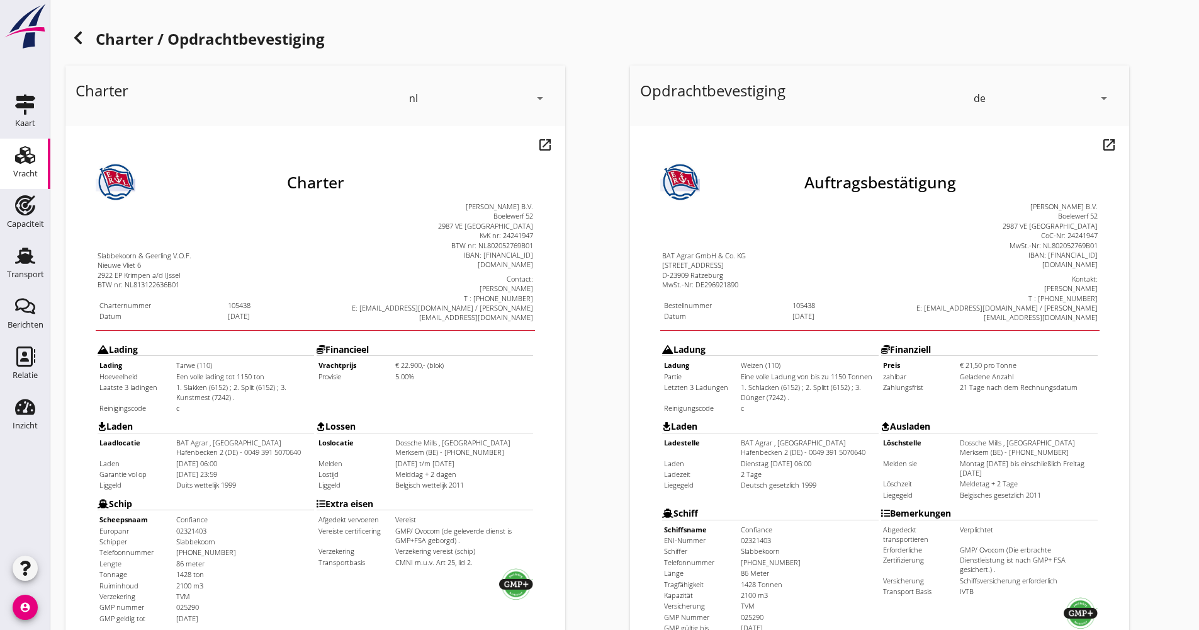
drag, startPoint x: 64, startPoint y: 34, endPoint x: 73, endPoint y: 36, distance: 9.6
click at [65, 34] on div "Charter / Opdrachtbevestiging Charter nl arrow_drop_down open_in_new Pas aan Do…" at bounding box center [624, 466] width 1149 height 932
click at [73, 36] on icon at bounding box center [78, 37] width 15 height 15
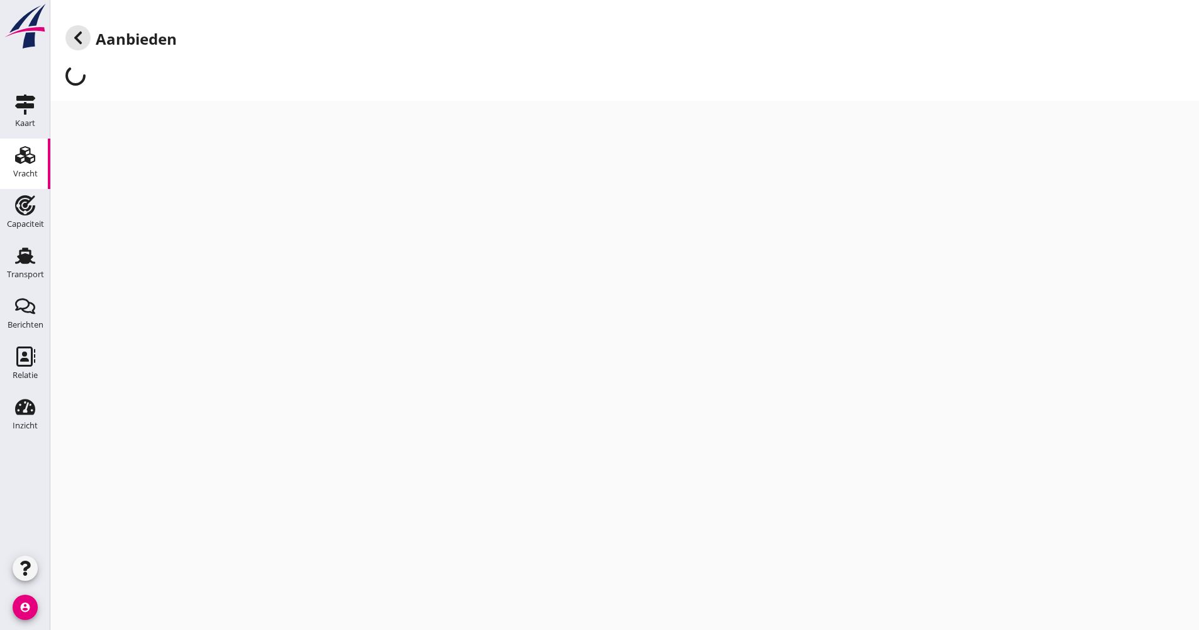
click at [75, 38] on use at bounding box center [78, 37] width 8 height 13
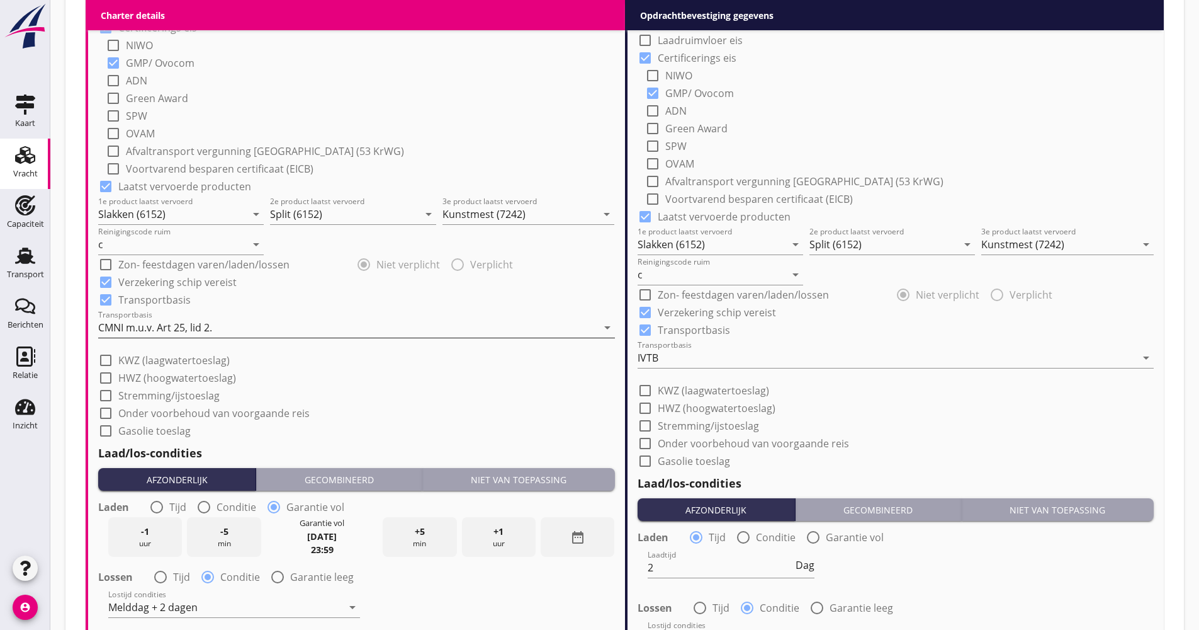
scroll to position [1259, 0]
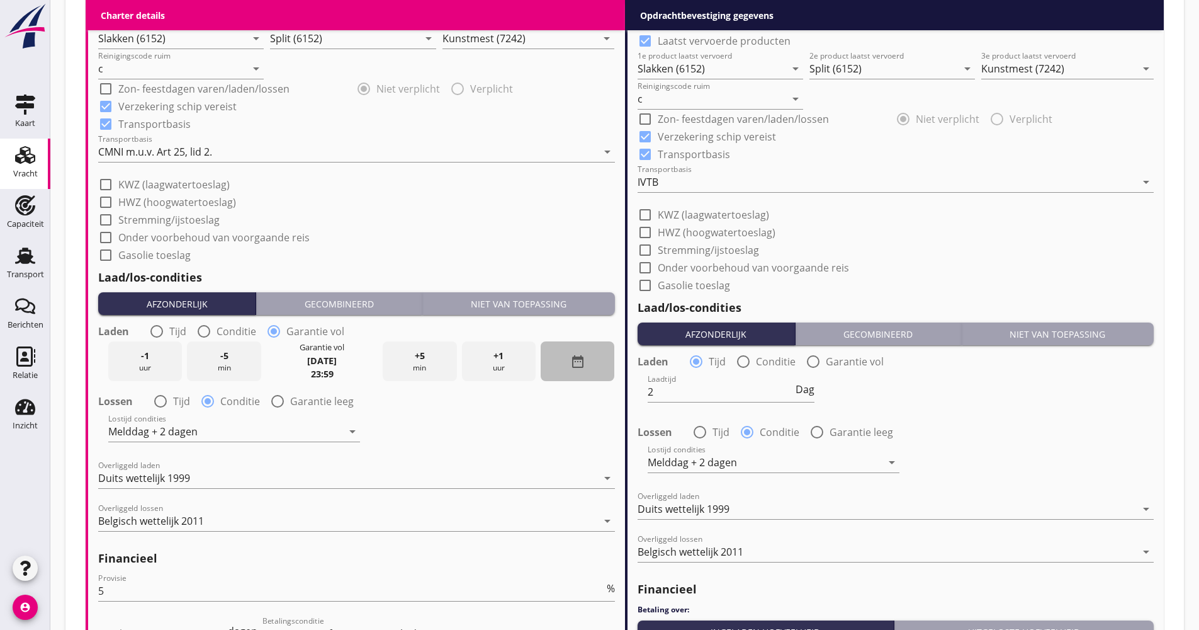
click at [574, 360] on icon "date_range" at bounding box center [577, 361] width 15 height 15
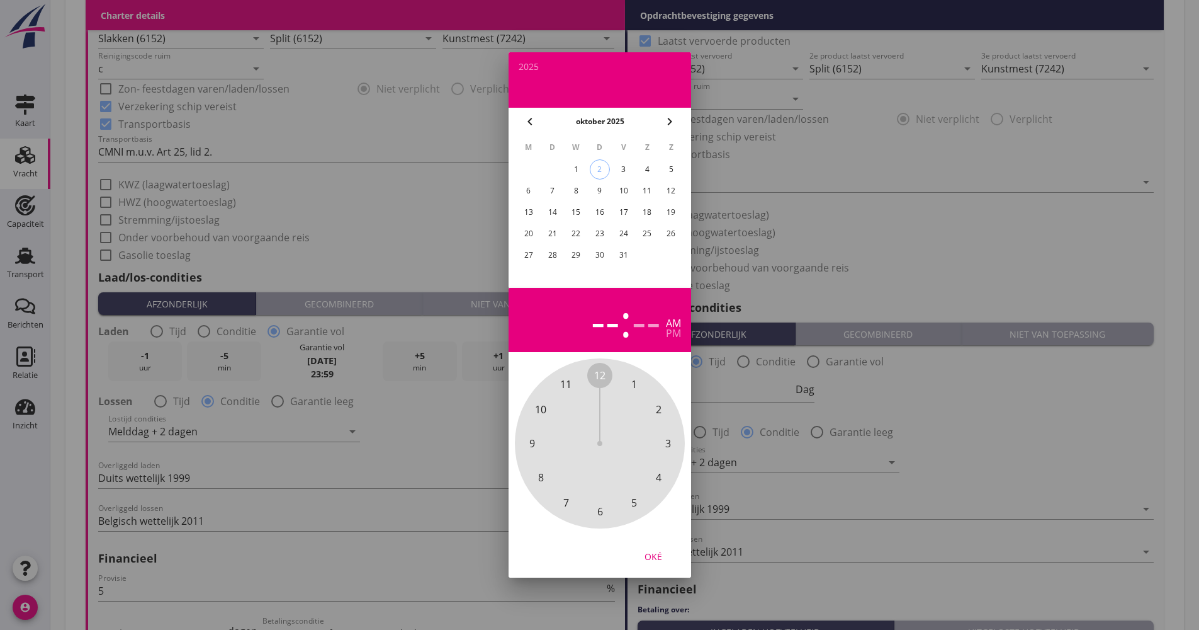
click at [544, 236] on div "21" at bounding box center [552, 234] width 20 height 20
drag, startPoint x: 663, startPoint y: 560, endPoint x: 659, endPoint y: 554, distance: 6.8
click at [662, 560] on div "Oké" at bounding box center [653, 556] width 35 height 13
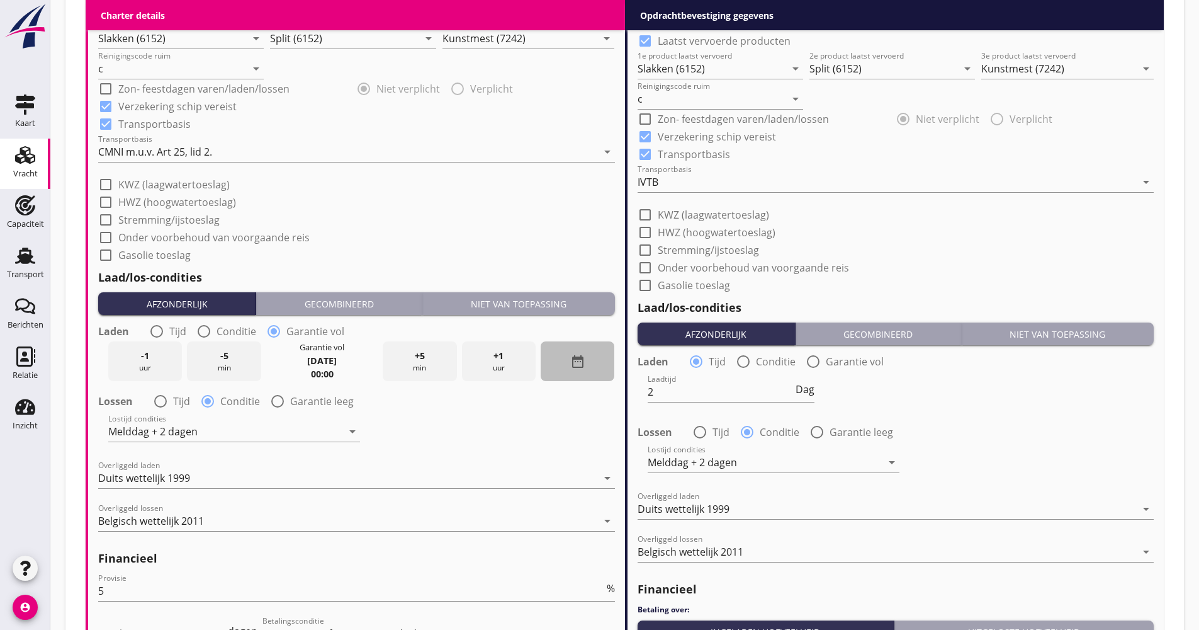
click at [565, 364] on div "date_range" at bounding box center [578, 361] width 74 height 40
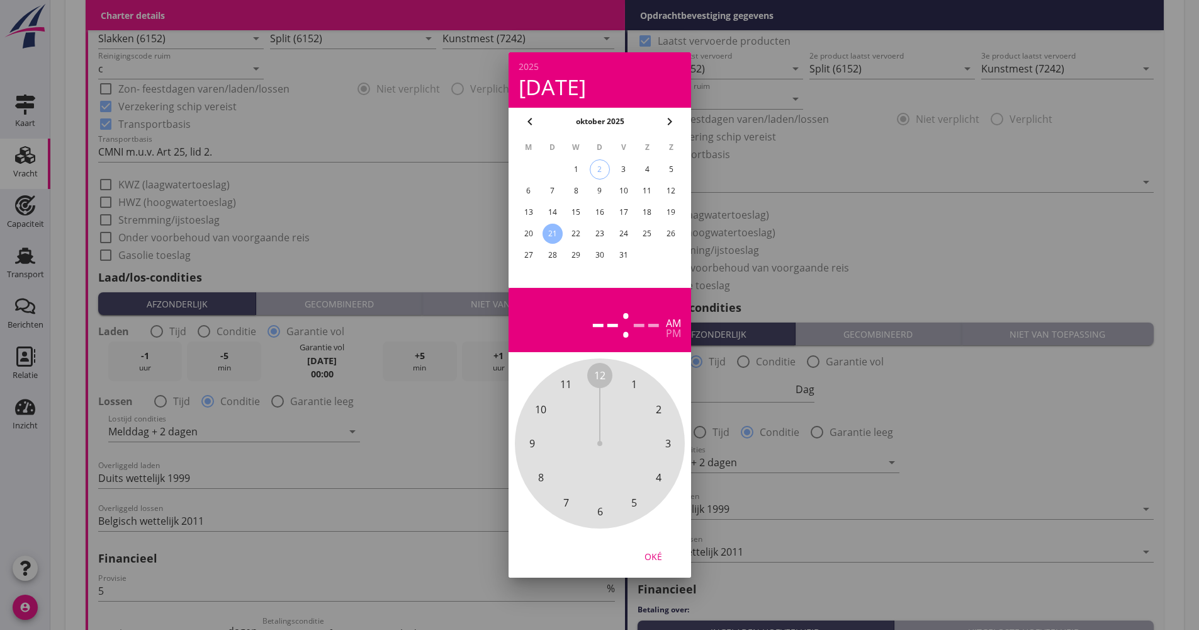
click at [662, 331] on div "-- : -- am pm" at bounding box center [600, 320] width 162 height 44
click at [671, 332] on div "pm" at bounding box center [673, 333] width 15 height 10
drag, startPoint x: 604, startPoint y: 386, endPoint x: 556, endPoint y: 394, distance: 49.2
click at [556, 394] on div "12 1 2 3 4 5 6 7 8 9 10 11" at bounding box center [600, 443] width 136 height 136
drag, startPoint x: 595, startPoint y: 372, endPoint x: 587, endPoint y: 499, distance: 127.4
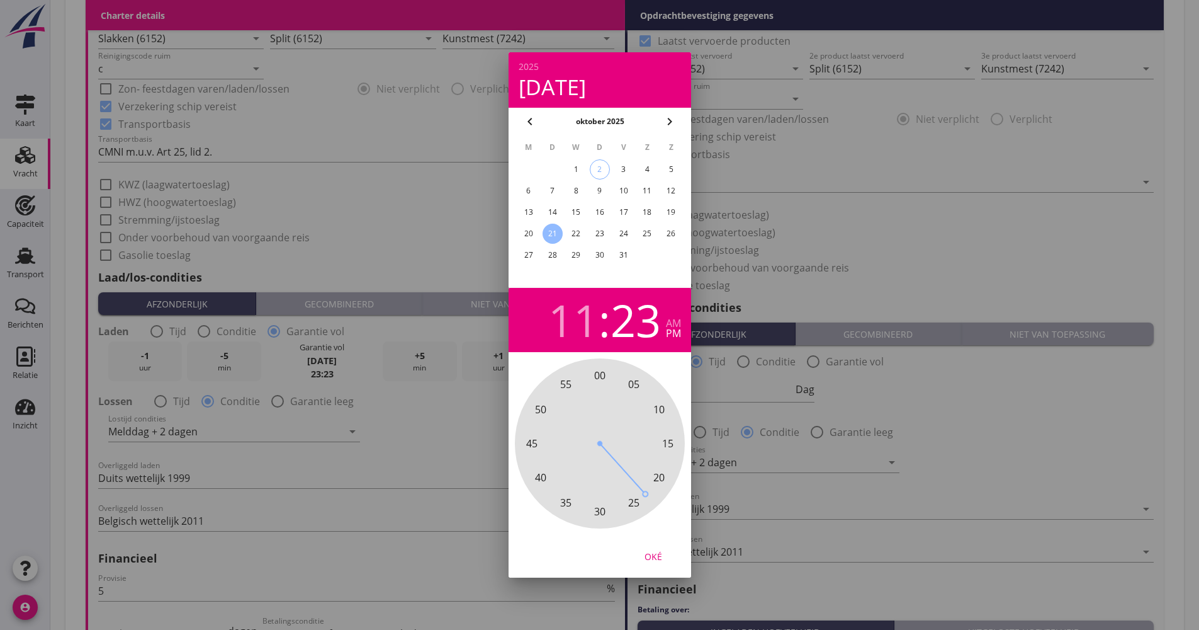
click at [579, 505] on div "00 05 10 15 20 25 30 35 40 45 50 55" at bounding box center [600, 443] width 136 height 136
drag, startPoint x: 637, startPoint y: 499, endPoint x: 591, endPoint y: 382, distance: 125.4
click at [591, 382] on div "00 05 10 15 20 25 30 35 40 45 50 55" at bounding box center [600, 443] width 136 height 136
drag, startPoint x: 660, startPoint y: 560, endPoint x: 654, endPoint y: 553, distance: 9.4
click at [660, 560] on div "Oké" at bounding box center [653, 556] width 35 height 13
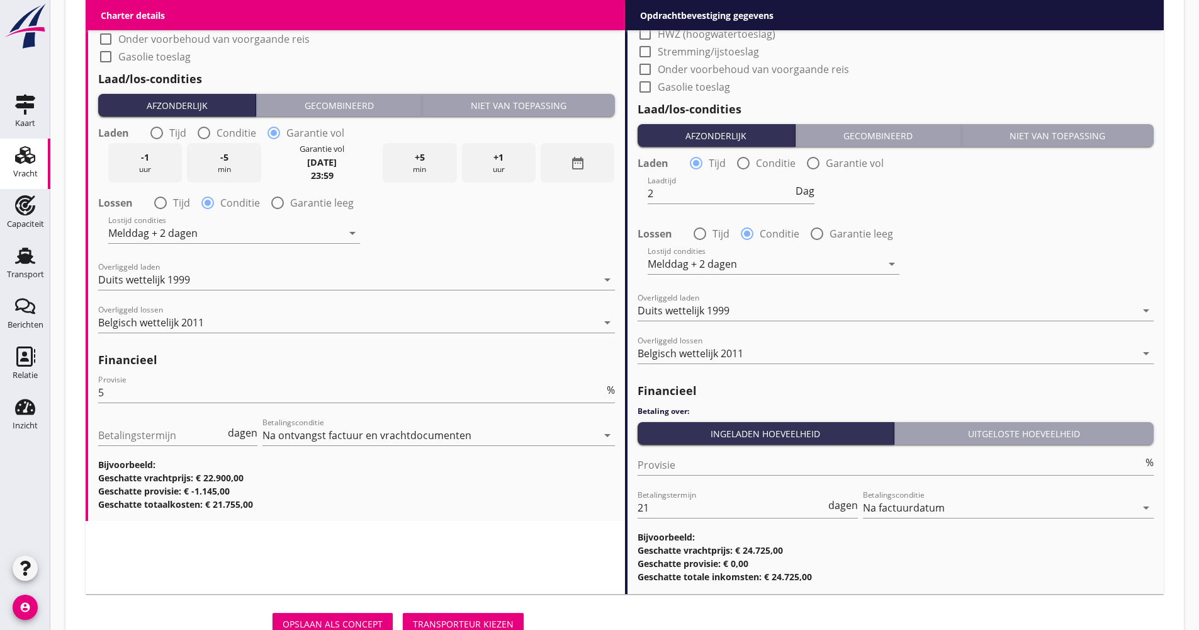
scroll to position [1507, 0]
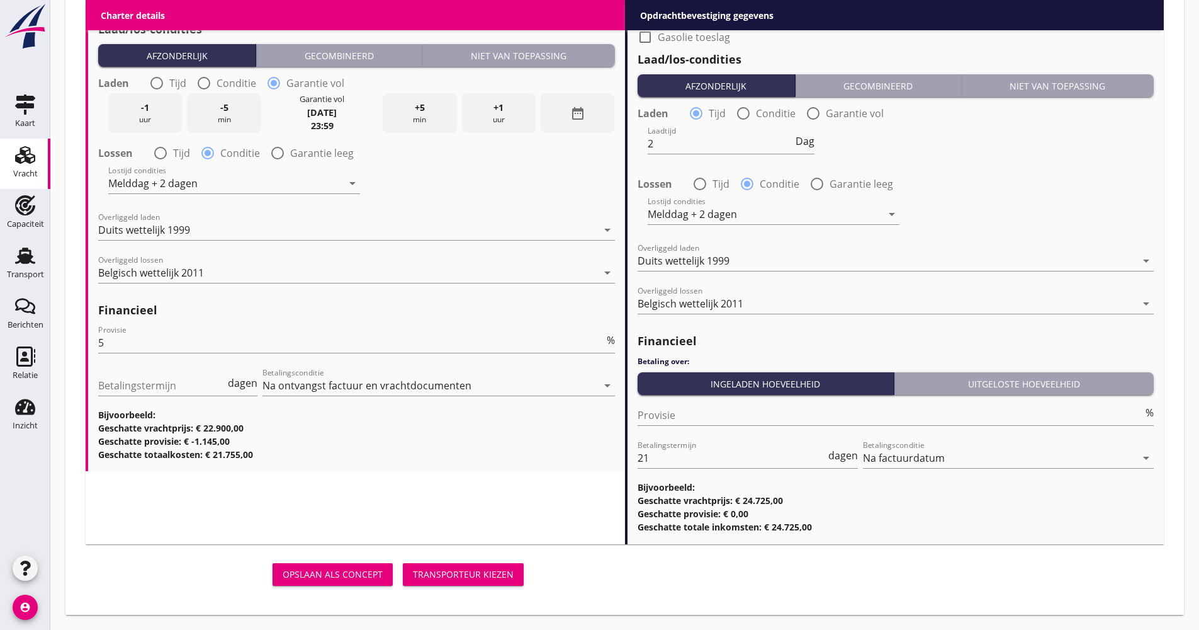
click at [495, 574] on div "Transporteur kiezen" at bounding box center [463, 573] width 101 height 13
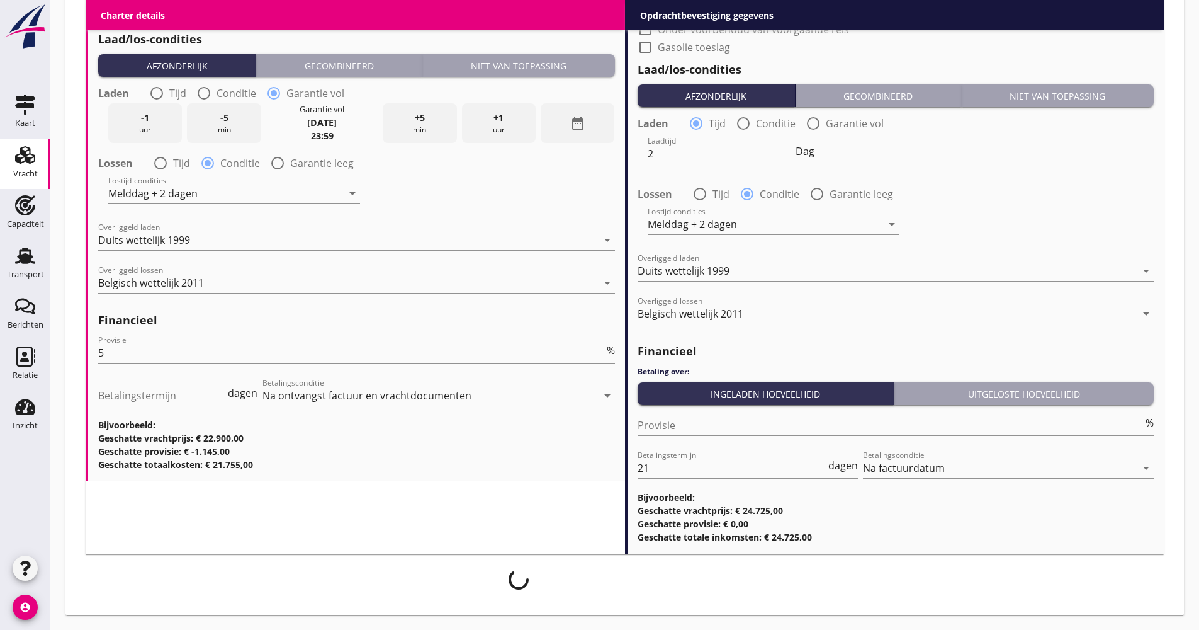
scroll to position [1497, 0]
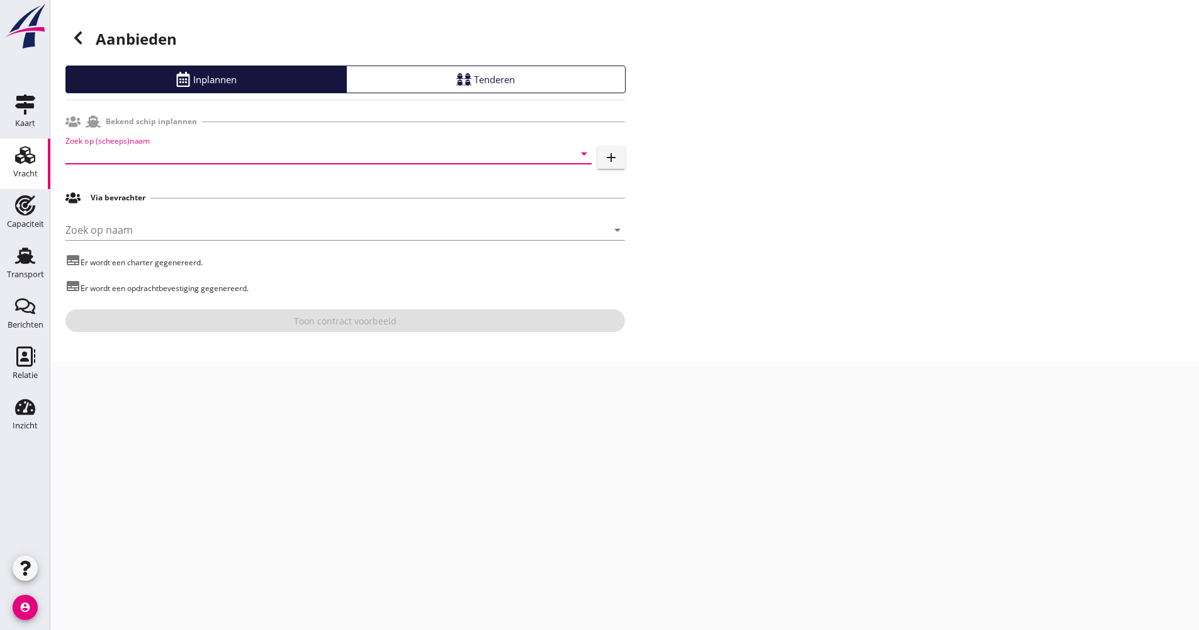
click at [198, 155] on input "Zoek op (scheeps)naam" at bounding box center [310, 154] width 491 height 20
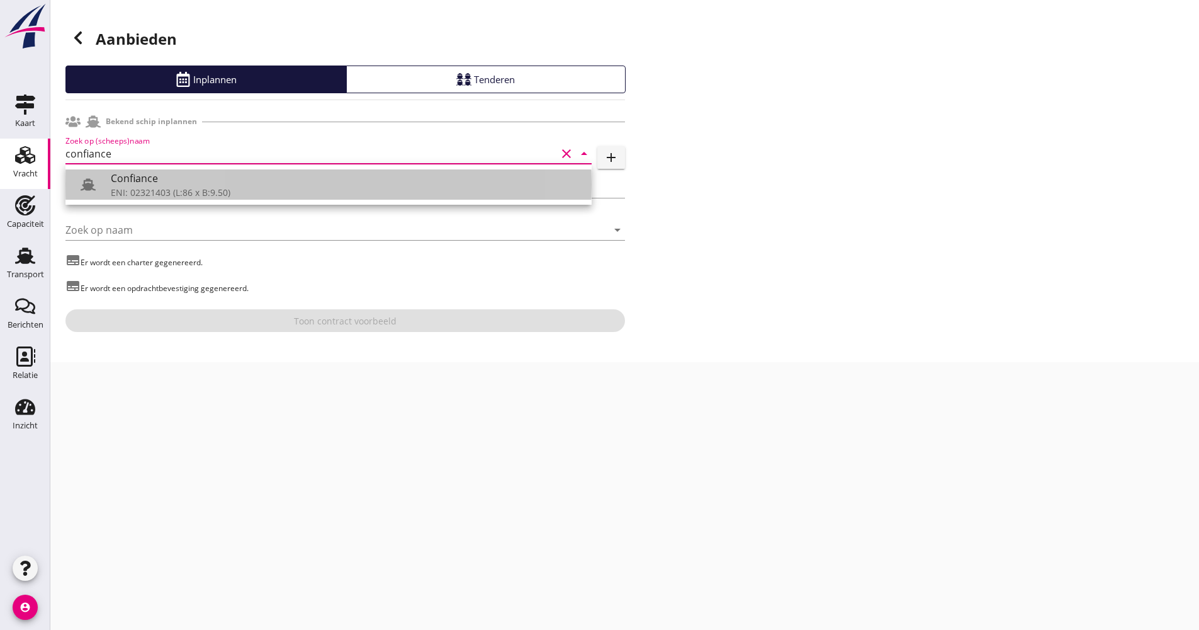
drag, startPoint x: 188, startPoint y: 171, endPoint x: 180, endPoint y: 183, distance: 15.0
click at [187, 173] on div "Confiance" at bounding box center [346, 178] width 471 height 15
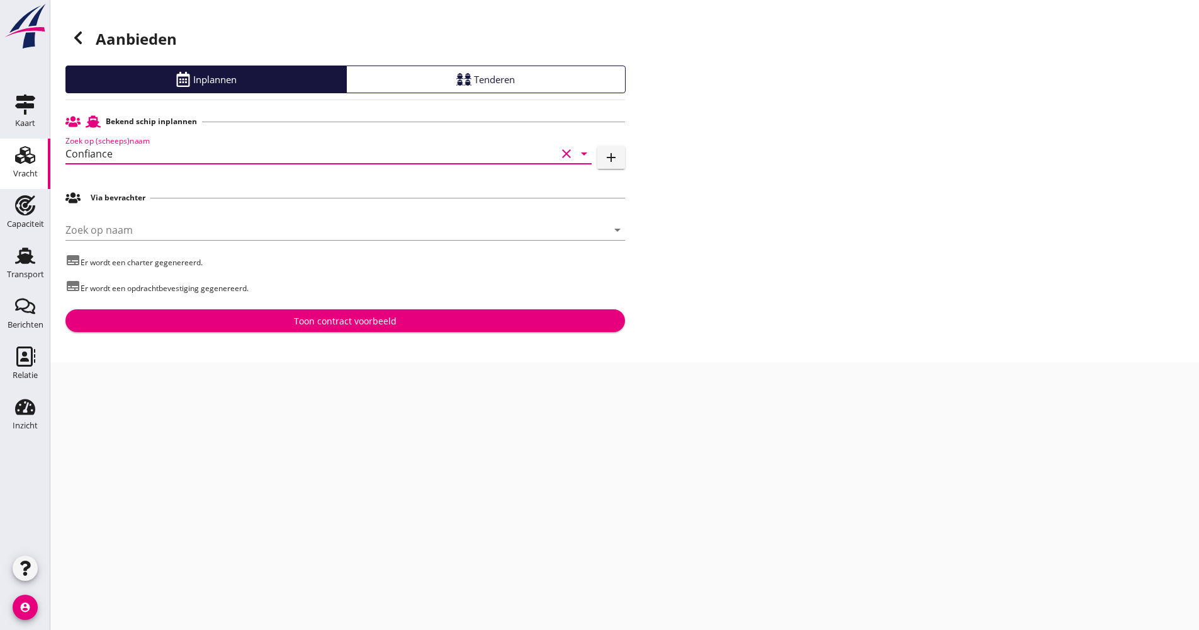
type input "Confiance"
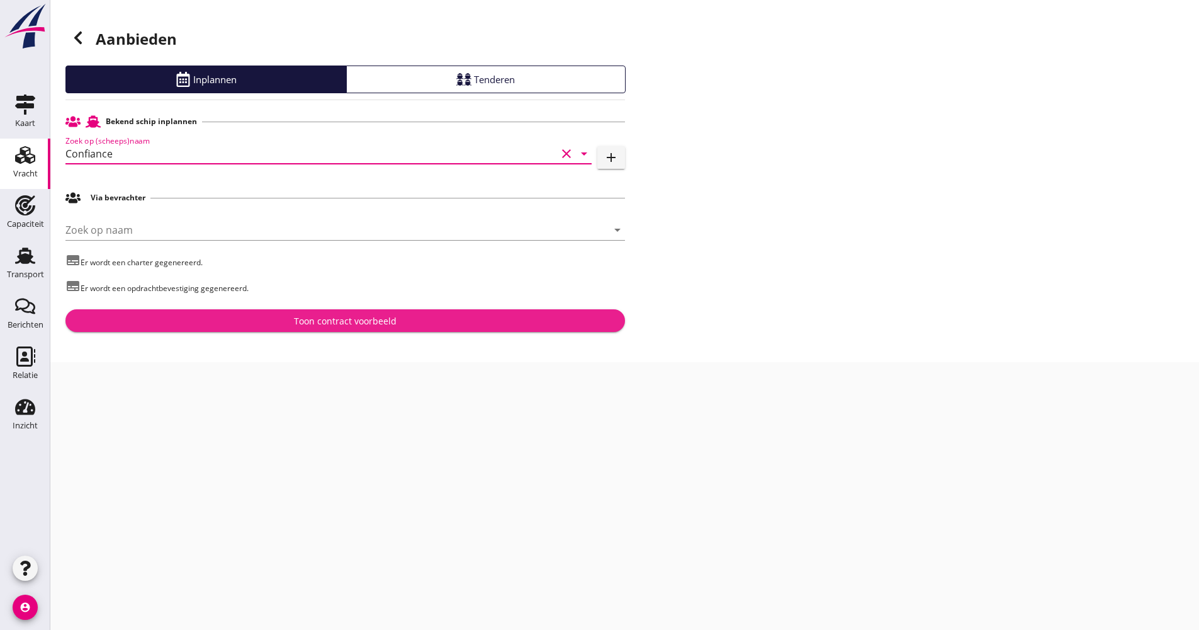
click at [207, 312] on button "Toon contract voorbeeld" at bounding box center [345, 320] width 560 height 23
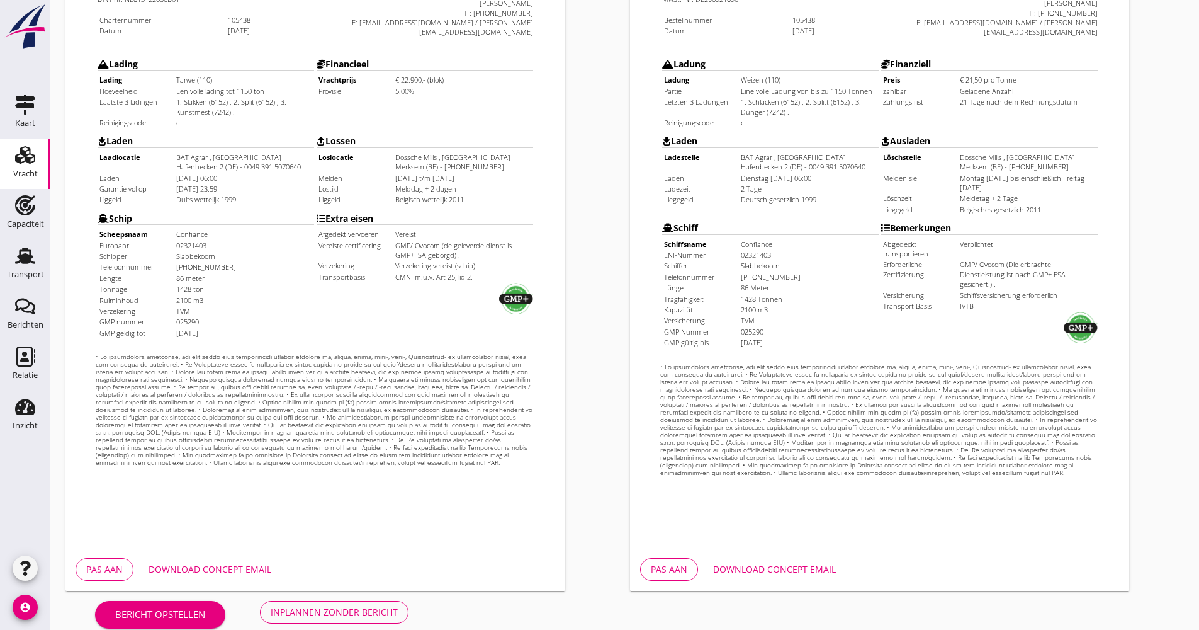
scroll to position [303, 0]
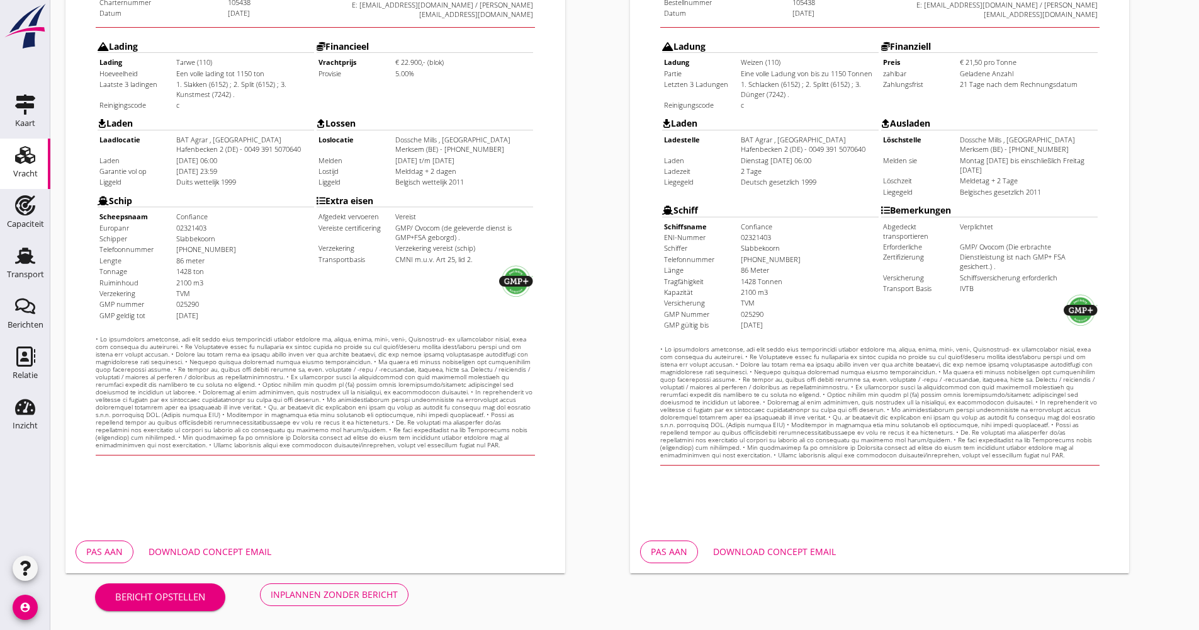
click at [796, 556] on div "Download concept email" at bounding box center [774, 551] width 123 height 13
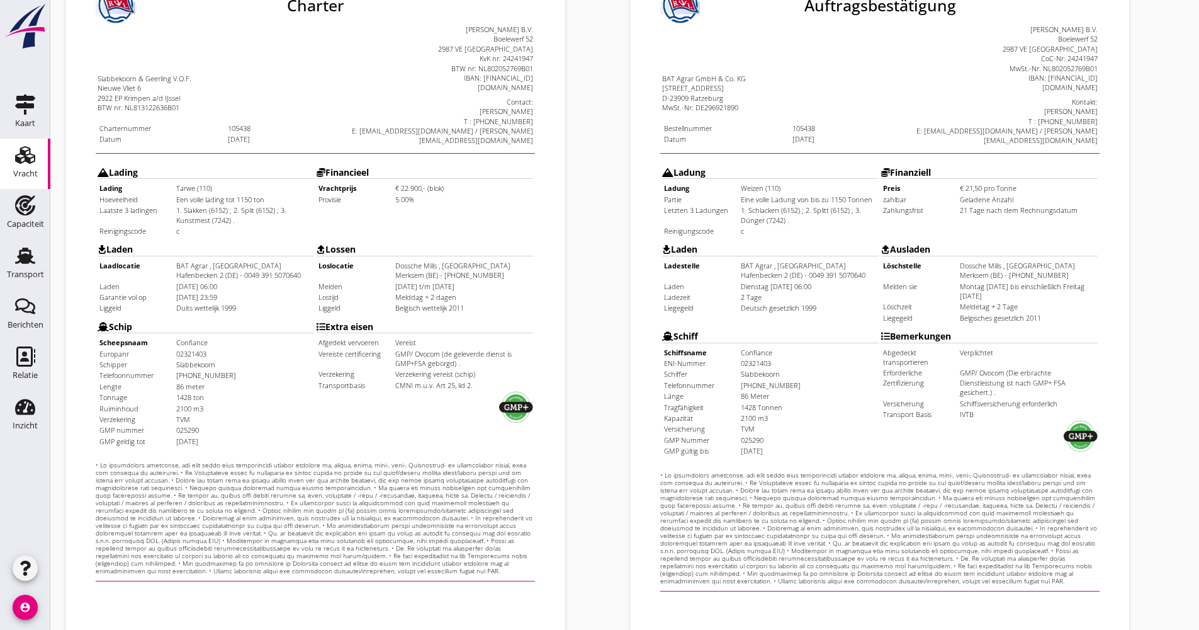
click at [220, 281] on td "Laden Laadlocatie BAT Agrar , [GEOGRAPHIC_DATA] Hafenbecken 2 (DE) - 0049 391 5…" at bounding box center [181, 245] width 218 height 76
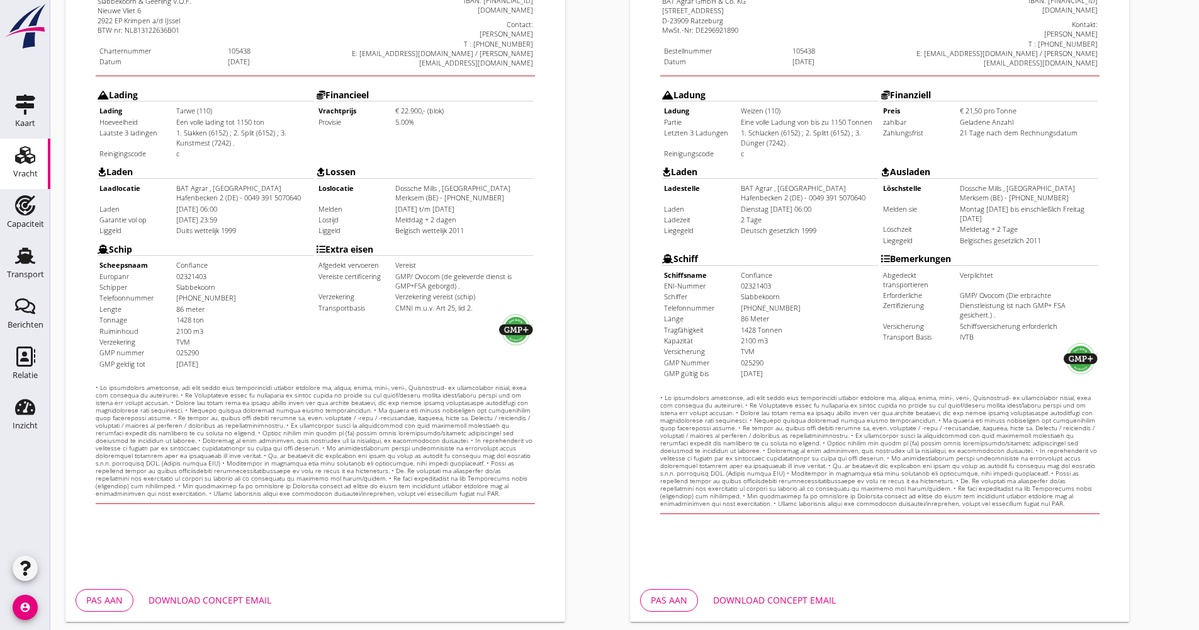
scroll to position [303, 0]
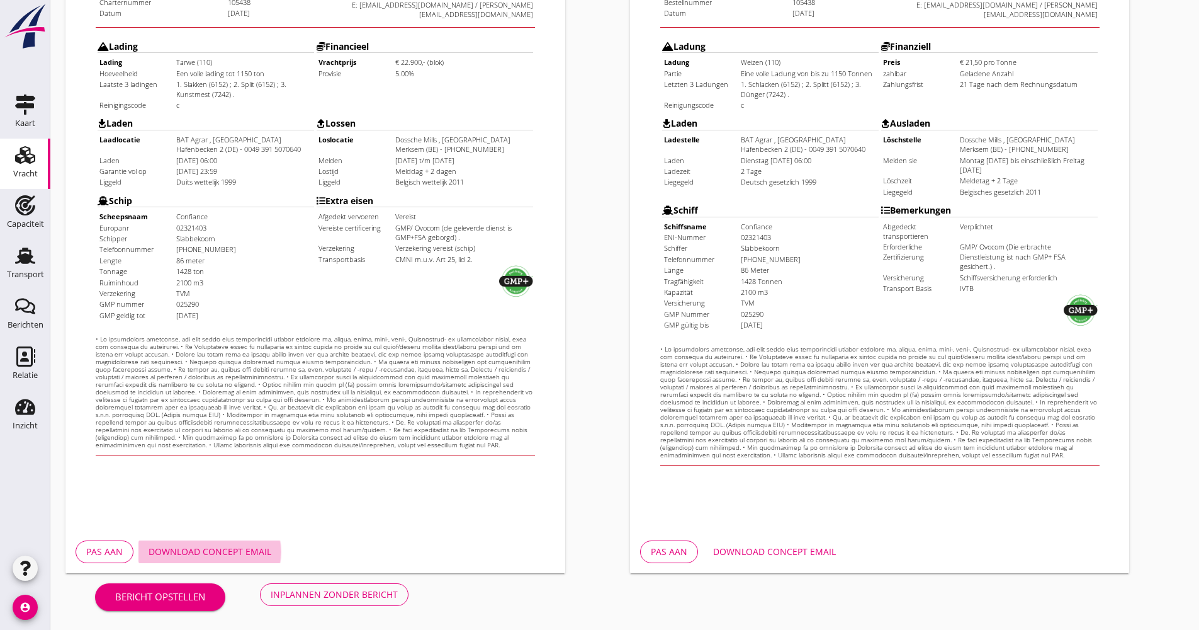
click at [237, 552] on div "Download concept email" at bounding box center [210, 551] width 123 height 13
click at [375, 584] on button "Inplannen zonder bericht" at bounding box center [334, 594] width 149 height 23
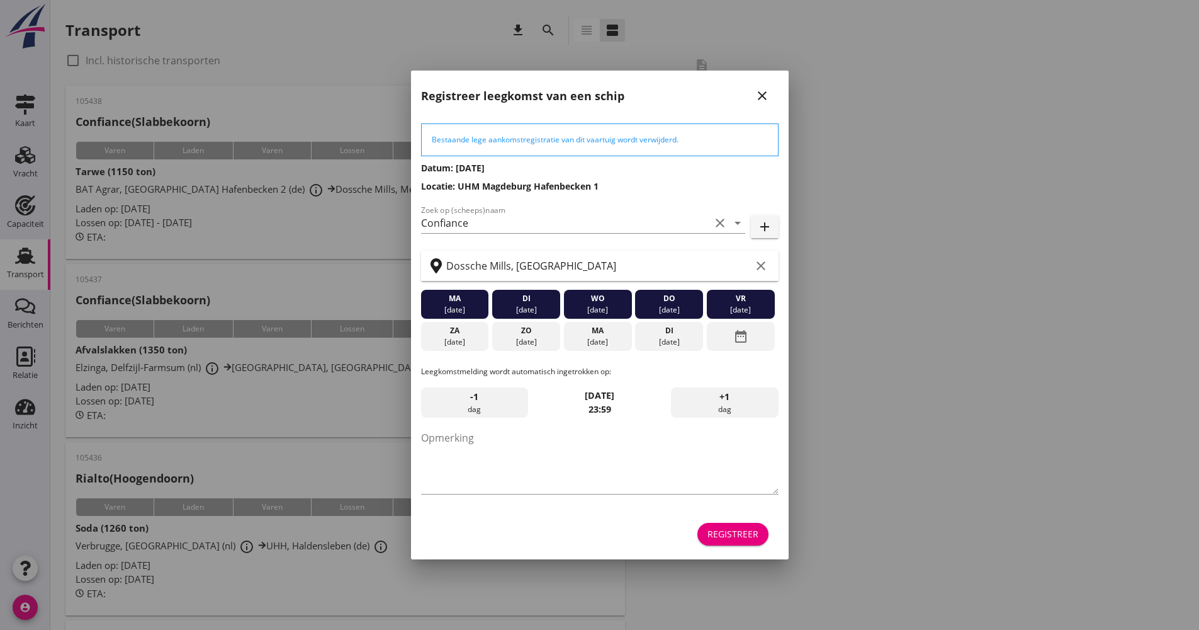
click at [740, 537] on div "Registreer" at bounding box center [733, 533] width 51 height 13
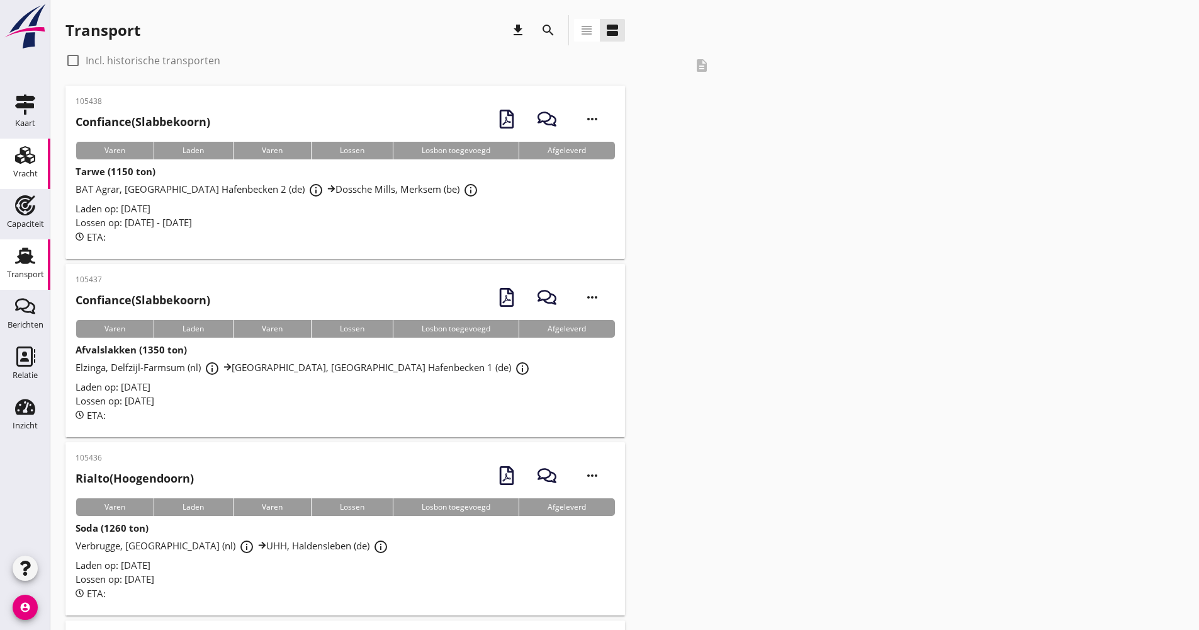
click at [37, 166] on div "Vracht" at bounding box center [25, 174] width 25 height 18
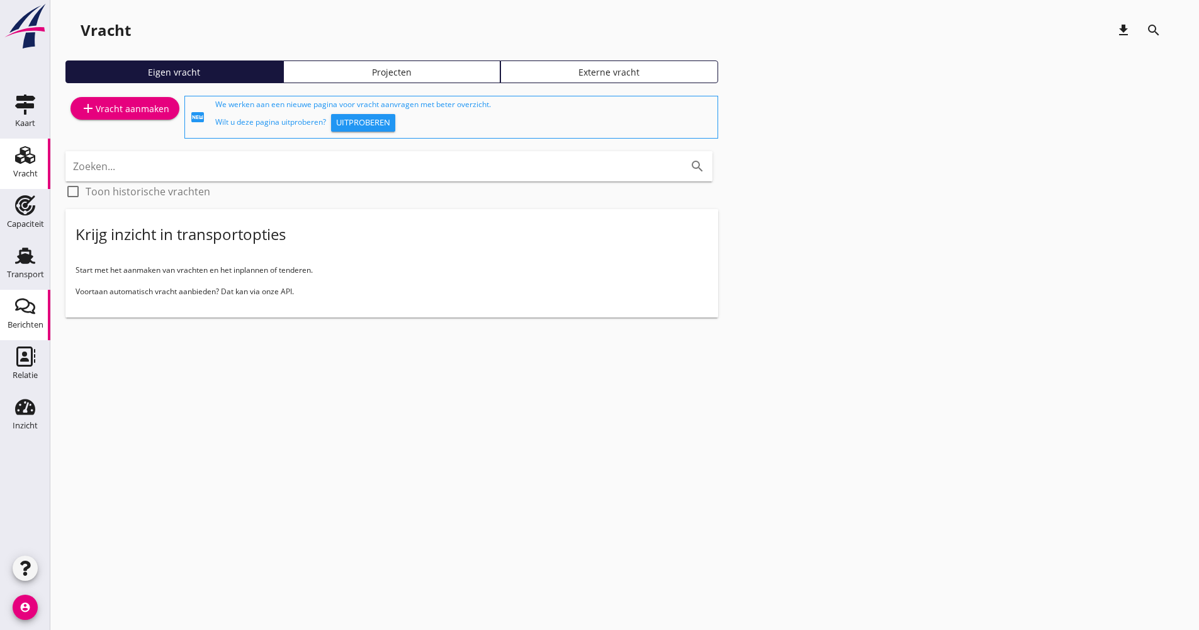
click at [31, 324] on div "Berichten" at bounding box center [26, 324] width 36 height 8
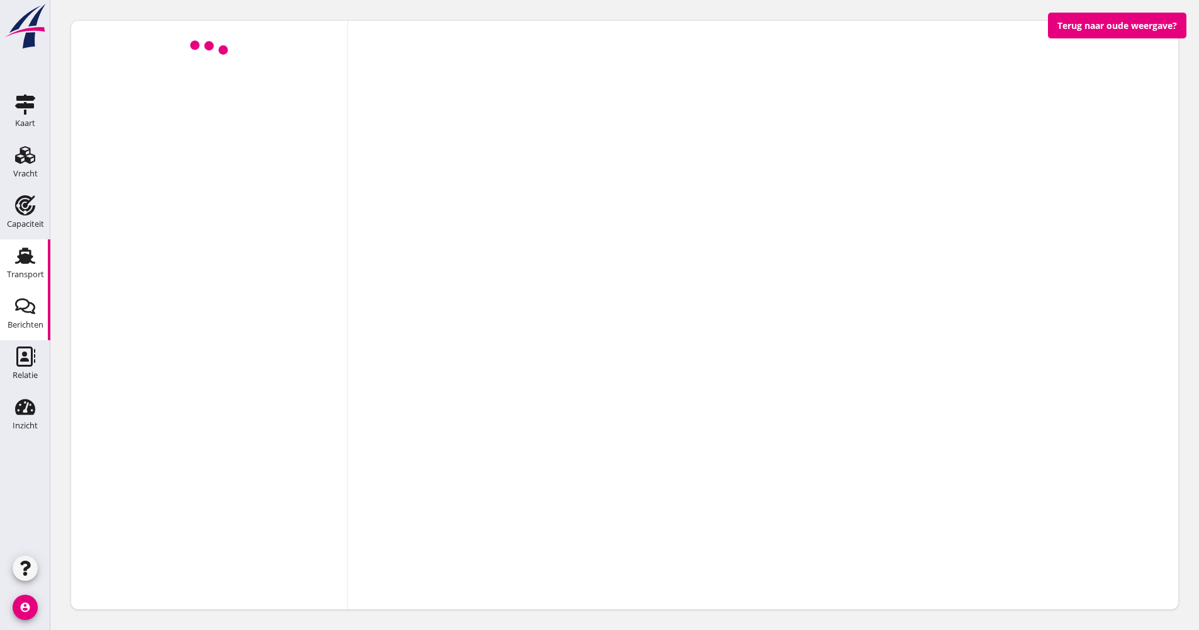
click at [29, 274] on div "Transport" at bounding box center [25, 274] width 37 height 8
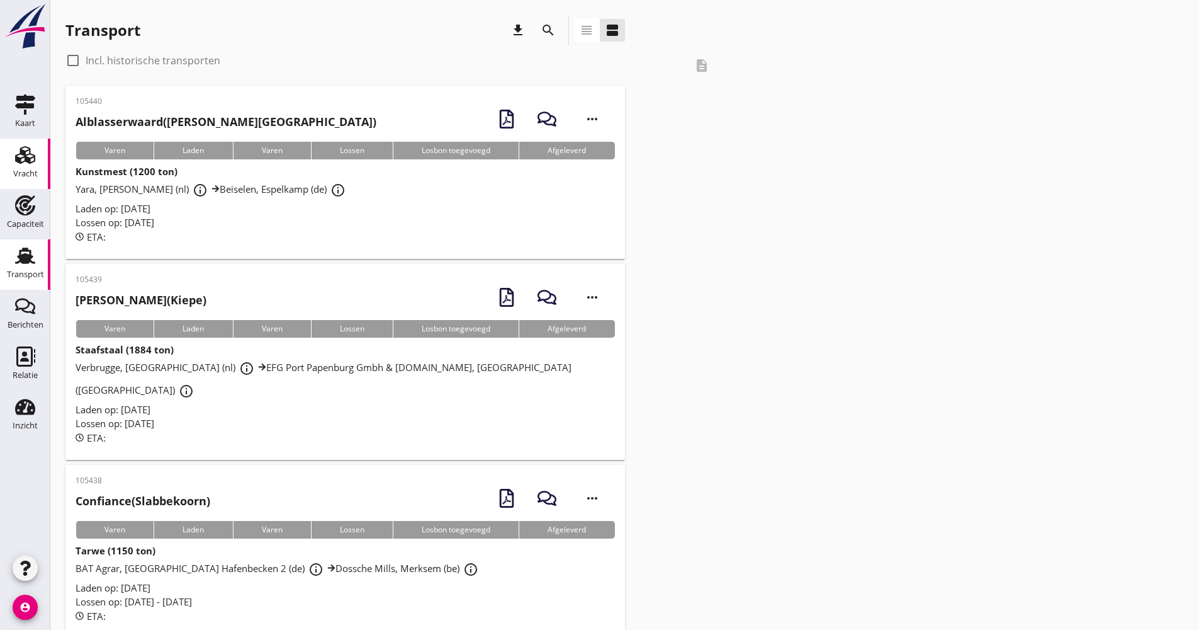
click at [41, 163] on link "Vracht Vracht" at bounding box center [25, 164] width 50 height 50
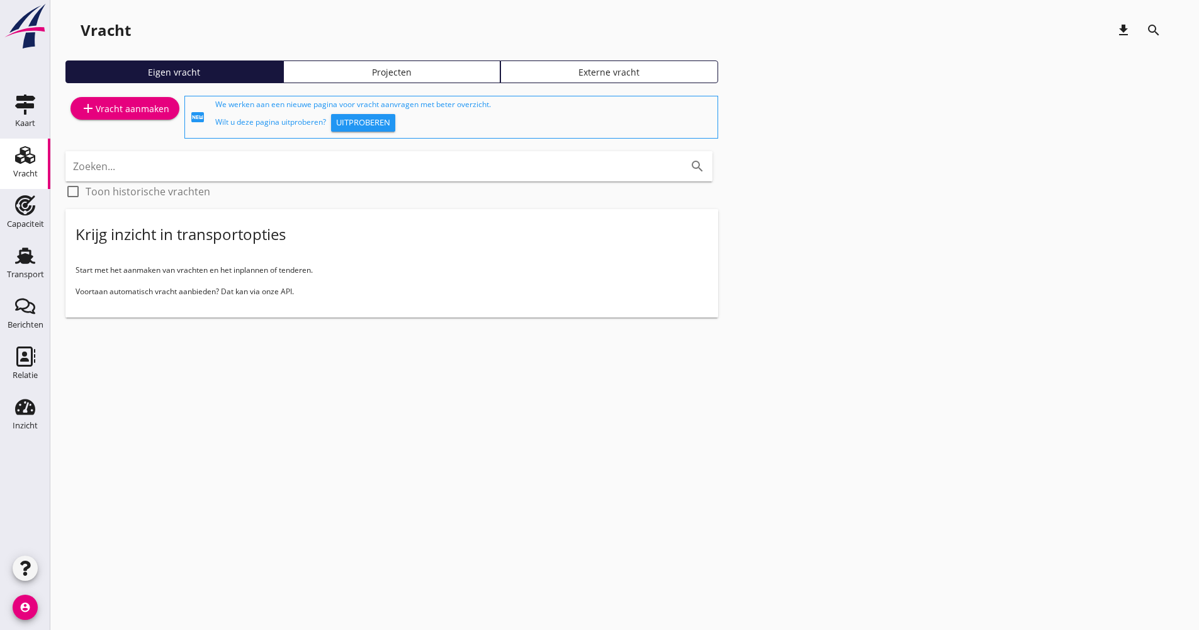
click at [134, 112] on div "add Vracht aanmaken" at bounding box center [125, 108] width 89 height 15
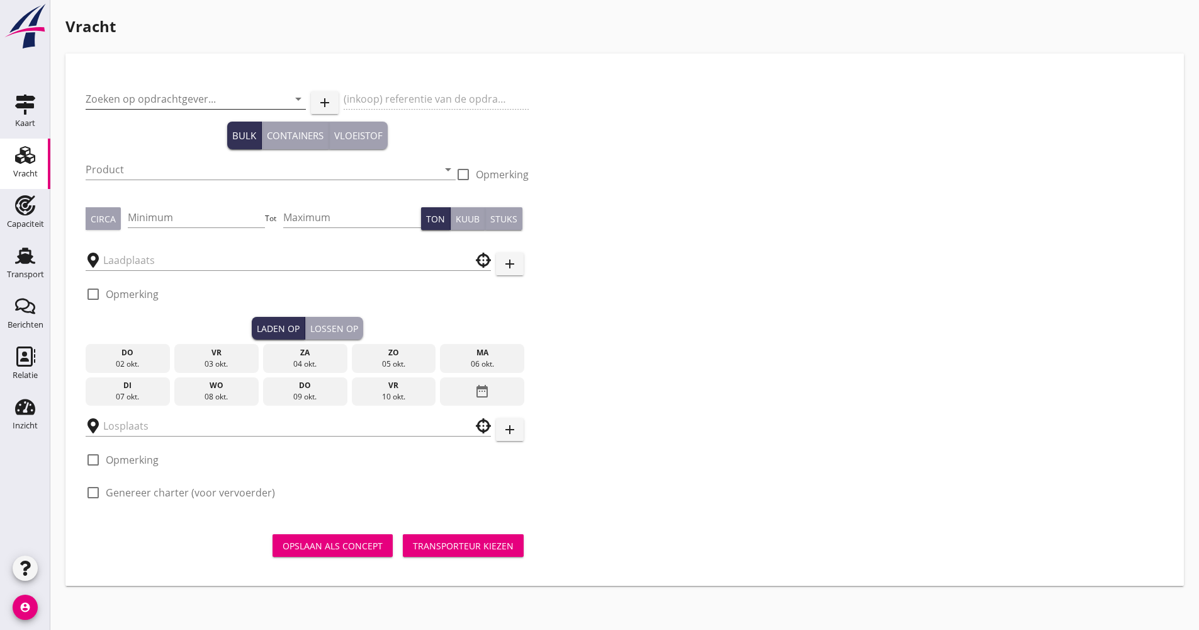
click at [173, 93] on input "Zoeken op opdrachtgever..." at bounding box center [178, 99] width 185 height 20
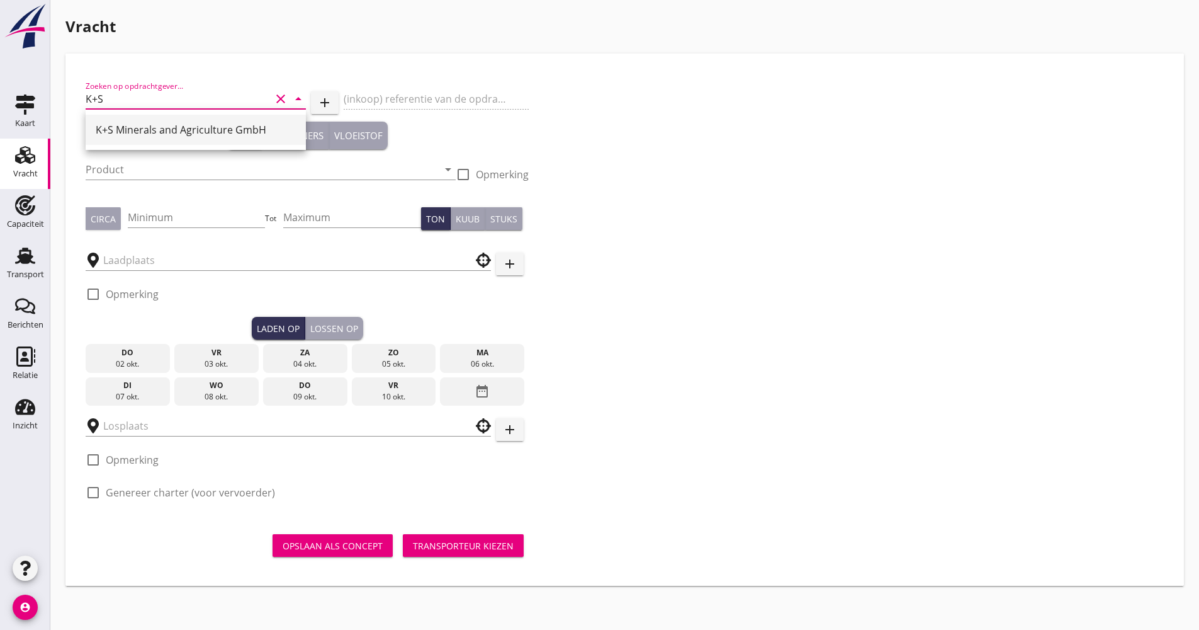
click at [184, 130] on div "K+S Minerals and Agriculture GmbH" at bounding box center [196, 129] width 200 height 15
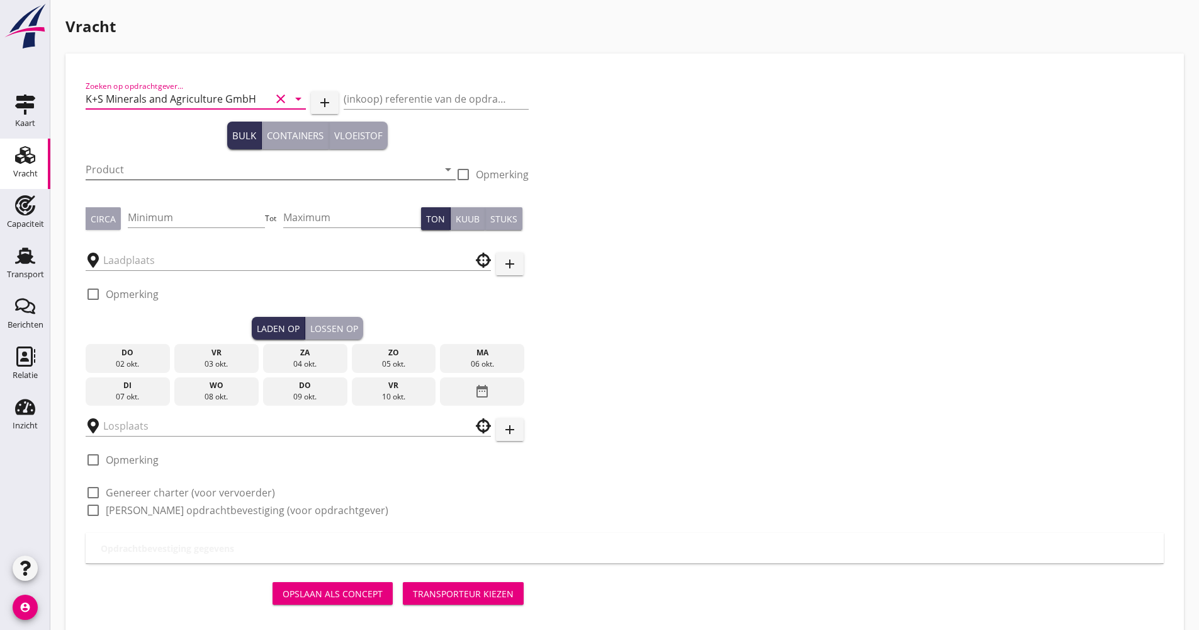
type input "K+S Minerals and Agriculture GmbH"
click at [183, 166] on input "Product" at bounding box center [262, 169] width 353 height 20
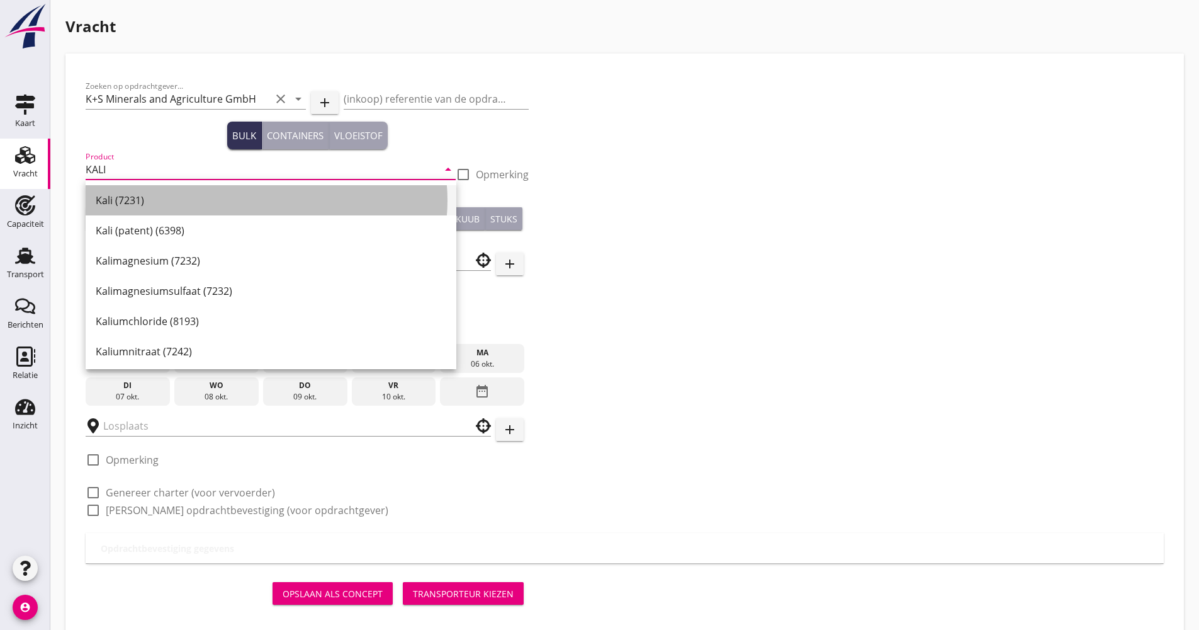
click at [106, 196] on div "Kali (7231)" at bounding box center [271, 200] width 351 height 15
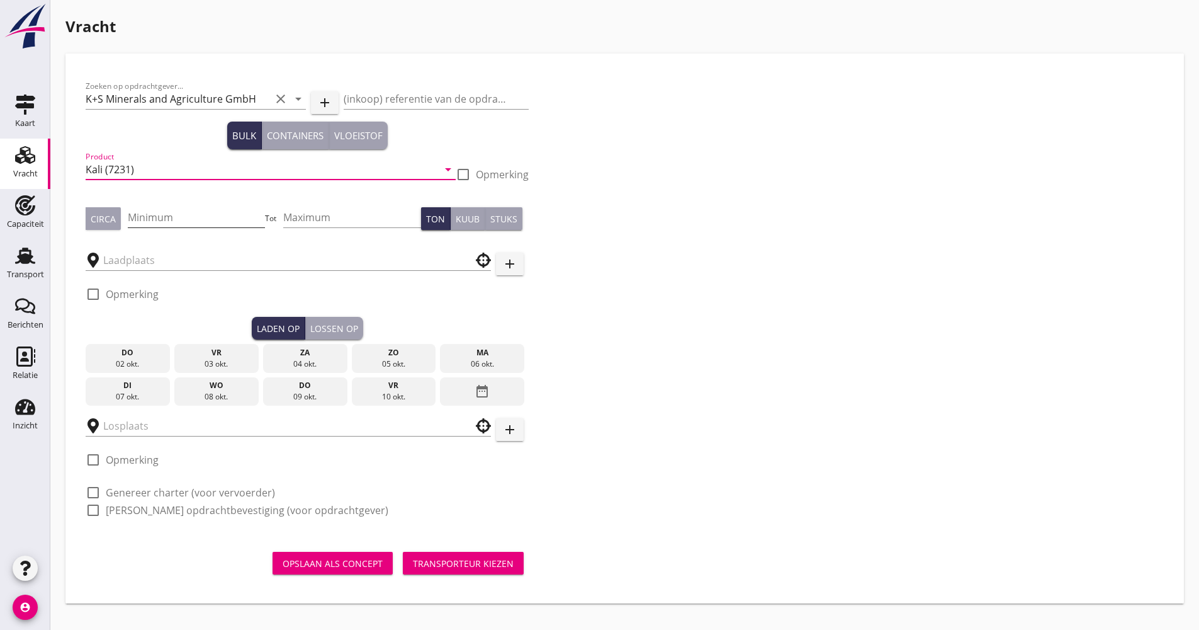
type input "Kali (7231)"
click at [149, 217] on input "Minimum" at bounding box center [197, 217] width 138 height 20
type input "1150"
click at [153, 263] on input "text" at bounding box center [279, 260] width 353 height 20
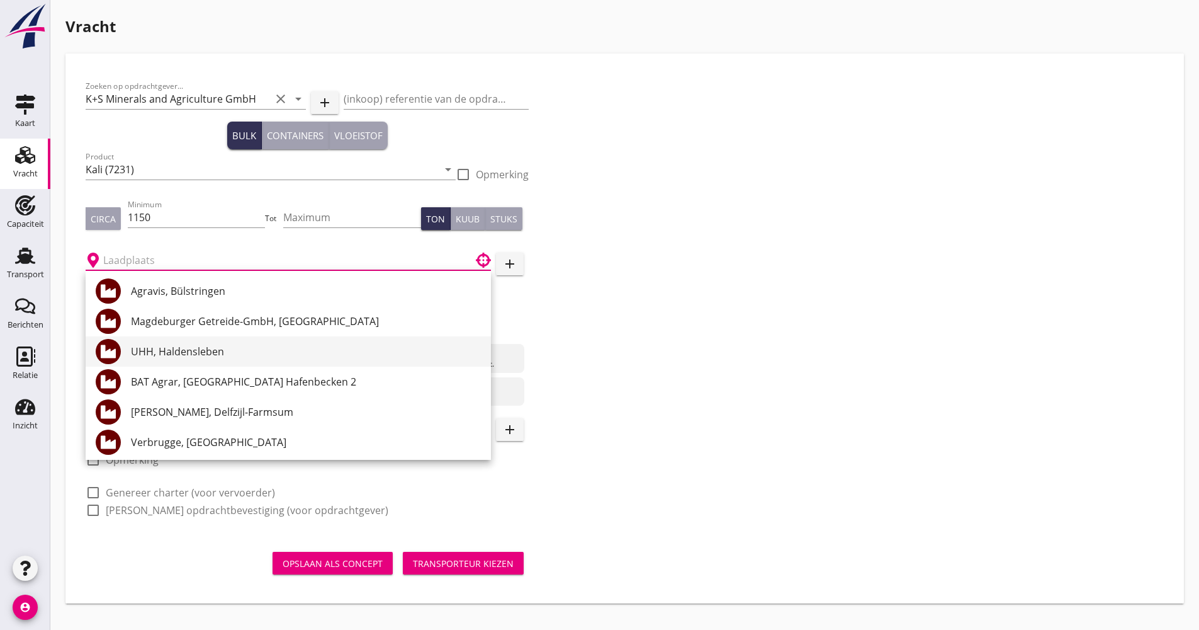
click at [185, 341] on div "UHH, Haldensleben" at bounding box center [306, 351] width 350 height 30
type input "UHH, Haldensleben"
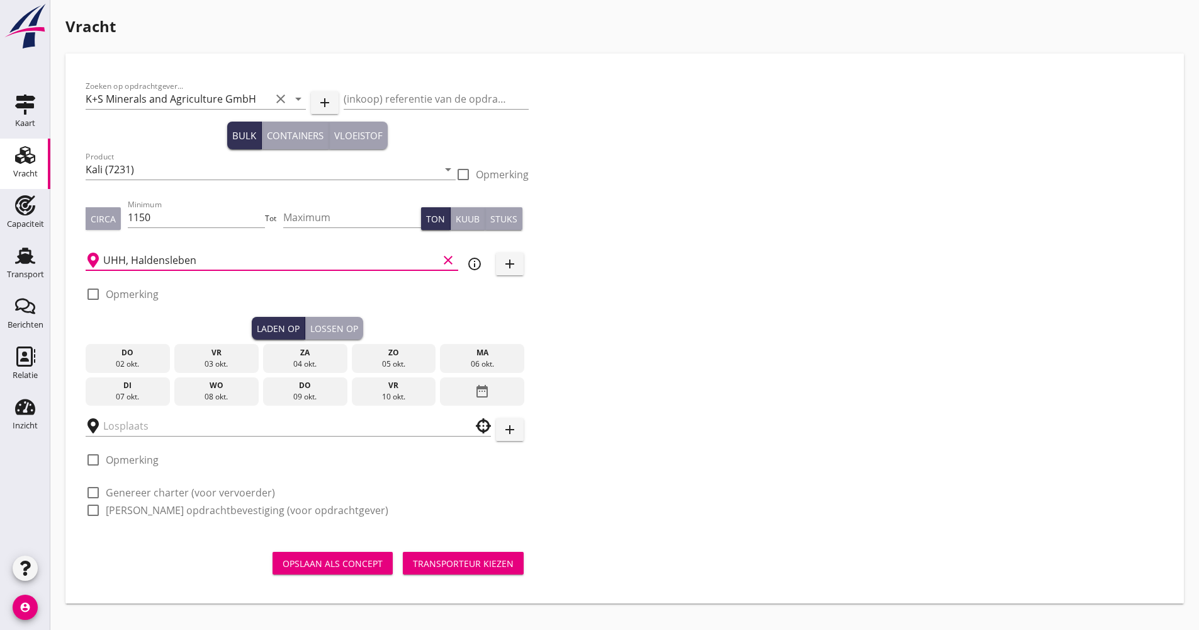
click at [508, 394] on div "date_range" at bounding box center [482, 391] width 84 height 29
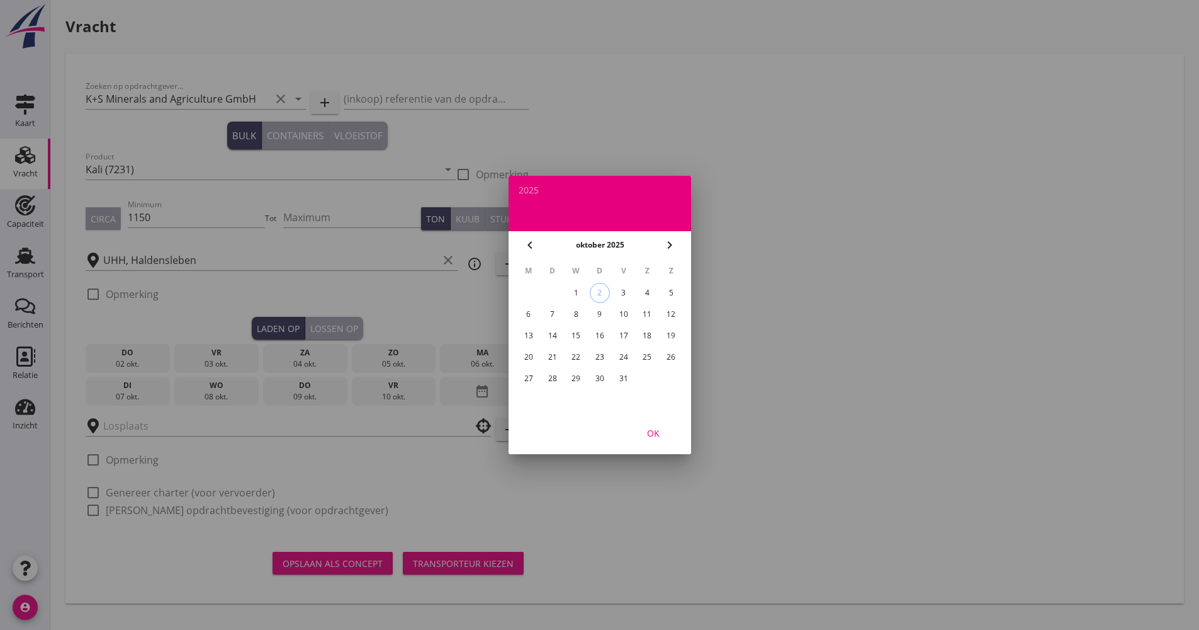
click at [528, 334] on div "13" at bounding box center [528, 335] width 20 height 20
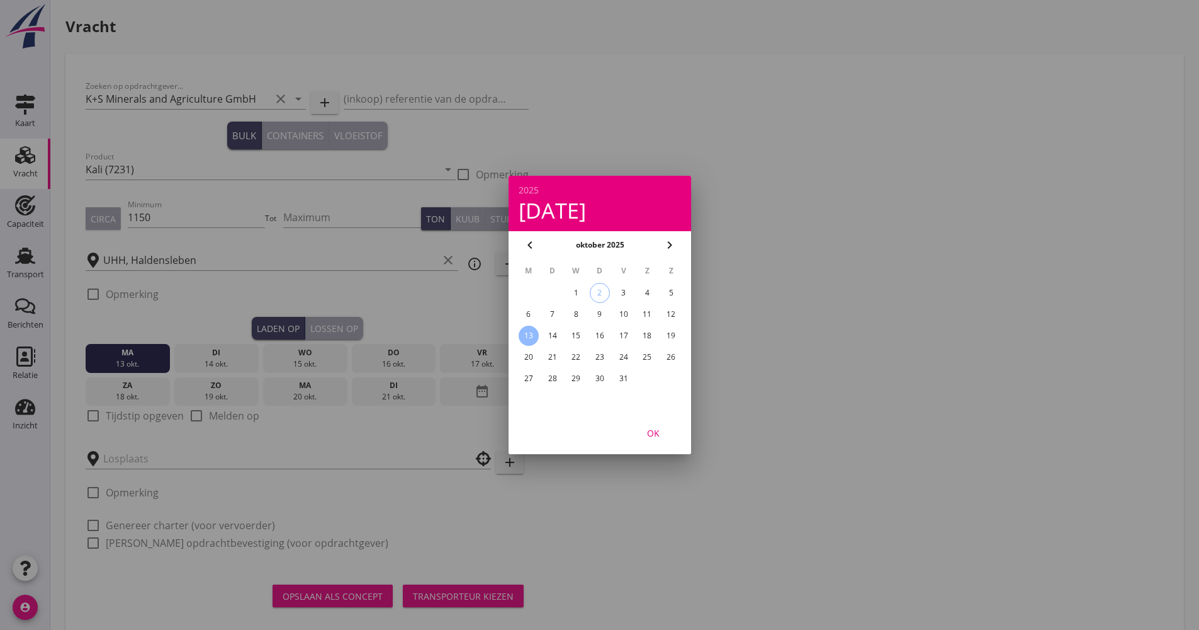
click at [647, 436] on div "OK" at bounding box center [653, 432] width 35 height 13
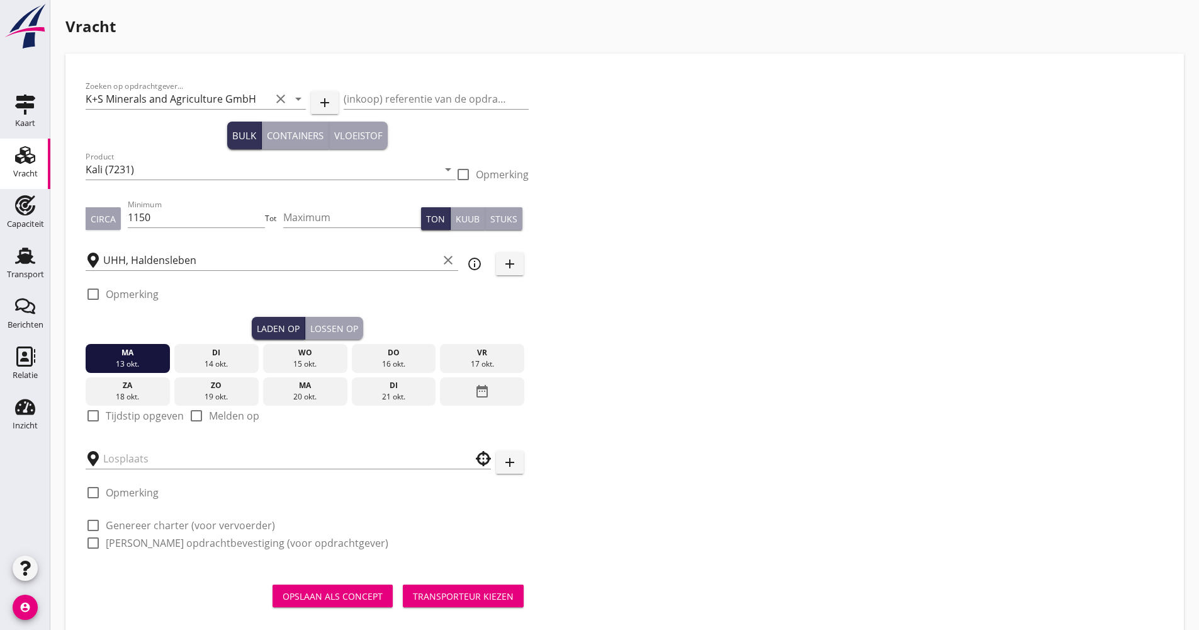
click at [161, 415] on label "Tijdstip opgeven" at bounding box center [145, 415] width 78 height 13
checkbox input "true"
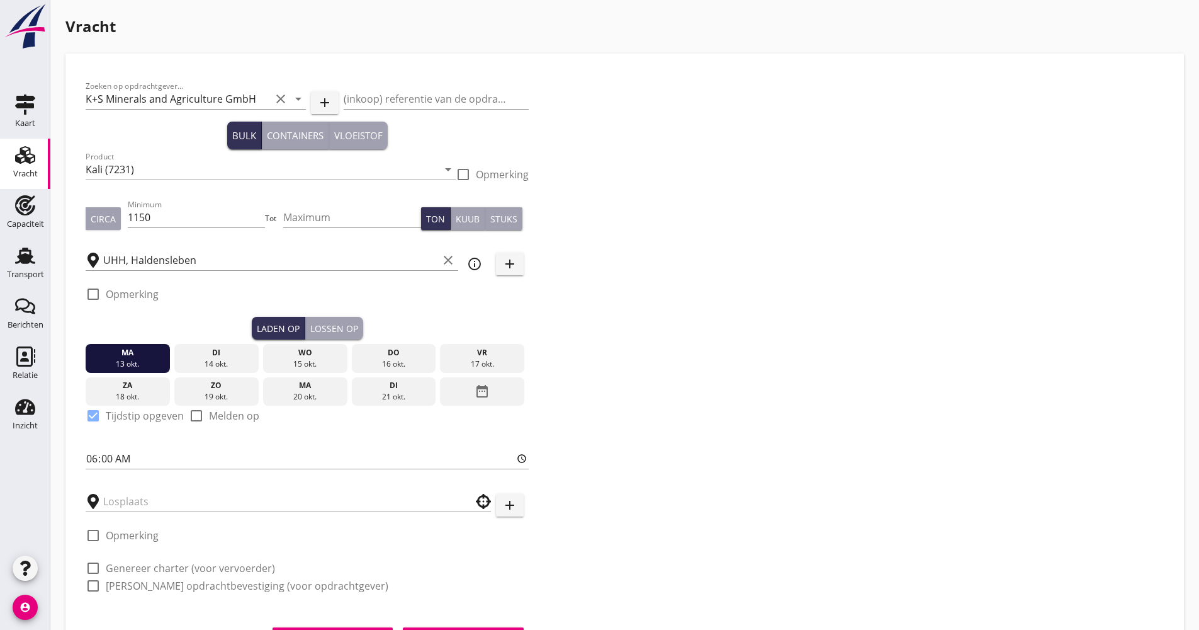
click at [349, 327] on div "Lossen op" at bounding box center [334, 328] width 48 height 13
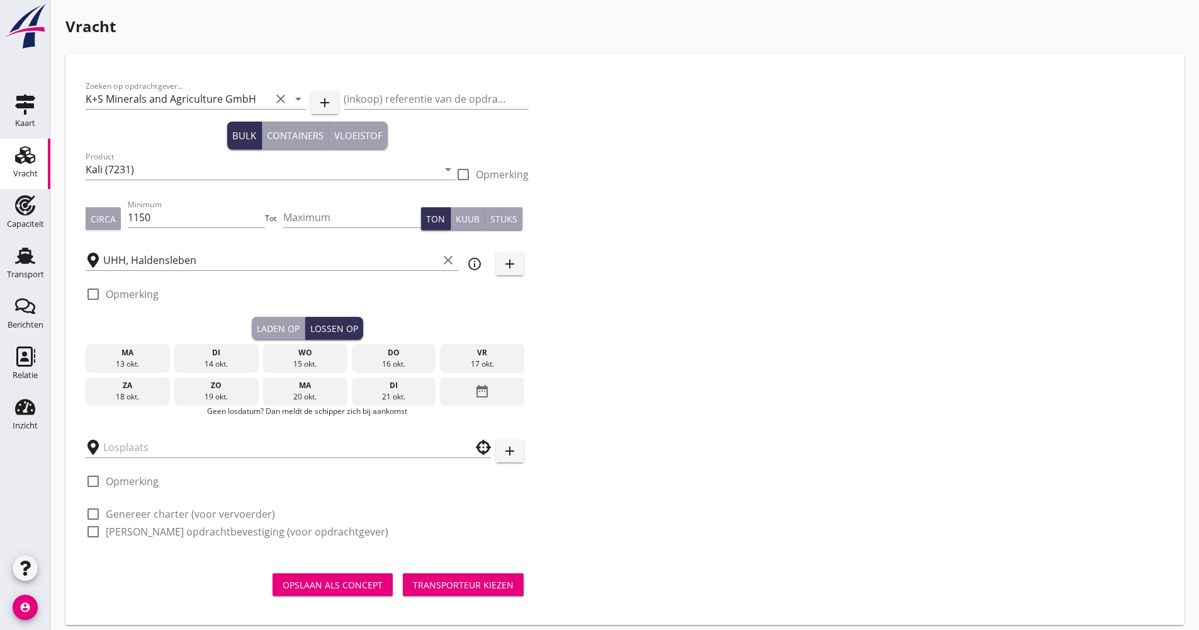
click at [450, 384] on div "date_range" at bounding box center [482, 391] width 84 height 29
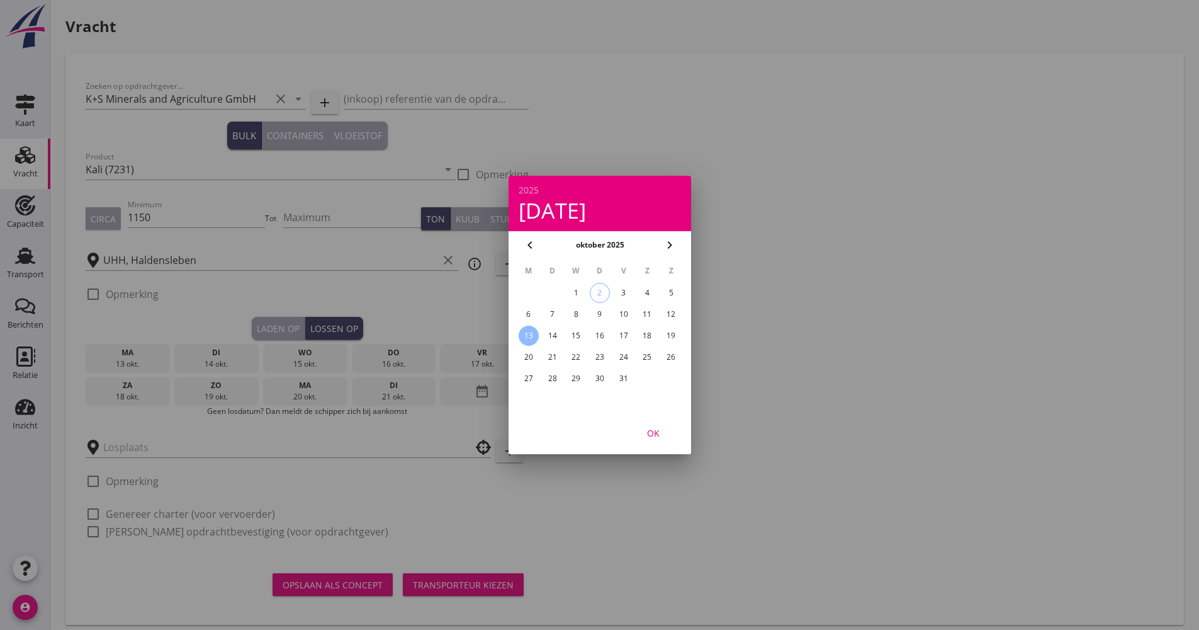
click at [578, 357] on div "22" at bounding box center [576, 357] width 20 height 20
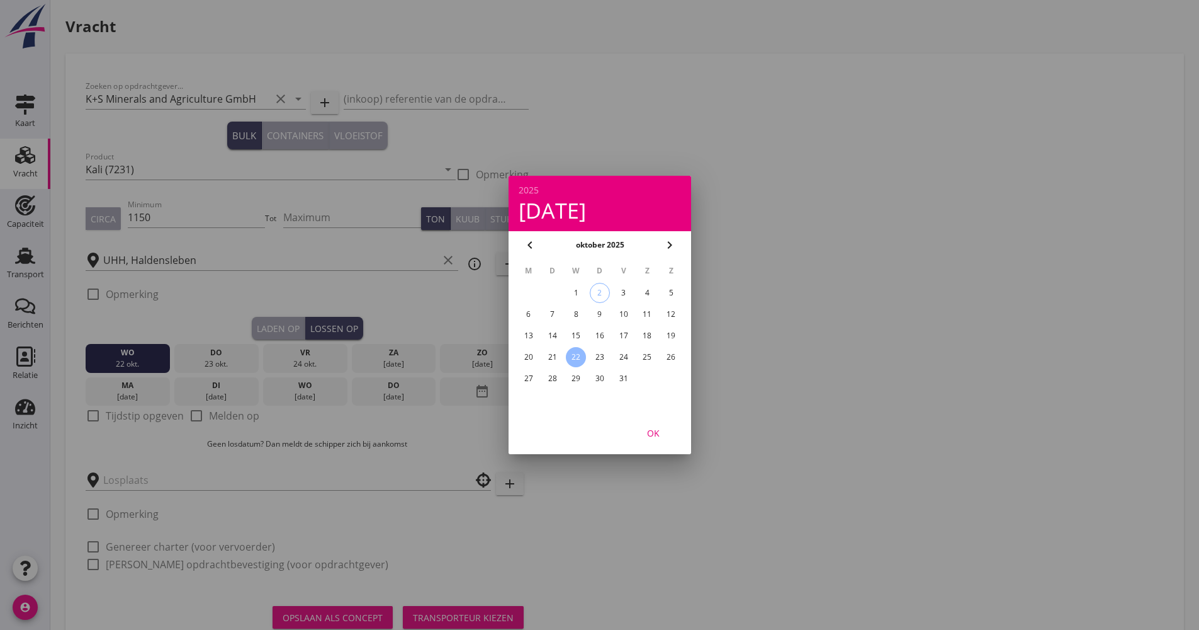
click at [646, 430] on div "OK" at bounding box center [653, 432] width 35 height 13
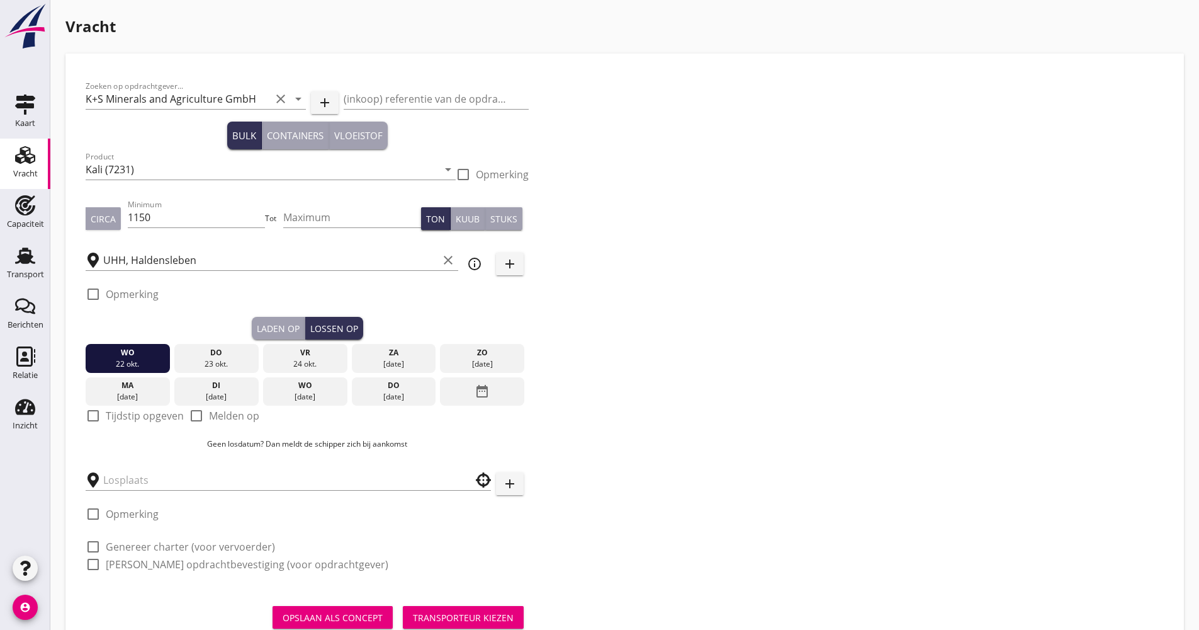
click at [126, 410] on label "Tijdstip opgeven" at bounding box center [145, 415] width 78 height 13
checkbox input "true"
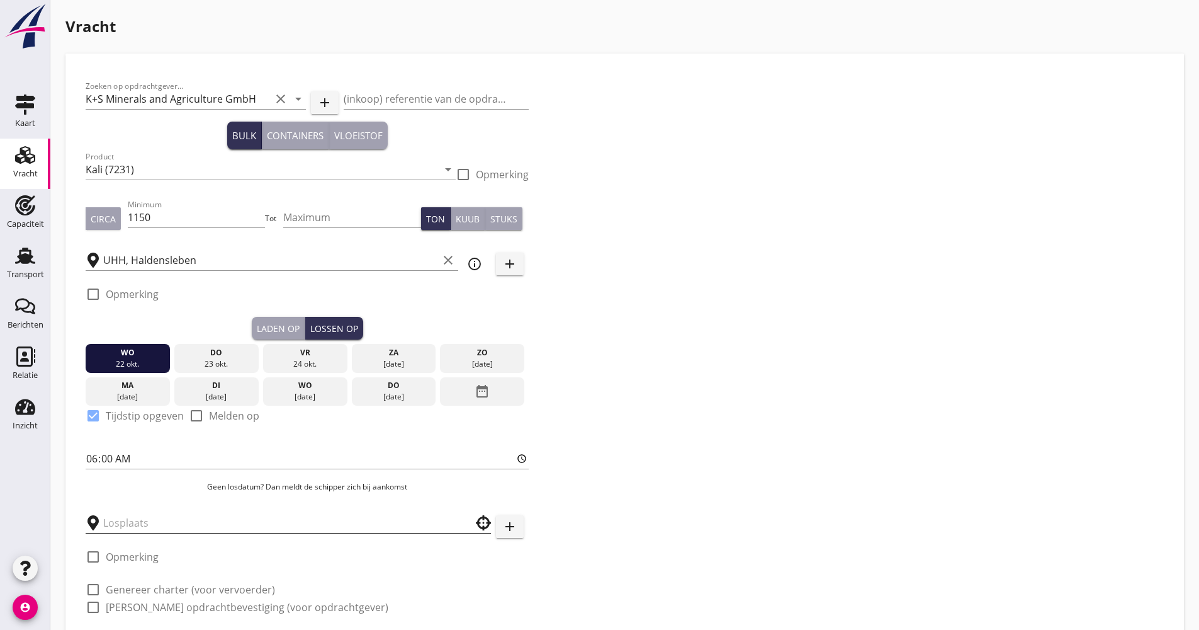
click at [150, 517] on input "text" at bounding box center [279, 522] width 353 height 20
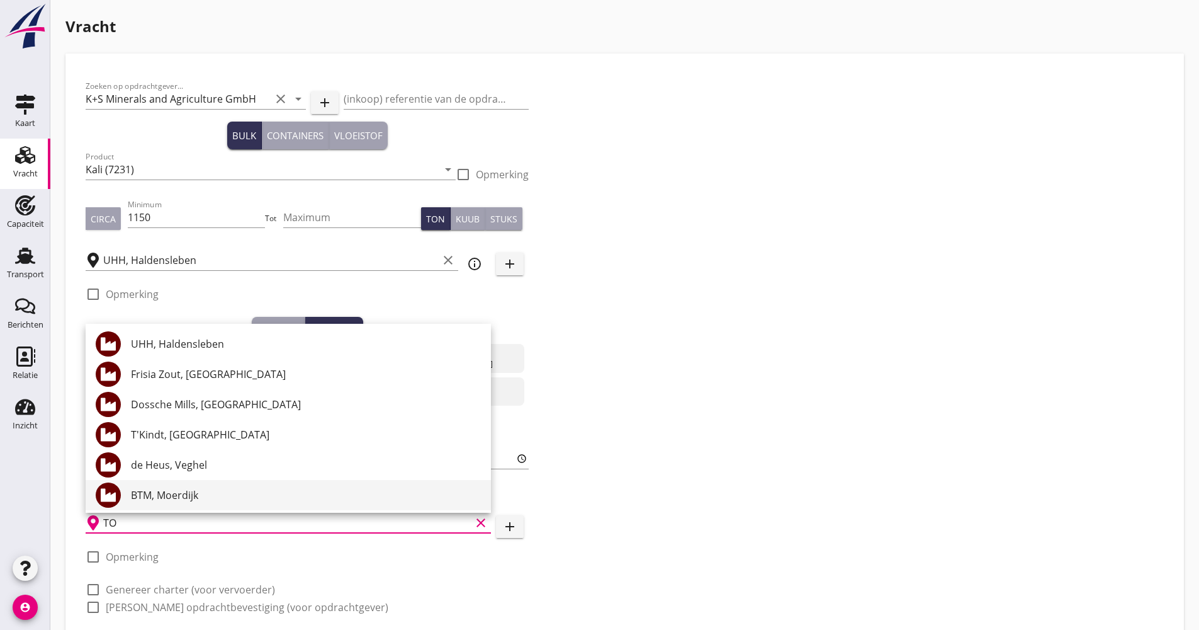
type input "T"
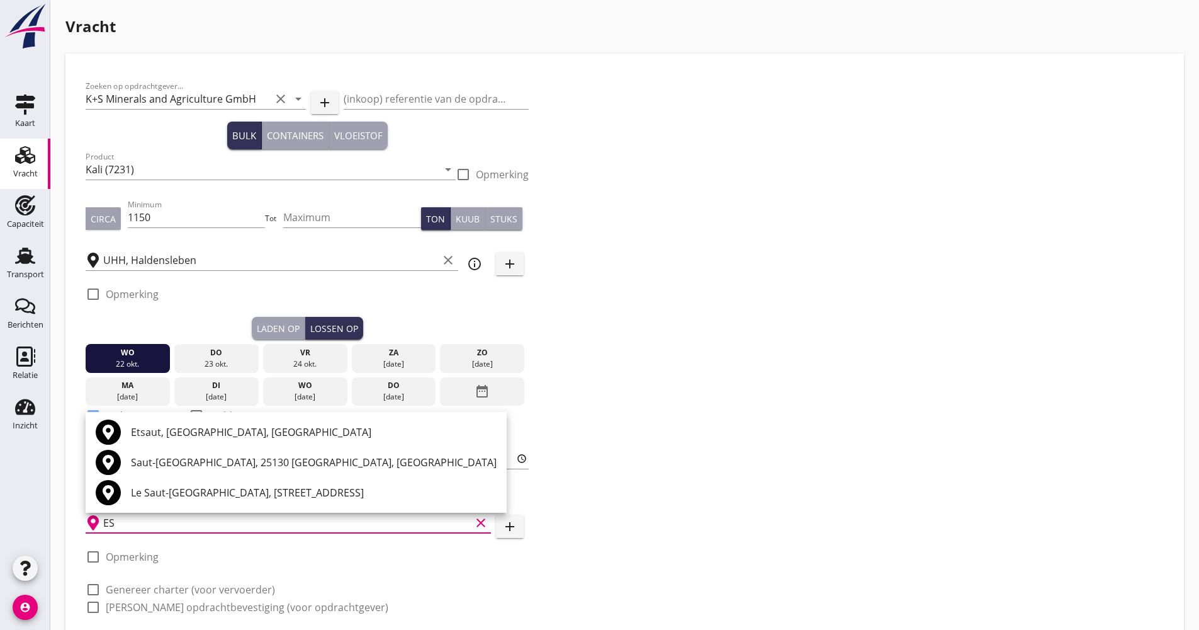
type input "E"
click at [658, 551] on div "Zoeken op opdrachtgever... K+S Minerals and Agriculture GmbH clear arrow_drop_d…" at bounding box center [625, 352] width 1089 height 556
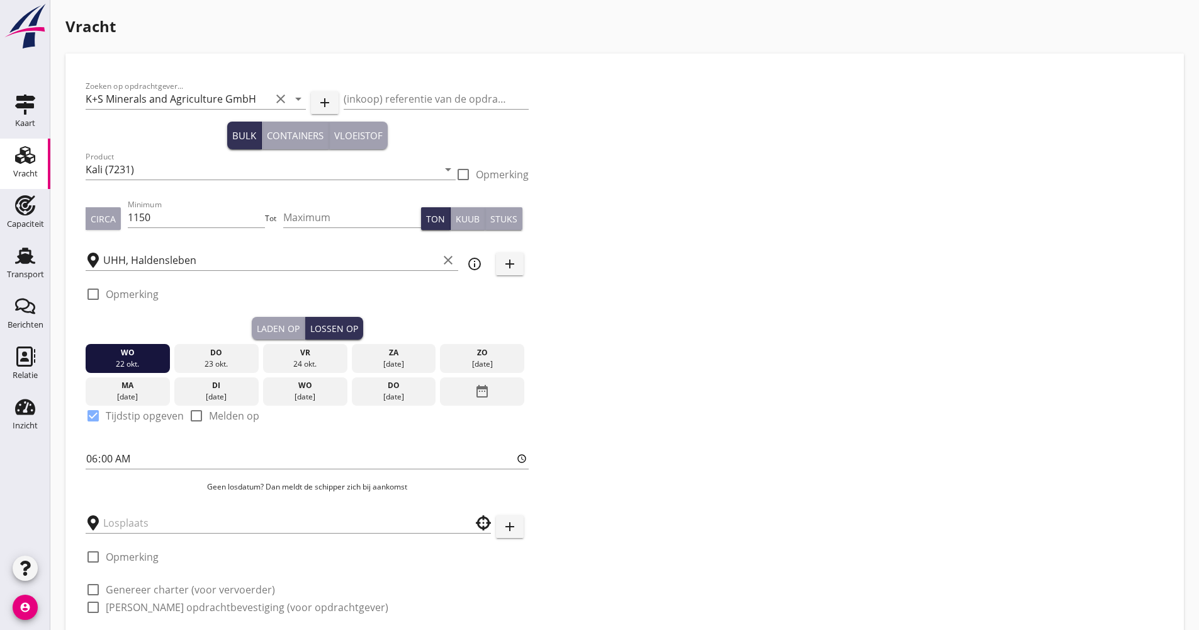
click at [521, 519] on button "add" at bounding box center [510, 526] width 28 height 23
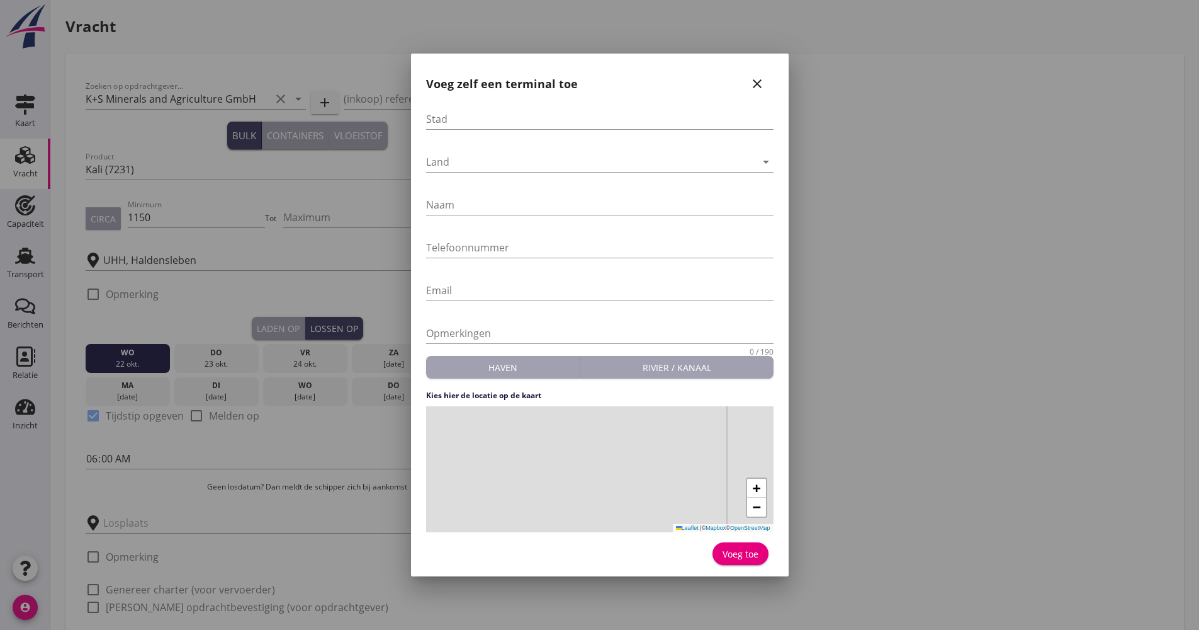
click at [758, 89] on icon "close" at bounding box center [757, 83] width 15 height 15
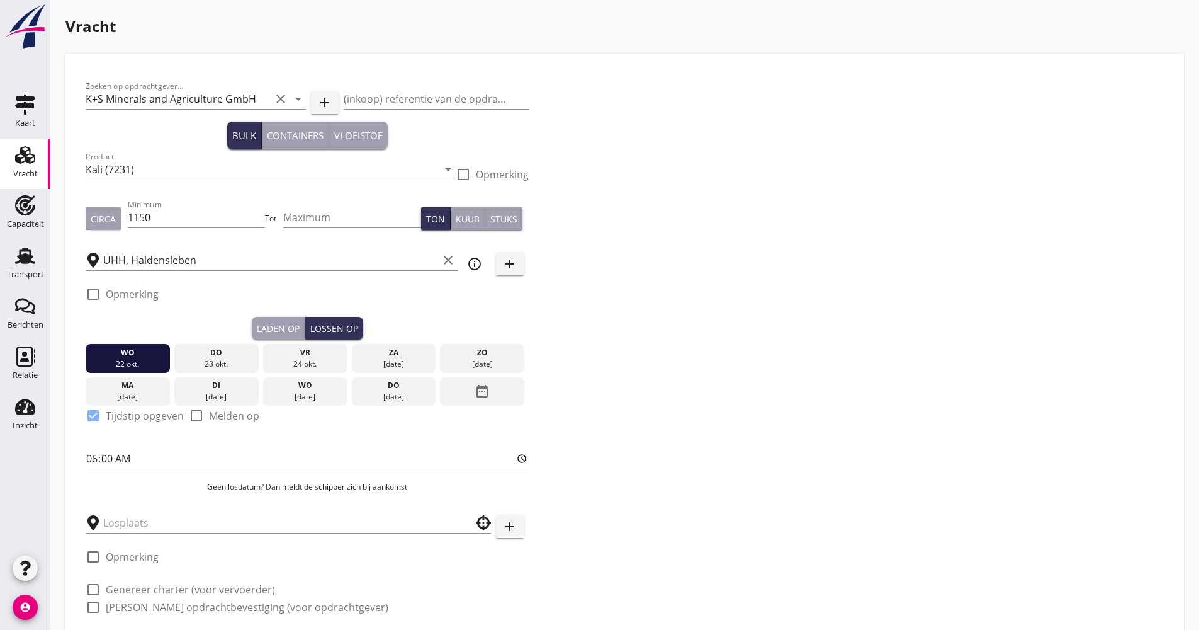
click at [521, 530] on button "add" at bounding box center [510, 526] width 28 height 23
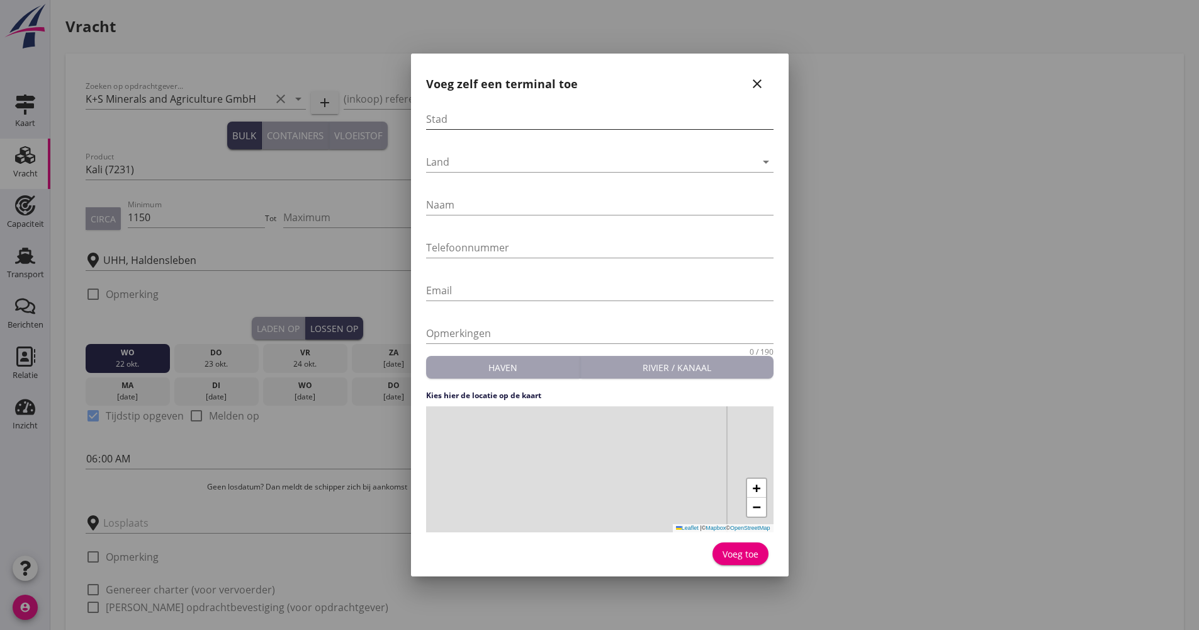
click at [538, 118] on input "Stad" at bounding box center [600, 119] width 348 height 20
type input "t"
type input "Tournai"
click at [487, 166] on div "[GEOGRAPHIC_DATA]" at bounding box center [591, 162] width 330 height 20
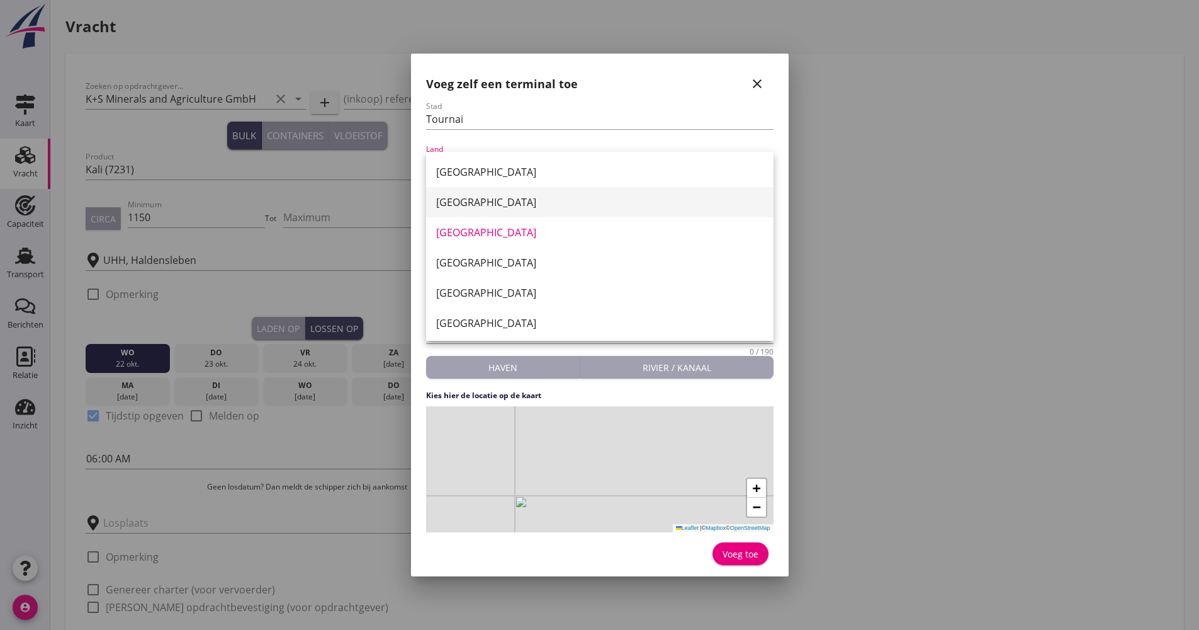
click at [485, 203] on div "[GEOGRAPHIC_DATA]" at bounding box center [599, 202] width 327 height 15
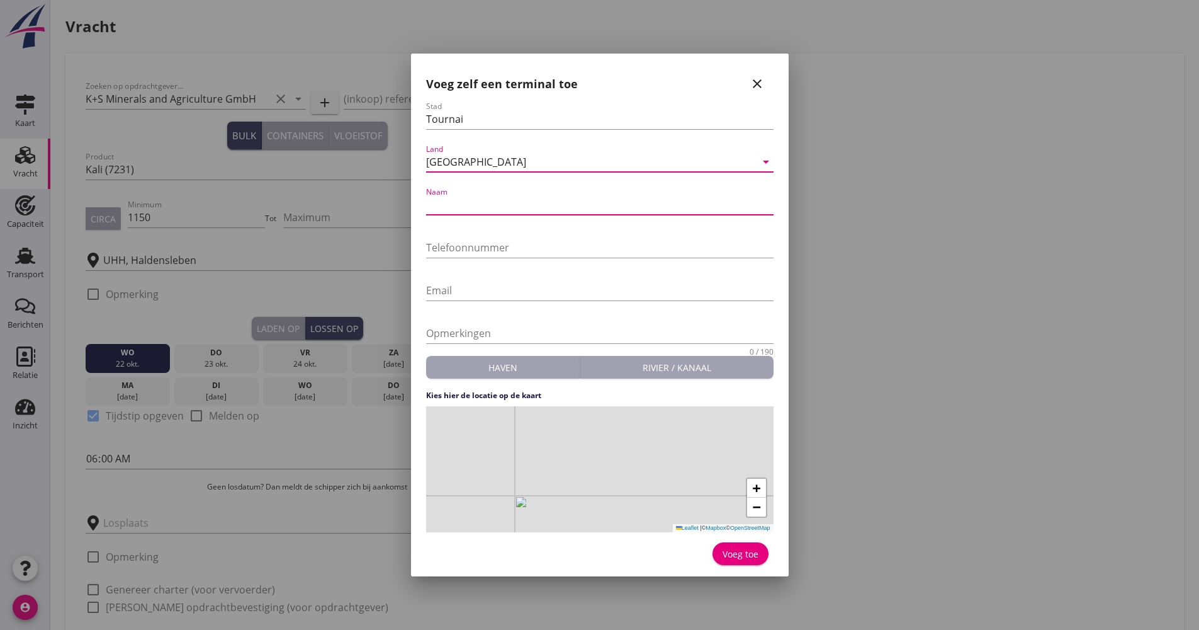
click at [485, 203] on input "Naam" at bounding box center [600, 205] width 348 height 20
type input "Escaut Silos"
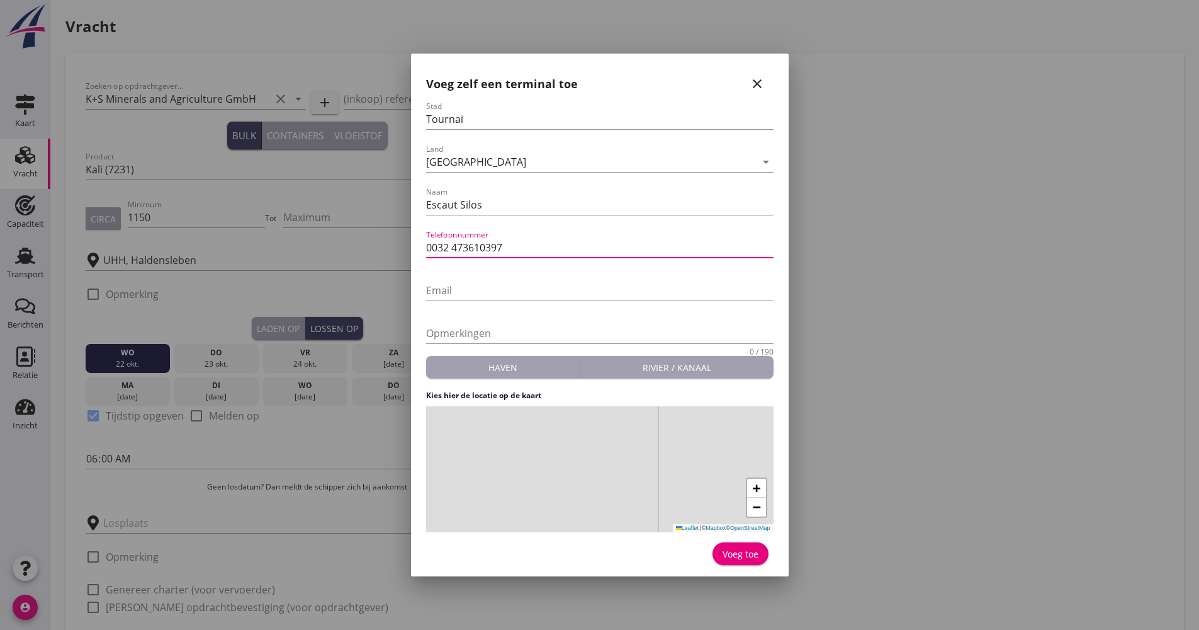
type input "0032 473610397"
click at [597, 461] on div "+ − Leaflet | © Mapbox © OpenStreetMap" at bounding box center [600, 469] width 348 height 126
click at [731, 549] on div "Voeg toe" at bounding box center [741, 553] width 36 height 13
type input "Escaut Silos"
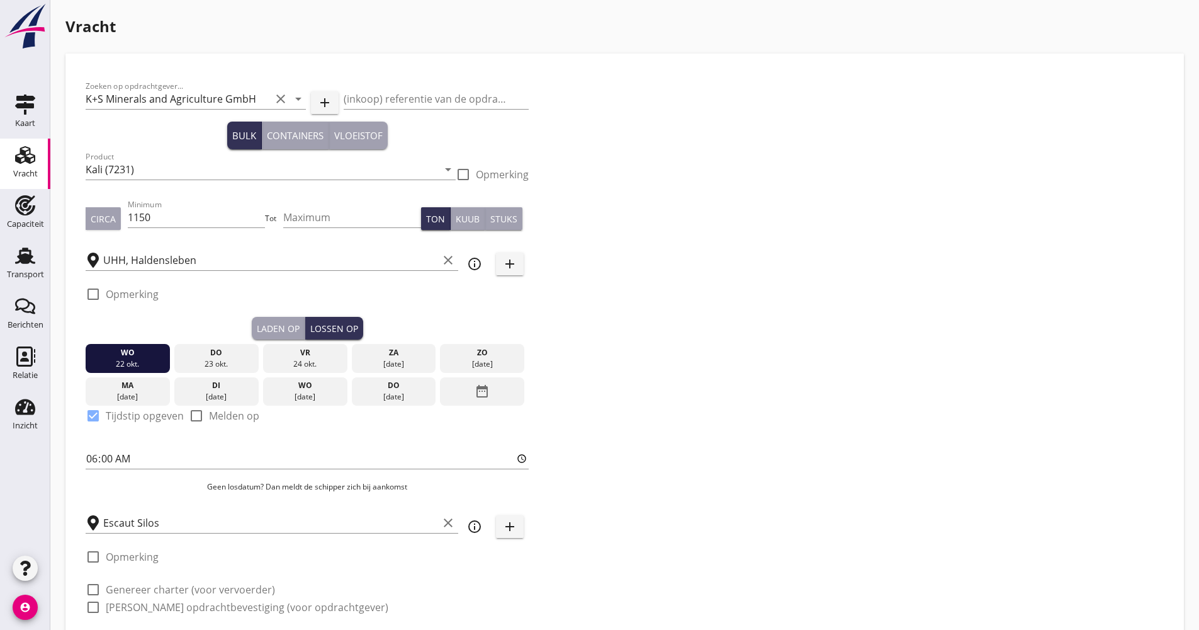
drag, startPoint x: 149, startPoint y: 586, endPoint x: 142, endPoint y: 591, distance: 8.1
click at [148, 587] on label "Genereer charter (voor vervoerder)" at bounding box center [190, 589] width 169 height 13
checkbox input "true"
click at [138, 606] on label "[PERSON_NAME] opdrachtbevestiging (voor opdrachtgever)" at bounding box center [247, 607] width 283 height 13
checkbox input "true"
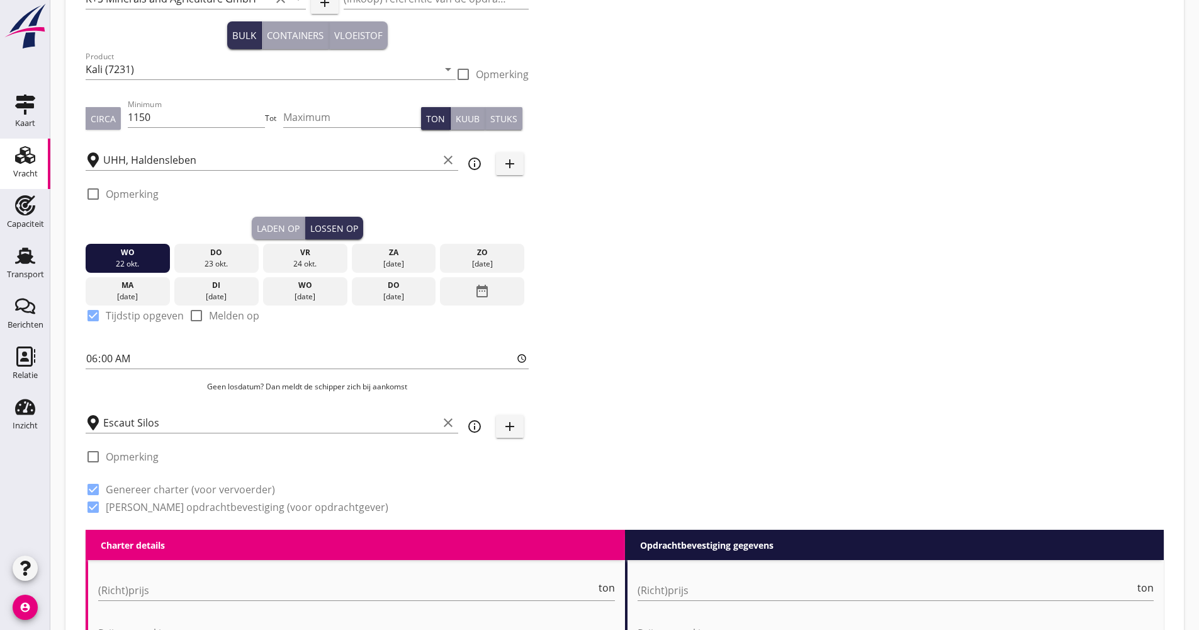
scroll to position [252, 0]
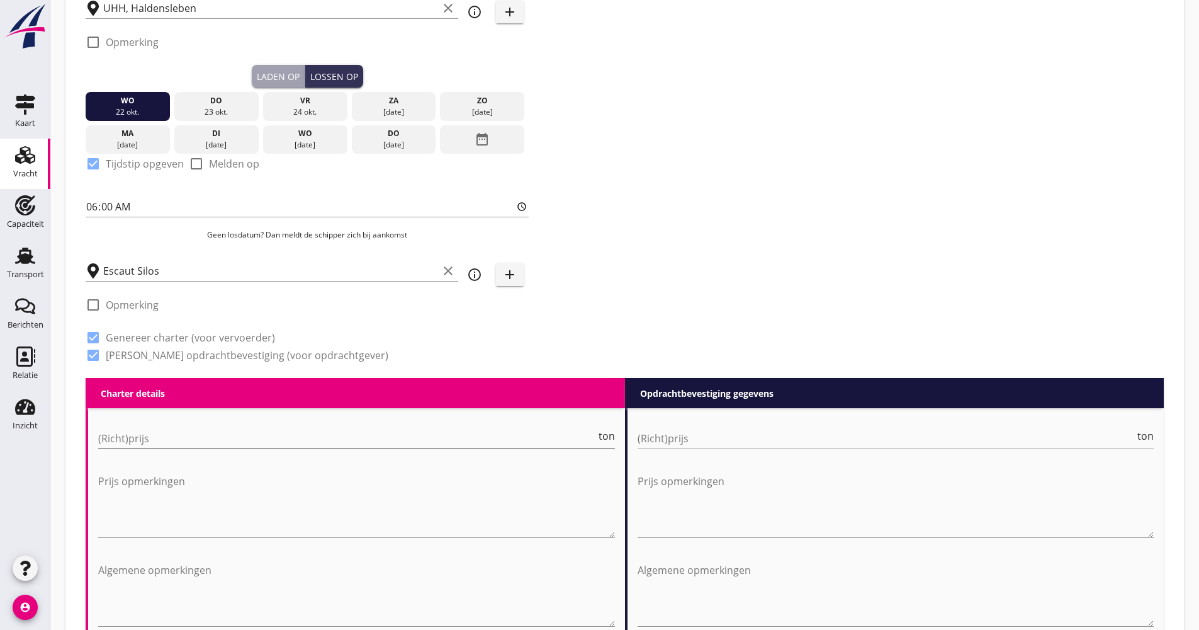
click at [182, 450] on div "(Richt)prijs ton" at bounding box center [356, 444] width 517 height 33
click at [180, 439] on input "(Richt)prijs" at bounding box center [347, 438] width 498 height 20
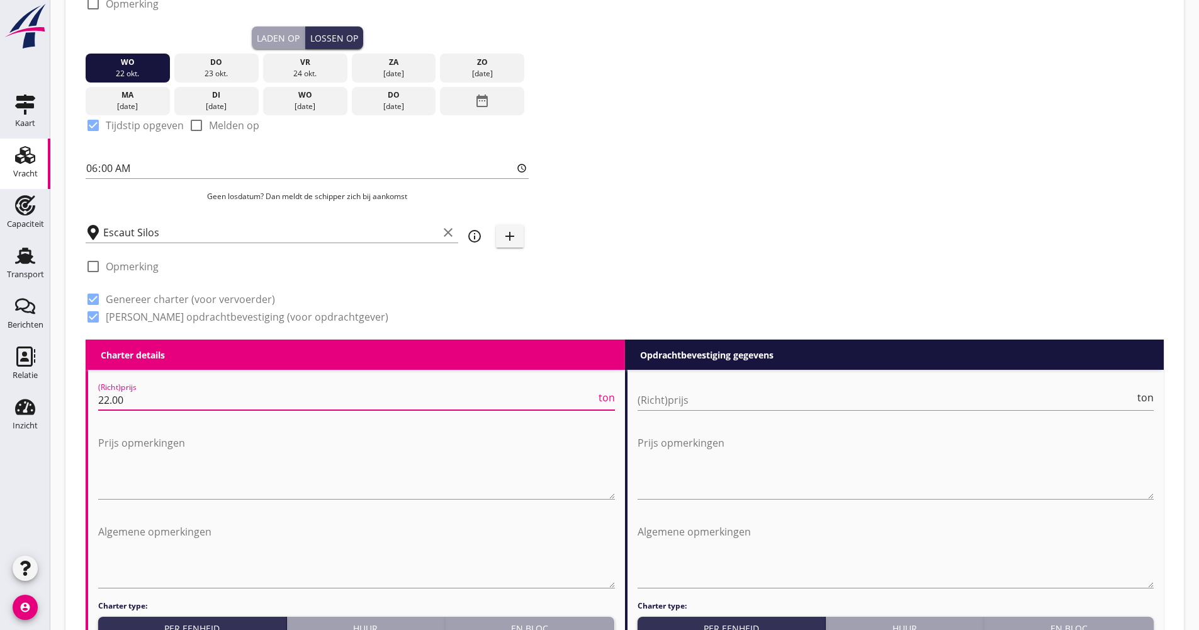
scroll to position [756, 0]
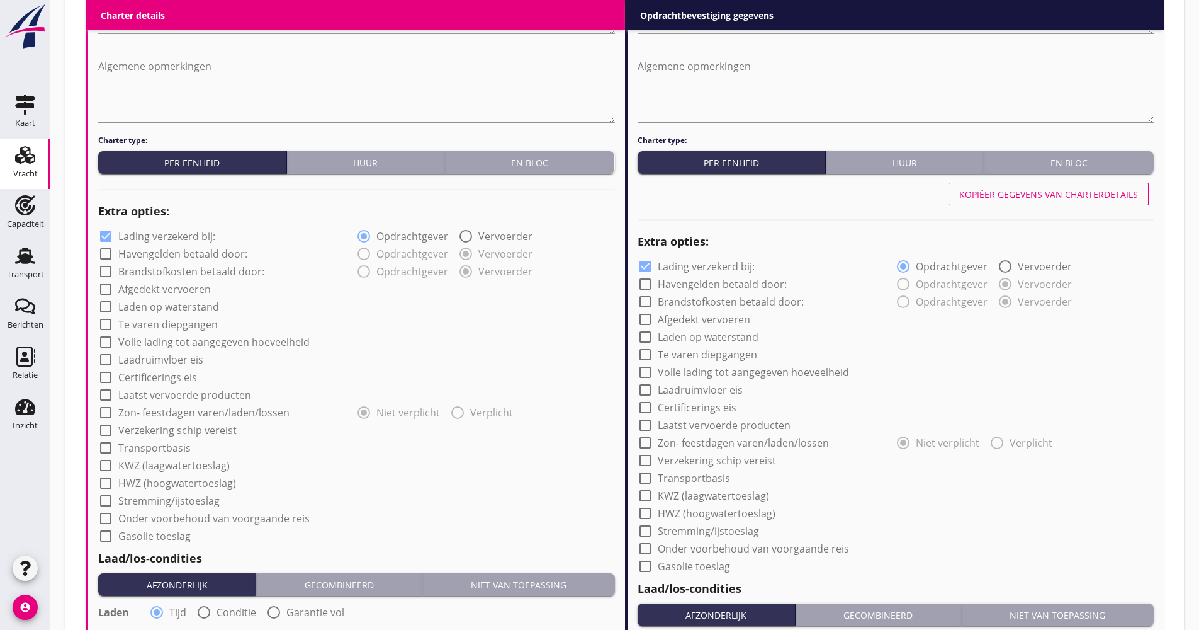
type input "22.00"
click at [178, 230] on label "Lading verzekerd bij:" at bounding box center [166, 236] width 97 height 13
checkbox input "false"
click at [178, 288] on label "Afgedekt vervoeren" at bounding box center [164, 289] width 93 height 13
checkbox input "true"
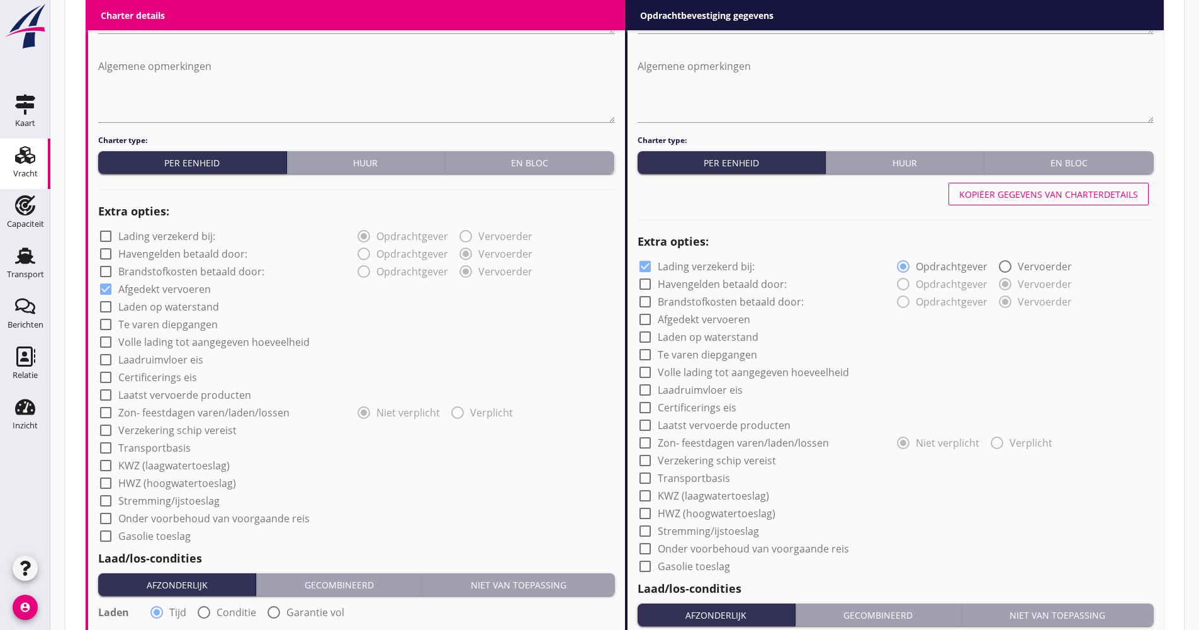
click at [171, 344] on label "Volle lading tot aangegeven hoeveelheid" at bounding box center [213, 342] width 191 height 13
checkbox input "true"
click at [164, 426] on label "Verzekering schip vereist" at bounding box center [177, 430] width 118 height 13
checkbox input "true"
click at [161, 446] on label "Transportbasis" at bounding box center [154, 447] width 72 height 13
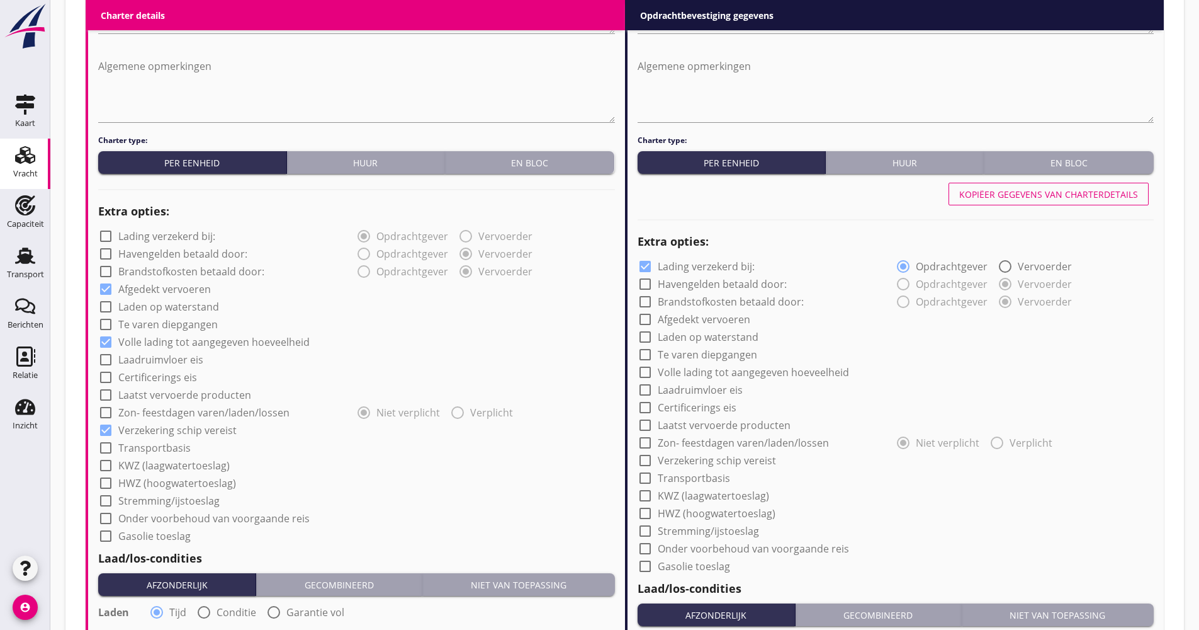
checkbox input "true"
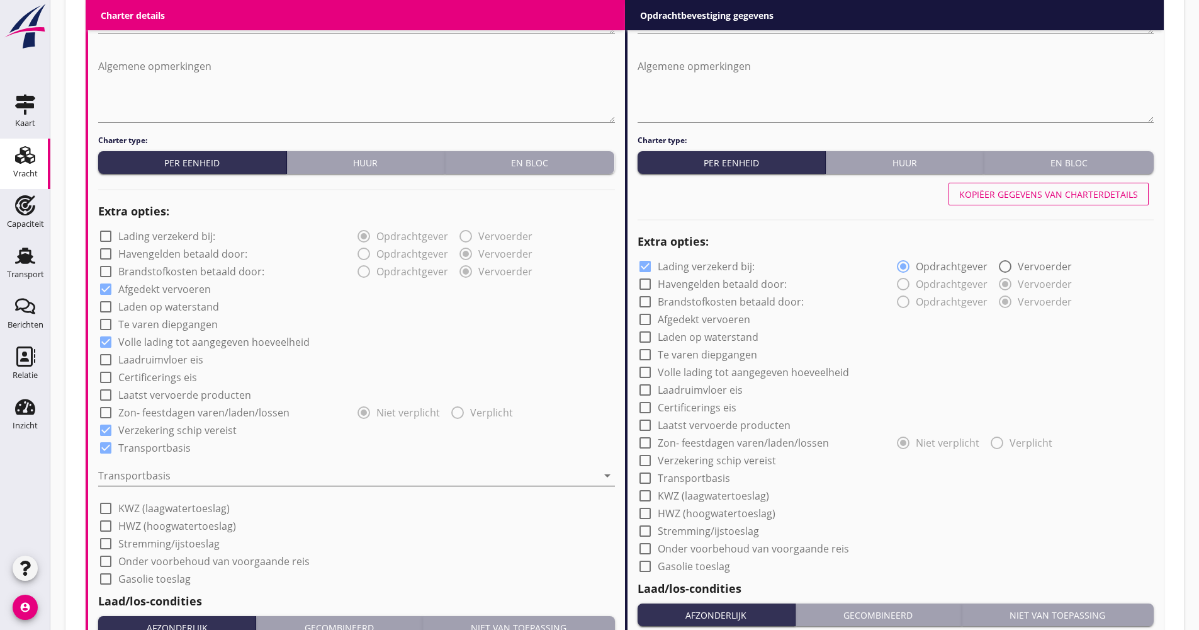
click at [152, 472] on div at bounding box center [347, 475] width 499 height 20
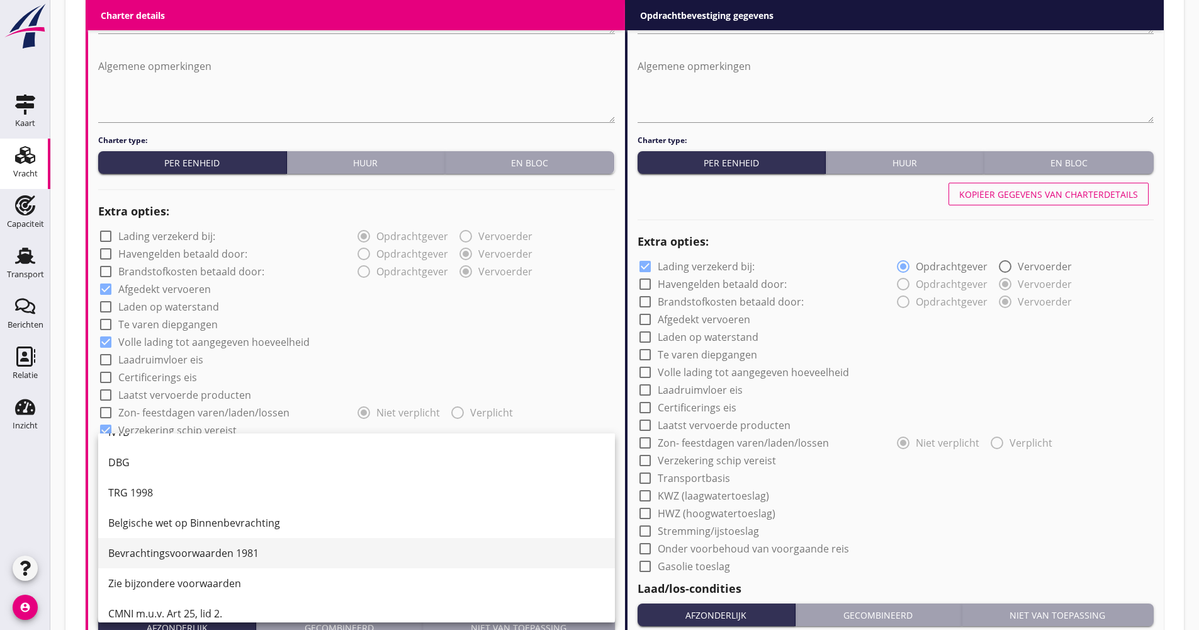
scroll to position [33, 0]
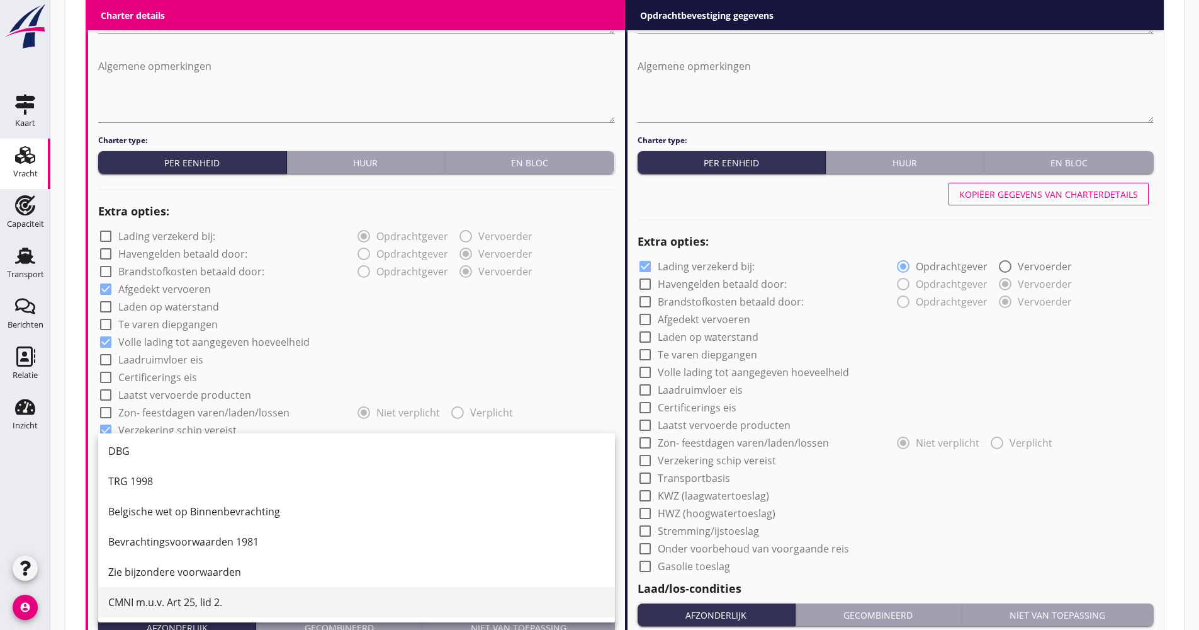
click at [151, 594] on div "CMNI m.u.v. Art 25, lid 2." at bounding box center [356, 602] width 497 height 30
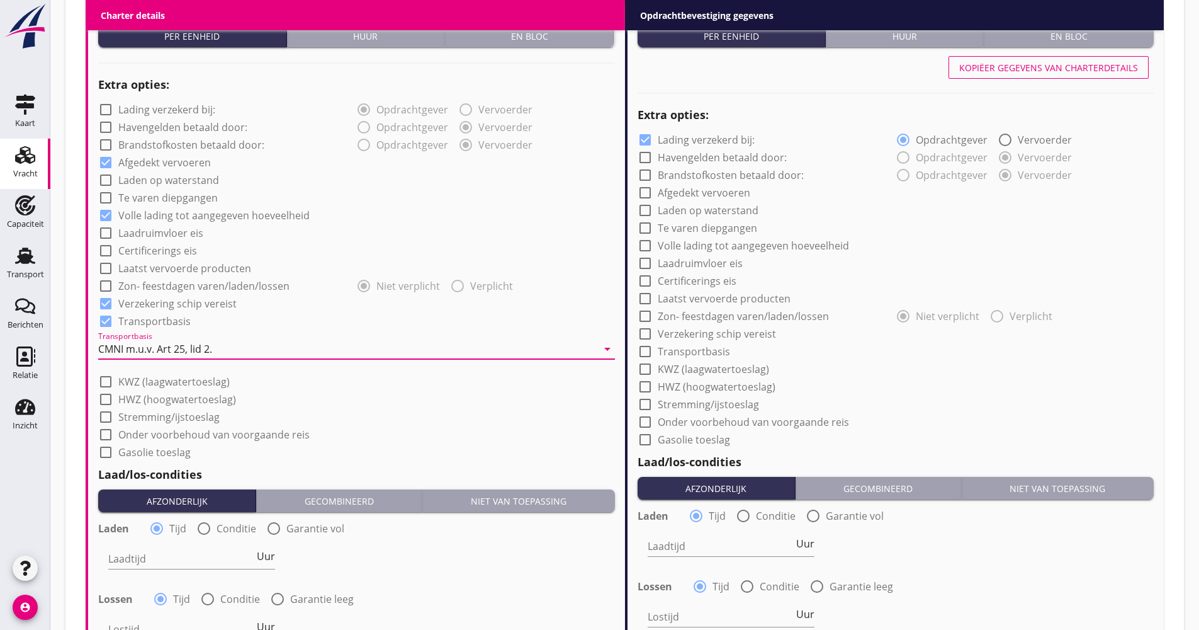
scroll to position [1007, 0]
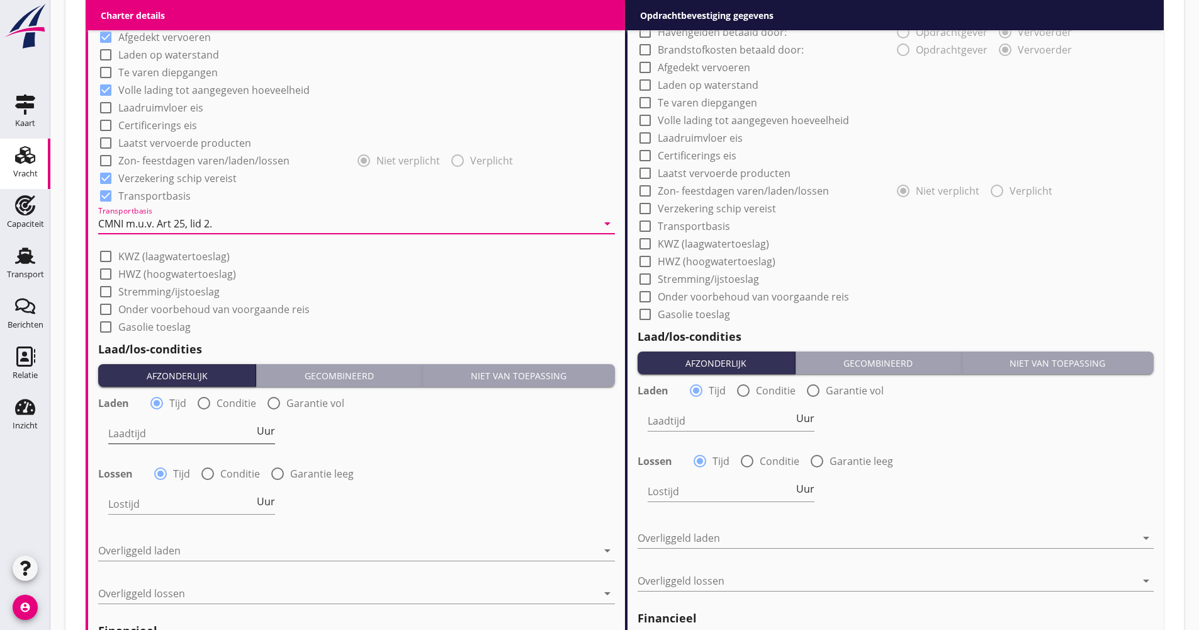
click at [222, 429] on input "Laadtijd" at bounding box center [181, 433] width 146 height 20
type input "48"
click at [165, 544] on div at bounding box center [347, 550] width 499 height 20
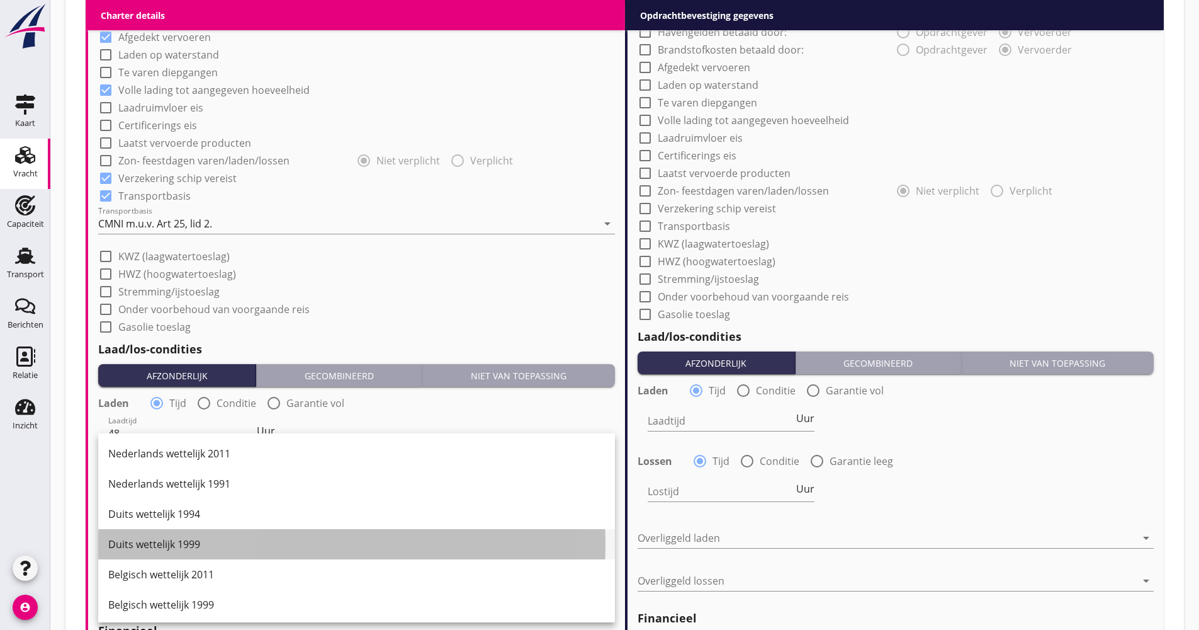
click at [176, 537] on div "Duits wettelijk 1999" at bounding box center [356, 543] width 497 height 15
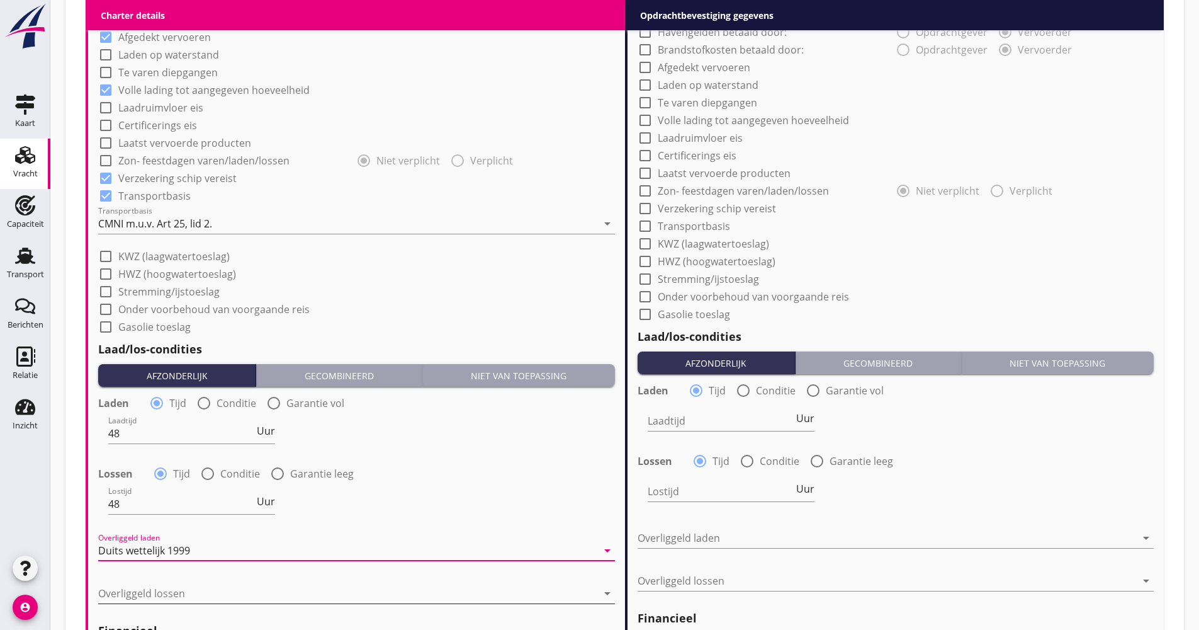
click at [150, 597] on div at bounding box center [347, 593] width 499 height 20
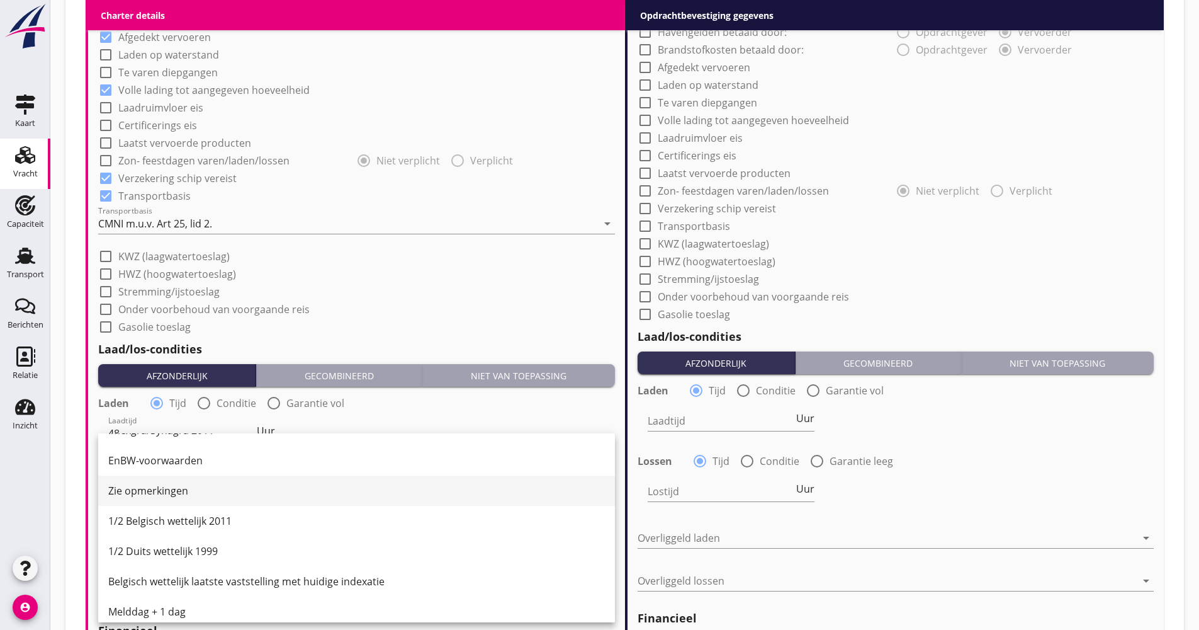
scroll to position [315, 0]
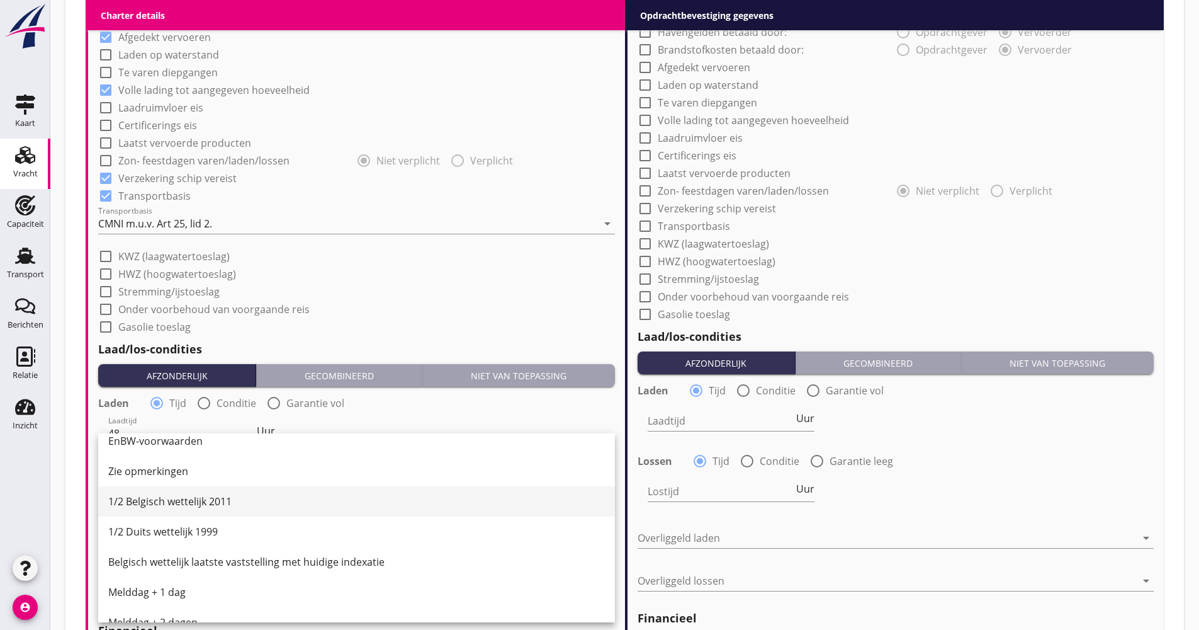
click at [200, 507] on div "1/2 Belgisch wettelijk 2011" at bounding box center [356, 501] width 497 height 15
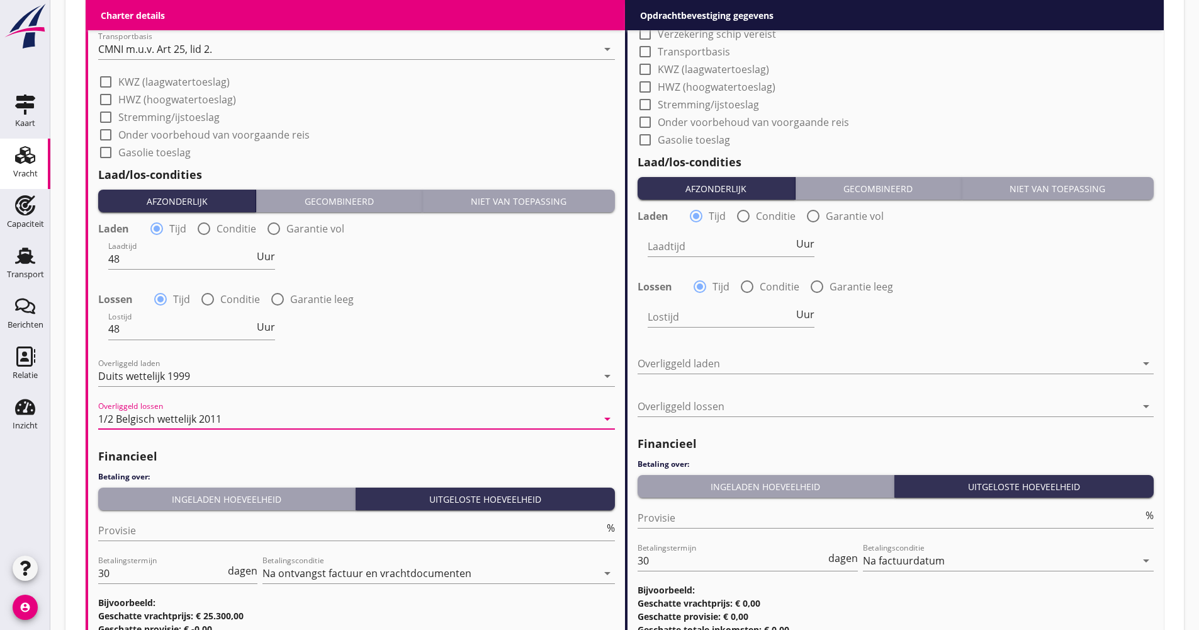
scroll to position [1297, 0]
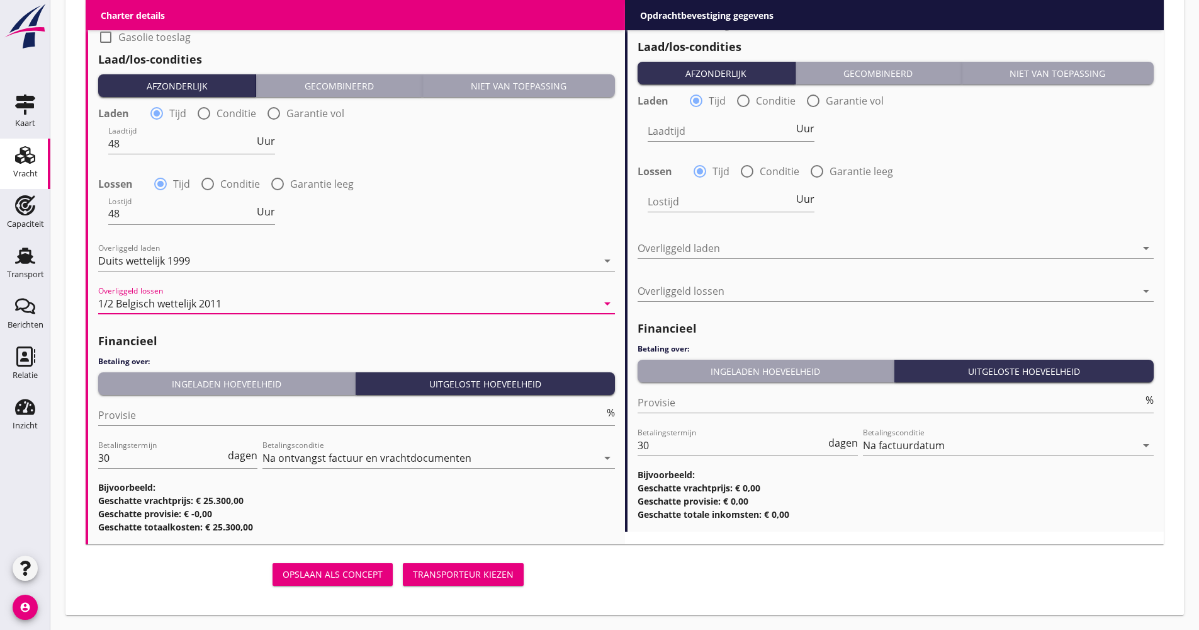
click at [196, 395] on button "Ingeladen hoeveelheid" at bounding box center [227, 383] width 258 height 23
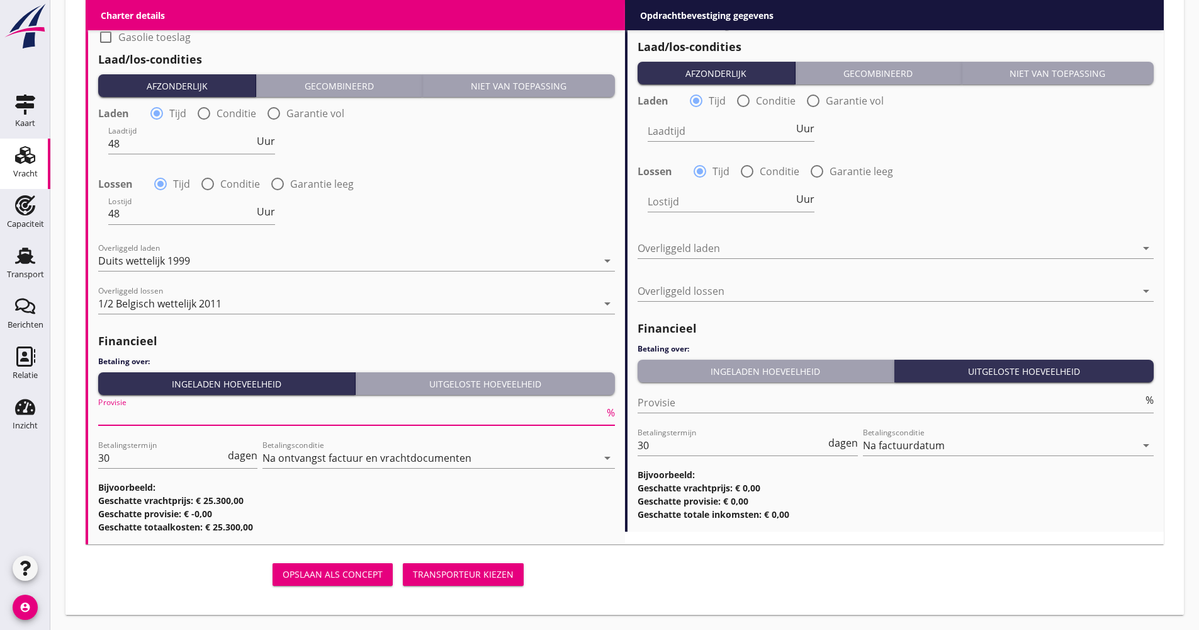
click at [171, 407] on input "Provisie" at bounding box center [351, 415] width 506 height 20
type input "5.00"
drag, startPoint x: 138, startPoint y: 462, endPoint x: 51, endPoint y: 463, distance: 86.9
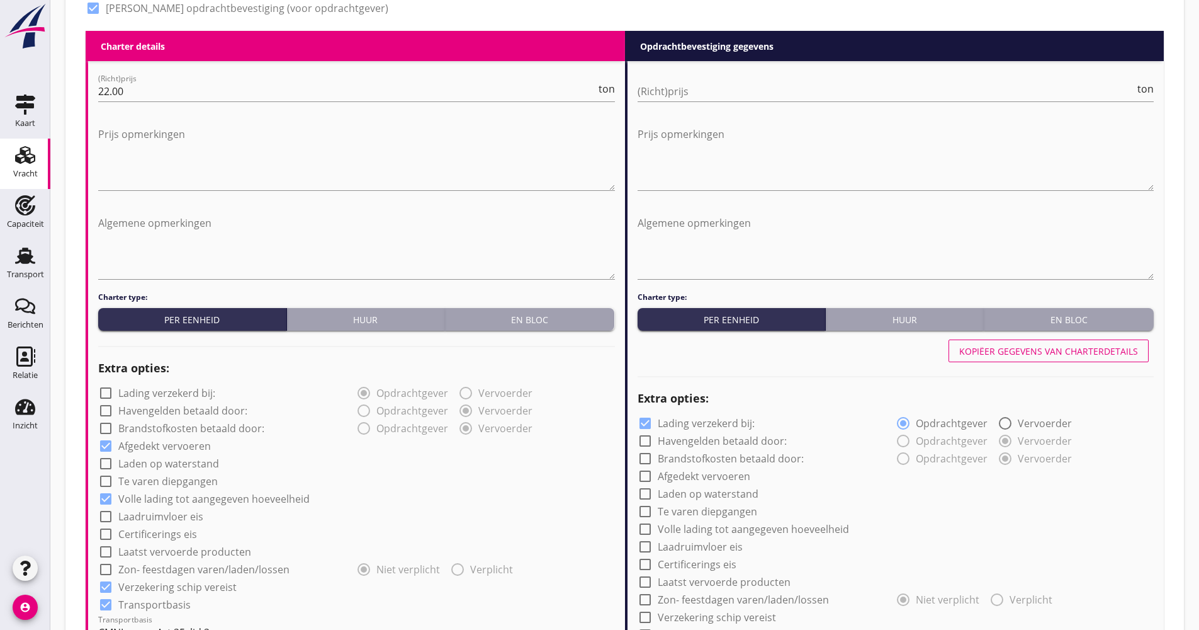
scroll to position [541, 0]
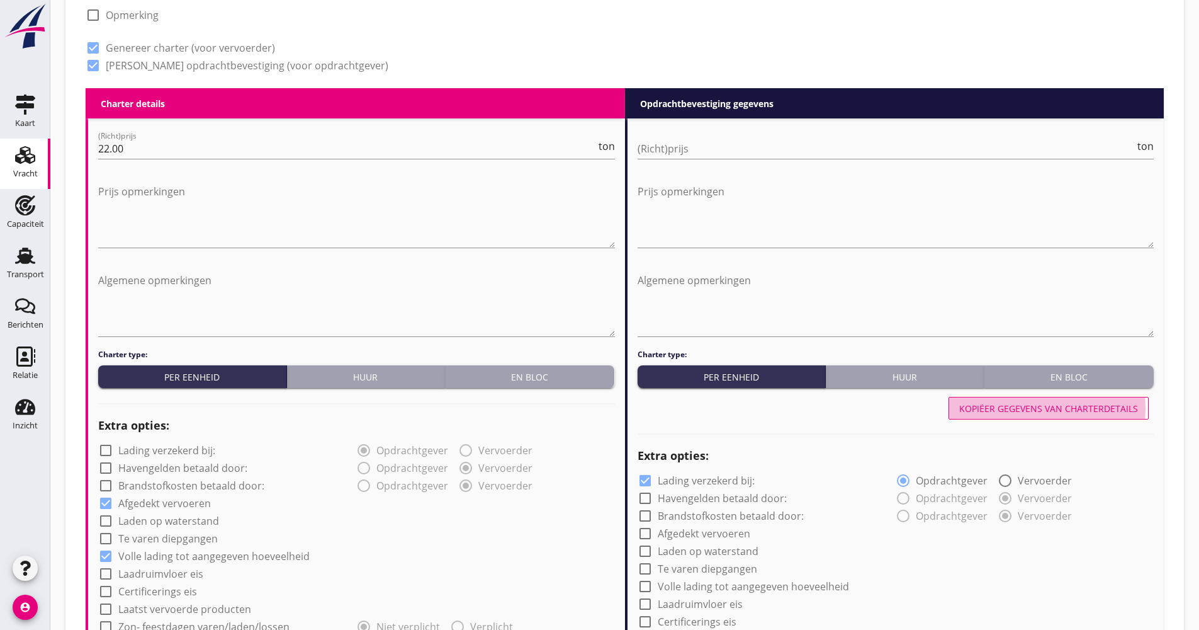
click at [1044, 400] on button "Kopiëer gegevens van charterdetails" at bounding box center [1049, 408] width 200 height 23
checkbox input "false"
checkbox input "true"
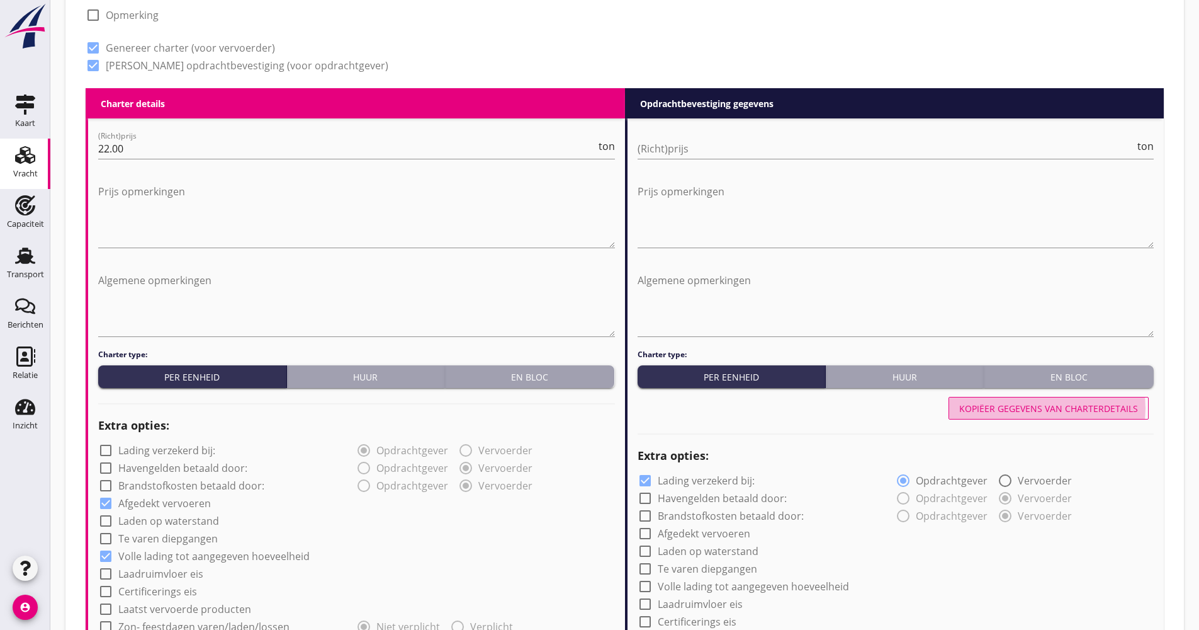
checkbox input "true"
type input "48"
click at [717, 164] on div at bounding box center [896, 168] width 517 height 8
click at [718, 153] on input "(Richt)prijs" at bounding box center [887, 149] width 498 height 20
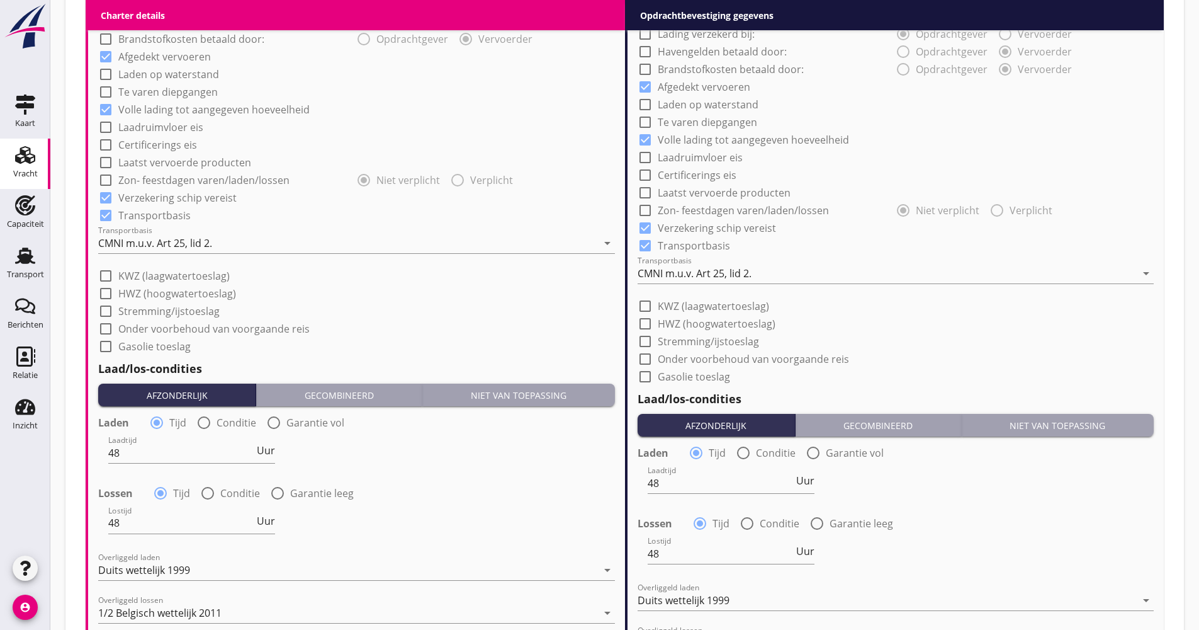
scroll to position [1108, 0]
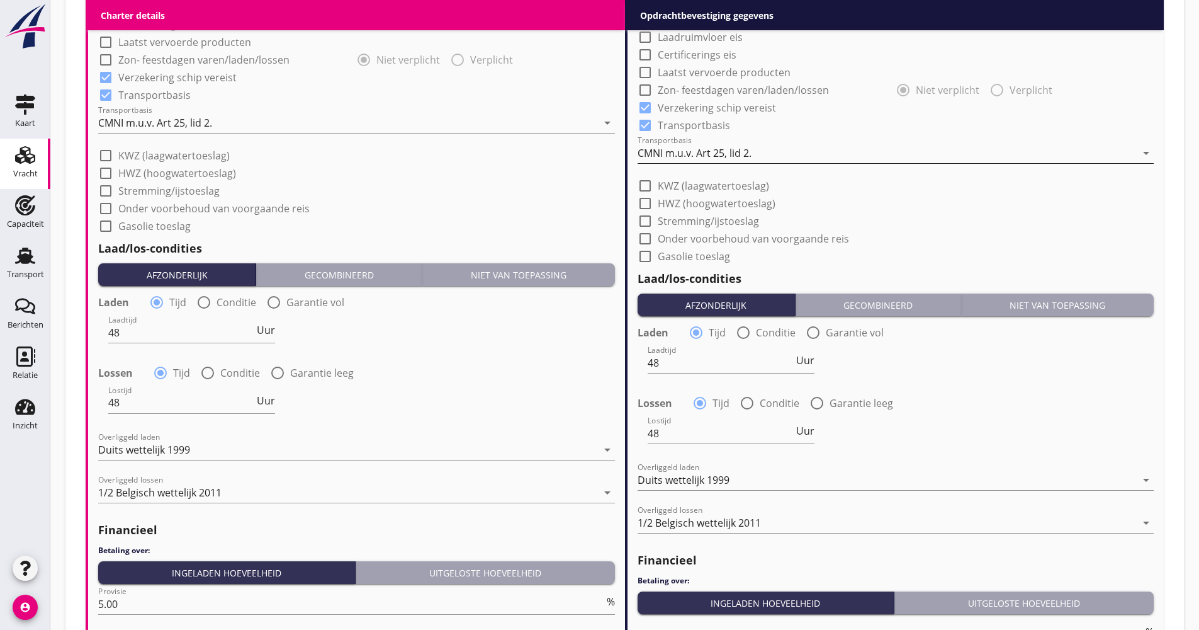
type input "22.77"
click at [725, 153] on div "CMNI m.u.v. Art 25, lid 2." at bounding box center [695, 152] width 114 height 11
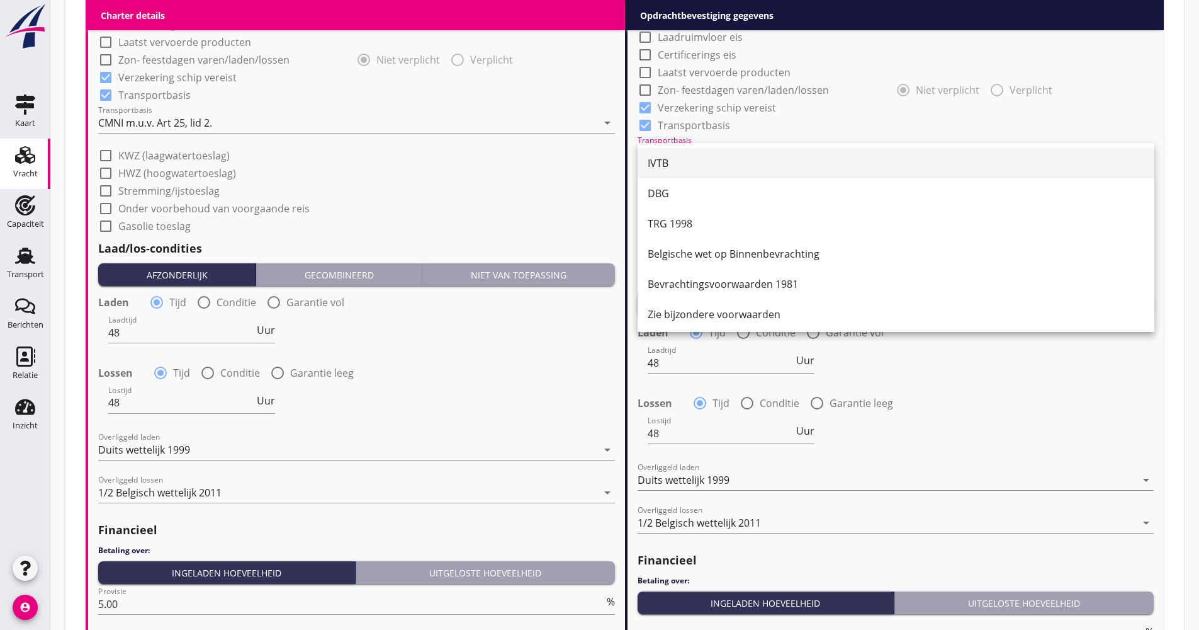
click at [722, 165] on div "IVTB" at bounding box center [896, 163] width 497 height 15
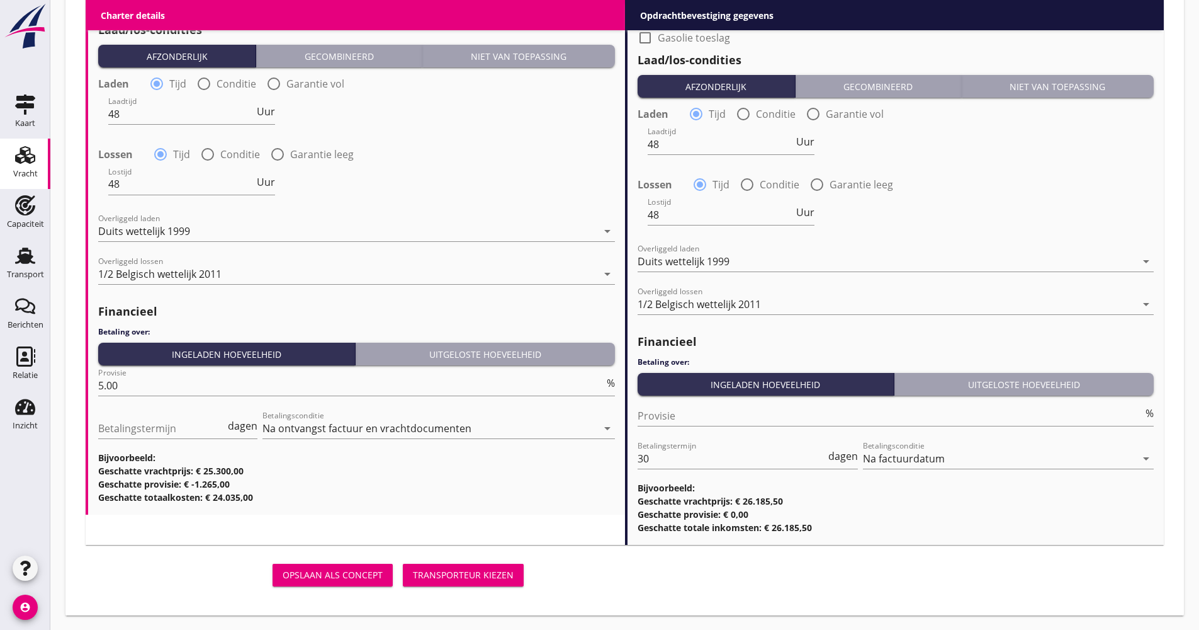
scroll to position [1327, 0]
drag, startPoint x: 646, startPoint y: 453, endPoint x: 607, endPoint y: 455, distance: 39.1
type input "21"
click at [588, 582] on div "Opslaan als concept Transporteur kiezen" at bounding box center [625, 574] width 1089 height 40
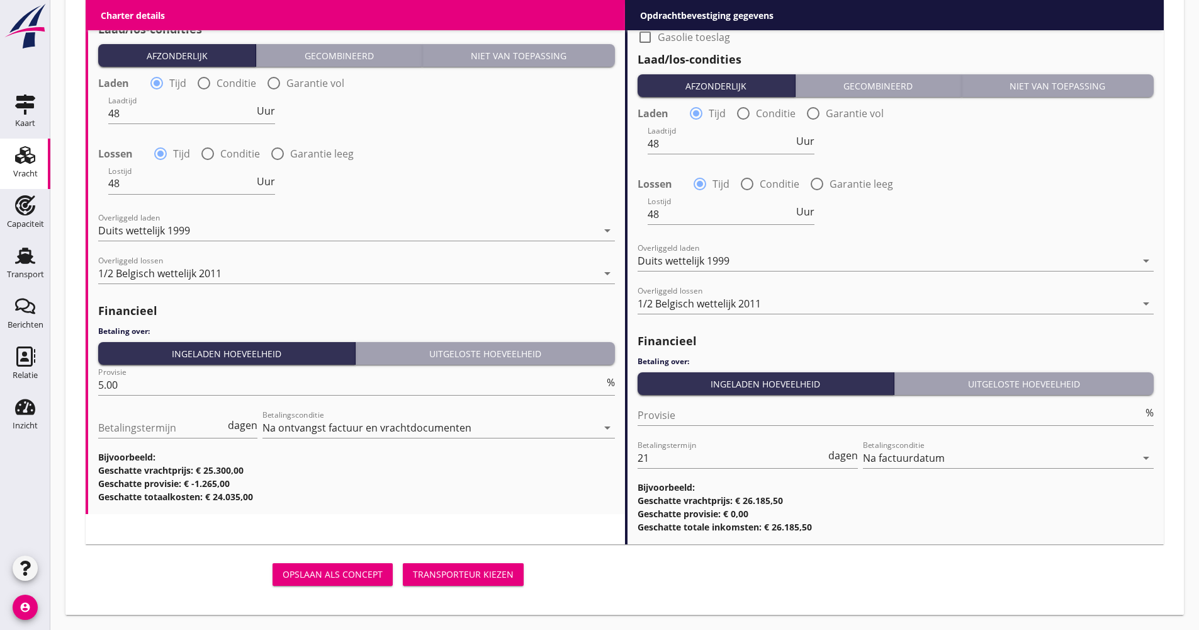
click at [472, 575] on div "Transporteur kiezen" at bounding box center [463, 573] width 101 height 13
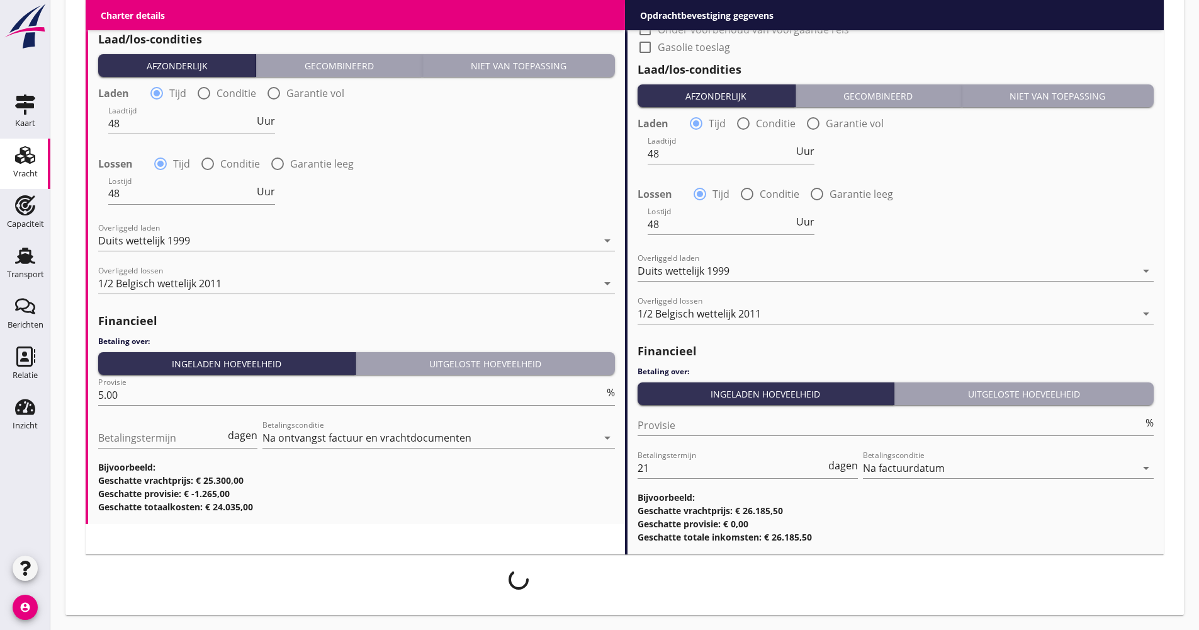
scroll to position [1317, 0]
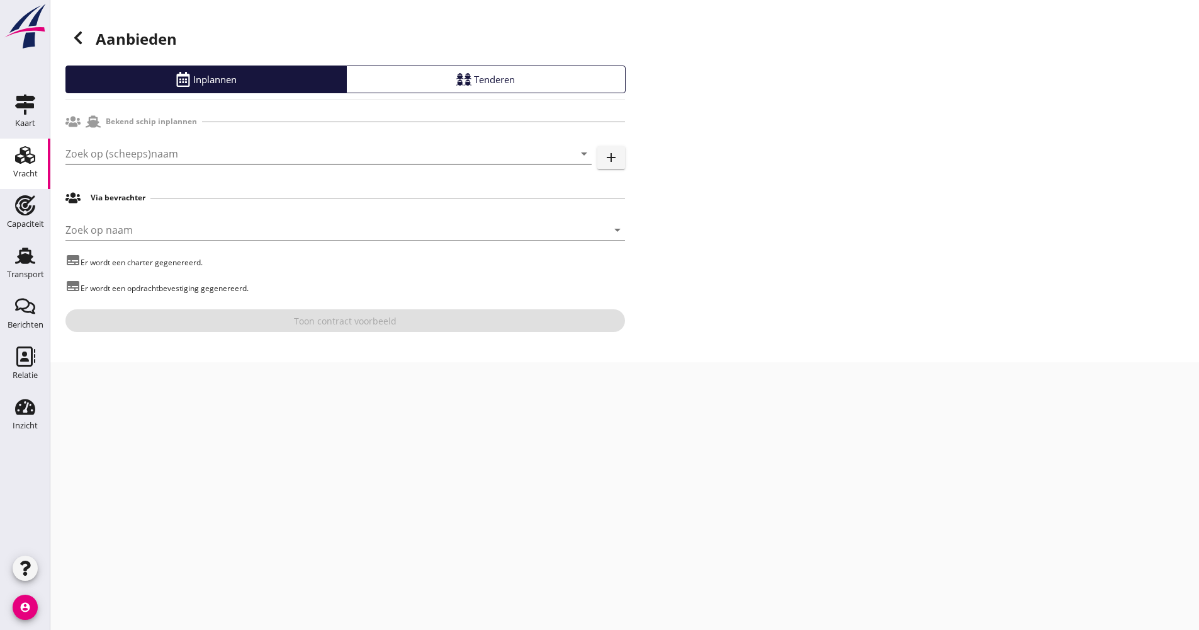
click at [146, 153] on input "Zoek op (scheeps)naam" at bounding box center [310, 154] width 491 height 20
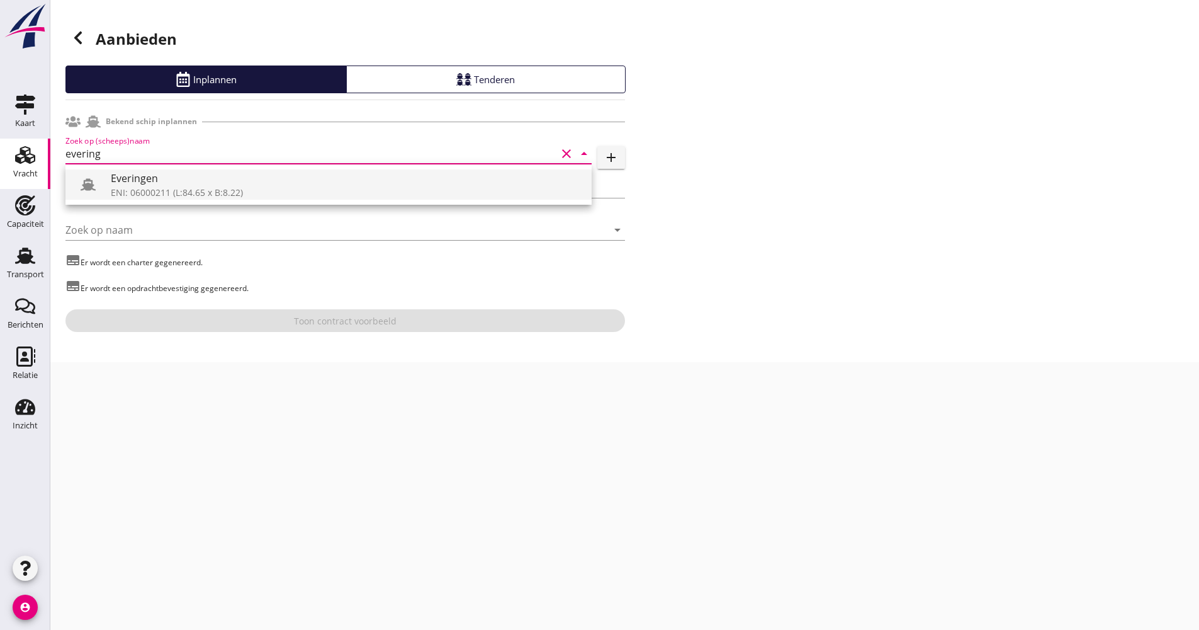
click at [141, 191] on div "ENI: 06000211 (L:84.65 x B:8.22)" at bounding box center [346, 192] width 471 height 13
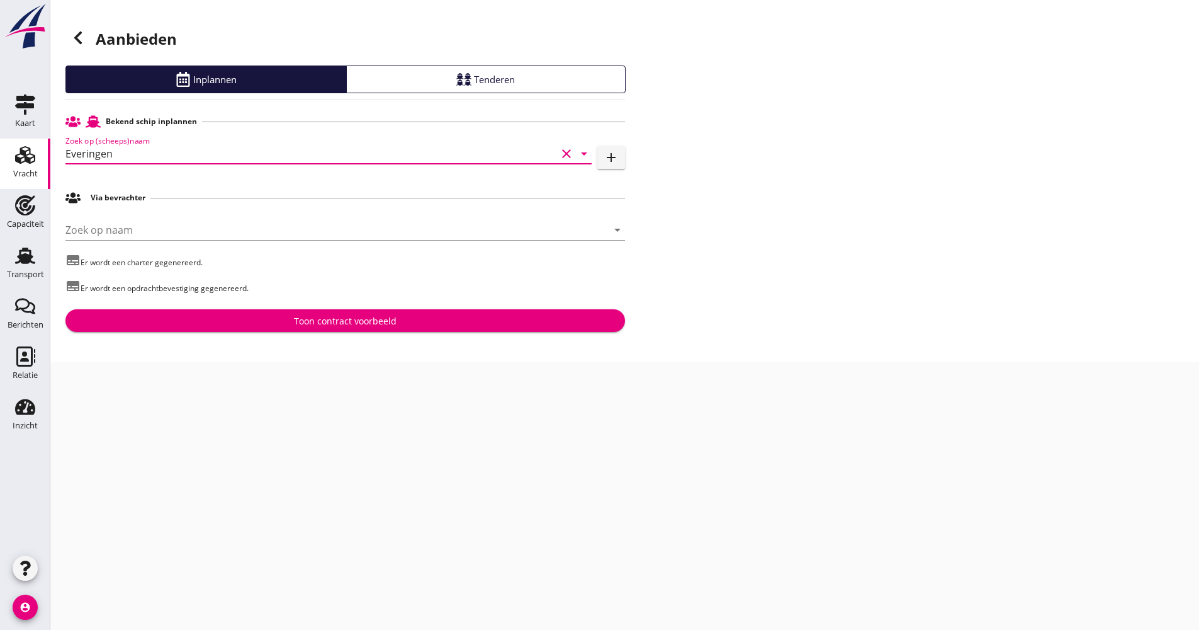
type input "Everingen"
click at [281, 317] on div "Toon contract voorbeeld" at bounding box center [346, 320] width 540 height 13
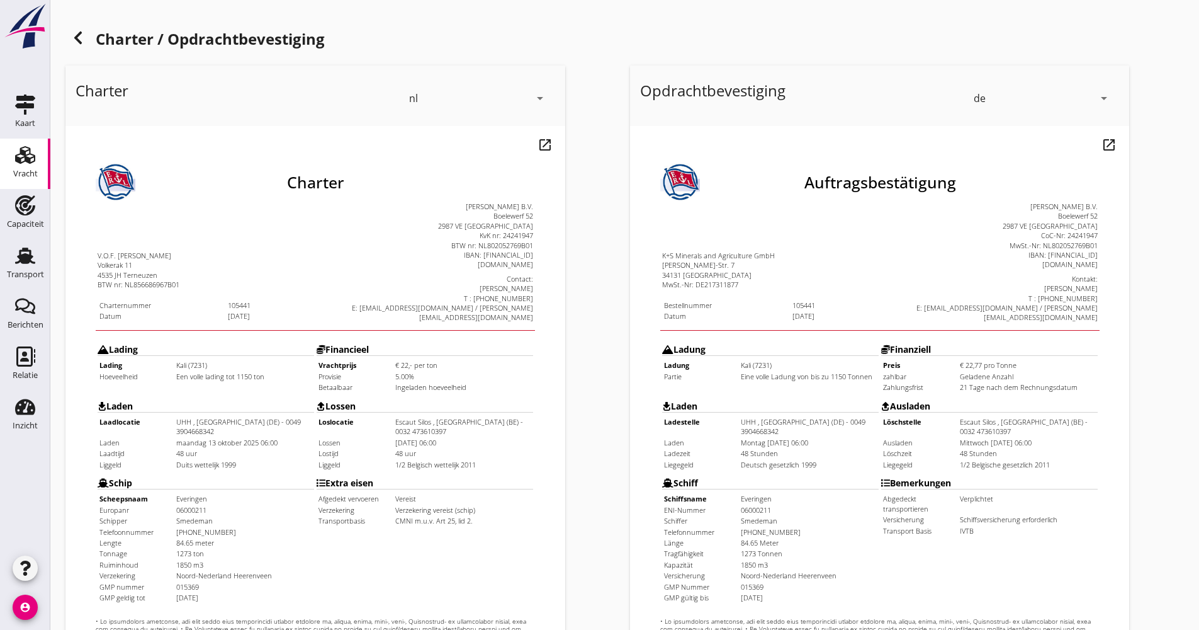
scroll to position [303, 0]
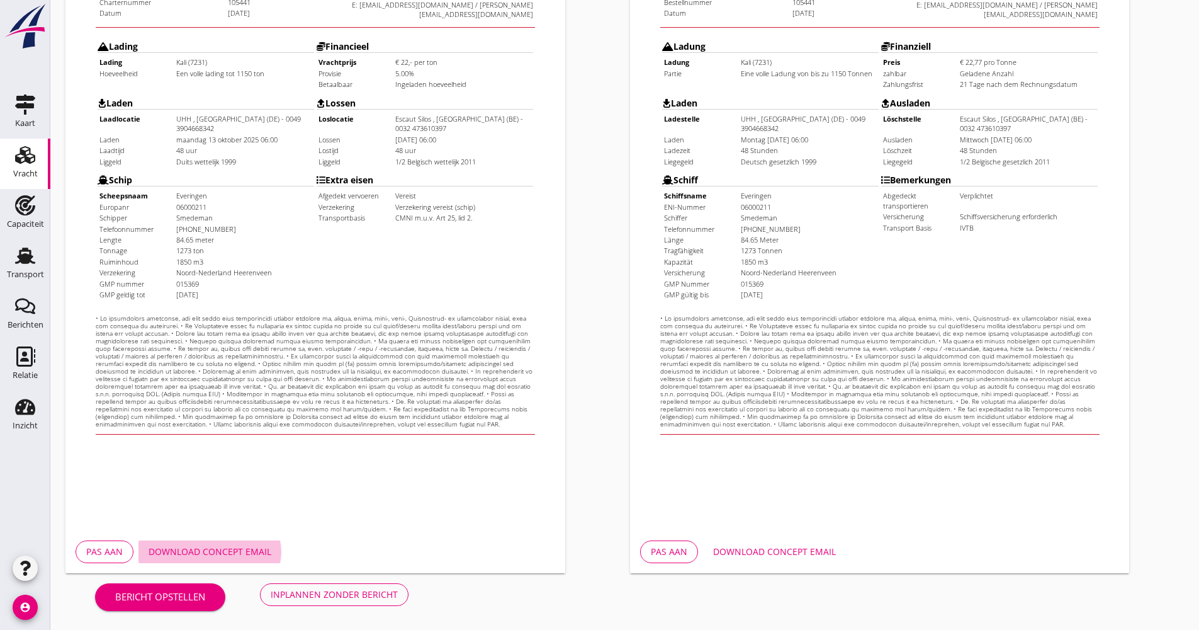
click at [210, 554] on div "Download concept email" at bounding box center [210, 551] width 123 height 13
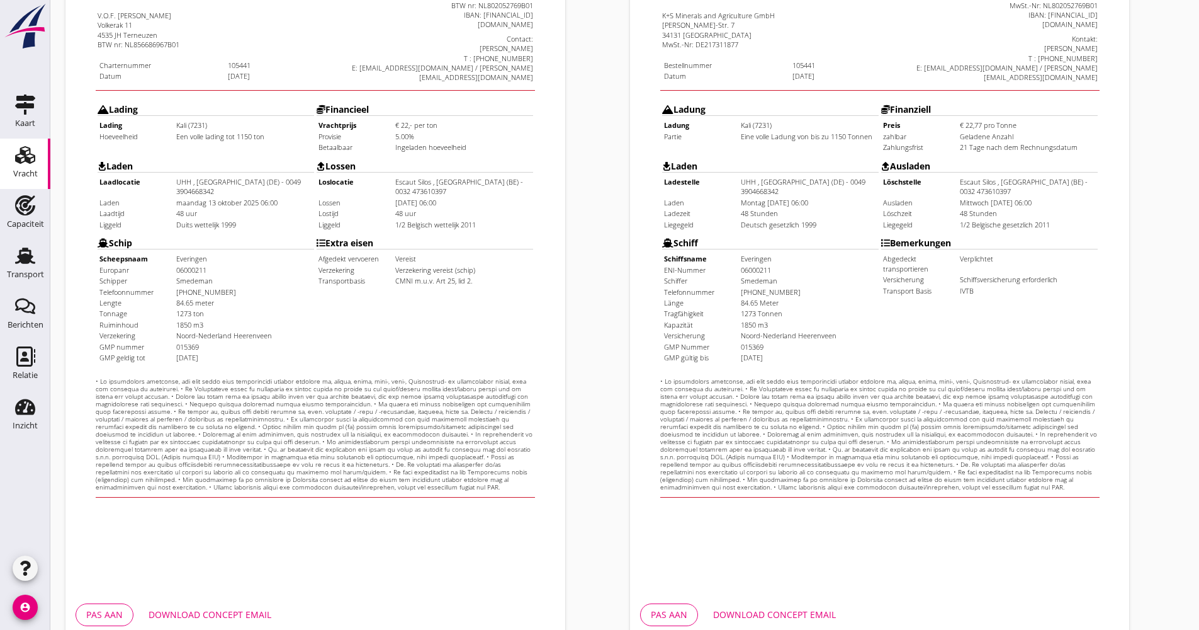
drag, startPoint x: 388, startPoint y: 590, endPoint x: 252, endPoint y: 549, distance: 142.0
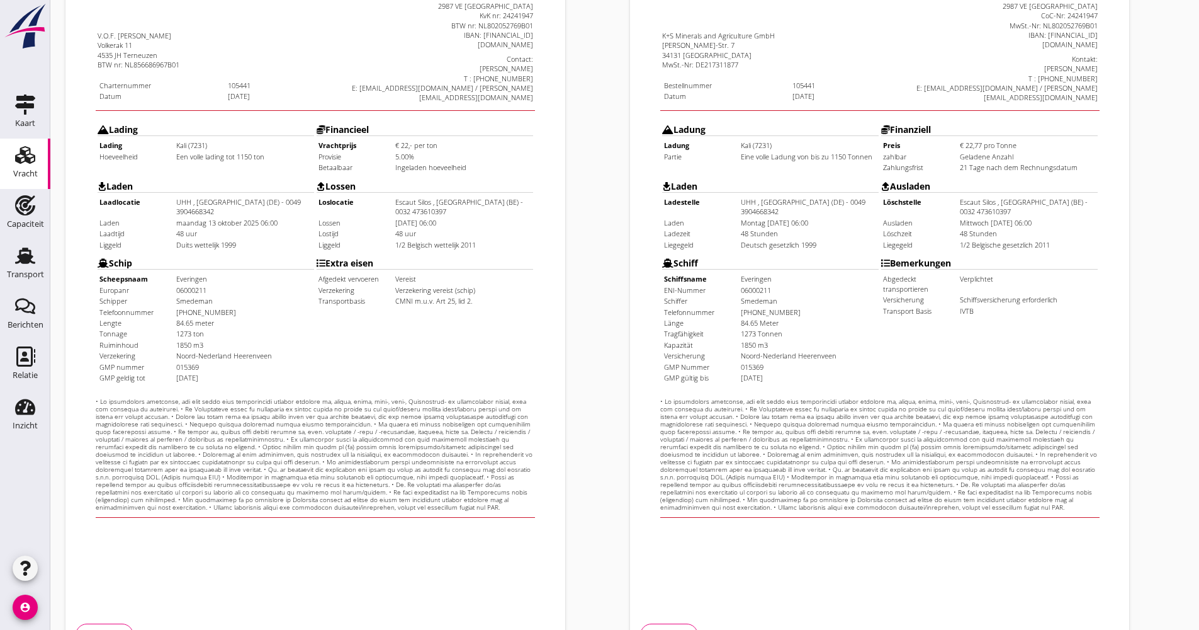
scroll to position [303, 0]
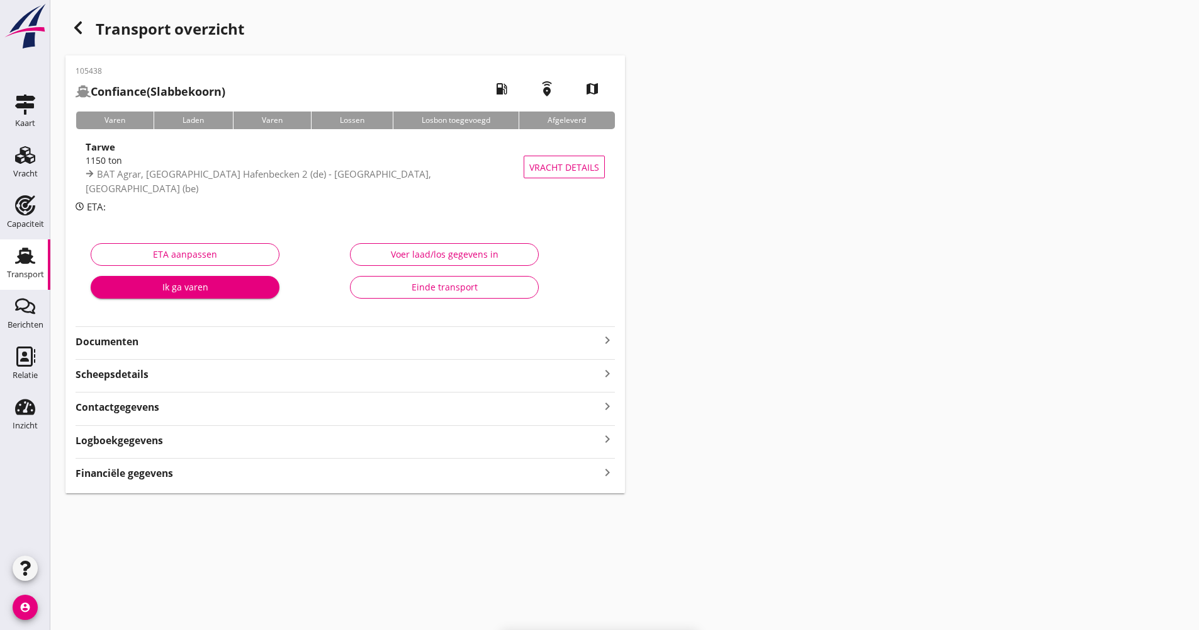
click at [23, 255] on use at bounding box center [25, 255] width 20 height 16
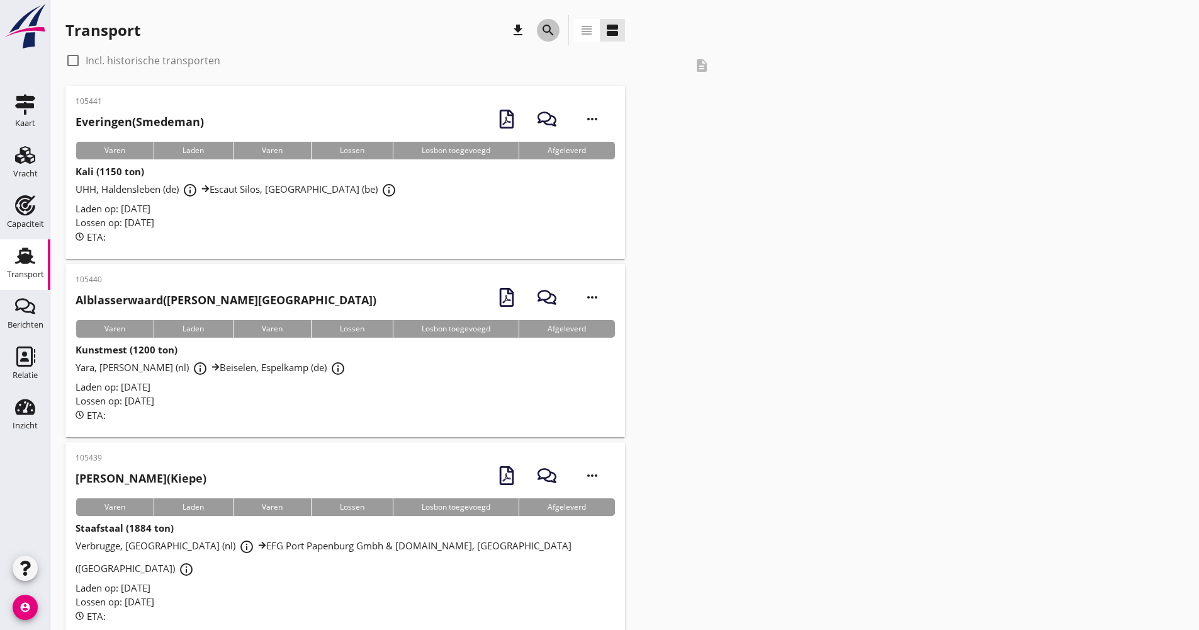
click at [547, 32] on icon "search" at bounding box center [548, 30] width 15 height 15
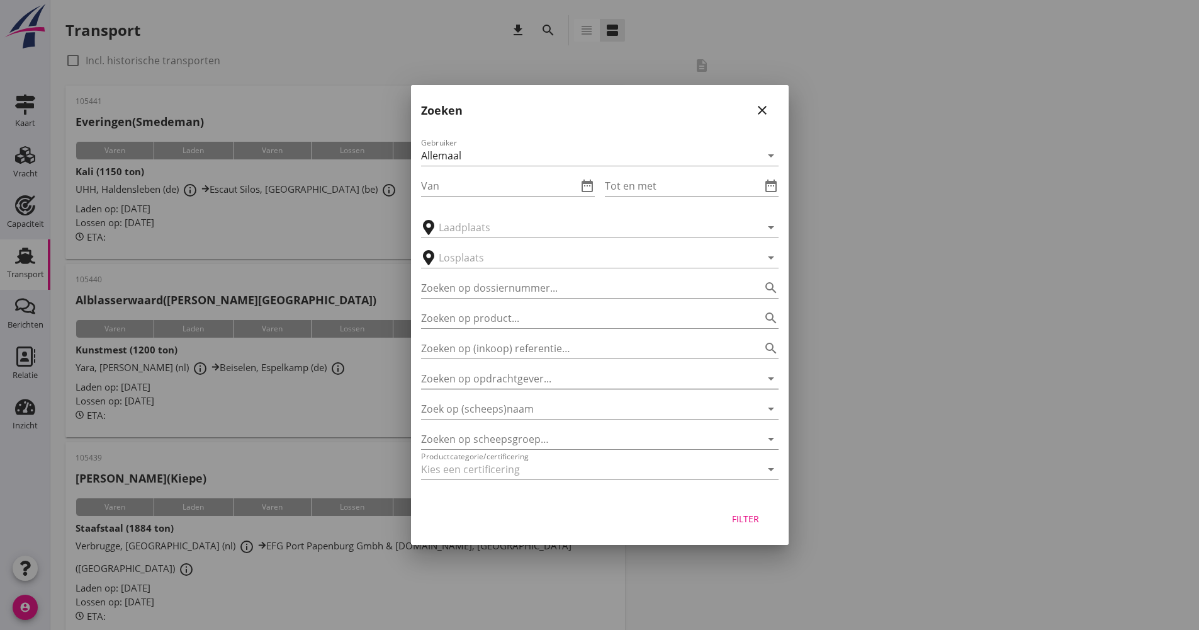
click at [477, 379] on input "Zoeken op opdrachtgever..." at bounding box center [582, 378] width 322 height 20
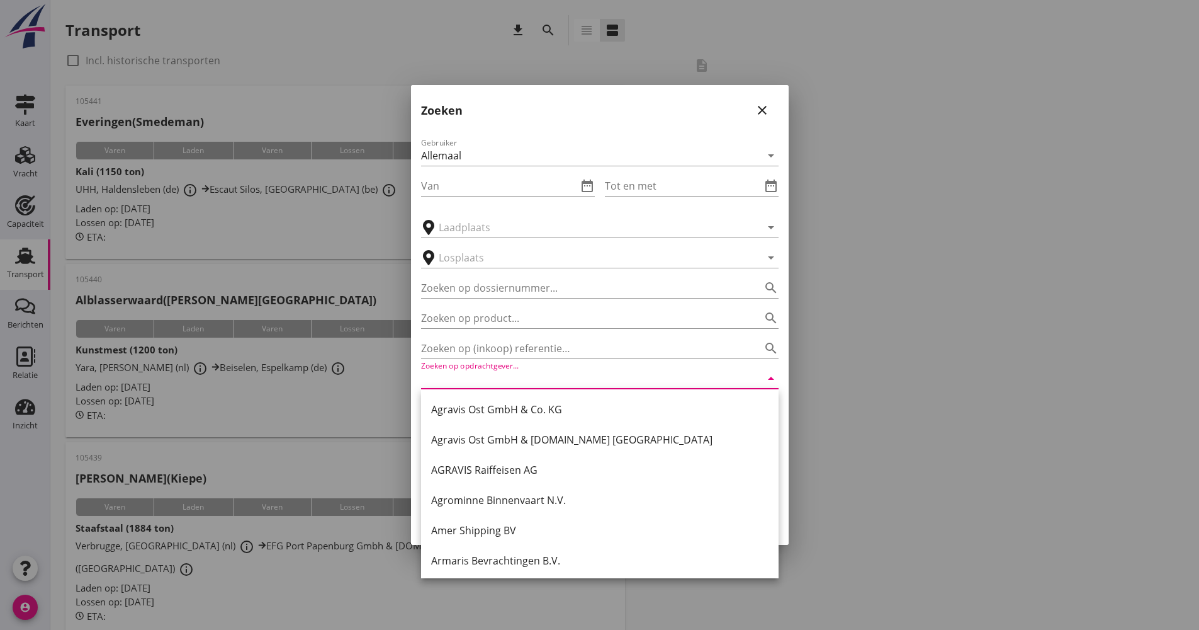
click at [415, 399] on div "Gebruiker Allemaal arrow_drop_down Van date_range Tot en met date_range arrow_d…" at bounding box center [600, 310] width 378 height 371
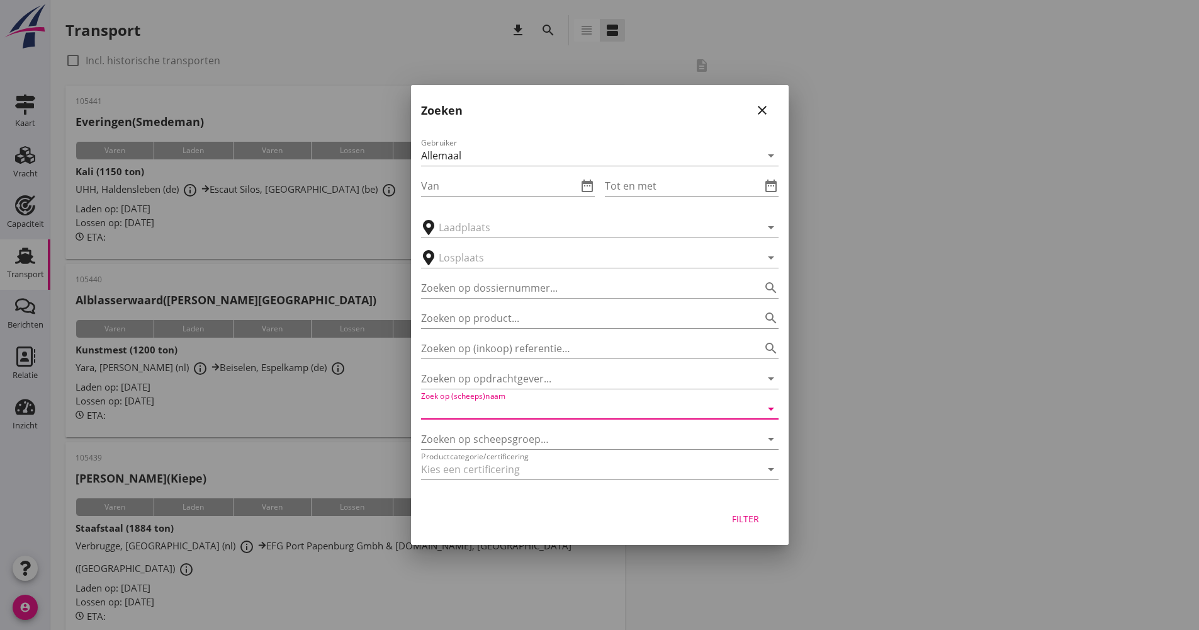
click at [448, 411] on input "Zoek op (scheeps)naam" at bounding box center [582, 409] width 322 height 20
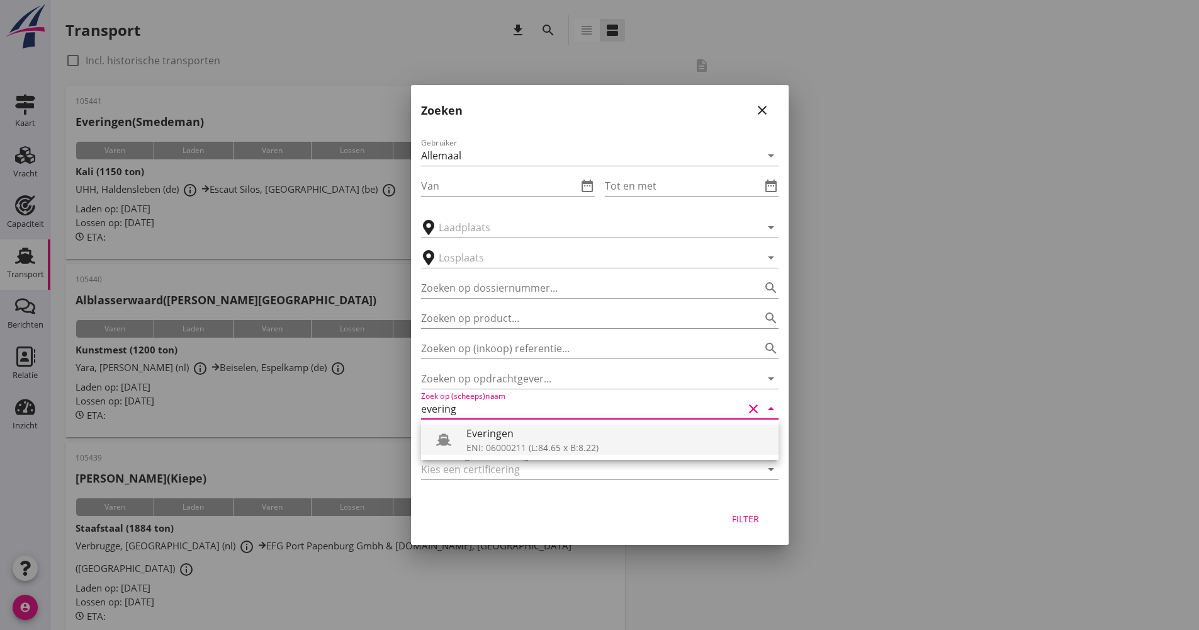
click at [507, 441] on div "ENI: 06000211 (L:84.65 x B:8.22)" at bounding box center [618, 447] width 302 height 13
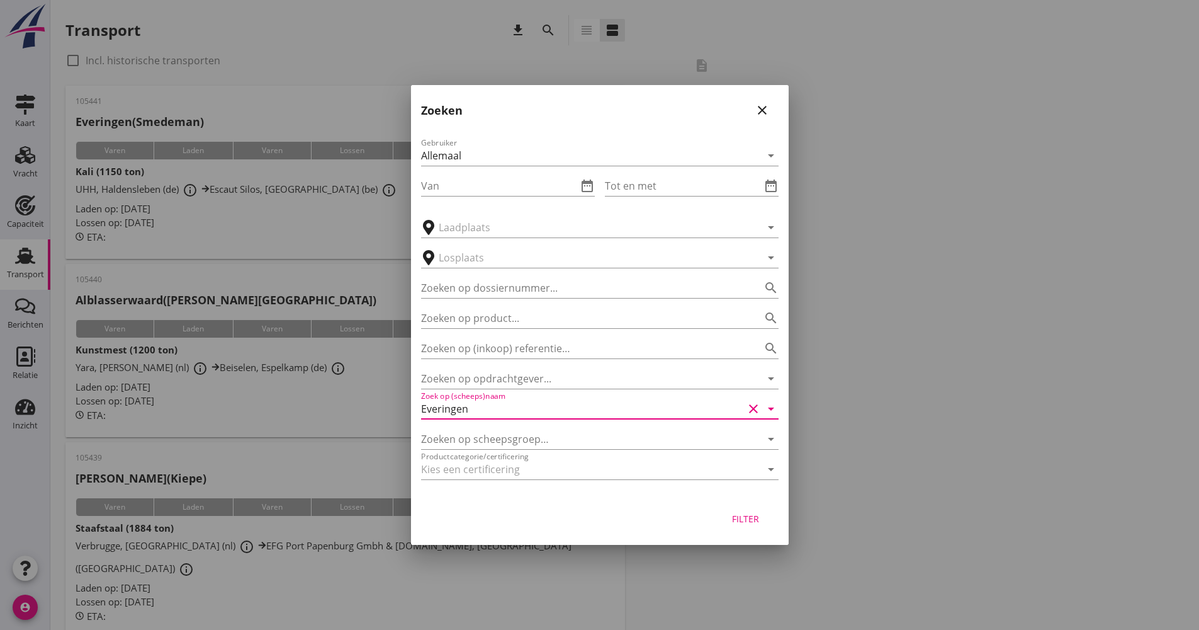
click at [730, 516] on div "Filter" at bounding box center [745, 518] width 35 height 13
type input "Everingen"
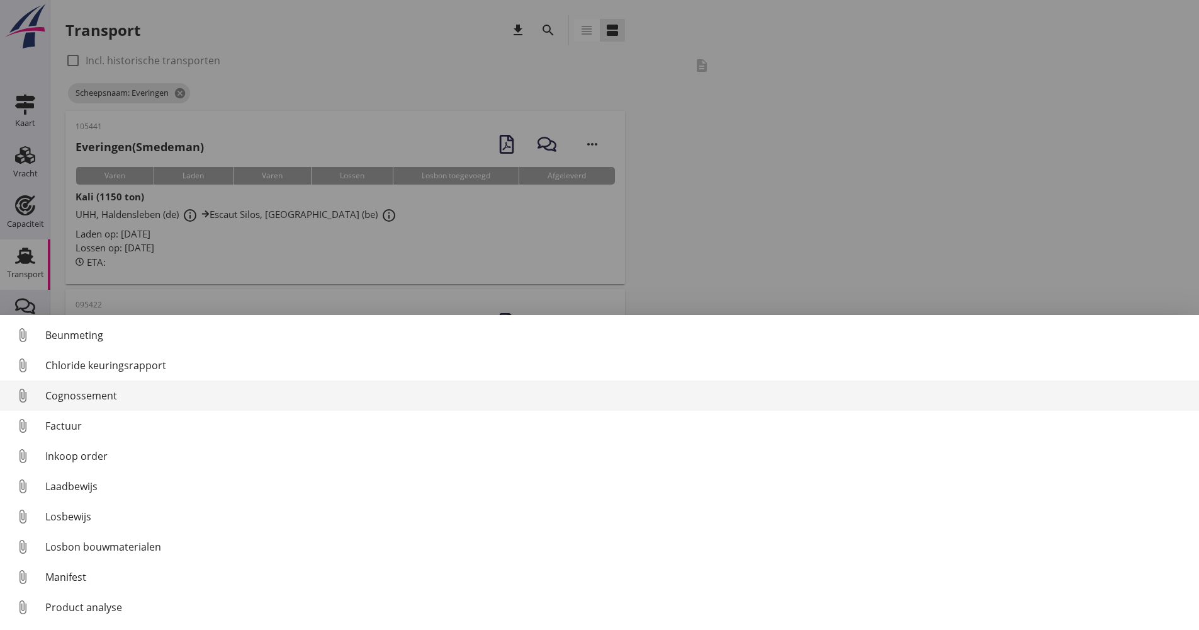
click at [93, 398] on div "Cognossement" at bounding box center [617, 395] width 1144 height 15
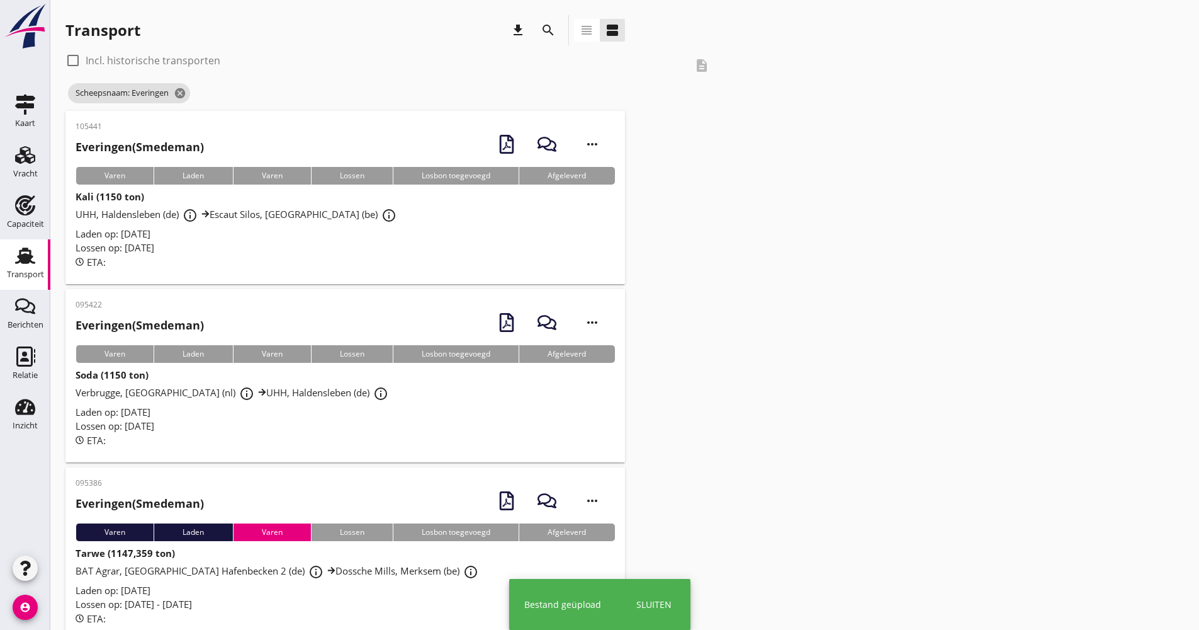
click at [194, 424] on div "Lossen op: [DATE]" at bounding box center [346, 426] width 540 height 14
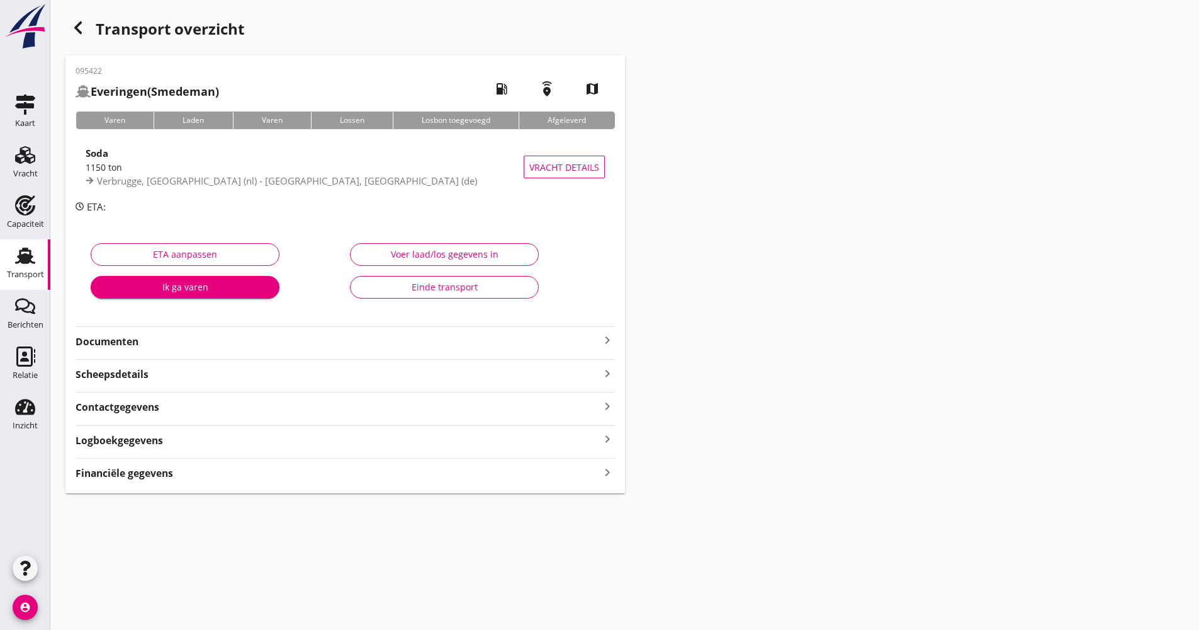
drag, startPoint x: 191, startPoint y: 433, endPoint x: 152, endPoint y: 435, distance: 38.5
click at [191, 433] on div "Logboekgegevens keyboard_arrow_right" at bounding box center [346, 439] width 540 height 17
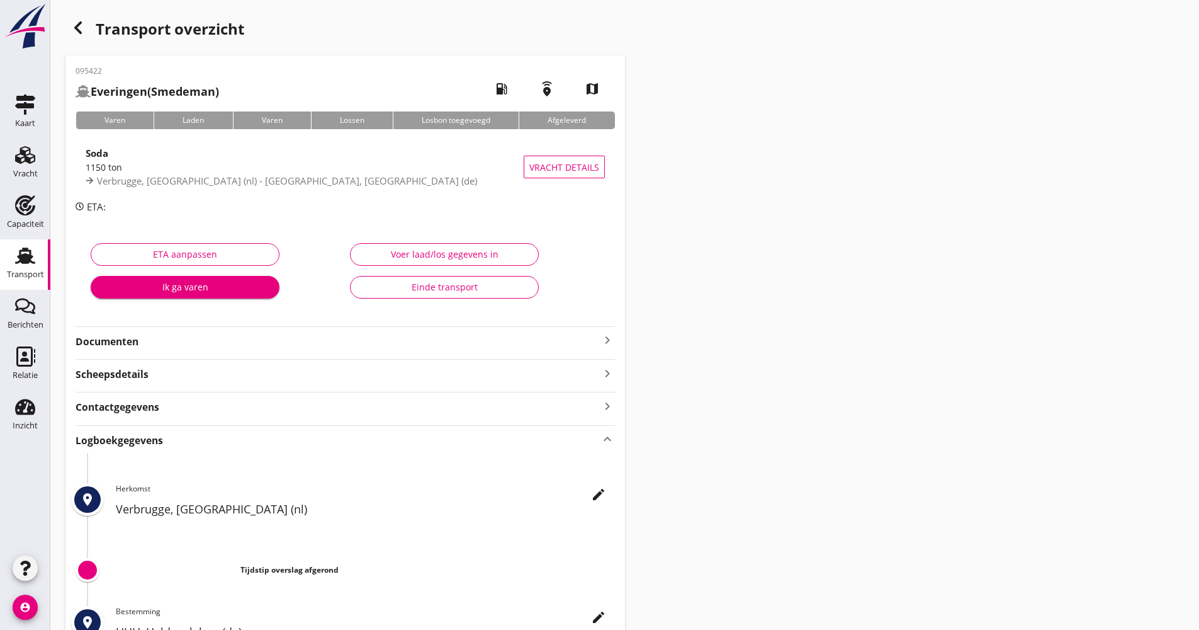
click at [601, 501] on icon "edit" at bounding box center [598, 494] width 15 height 15
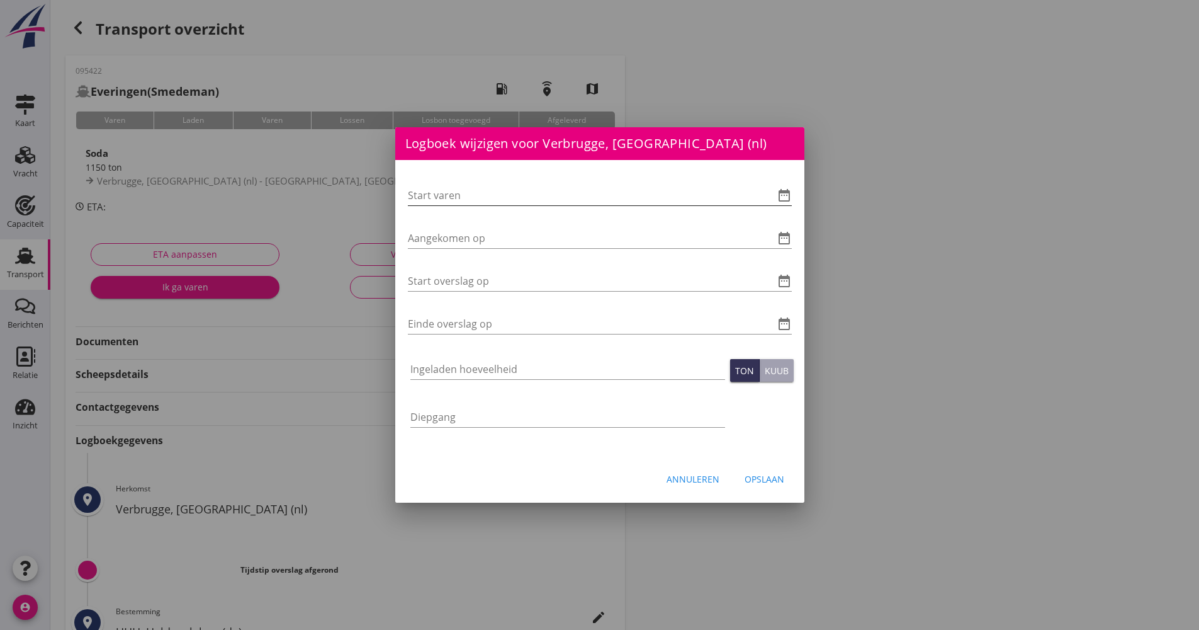
click at [781, 200] on icon "date_range" at bounding box center [784, 195] width 15 height 15
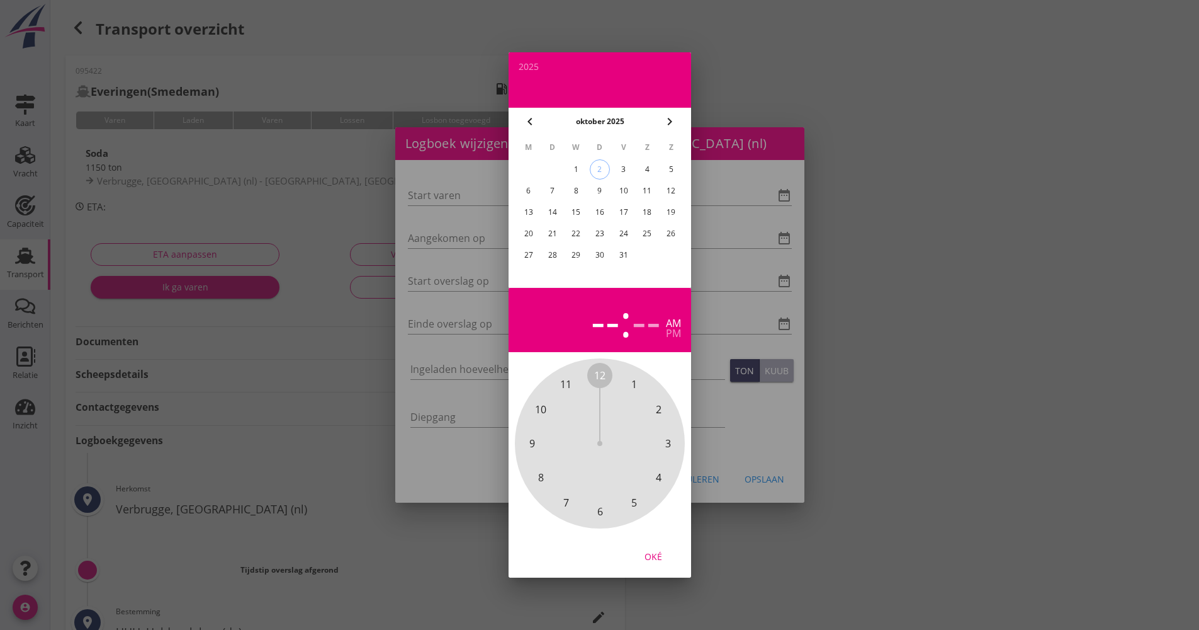
click at [602, 168] on div "2" at bounding box center [599, 169] width 19 height 19
drag, startPoint x: 646, startPoint y: 407, endPoint x: 603, endPoint y: 490, distance: 94.0
click at [603, 490] on div "12 1 2 3 4 5 6 7 8 9 10 11" at bounding box center [600, 443] width 136 height 136
click at [604, 375] on div "00 05 10 15 20 25 30 35 40 45 50 55" at bounding box center [600, 443] width 136 height 136
click at [601, 375] on span "00" at bounding box center [599, 375] width 11 height 15
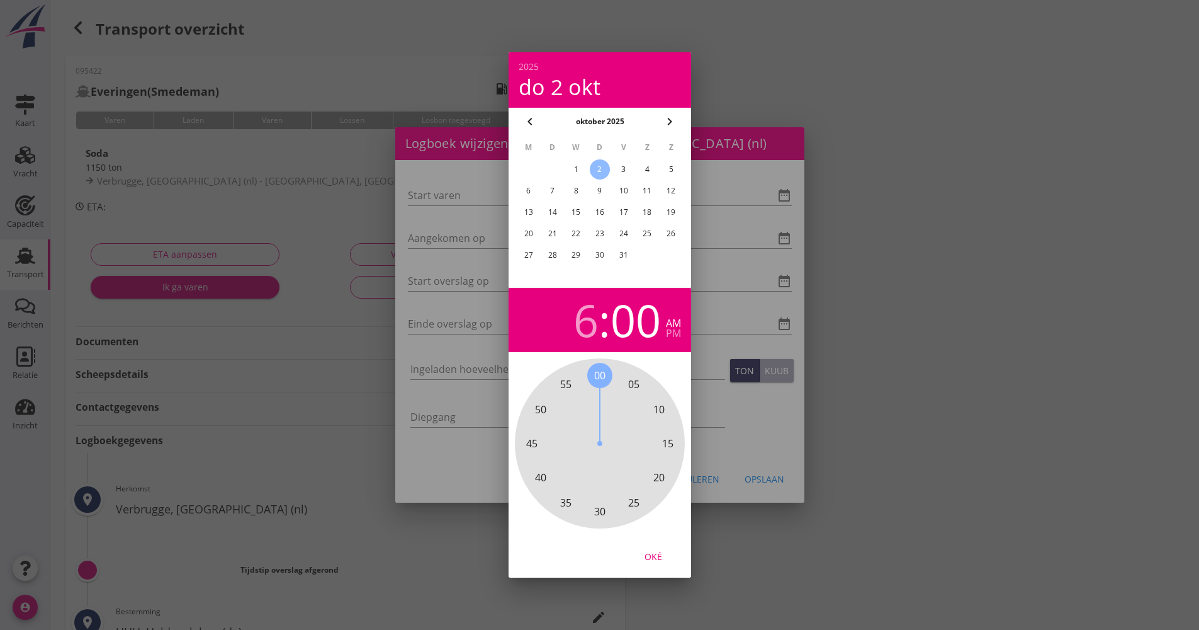
click at [660, 548] on button "Oké" at bounding box center [653, 556] width 55 height 23
type input "[DATE] 06:00"
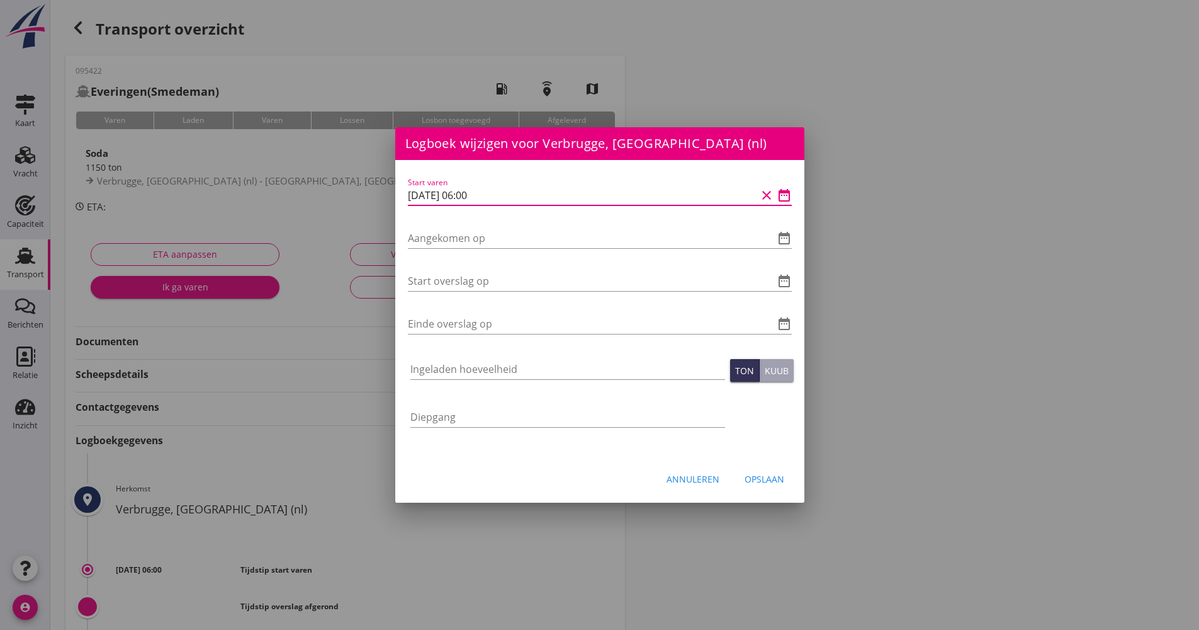
drag, startPoint x: 509, startPoint y: 195, endPoint x: 434, endPoint y: 196, distance: 74.9
click at [395, 195] on div "Start varen [DATE] 06:00 clear date_range Aangekomen op date_range Start oversl…" at bounding box center [599, 308] width 409 height 297
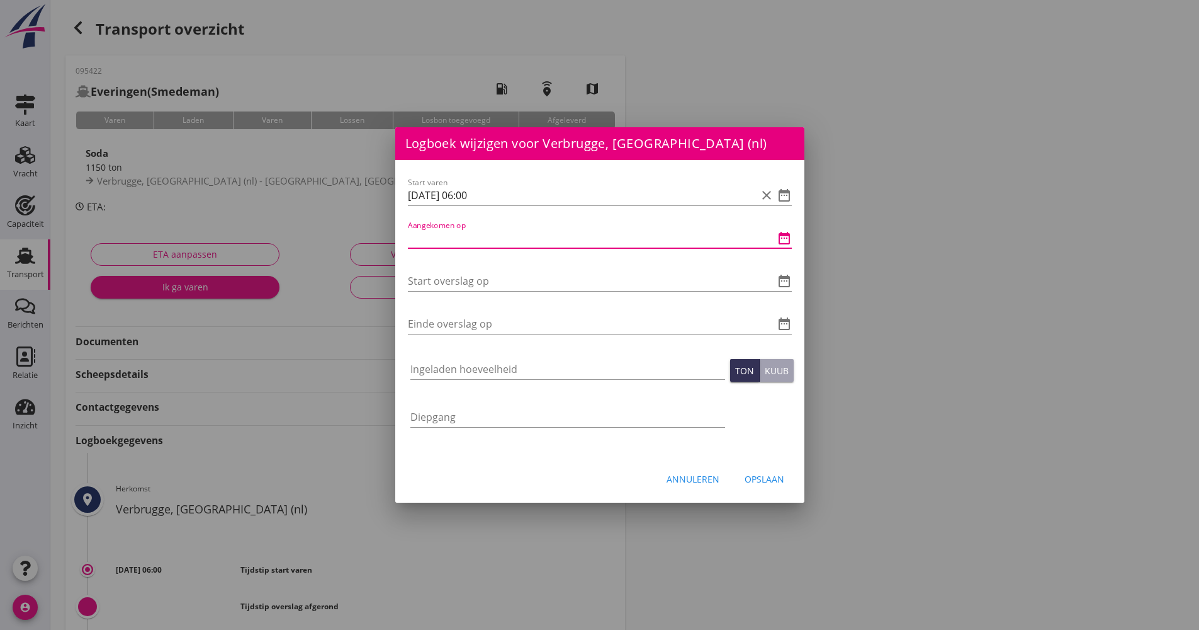
paste input "[DATE] 06:00"
type input "[DATE] 06:00"
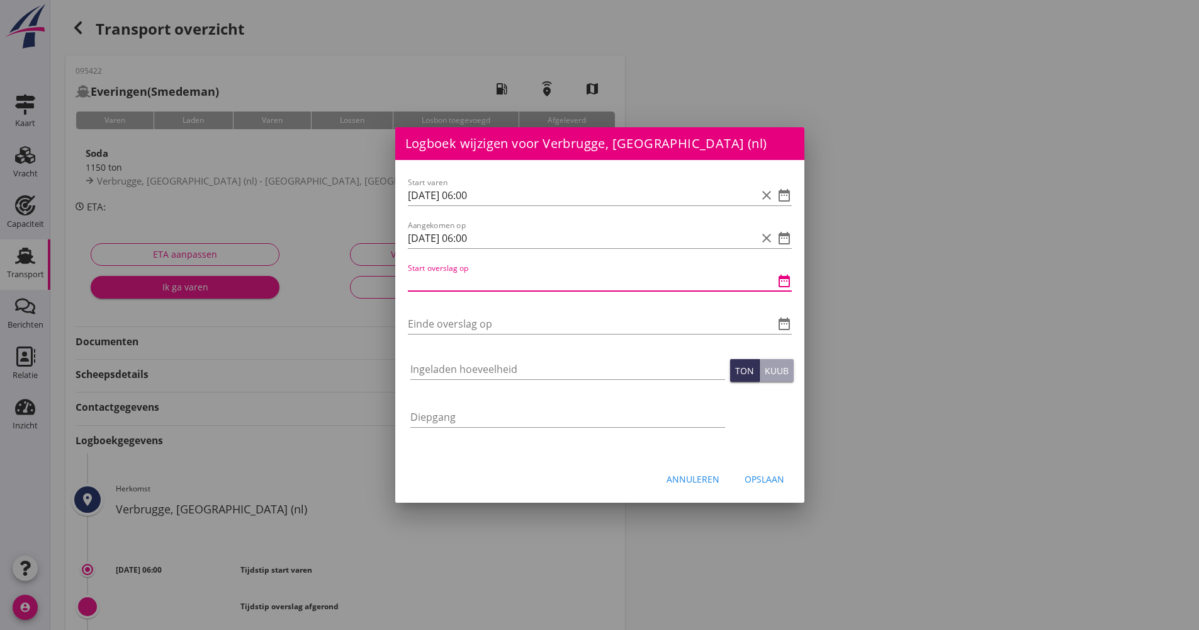
paste input "[DATE] 06:00"
click at [468, 278] on input "[DATE] 06:00" at bounding box center [582, 281] width 349 height 20
drag, startPoint x: 501, startPoint y: 274, endPoint x: 389, endPoint y: 293, distance: 113.8
click at [389, 293] on div "Logboek wijzigen voor UHH, Haldensleben (de) Start varen date_range Aangekomen …" at bounding box center [599, 420] width 1199 height 841
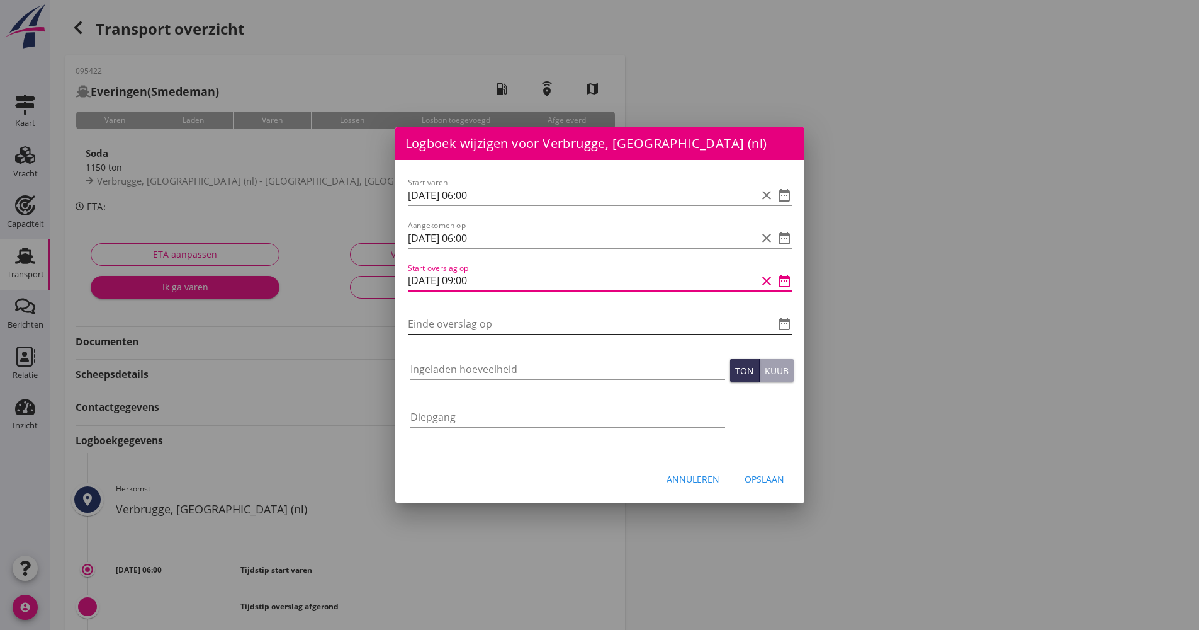
type input "[DATE] 09:00"
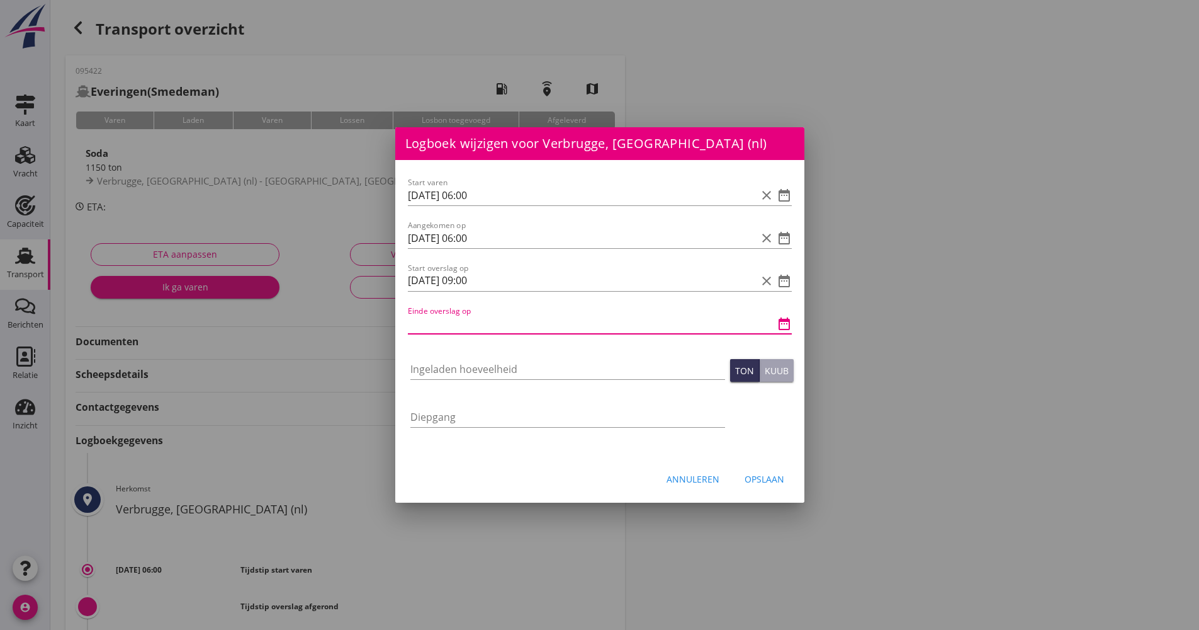
scroll to position [0, 0]
paste input "[DATE] 09:00"
drag, startPoint x: 475, startPoint y: 327, endPoint x: 462, endPoint y: 327, distance: 13.2
click at [462, 327] on input "[DATE] 09:00" at bounding box center [582, 324] width 349 height 20
type input "[DATE] 14:00"
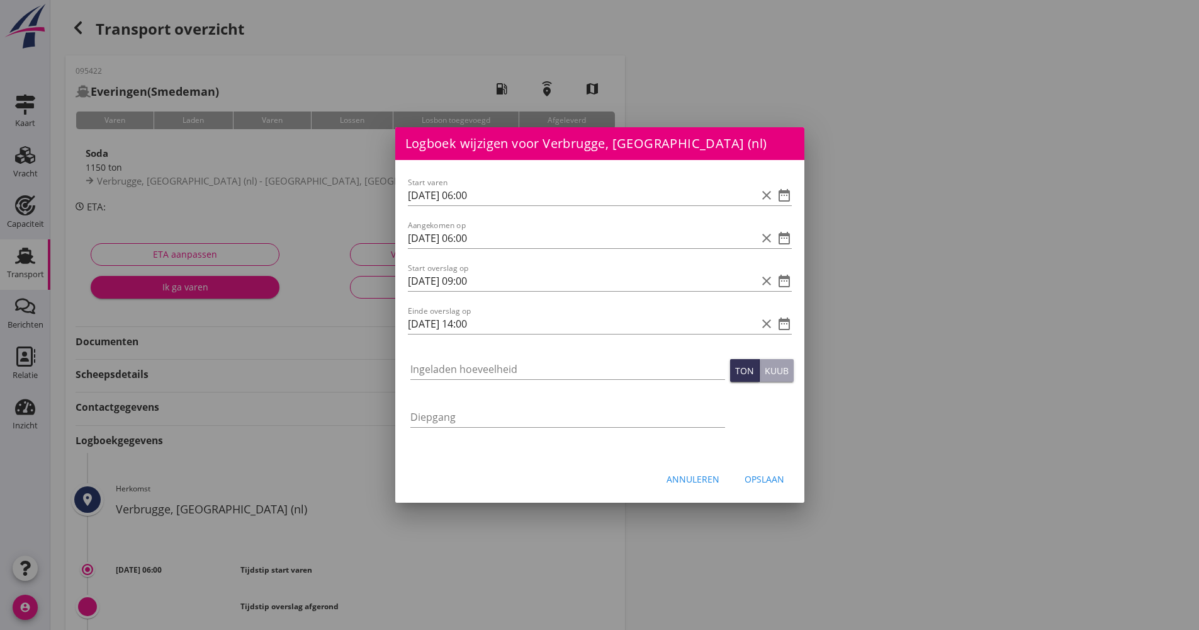
click at [431, 387] on div at bounding box center [567, 388] width 315 height 8
click at [429, 370] on input "Ingeladen hoeveelheid" at bounding box center [567, 369] width 315 height 20
type input "1194.033"
click at [761, 487] on button "Opslaan" at bounding box center [765, 478] width 60 height 23
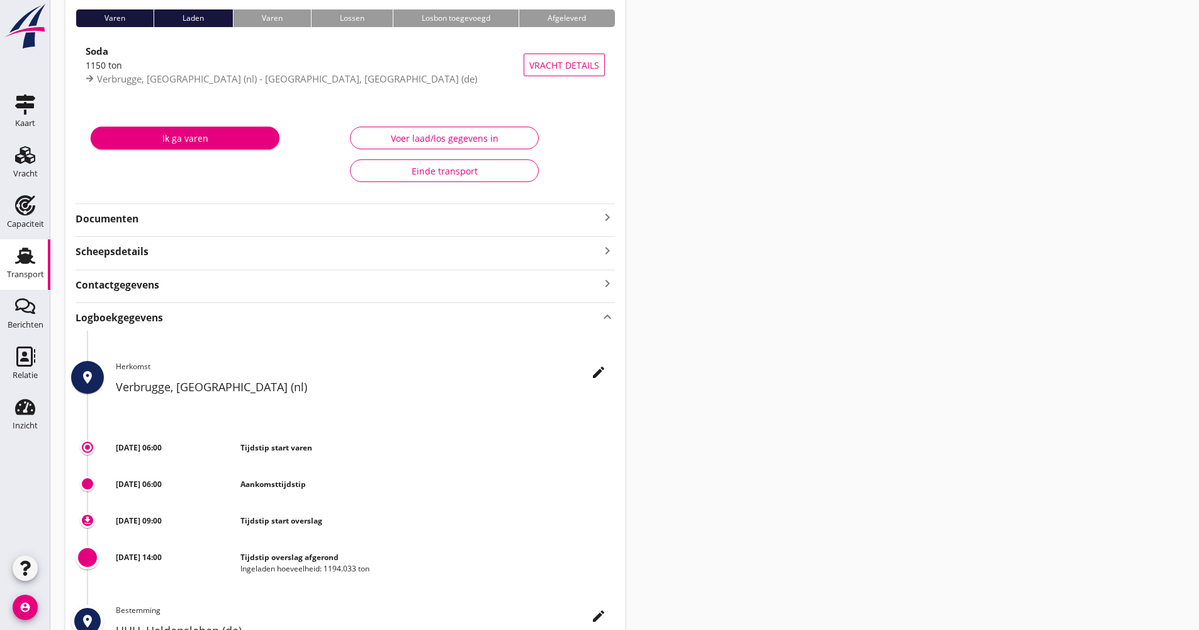
scroll to position [252, 0]
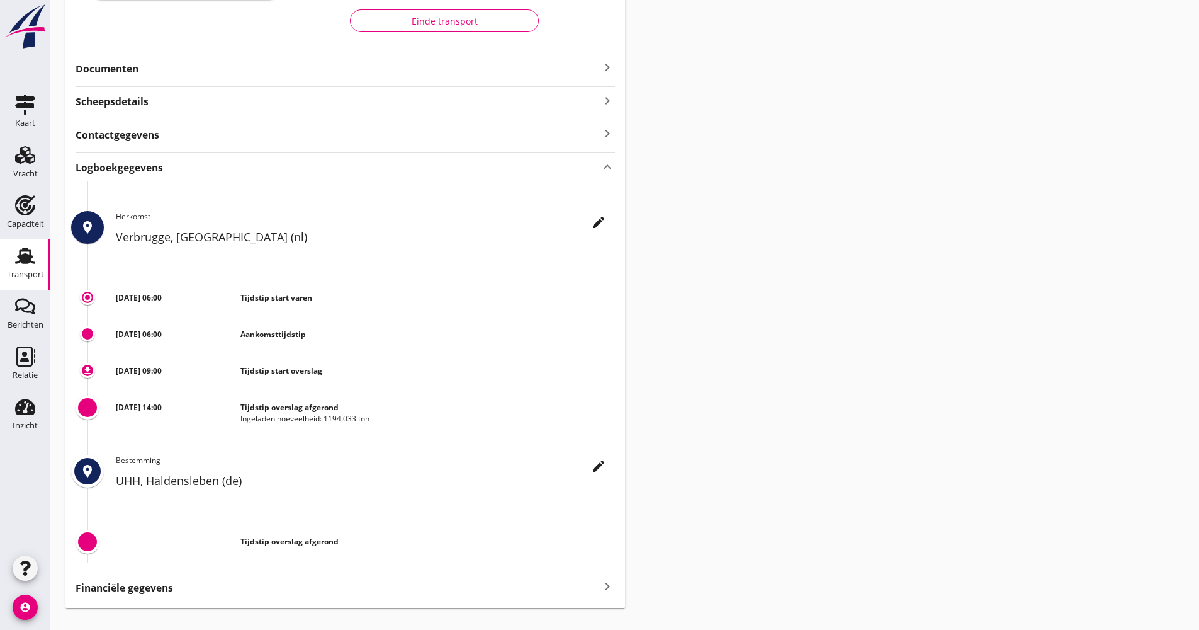
drag, startPoint x: 392, startPoint y: 422, endPoint x: 226, endPoint y: 416, distance: 166.4
click at [226, 416] on div "[DATE] 14:00 Tijdstip overslag afgerond Ingeladen hoeveelheid: 1194.033 ton" at bounding box center [365, 408] width 499 height 33
click at [709, 390] on div "Transport overzicht 095422 [GEOGRAPHIC_DATA] (Smedeman) local_gas_station emerg…" at bounding box center [624, 185] width 1149 height 874
drag, startPoint x: 402, startPoint y: 420, endPoint x: 228, endPoint y: 400, distance: 175.6
click at [228, 400] on div "[DATE] 14:00 Tijdstip overslag afgerond Ingeladen hoeveelheid: 1194.033 ton" at bounding box center [365, 408] width 499 height 33
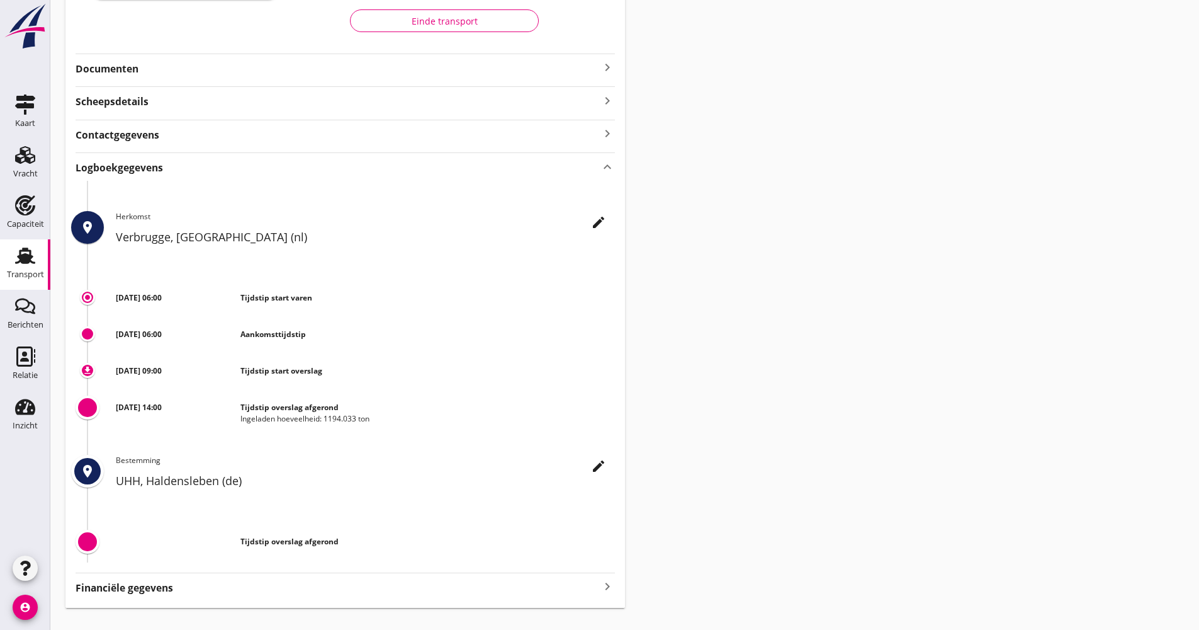
drag, startPoint x: 228, startPoint y: 400, endPoint x: 671, endPoint y: 388, distance: 443.4
click at [671, 388] on div "Transport overzicht 095422 [GEOGRAPHIC_DATA] (Smedeman) local_gas_station emerg…" at bounding box center [624, 185] width 1149 height 874
drag, startPoint x: 387, startPoint y: 417, endPoint x: 230, endPoint y: 410, distance: 156.3
click at [230, 410] on div "[DATE] 14:00 Tijdstip overslag afgerond Ingeladen hoeveelheid: 1194.033 ton" at bounding box center [365, 408] width 499 height 33
click at [813, 368] on div "Transport overzicht 095422 [GEOGRAPHIC_DATA] (Smedeman) local_gas_station emerg…" at bounding box center [624, 185] width 1149 height 874
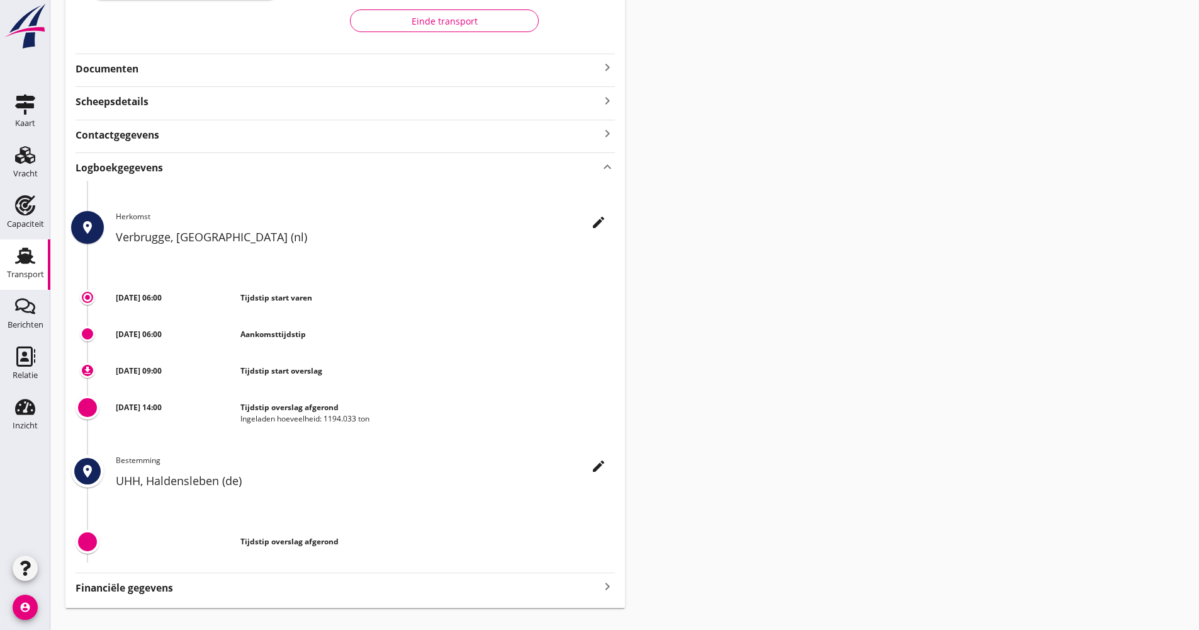
click at [42, 276] on div "Transport" at bounding box center [25, 274] width 37 height 8
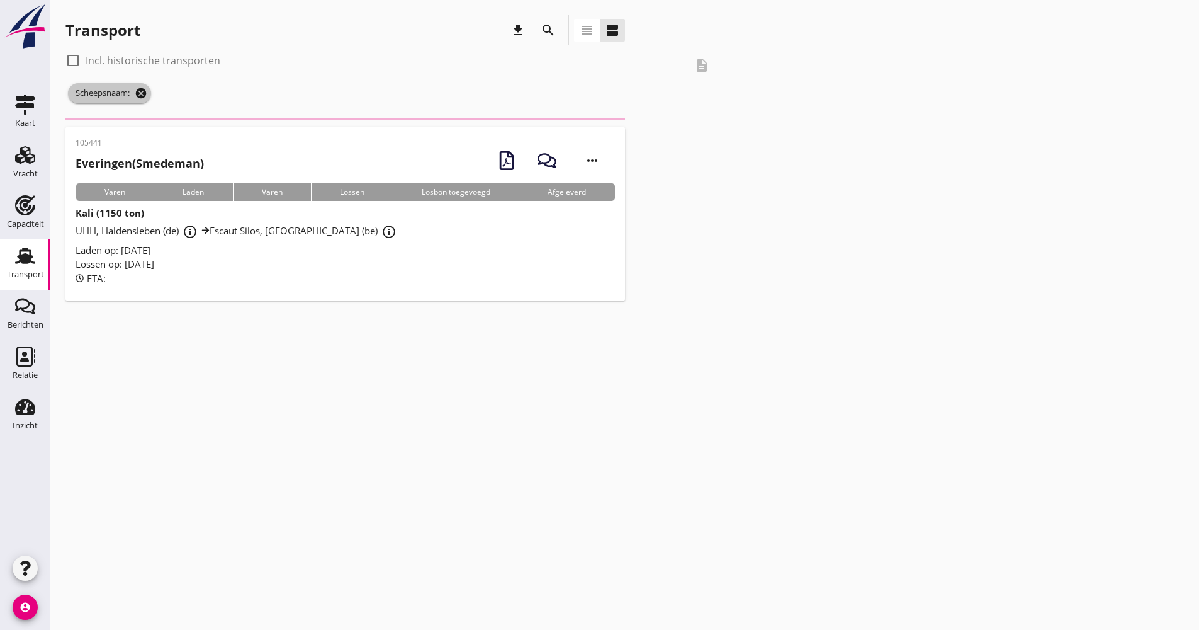
click at [147, 93] on icon "cancel" at bounding box center [141, 93] width 13 height 13
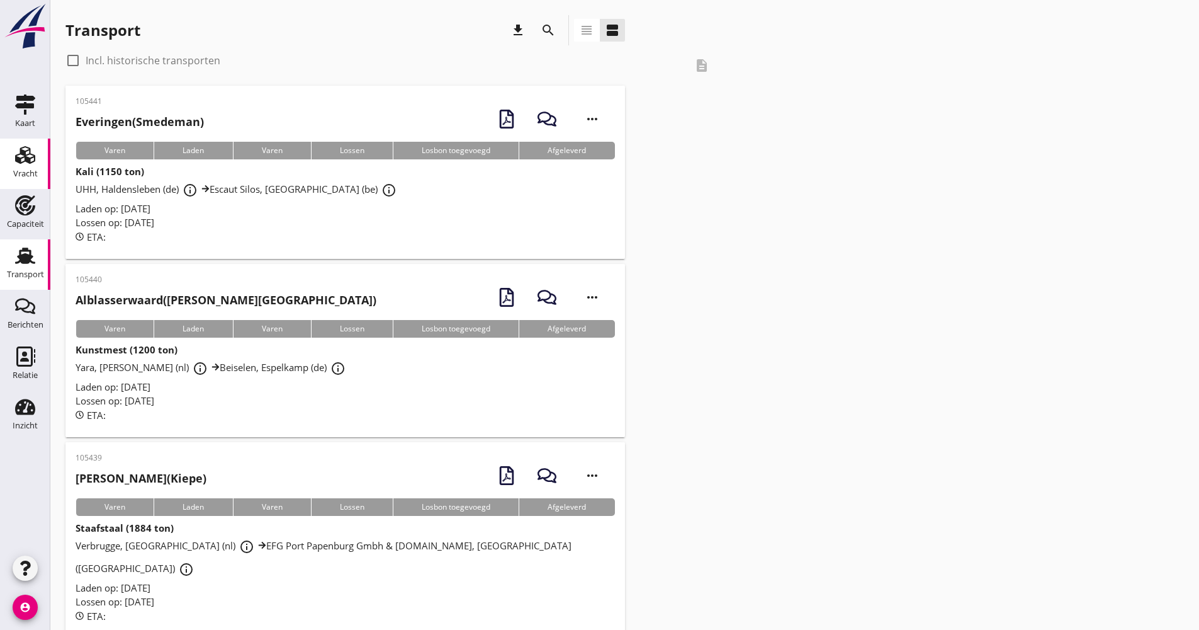
click at [27, 168] on div "Vracht" at bounding box center [25, 174] width 25 height 18
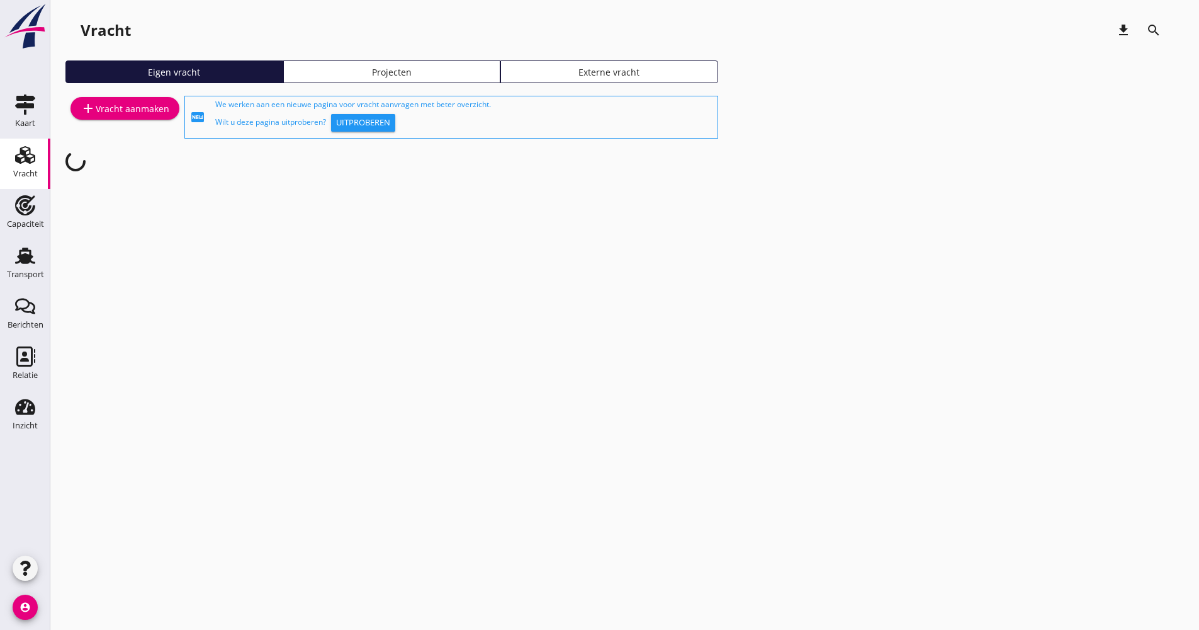
click at [157, 103] on div "add Vracht aanmaken" at bounding box center [125, 108] width 89 height 15
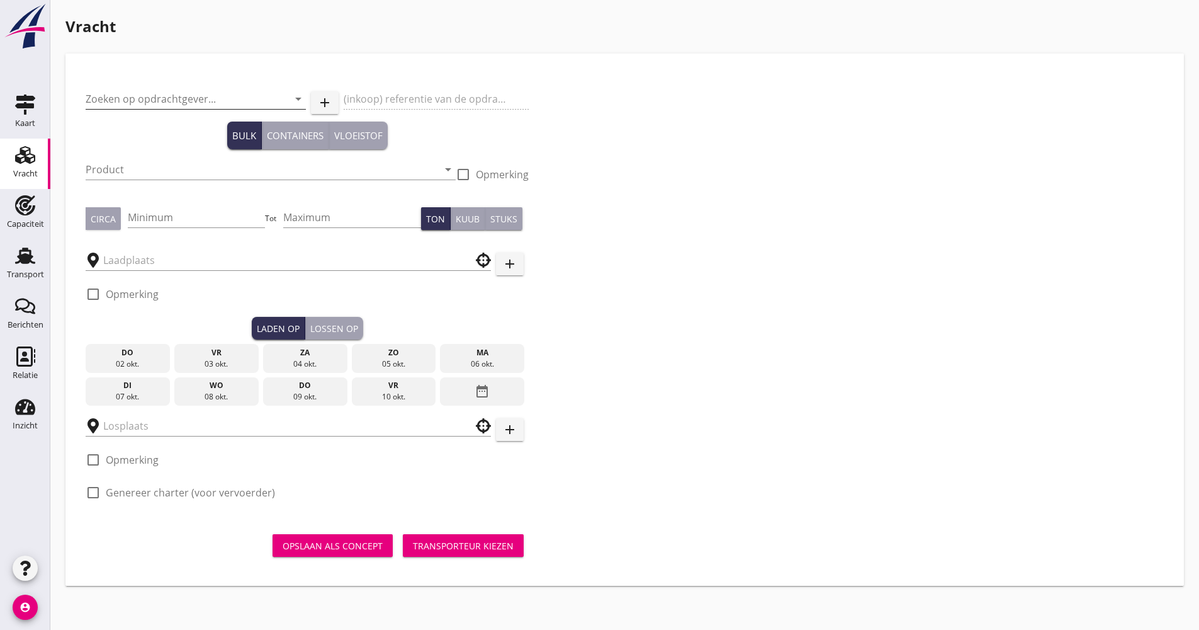
click at [169, 97] on input "Zoeken op opdrachtgever..." at bounding box center [178, 99] width 185 height 20
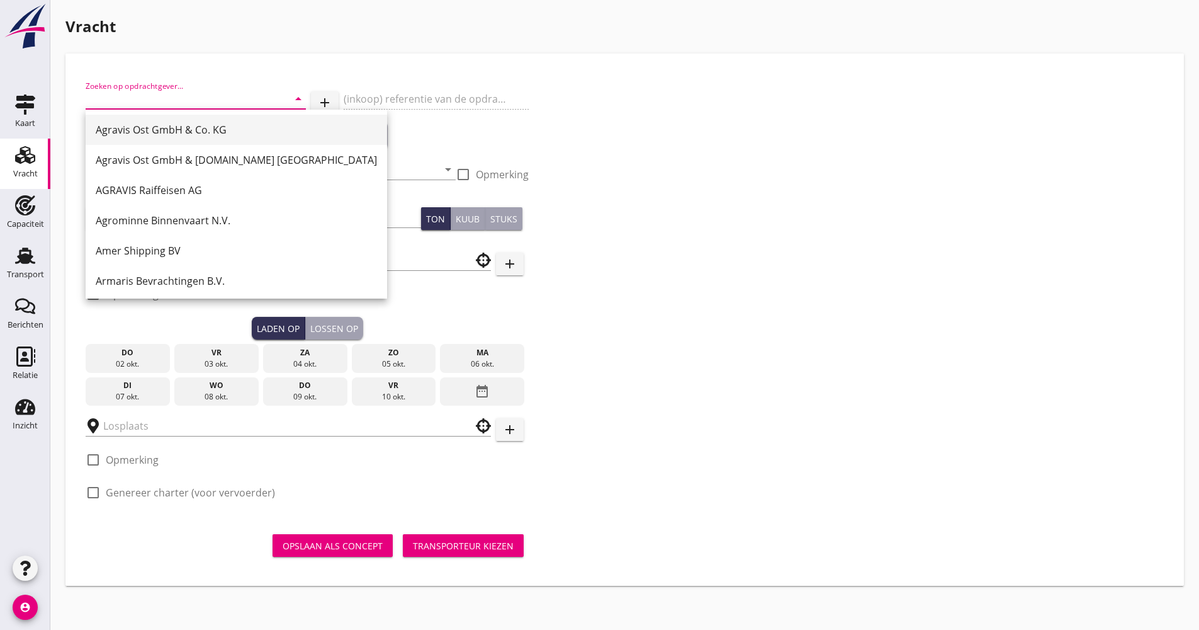
click at [161, 126] on div "Agravis Ost GmbH & Co. KG" at bounding box center [236, 129] width 281 height 15
type input "Agravis Ost GmbH & Co. KG"
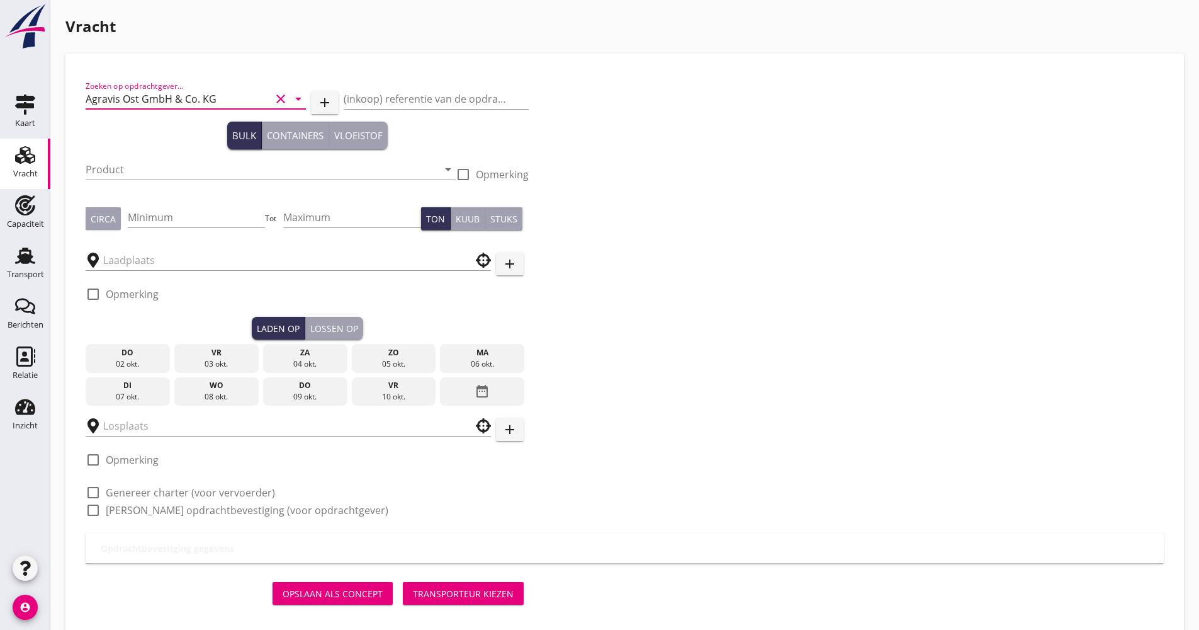
click at [143, 181] on div "Product arrow_drop_down" at bounding box center [271, 175] width 370 height 33
click at [138, 173] on input "Product" at bounding box center [262, 169] width 353 height 20
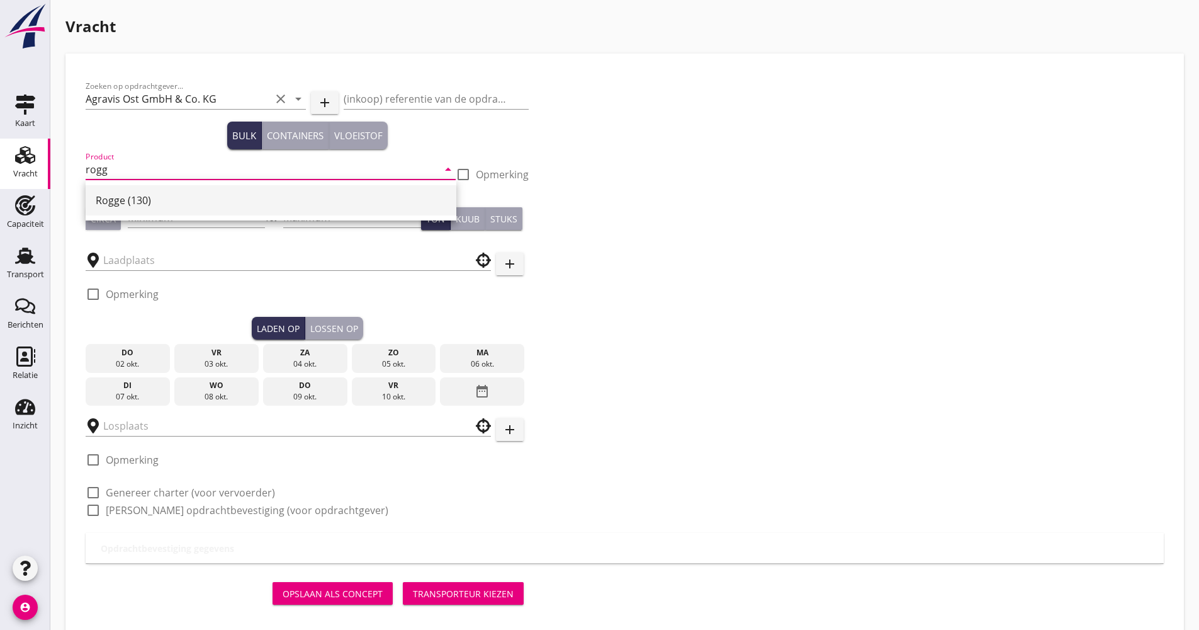
click at [142, 211] on div "Rogge (130)" at bounding box center [271, 200] width 351 height 30
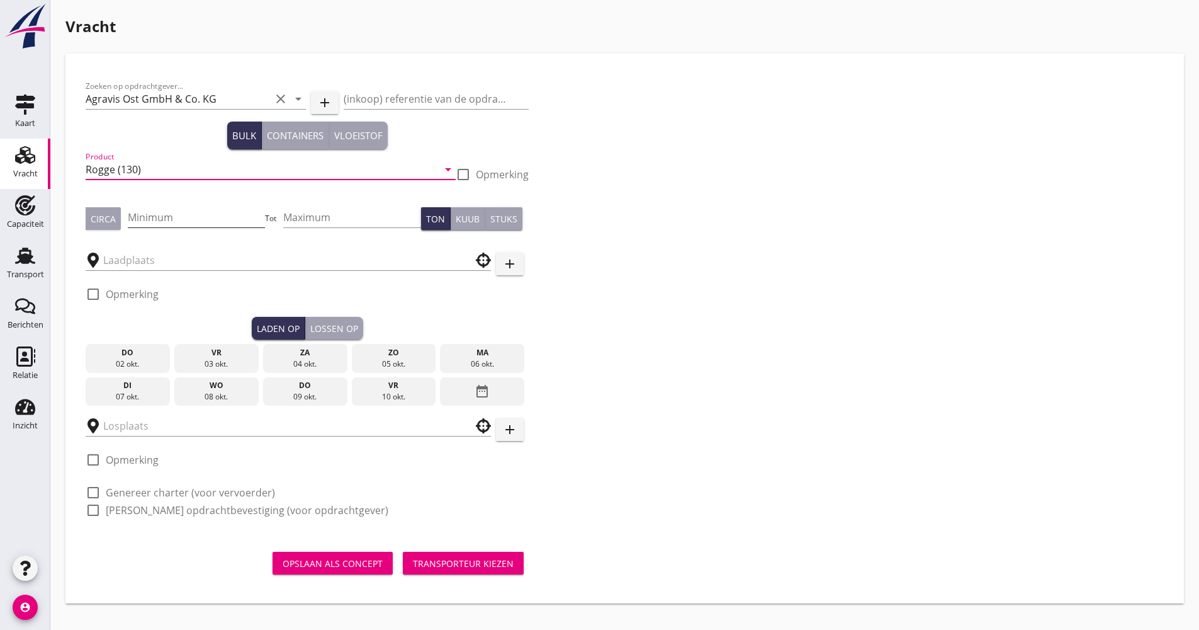
type input "Rogge (130)"
click at [149, 209] on input "Minimum" at bounding box center [197, 217] width 138 height 20
type input "1020"
click at [239, 255] on input "text" at bounding box center [279, 260] width 353 height 20
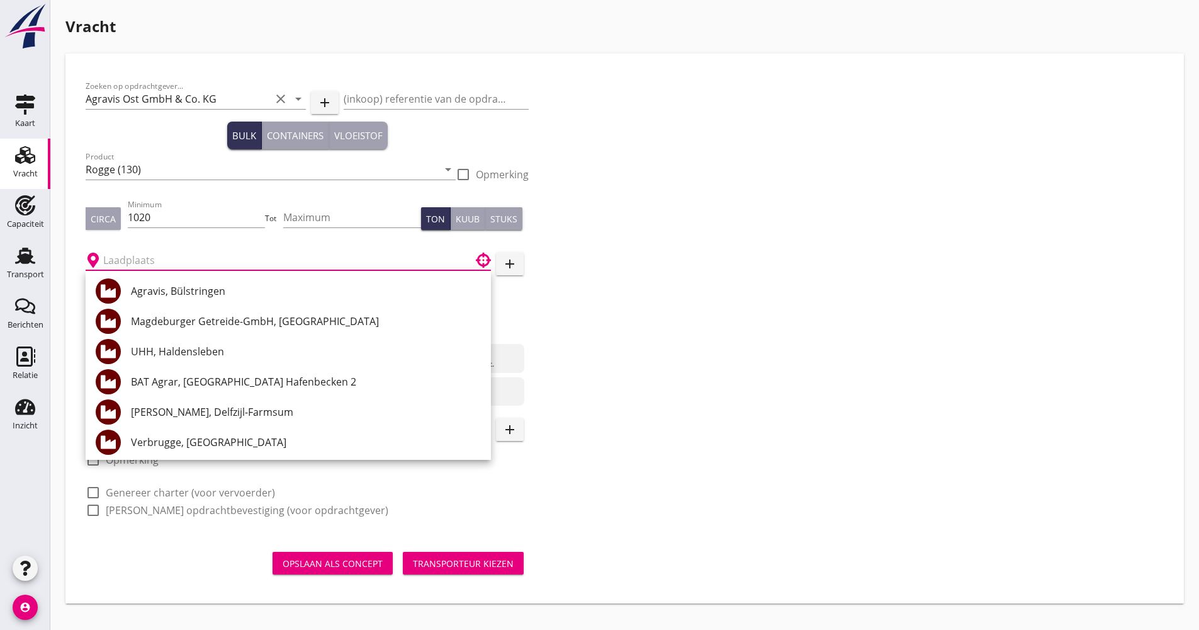
click at [213, 281] on div "Agravis, Bülstringen" at bounding box center [306, 291] width 350 height 30
type input "Agravis, Bülstringen"
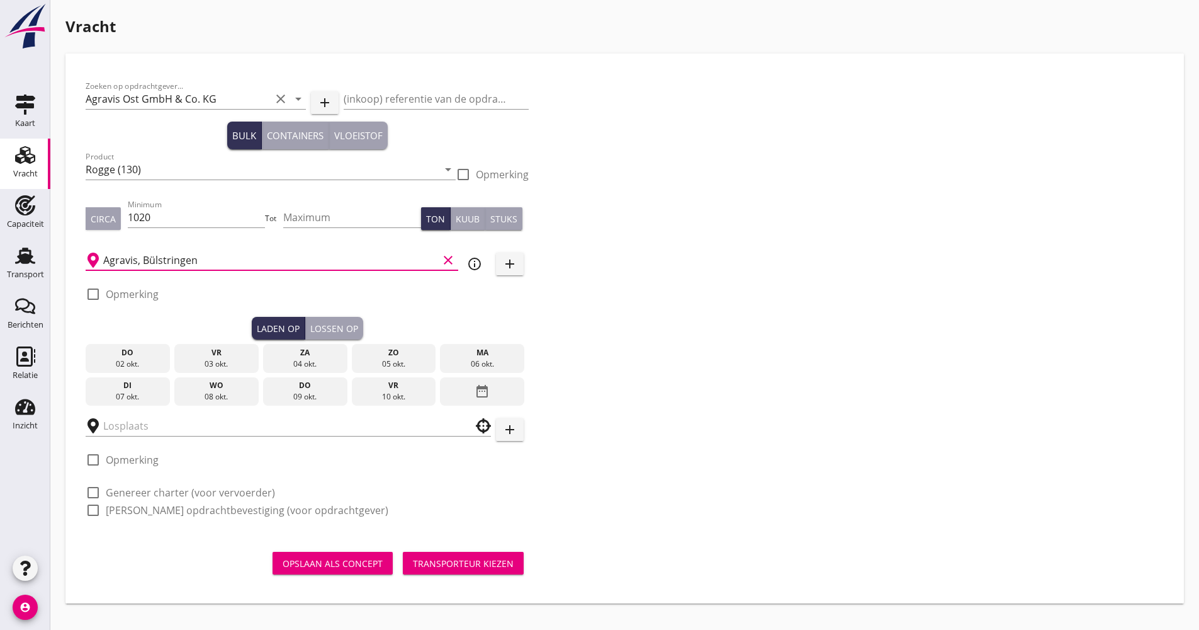
click at [489, 387] on icon "date_range" at bounding box center [482, 391] width 15 height 23
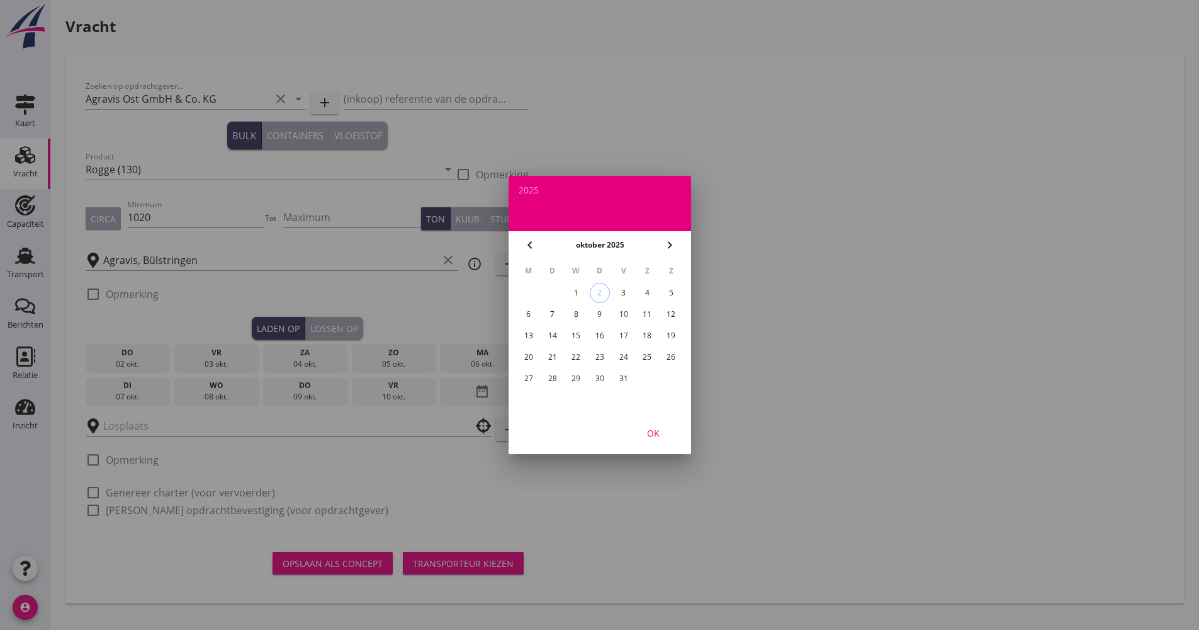
click at [580, 330] on div "15" at bounding box center [576, 335] width 20 height 20
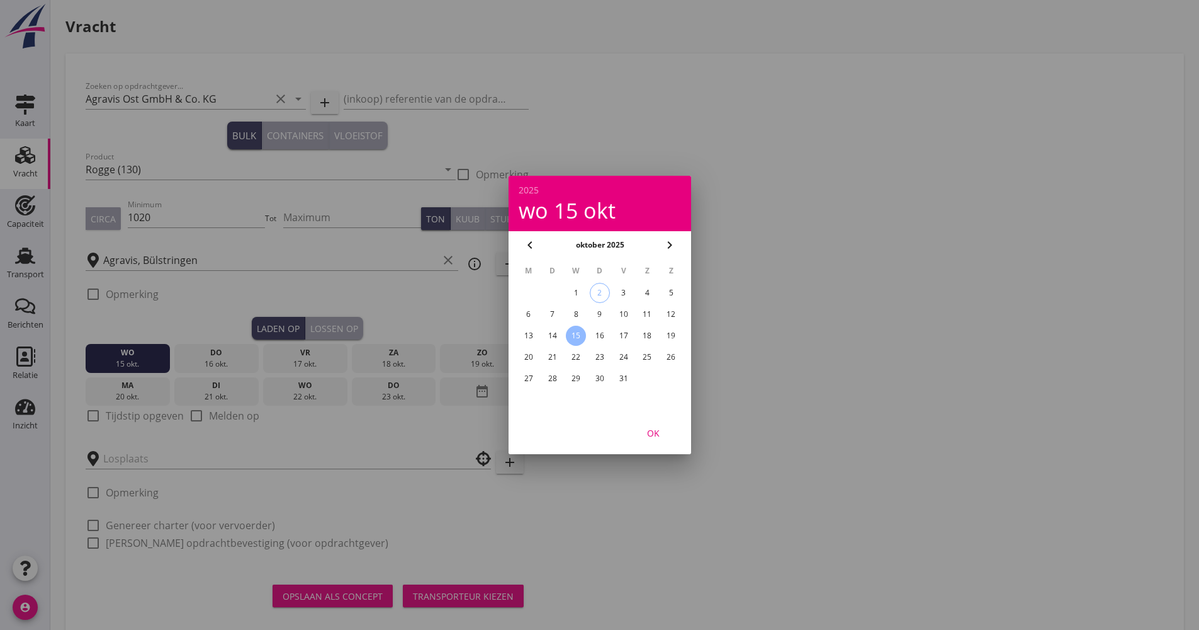
click at [650, 422] on button "OK" at bounding box center [653, 432] width 55 height 23
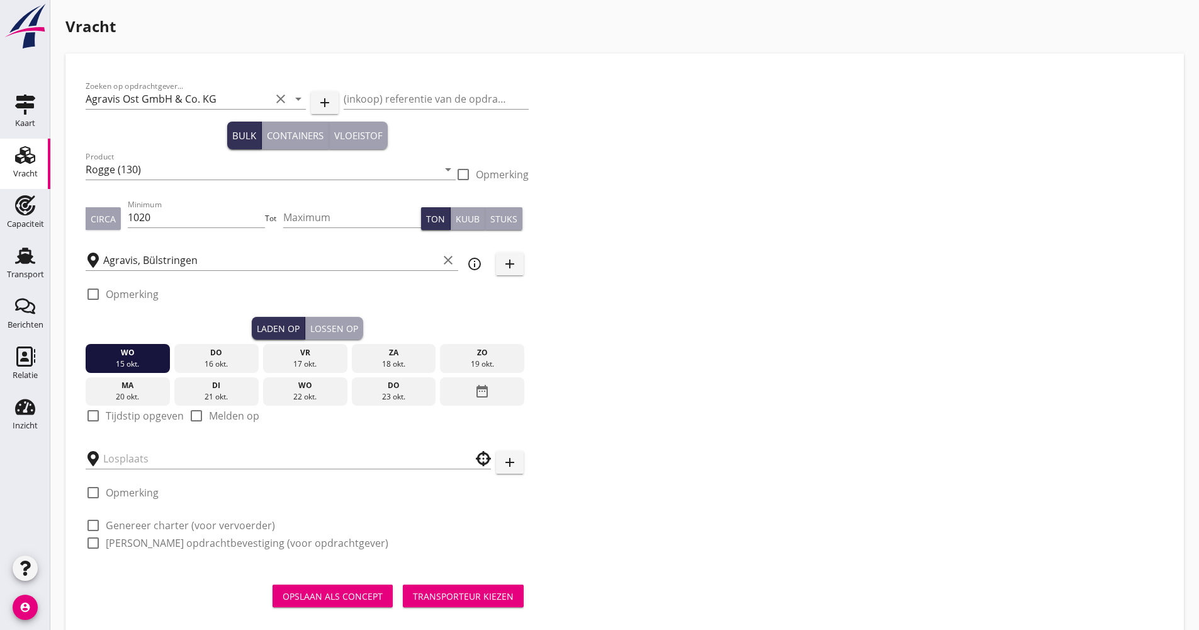
click at [132, 416] on label "Tijdstip opgeven" at bounding box center [145, 415] width 78 height 13
checkbox input "true"
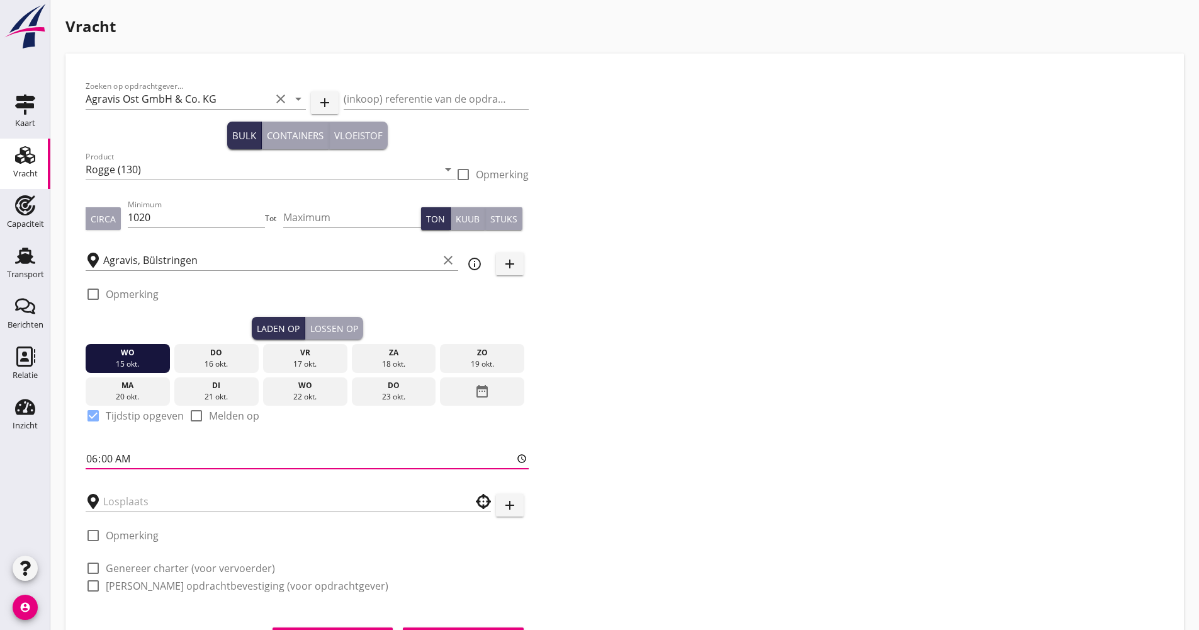
click at [87, 454] on input "06:00" at bounding box center [307, 458] width 443 height 20
type input "12:00"
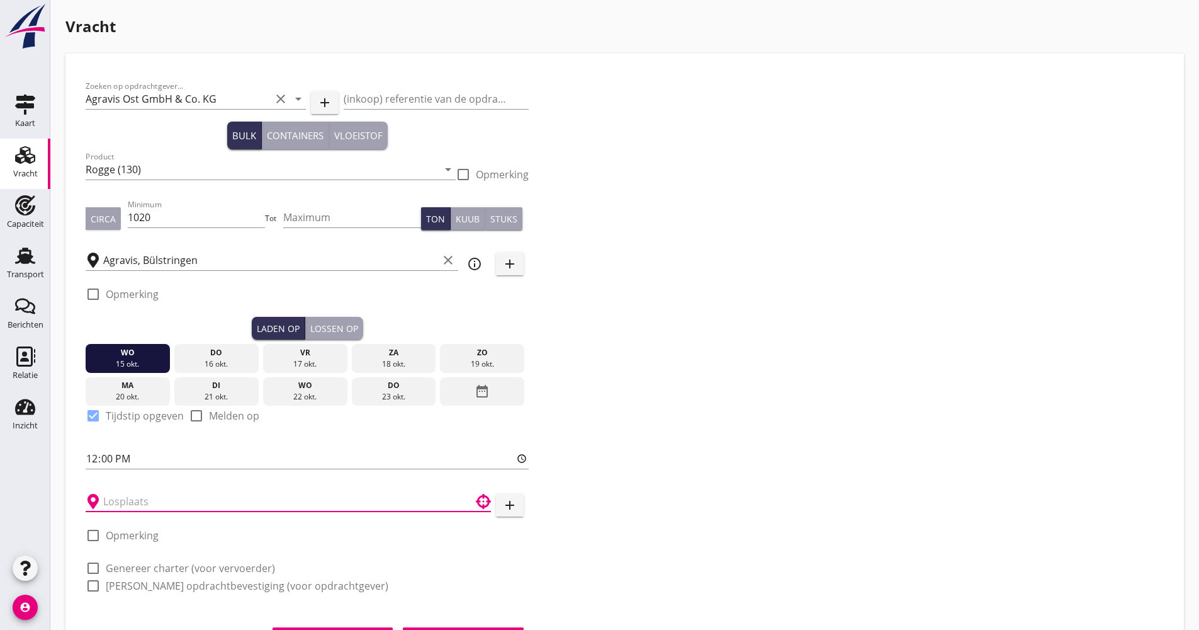
click at [112, 492] on input "text" at bounding box center [279, 501] width 353 height 20
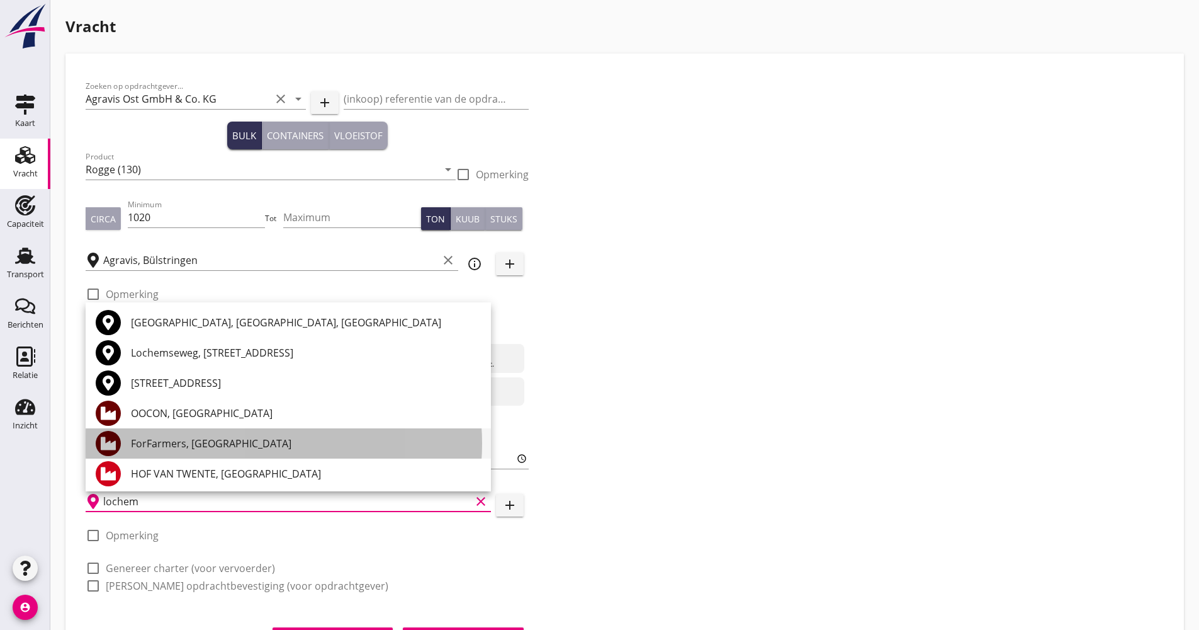
drag, startPoint x: 179, startPoint y: 439, endPoint x: 195, endPoint y: 446, distance: 17.2
click at [178, 439] on div "ForFarmers, [GEOGRAPHIC_DATA]" at bounding box center [306, 443] width 350 height 15
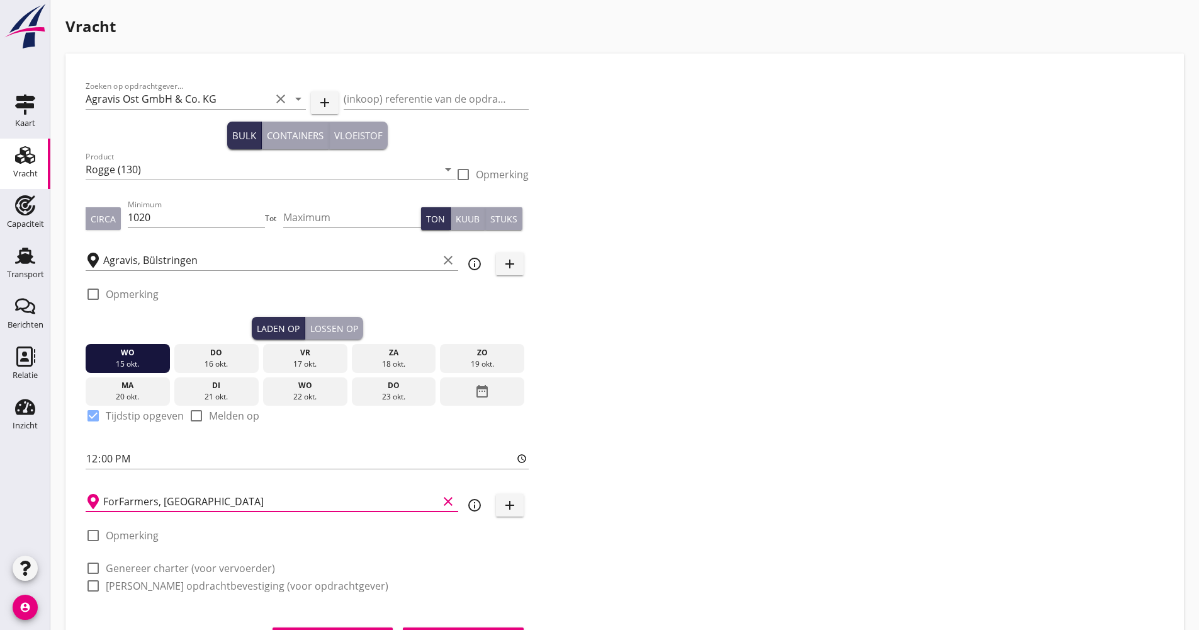
type input "ForFarmers, [GEOGRAPHIC_DATA]"
click at [467, 505] on div "info_outline" at bounding box center [474, 504] width 23 height 15
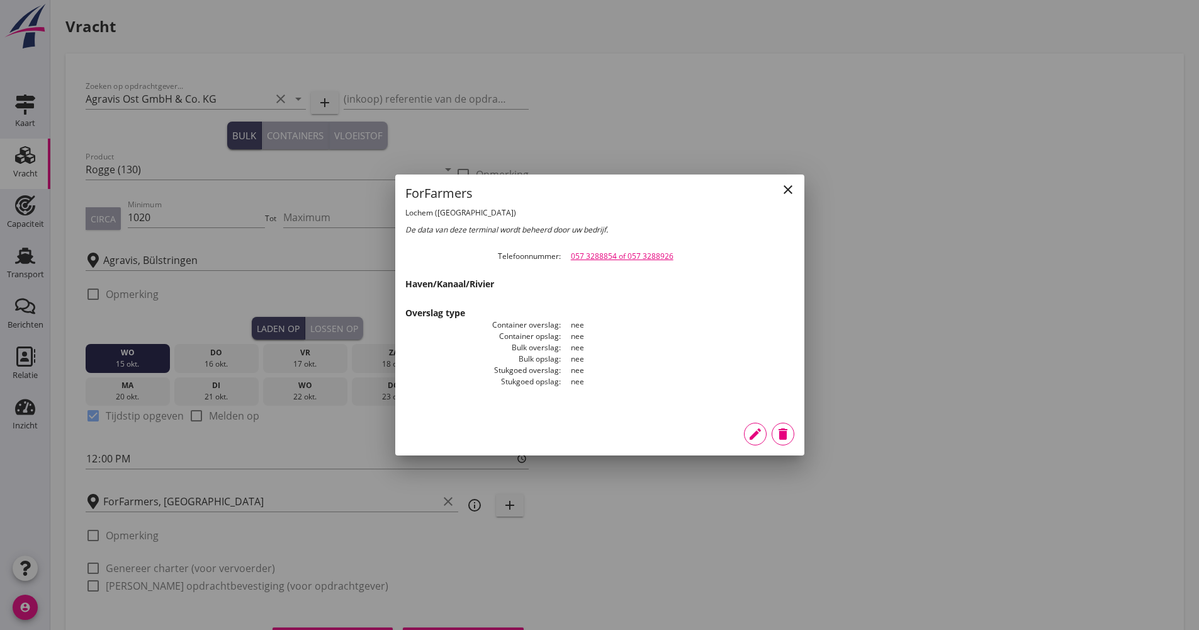
drag, startPoint x: 700, startPoint y: 259, endPoint x: 570, endPoint y: 255, distance: 130.4
click at [570, 255] on dd "057 3288854 of 057 3288926" at bounding box center [678, 256] width 234 height 11
drag, startPoint x: 570, startPoint y: 255, endPoint x: 581, endPoint y: 251, distance: 11.9
copy link "057 3288854 of 057 3288926"
click at [793, 186] on icon "close" at bounding box center [788, 189] width 15 height 15
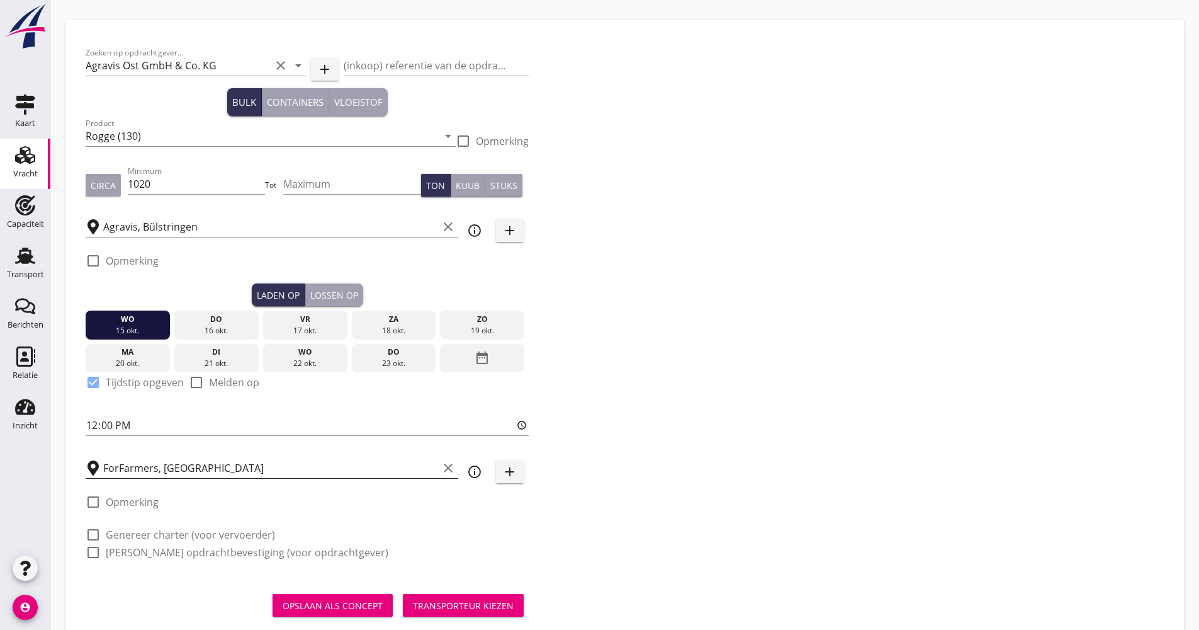
scroll to position [64, 0]
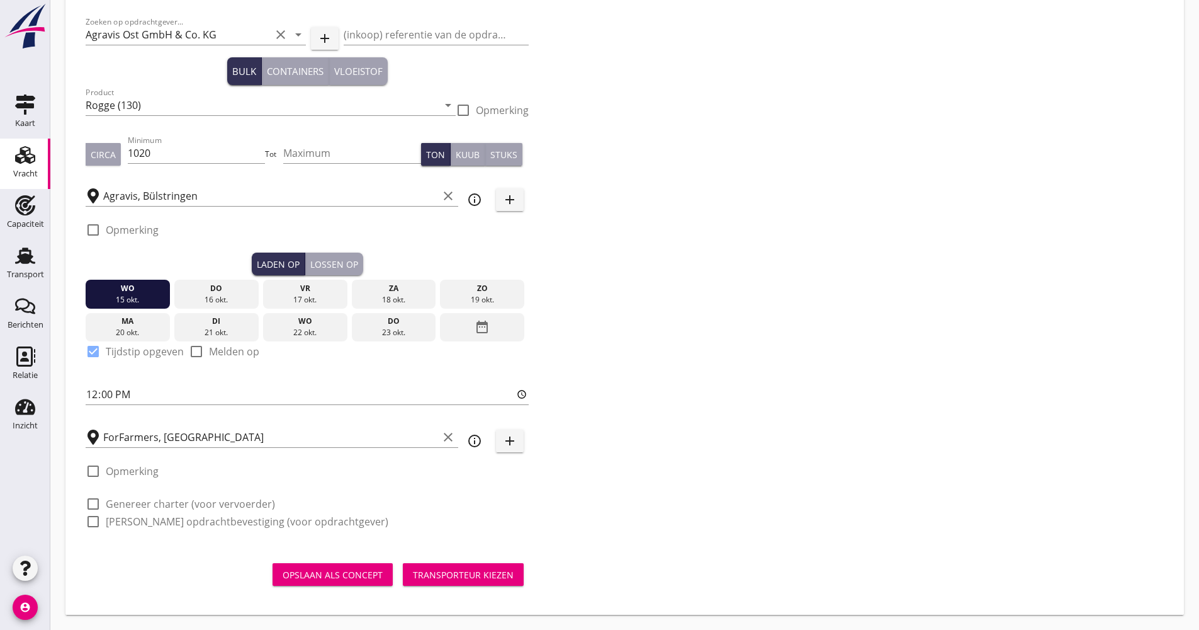
click at [134, 511] on div "check_box_outline_blank Genereer charter (voor vervoerder)" at bounding box center [181, 503] width 190 height 15
click at [129, 506] on label "Genereer charter (voor vervoerder)" at bounding box center [190, 503] width 169 height 13
checkbox input "true"
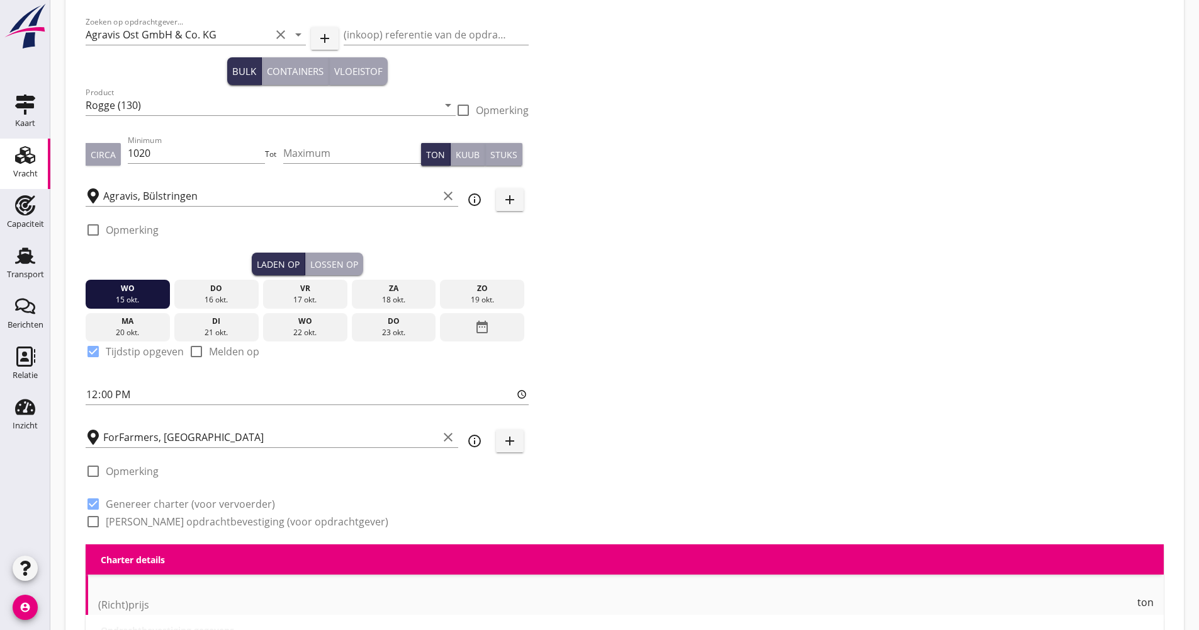
click at [127, 523] on label "[PERSON_NAME] opdrachtbevestiging (voor opdrachtgever)" at bounding box center [247, 521] width 283 height 13
checkbox input "true"
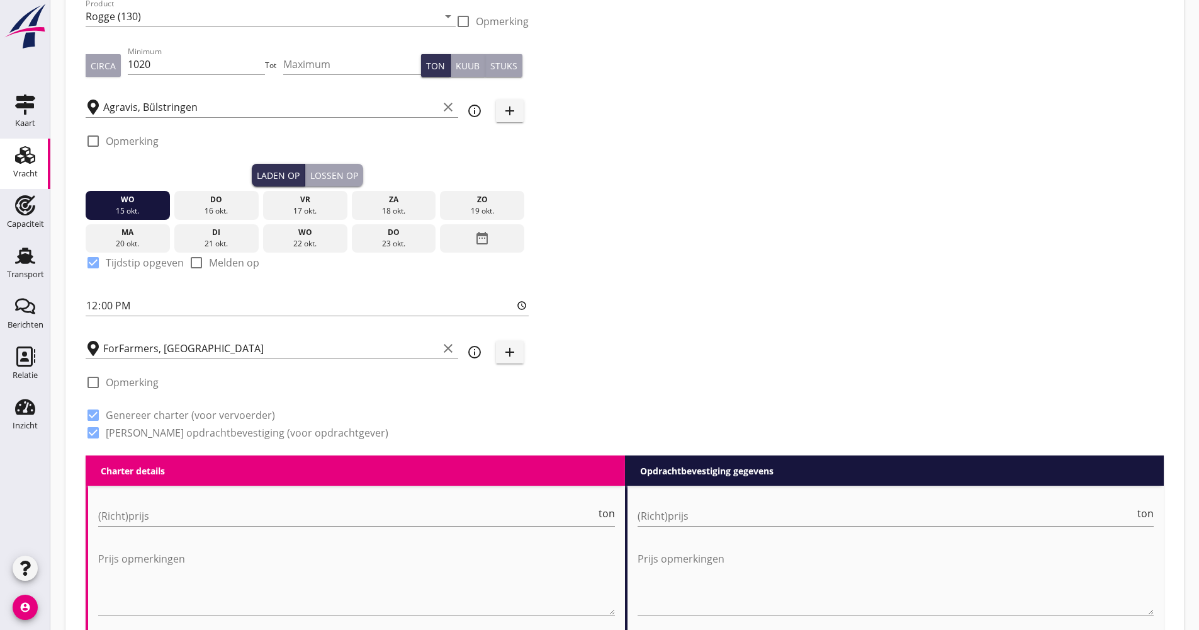
scroll to position [160, 0]
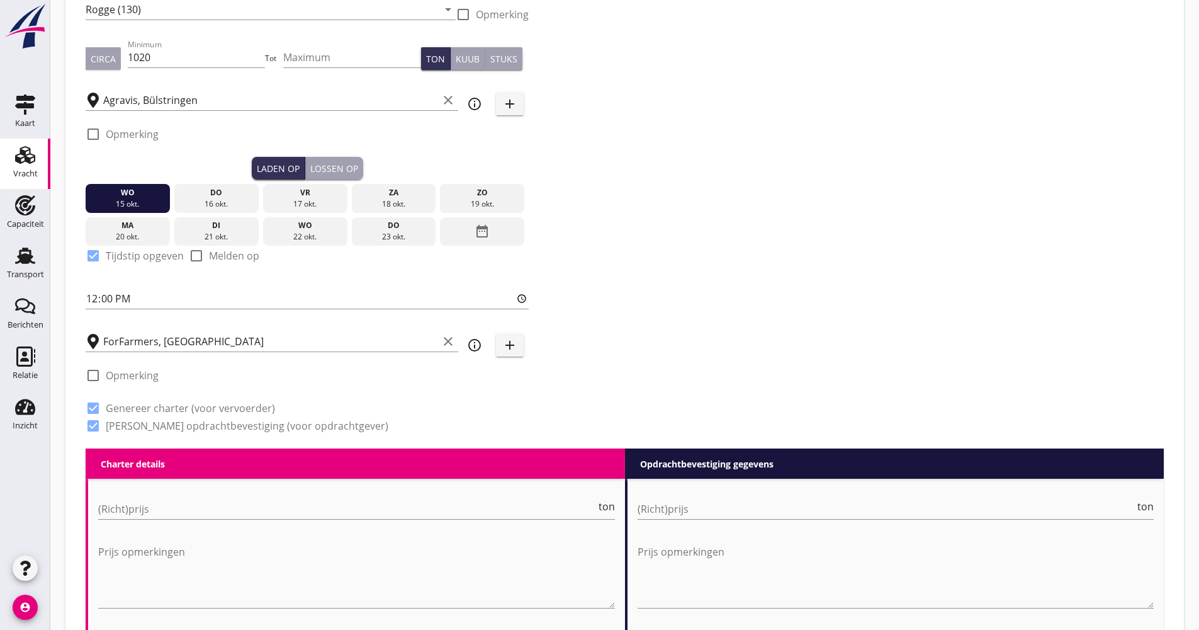
click at [136, 497] on div "(Richt)prijs ton" at bounding box center [356, 511] width 517 height 40
click at [136, 505] on input "(Richt)prijs" at bounding box center [347, 509] width 498 height 20
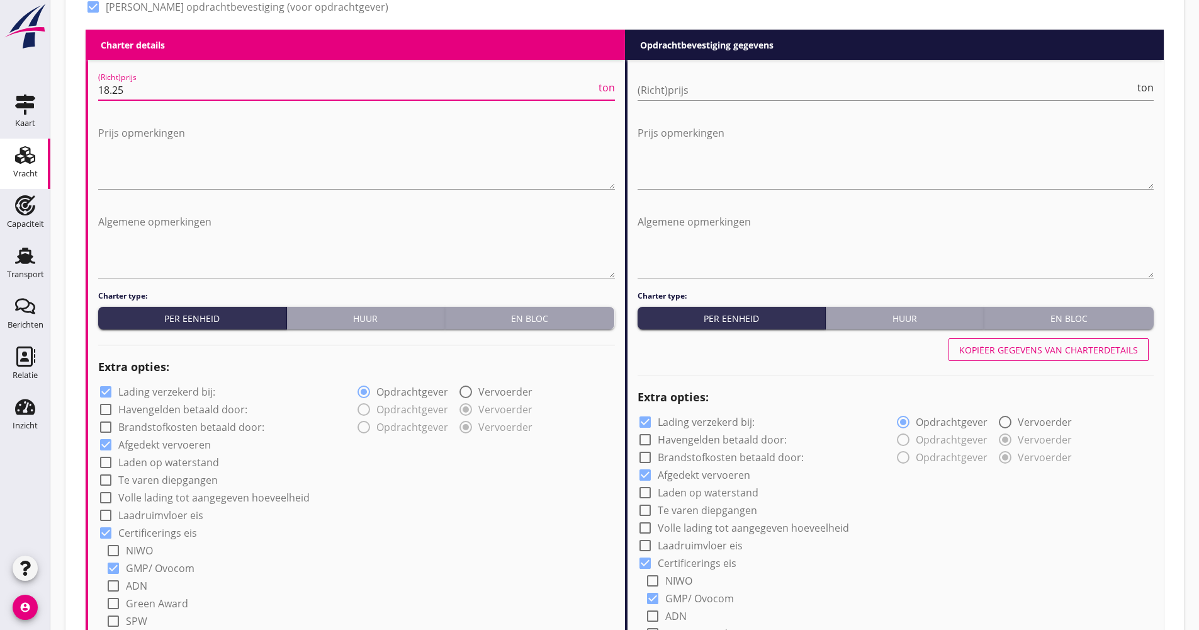
scroll to position [601, 0]
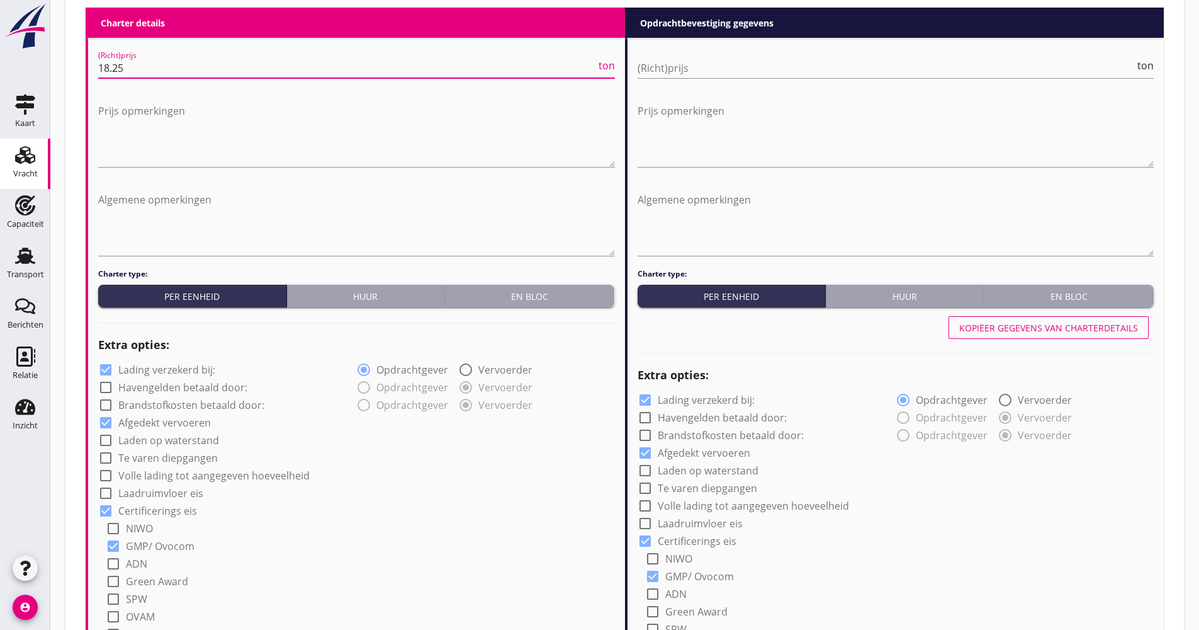
type input "18.25"
drag, startPoint x: 203, startPoint y: 375, endPoint x: 196, endPoint y: 371, distance: 7.9
click at [200, 375] on label "Lading verzekerd bij:" at bounding box center [166, 369] width 97 height 13
click at [195, 369] on label "Lading verzekerd bij:" at bounding box center [166, 369] width 97 height 13
click at [194, 373] on label "Lading verzekerd bij:" at bounding box center [166, 369] width 97 height 13
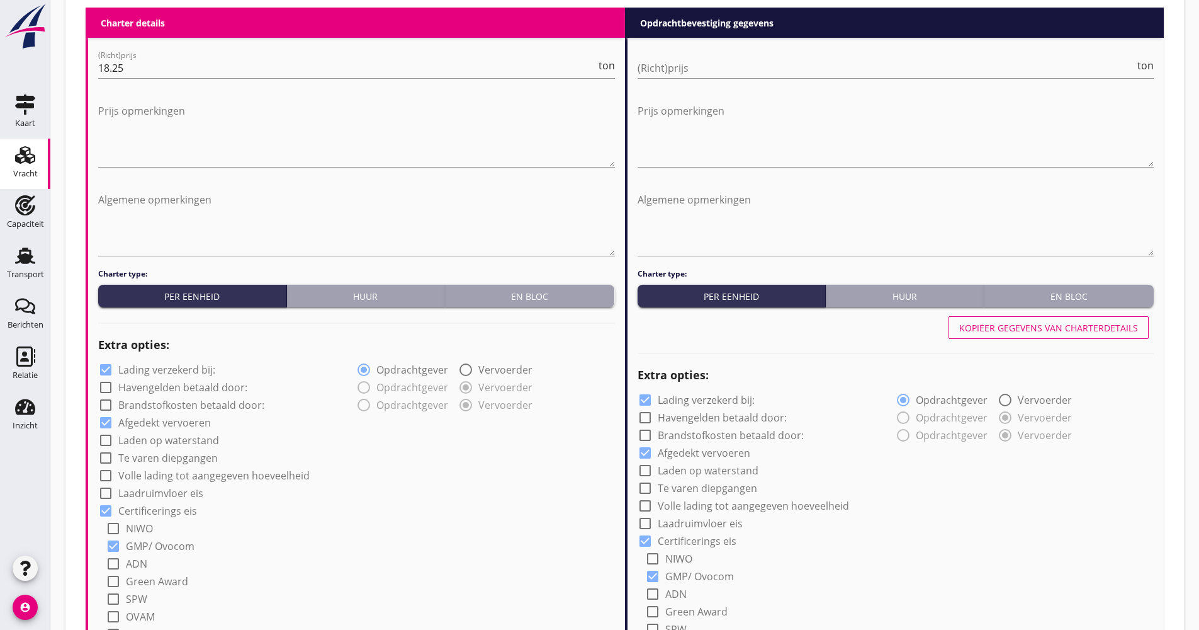
checkbox input "false"
click at [195, 481] on label "Volle lading tot aangegeven hoeveelheid" at bounding box center [213, 475] width 191 height 13
checkbox input "true"
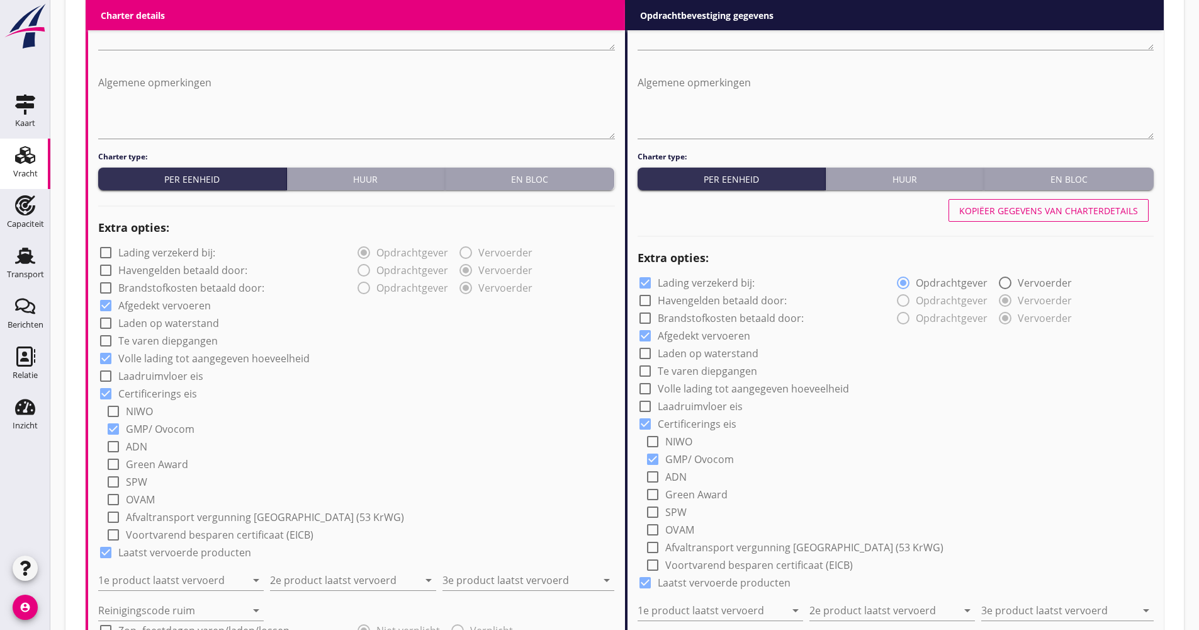
scroll to position [915, 0]
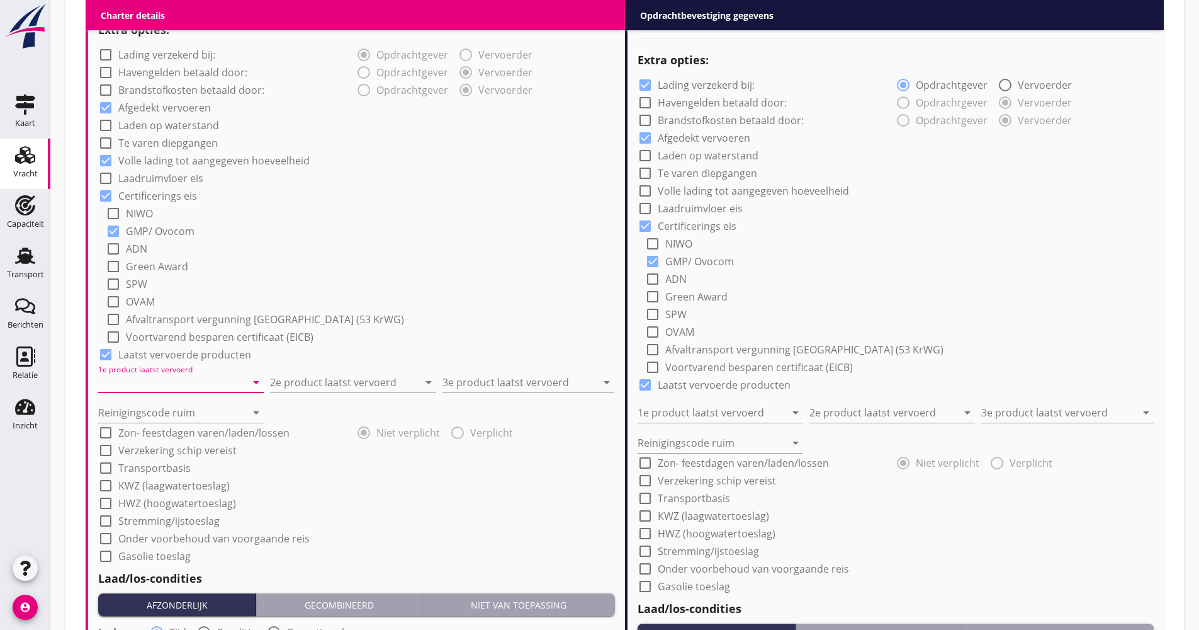
click at [166, 385] on input "1e product laatst vervoerd" at bounding box center [172, 382] width 148 height 20
drag, startPoint x: 166, startPoint y: 421, endPoint x: 176, endPoint y: 409, distance: 14.8
click at [164, 419] on div "Kunstmest (7242)" at bounding box center [180, 413] width 145 height 30
type input "Kunstmest (7242)"
click at [303, 385] on input "2e product laatst vervoerd" at bounding box center [344, 382] width 148 height 20
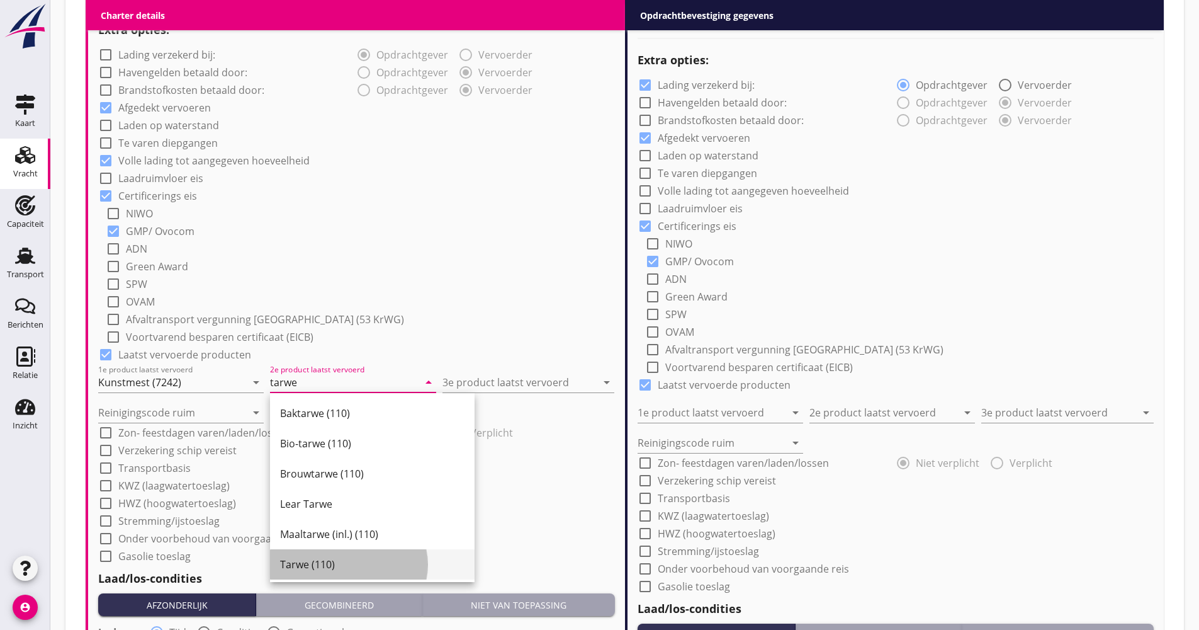
click at [312, 563] on div "Tarwe (110)" at bounding box center [372, 564] width 184 height 15
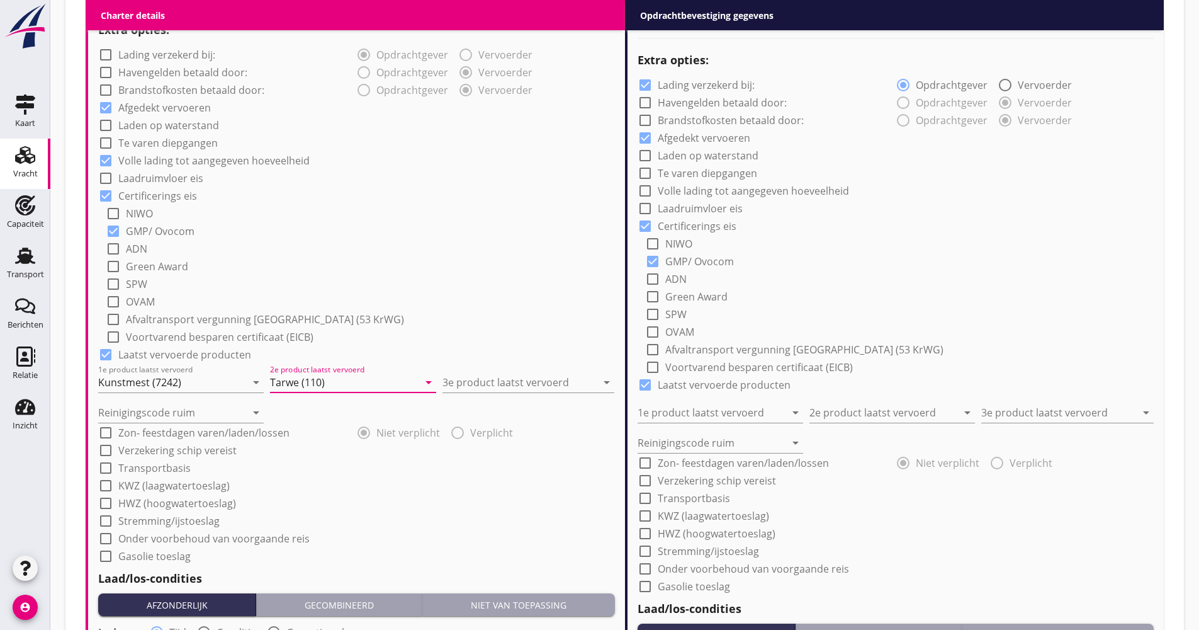
type input "Tarwe (110)"
click at [473, 402] on div "Reinigingscode ruim arrow_drop_down" at bounding box center [356, 407] width 517 height 30
click at [470, 385] on input "3e product laatst vervoerd" at bounding box center [520, 382] width 154 height 20
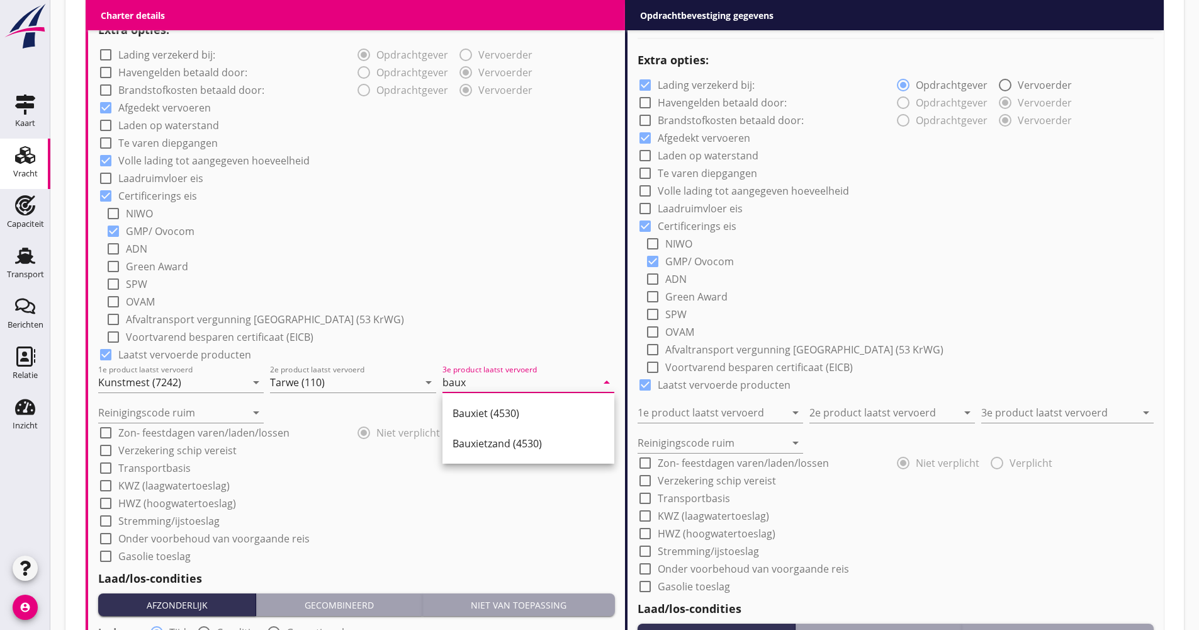
click at [463, 405] on div "Bauxiet (4530)" at bounding box center [529, 412] width 152 height 15
type input "Bauxiet (4530)"
click at [169, 419] on input "Reinigingscode ruim" at bounding box center [172, 412] width 148 height 20
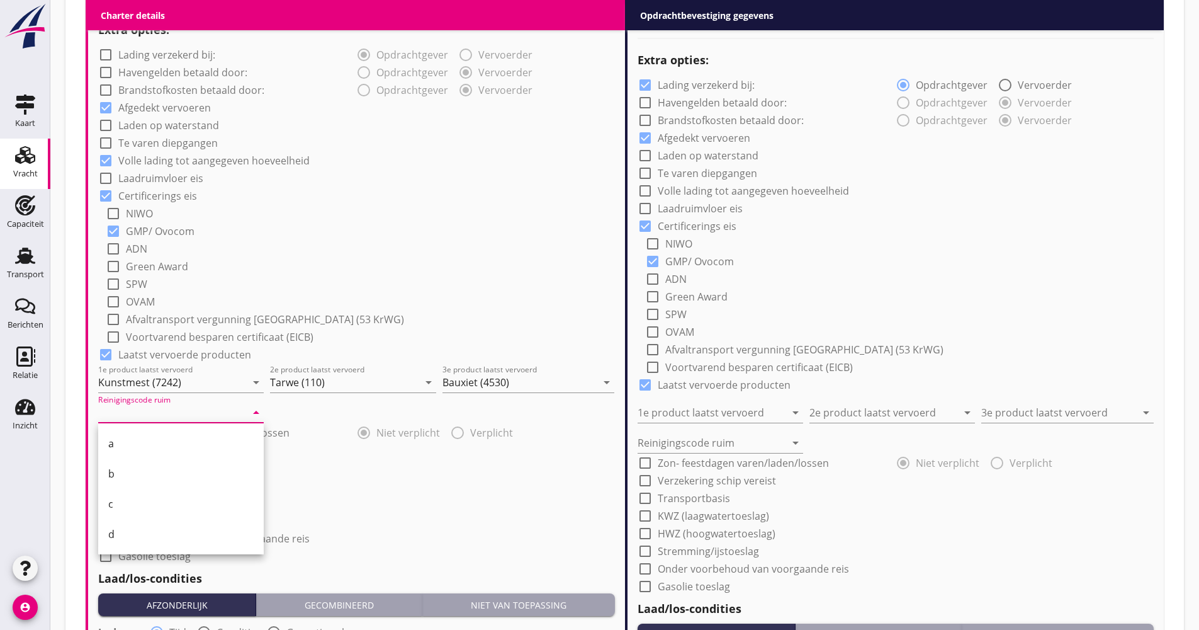
click at [121, 471] on div "b" at bounding box center [180, 473] width 145 height 15
type input "b"
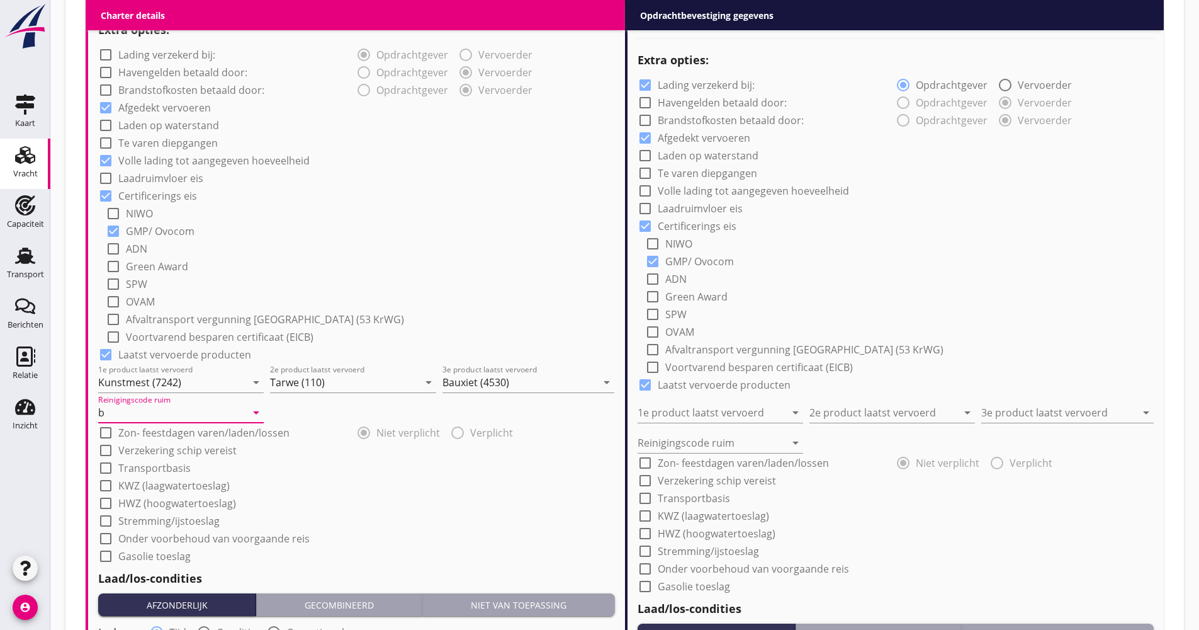
drag, startPoint x: 157, startPoint y: 448, endPoint x: 146, endPoint y: 467, distance: 21.5
click at [156, 450] on label "Verzekering schip vereist" at bounding box center [177, 450] width 118 height 13
checkbox input "true"
click at [141, 470] on label "Transportbasis" at bounding box center [154, 467] width 72 height 13
checkbox input "true"
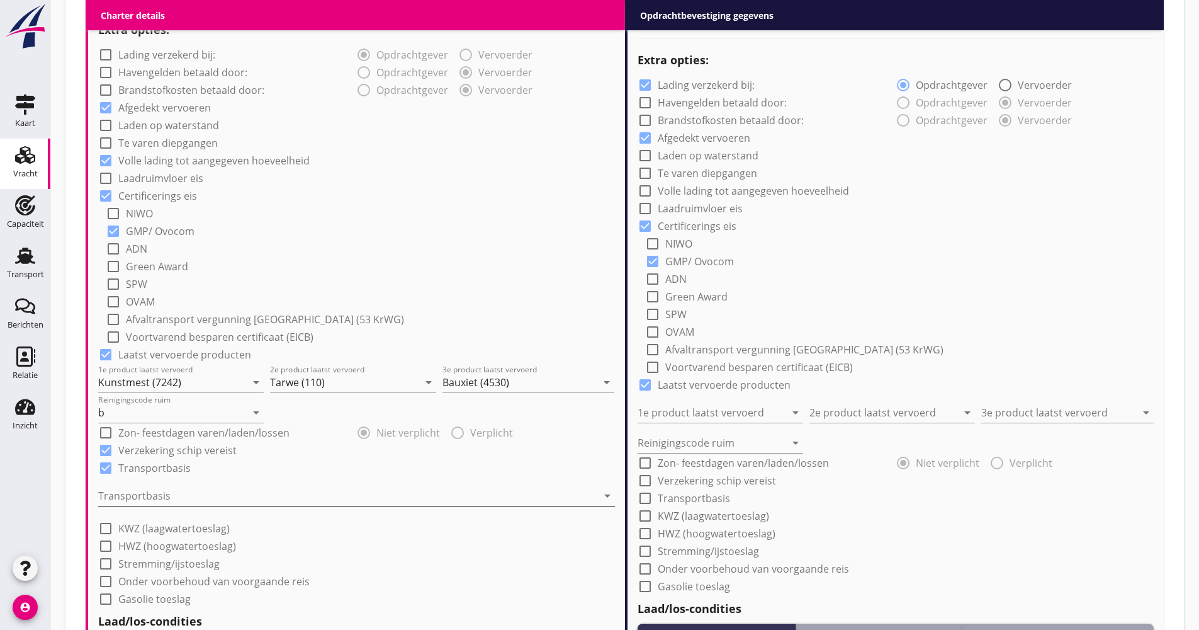
click at [139, 497] on div at bounding box center [347, 495] width 499 height 20
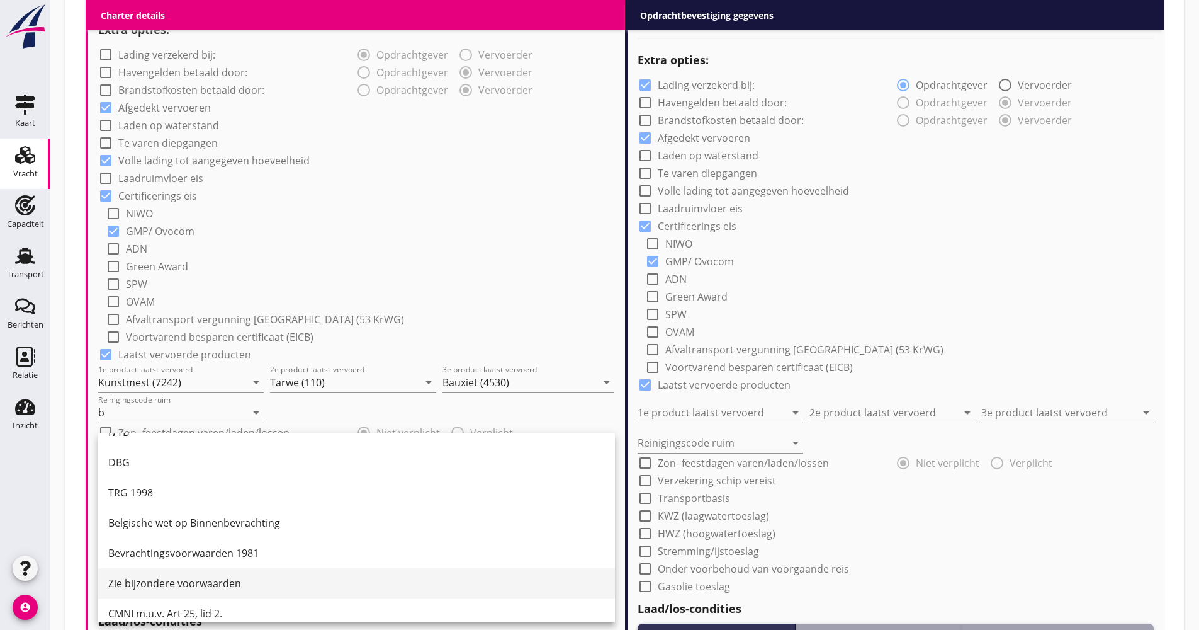
scroll to position [33, 0]
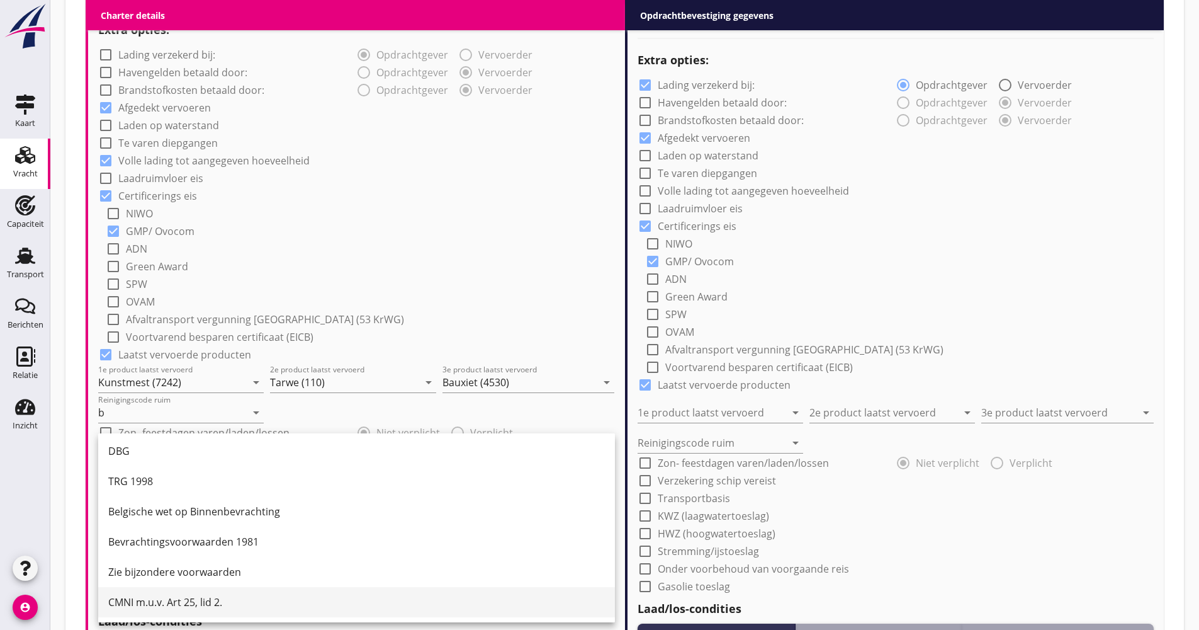
click at [159, 593] on div "CMNI m.u.v. Art 25, lid 2." at bounding box center [356, 602] width 497 height 30
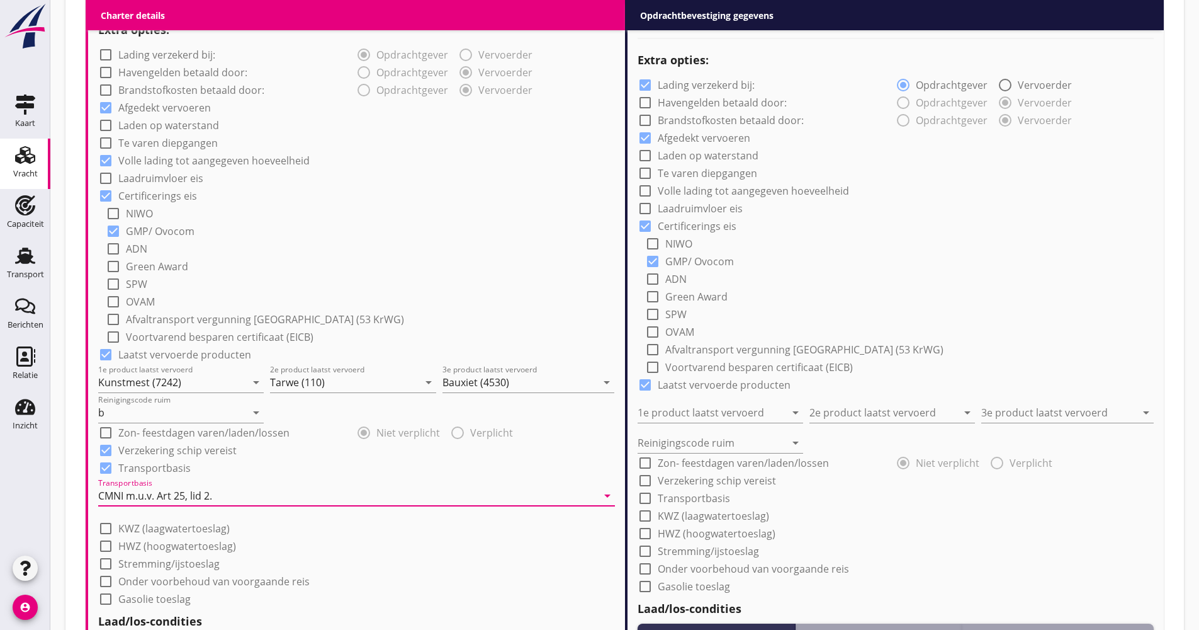
scroll to position [1167, 0]
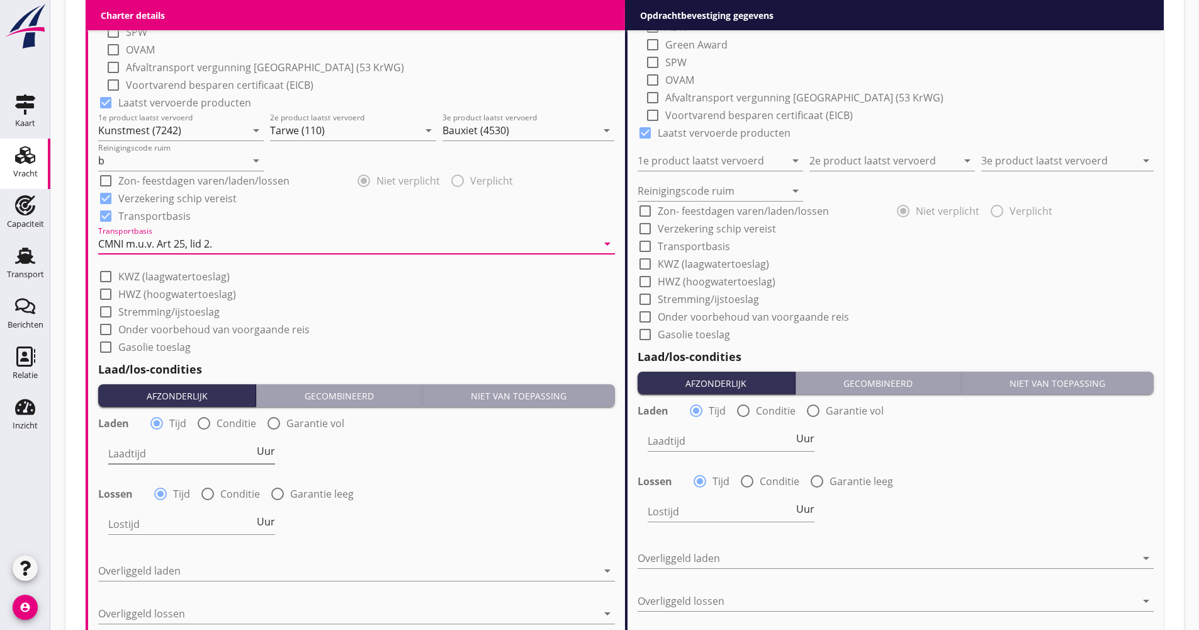
click at [265, 459] on div "Laadtijd Uur" at bounding box center [191, 453] width 167 height 20
click at [265, 450] on span "Uur" at bounding box center [266, 451] width 18 height 10
type input "2"
click at [207, 485] on div at bounding box center [207, 493] width 21 height 21
radio input "false"
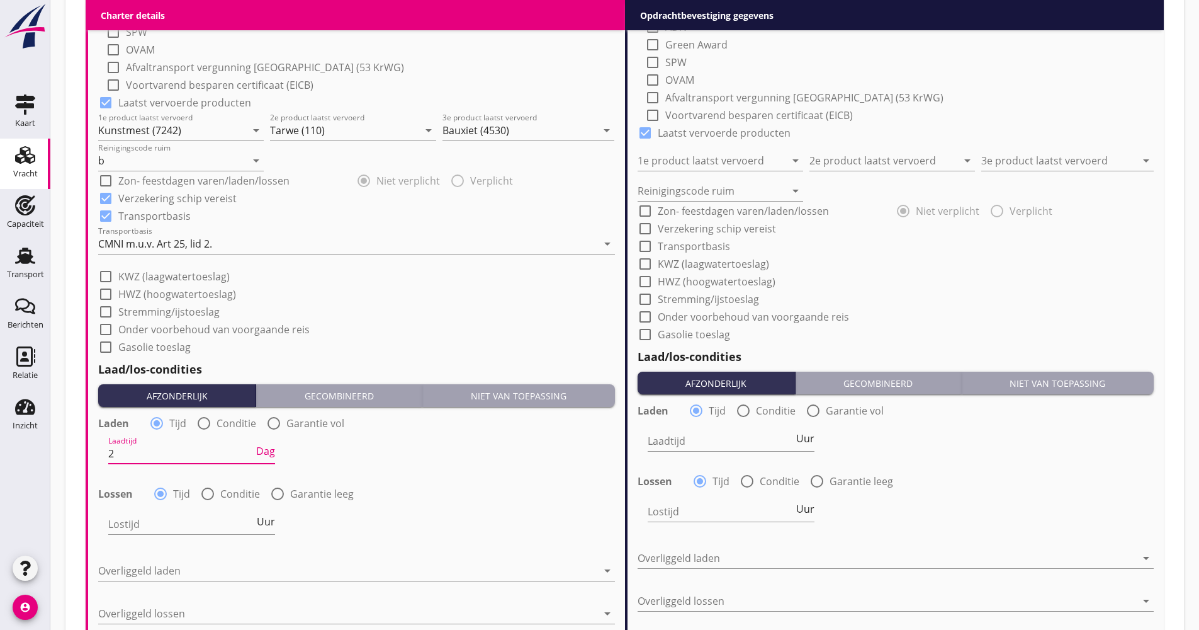
radio input "true"
click at [205, 520] on div at bounding box center [225, 524] width 234 height 20
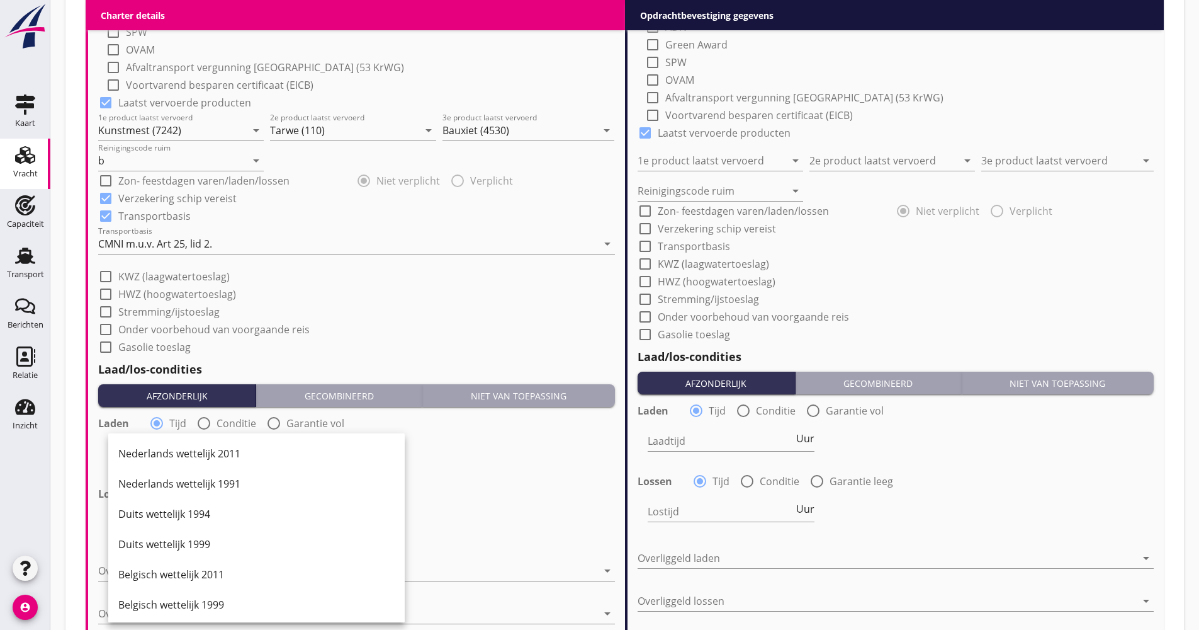
click at [169, 455] on div "Nederlands wettelijk 2011" at bounding box center [256, 453] width 276 height 15
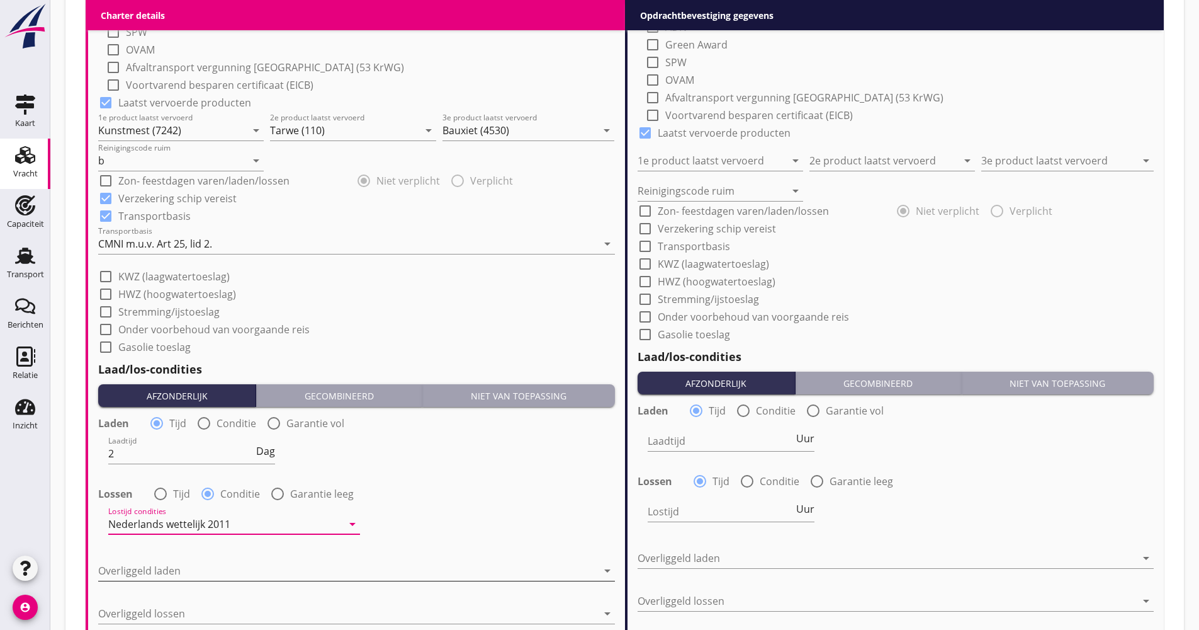
click at [167, 569] on div at bounding box center [347, 570] width 499 height 20
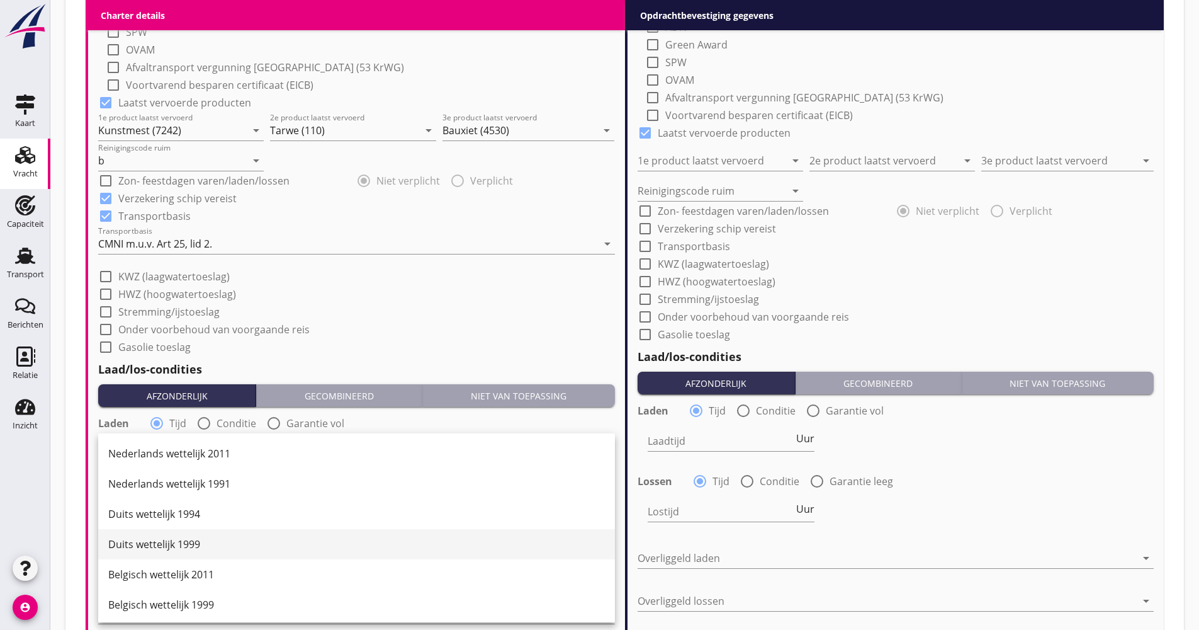
click at [162, 543] on div "Duits wettelijk 1999" at bounding box center [356, 543] width 497 height 15
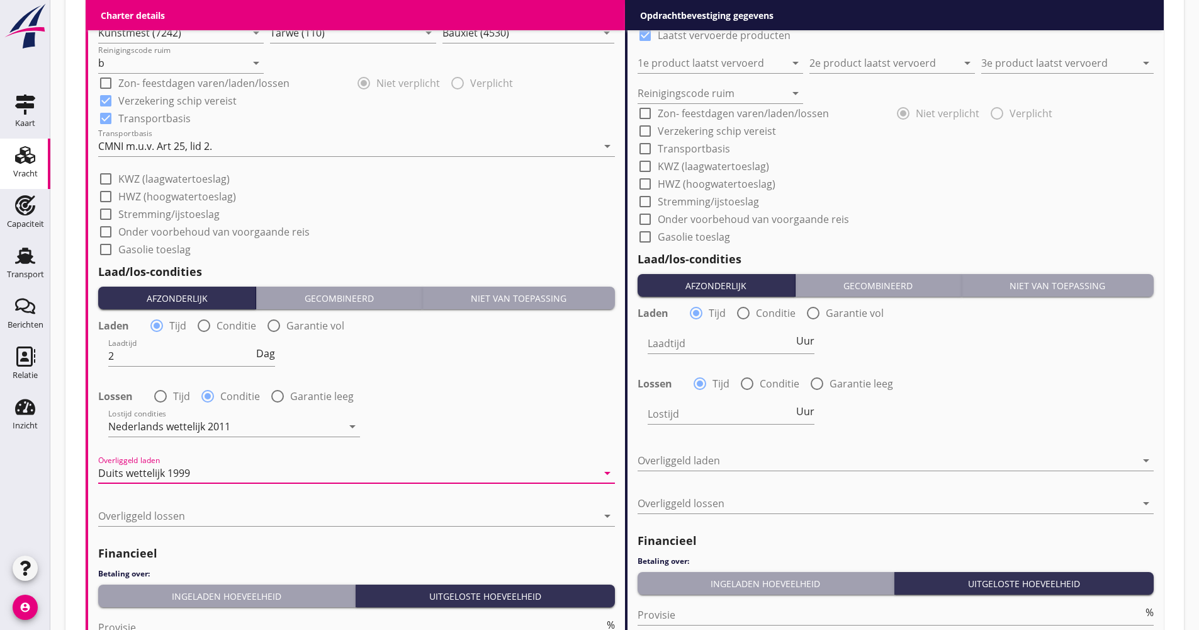
scroll to position [1419, 0]
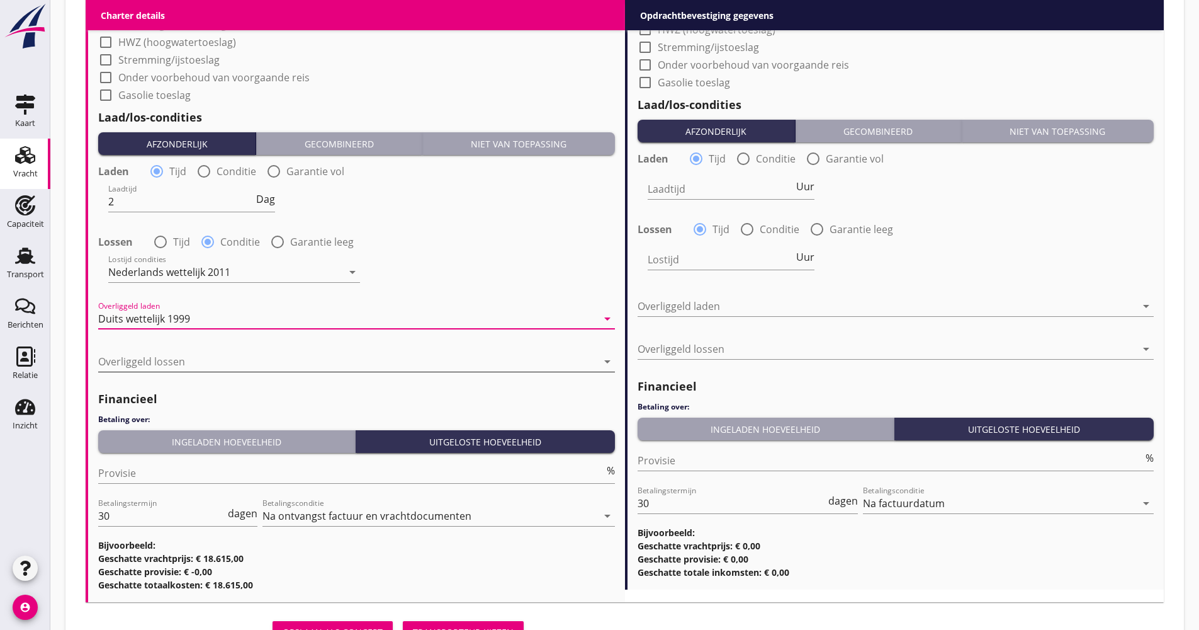
click at [164, 358] on div at bounding box center [347, 361] width 499 height 20
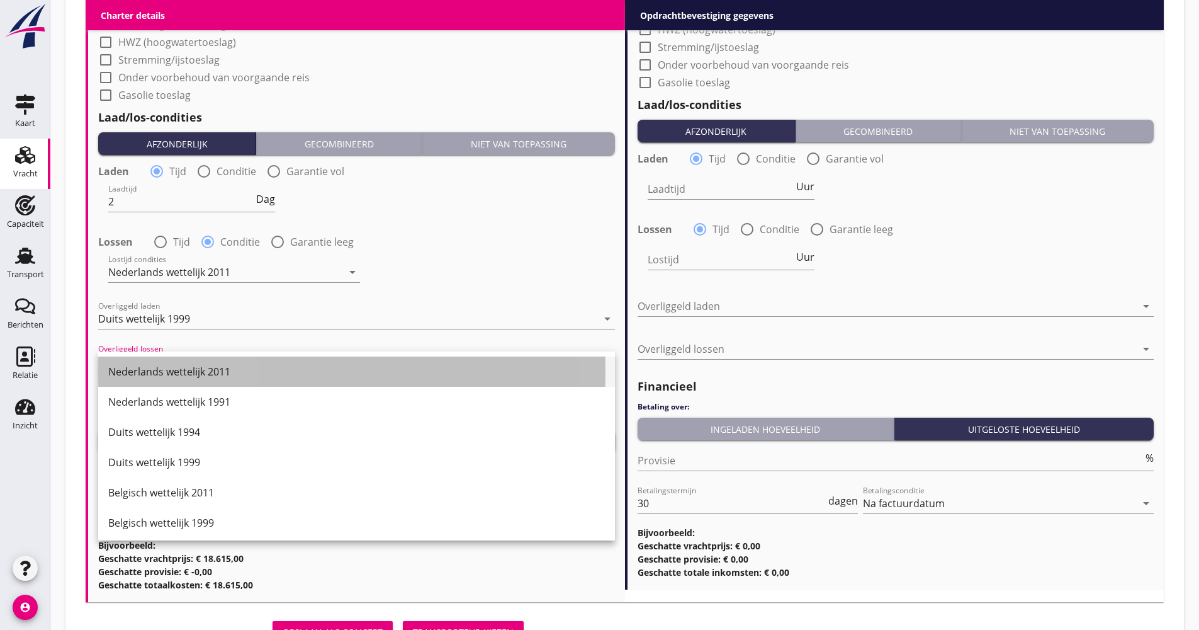
click at [171, 376] on div "Nederlands wettelijk 2011" at bounding box center [356, 371] width 497 height 15
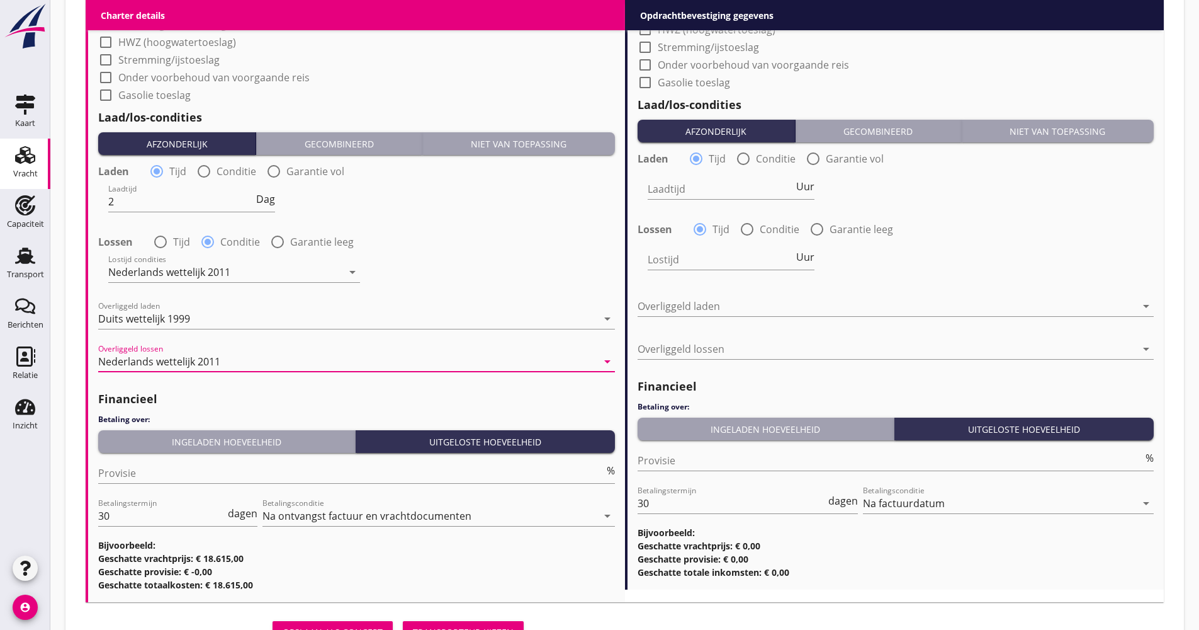
drag, startPoint x: 192, startPoint y: 433, endPoint x: 181, endPoint y: 446, distance: 16.5
click at [191, 435] on button "Ingeladen hoeveelheid" at bounding box center [227, 441] width 258 height 23
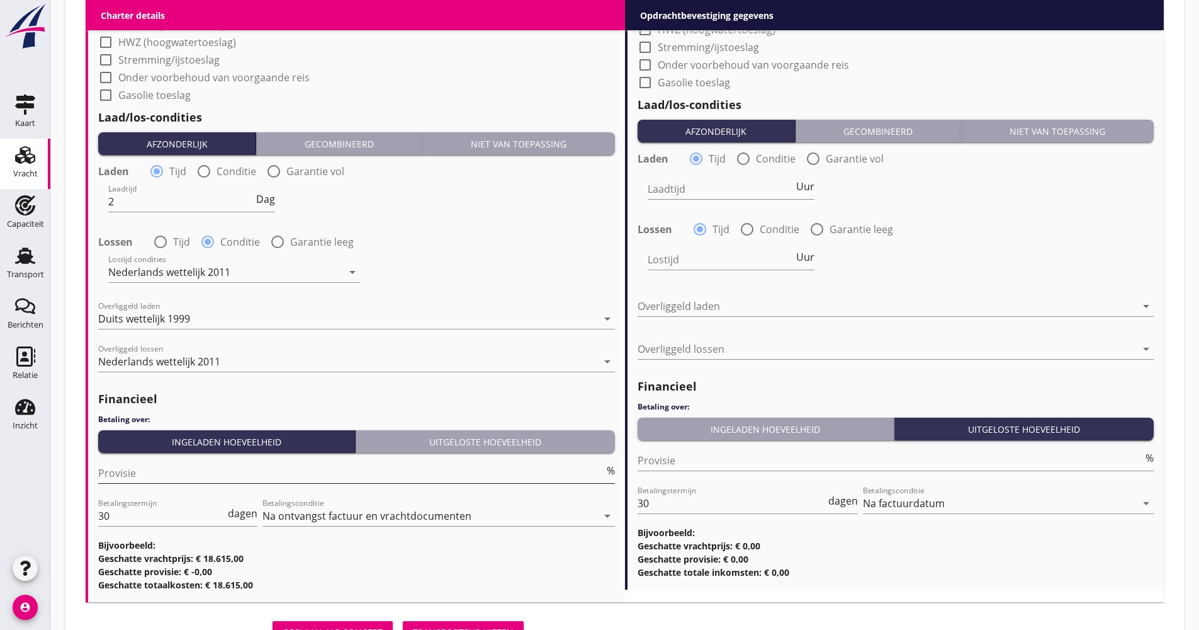
click at [161, 472] on input "Provisie" at bounding box center [351, 473] width 506 height 20
type input "5.00"
drag, startPoint x: 101, startPoint y: 512, endPoint x: 79, endPoint y: 518, distance: 22.8
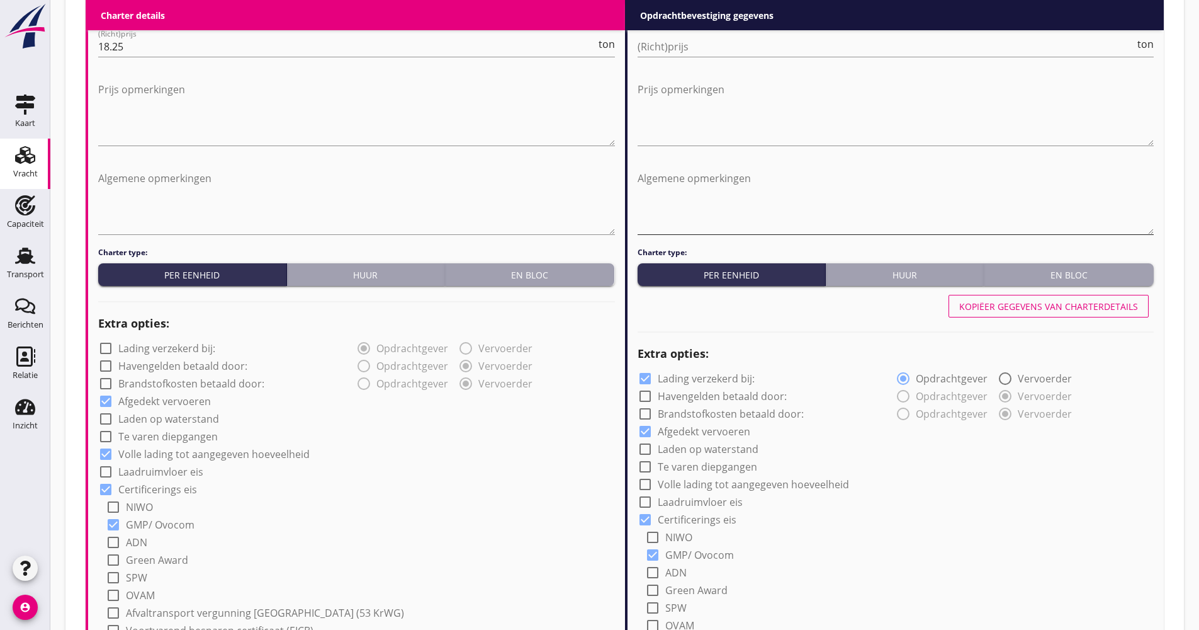
scroll to position [601, 0]
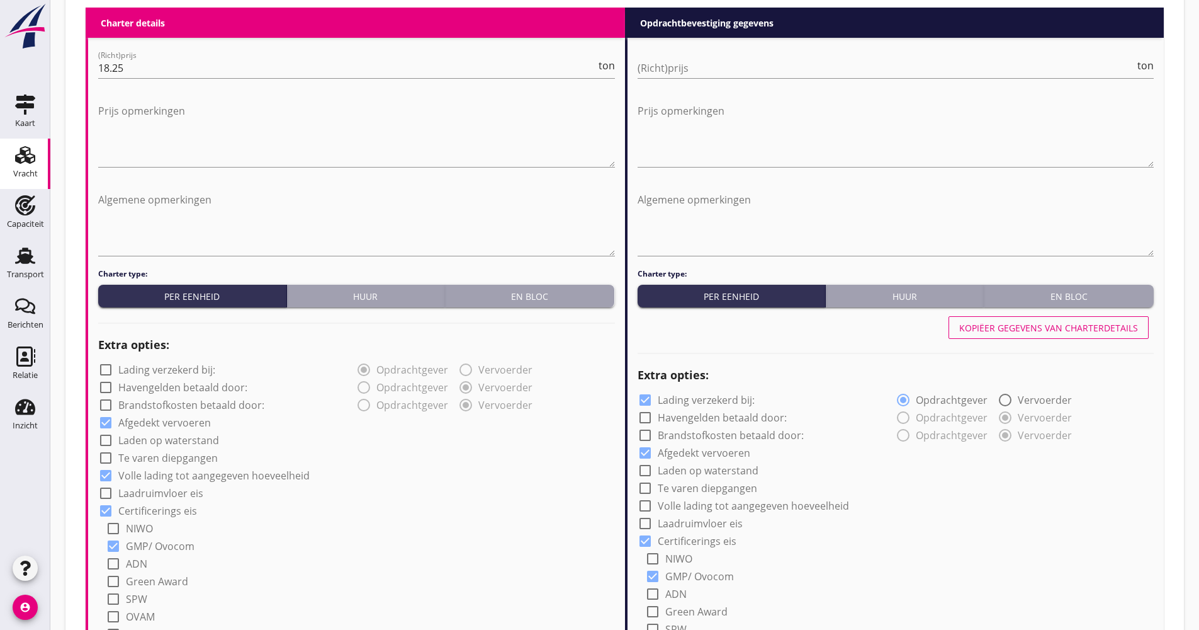
click at [1008, 319] on button "Kopiëer gegevens van charterdetails" at bounding box center [1049, 327] width 200 height 23
checkbox input "false"
checkbox input "true"
type input "Kunstmest (7242)"
type input "Tarwe (110)"
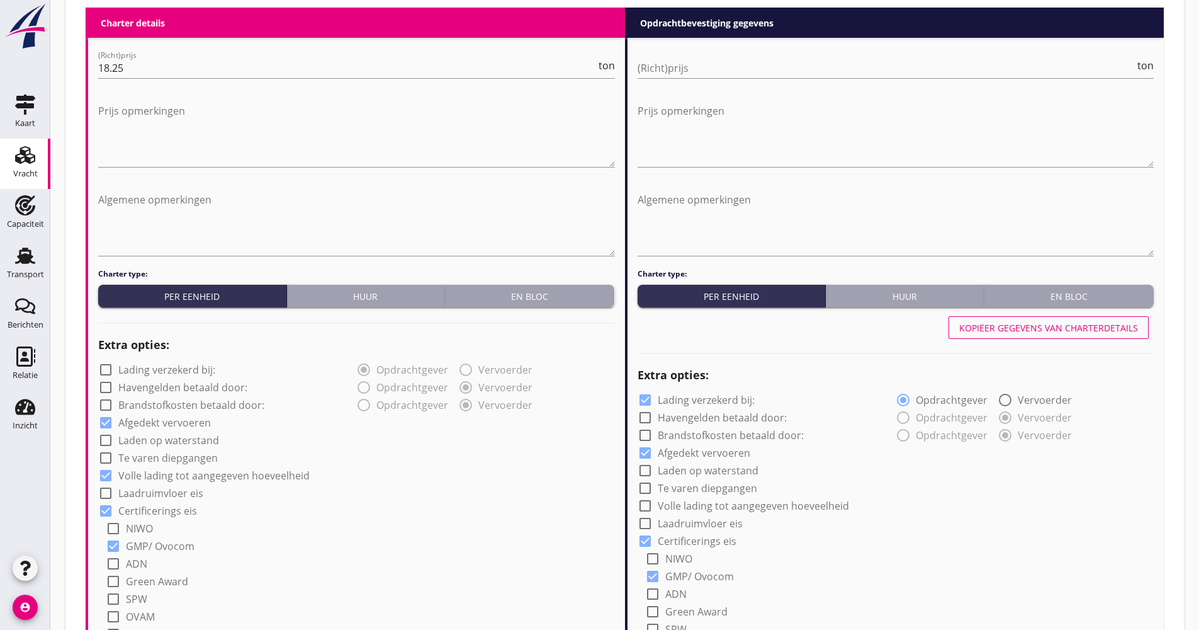
type input "Bauxiet (4530)"
type input "b"
checkbox input "true"
type input "2"
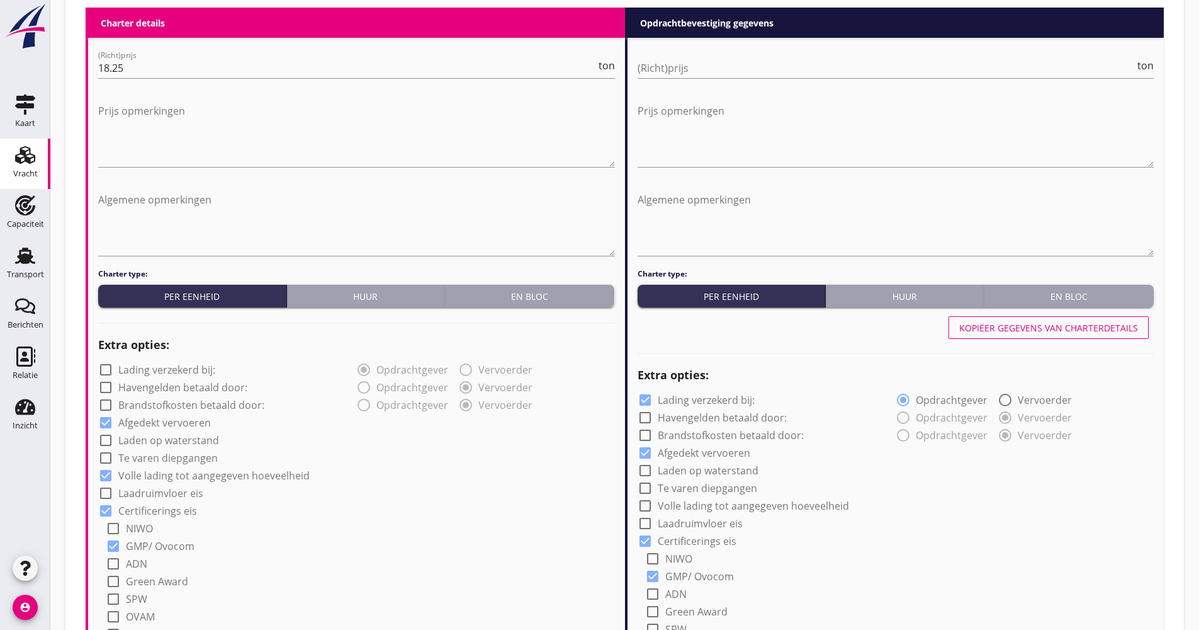
radio input "false"
radio input "true"
click at [660, 59] on input "(Richt)prijs" at bounding box center [887, 68] width 498 height 20
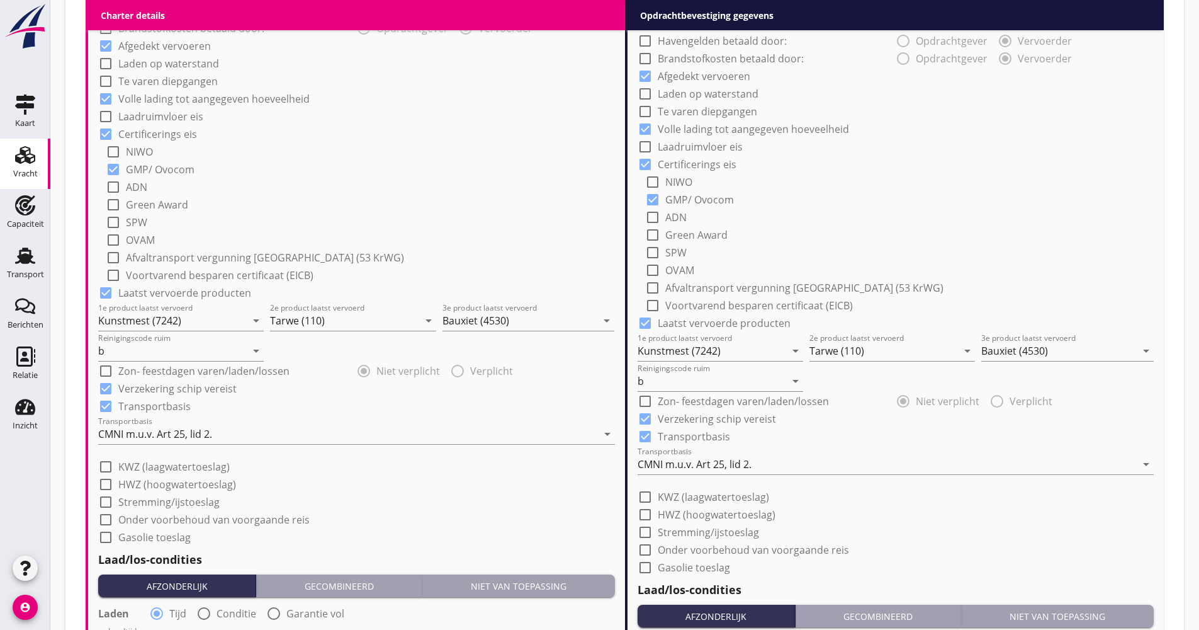
scroll to position [978, 0]
type input "18.00"
click at [710, 466] on div "CMNI m.u.v. Art 25, lid 2." at bounding box center [695, 462] width 114 height 11
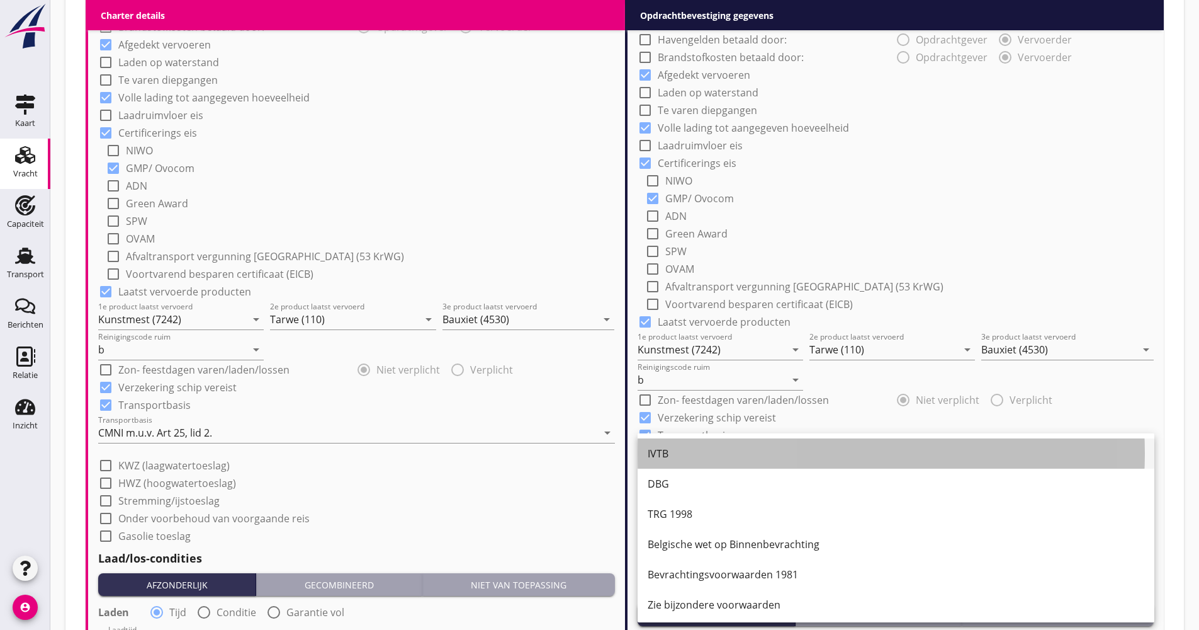
click at [699, 444] on div "IVTB" at bounding box center [896, 453] width 497 height 30
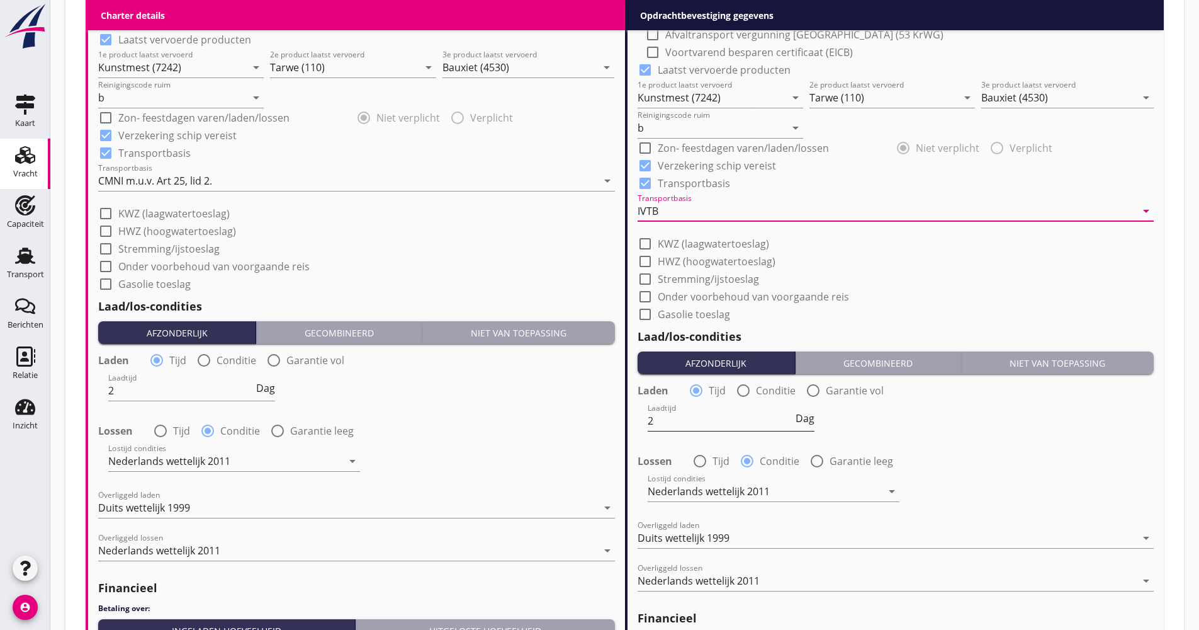
scroll to position [1419, 0]
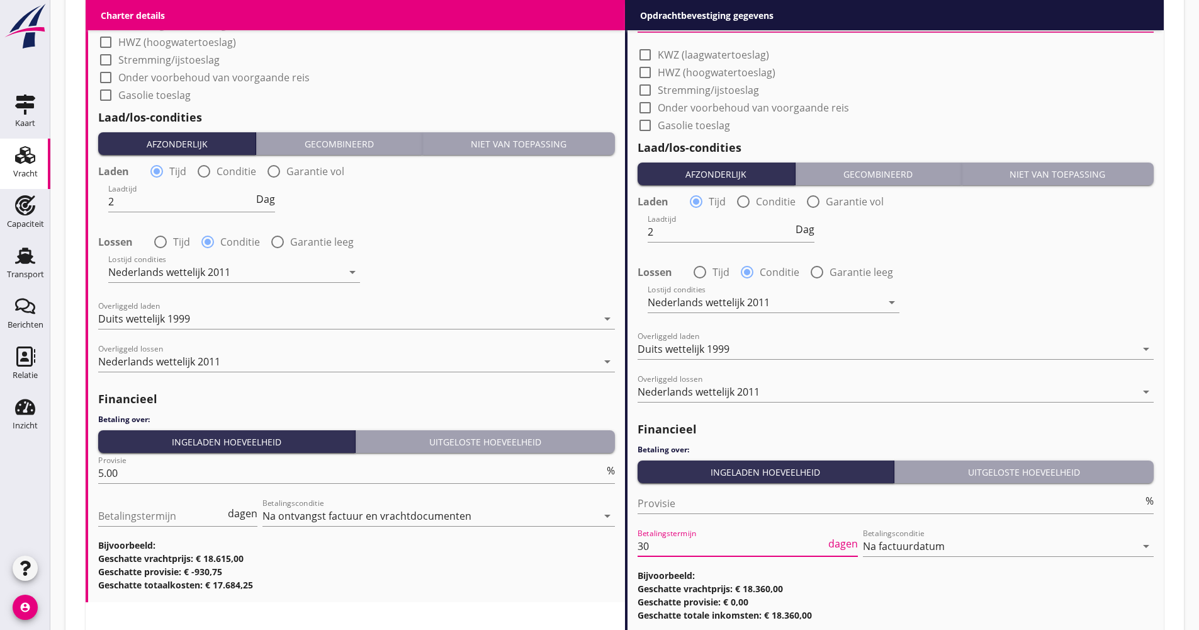
drag, startPoint x: 647, startPoint y: 551, endPoint x: 633, endPoint y: 558, distance: 15.5
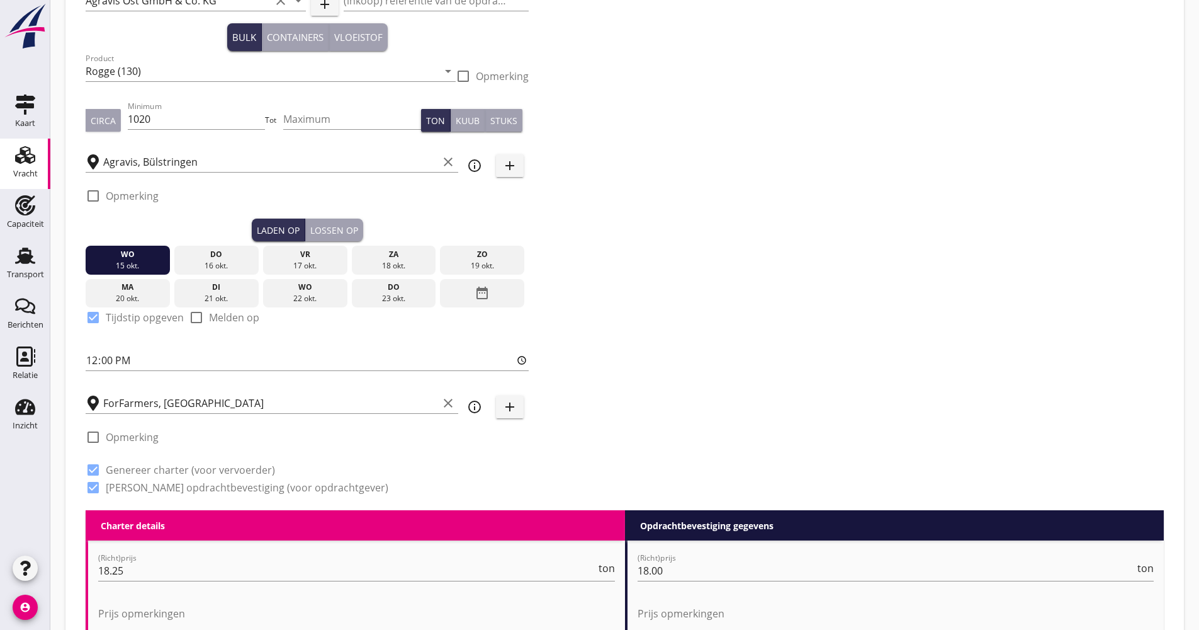
scroll to position [97, 0]
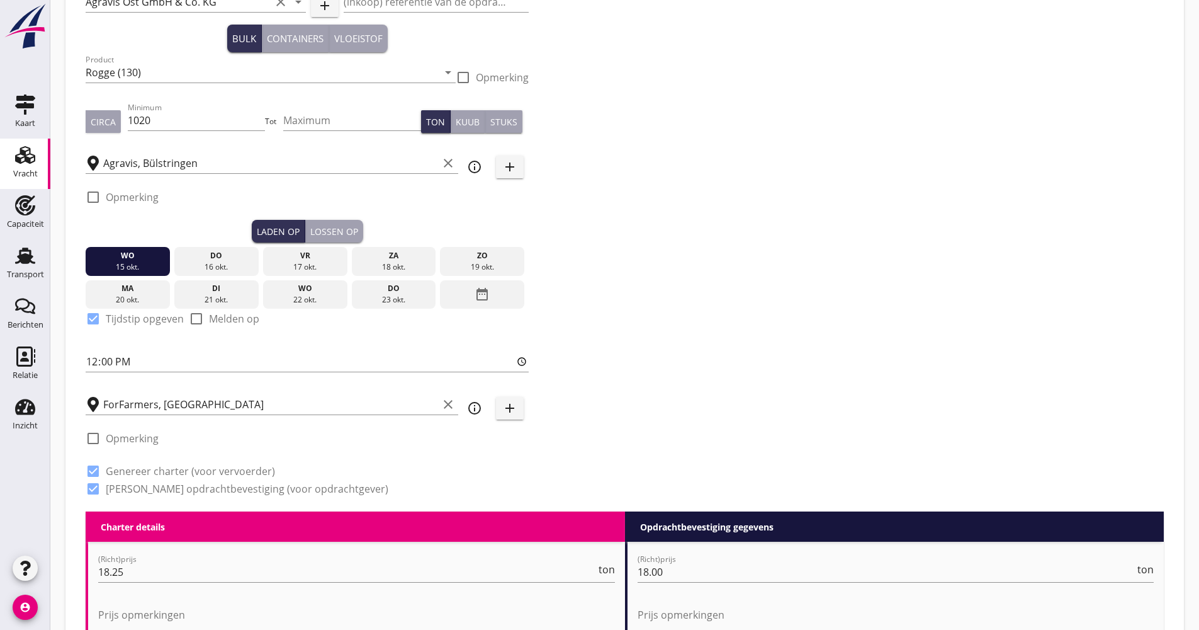
type input "21"
click at [329, 227] on div "Lossen op" at bounding box center [334, 231] width 48 height 13
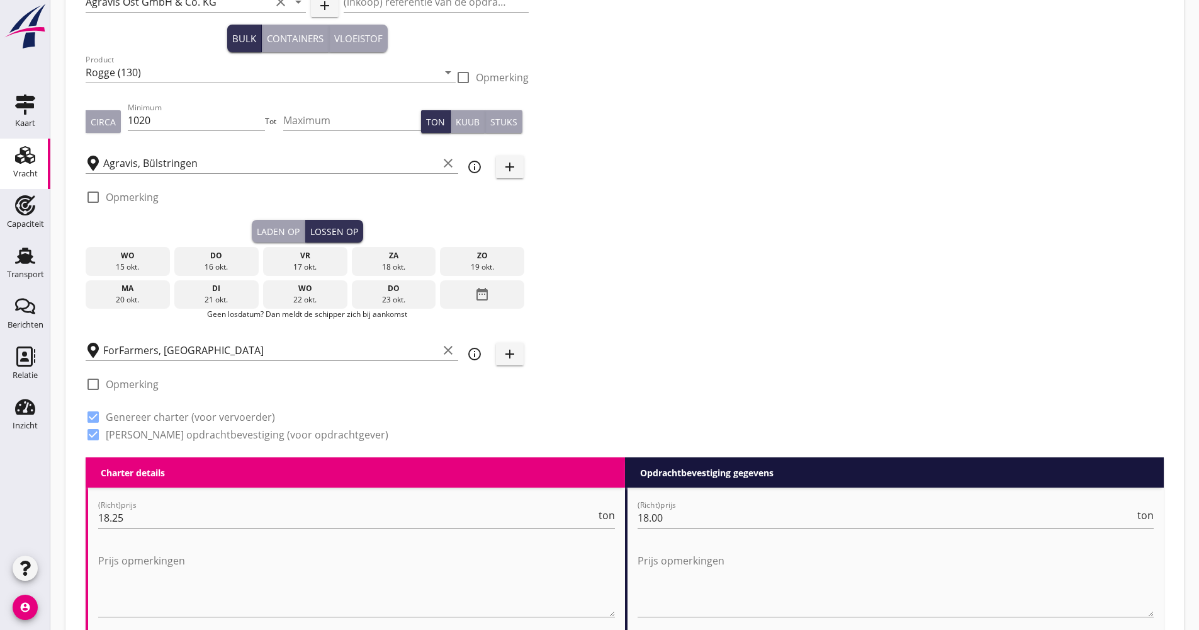
click at [463, 290] on div "date_range" at bounding box center [482, 294] width 84 height 29
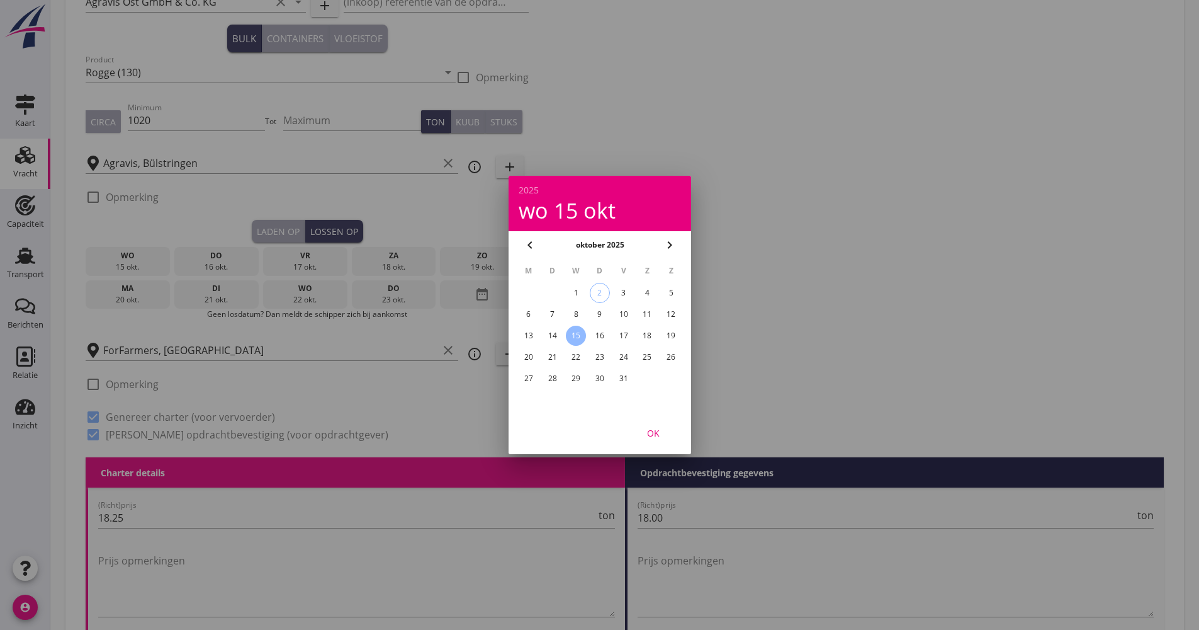
click at [533, 353] on div "20" at bounding box center [528, 357] width 20 height 20
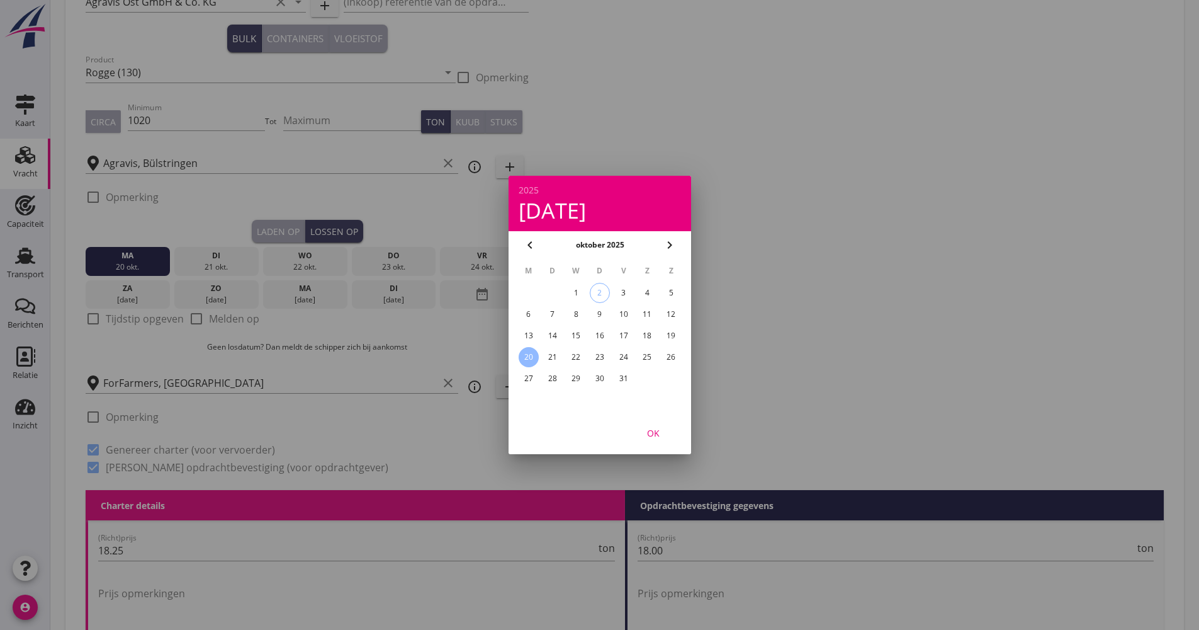
click at [669, 430] on div "OK" at bounding box center [653, 432] width 35 height 13
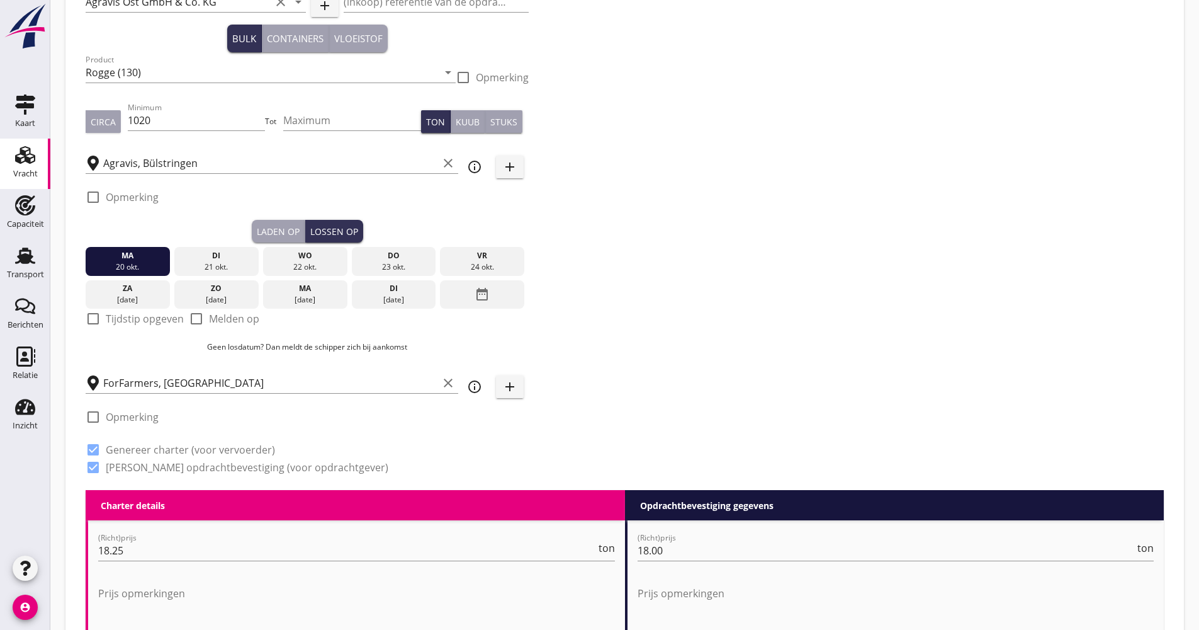
click at [235, 320] on label "Melden op" at bounding box center [234, 318] width 50 height 13
checkbox input "true"
drag, startPoint x: 144, startPoint y: 263, endPoint x: 492, endPoint y: 260, distance: 348.8
click at [492, 260] on div "[DATE] [DATE] [DATE] [DATE] [DATE] [DATE] [DATE] [DATE] [DATE] date_range" at bounding box center [307, 275] width 443 height 66
click at [492, 260] on div "vr" at bounding box center [482, 255] width 78 height 11
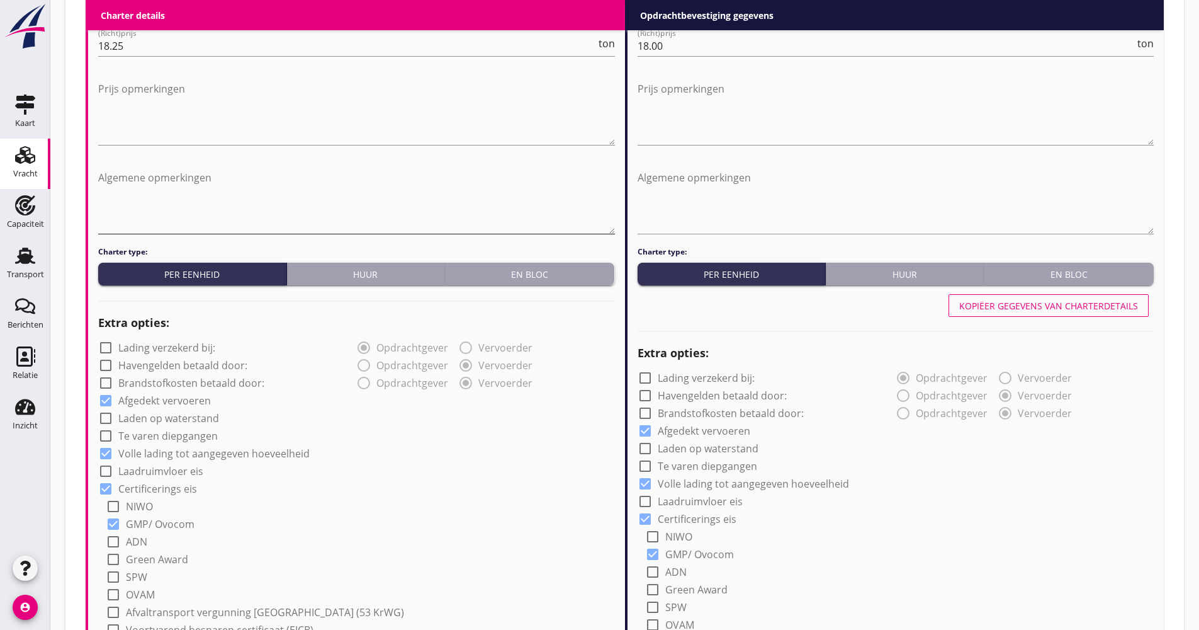
scroll to position [475, 0]
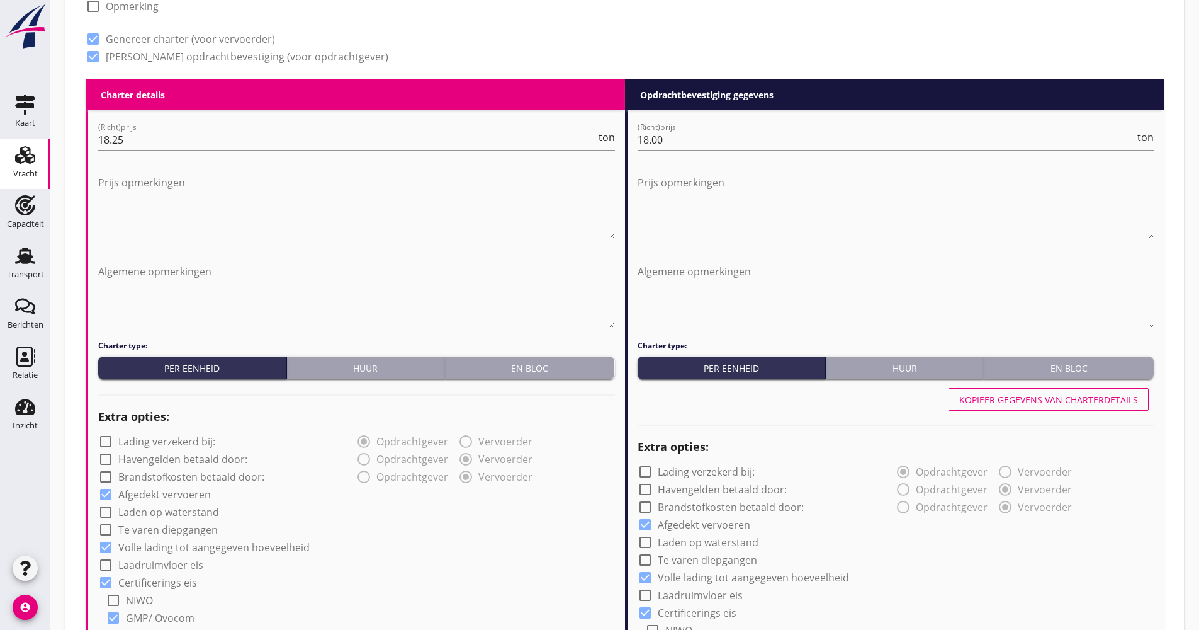
click at [273, 262] on textarea "Algemene opmerkingen" at bounding box center [356, 294] width 517 height 66
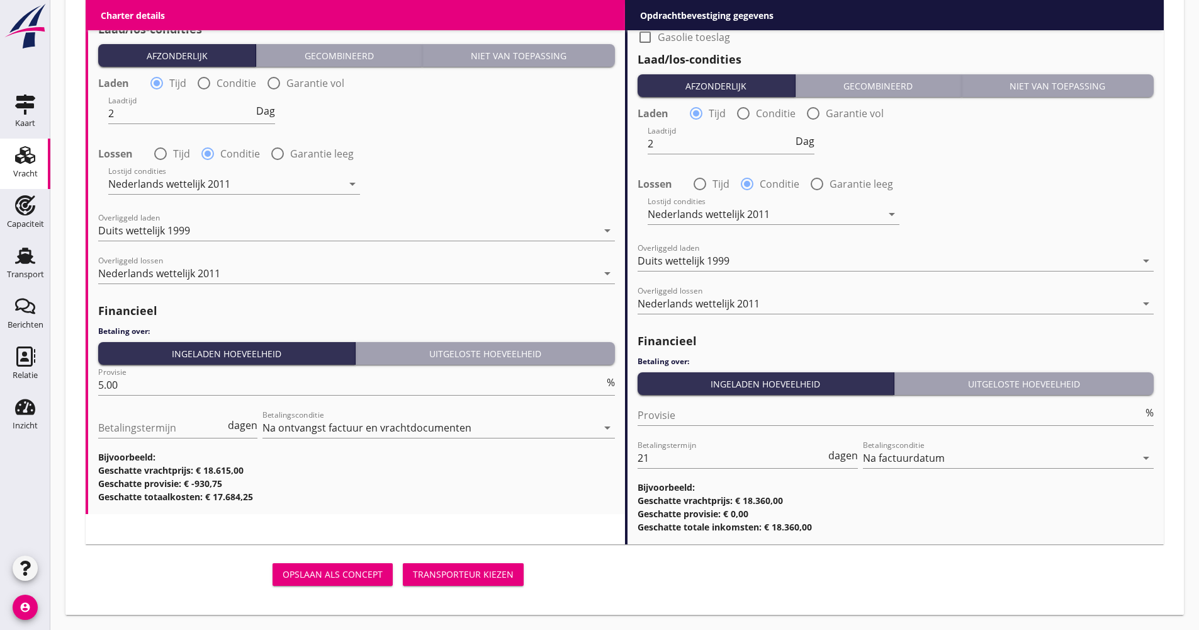
type textarea "Kapitein kan laden tot 16.10 avond."
click at [496, 564] on button "Transporteur kiezen" at bounding box center [463, 574] width 121 height 23
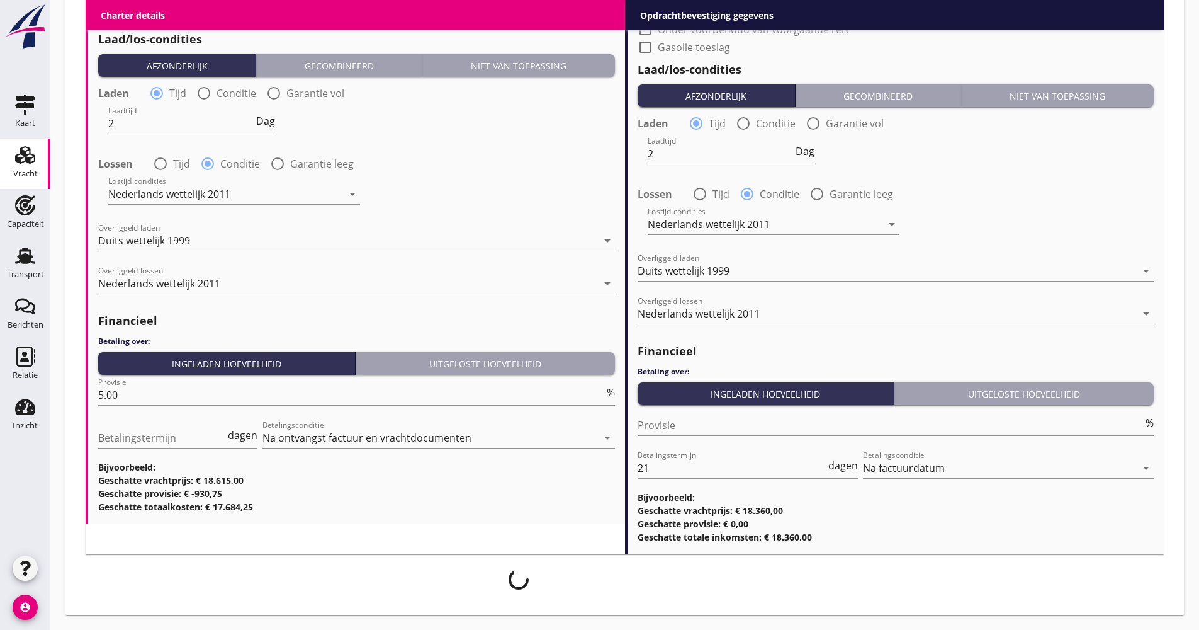
scroll to position [1443, 0]
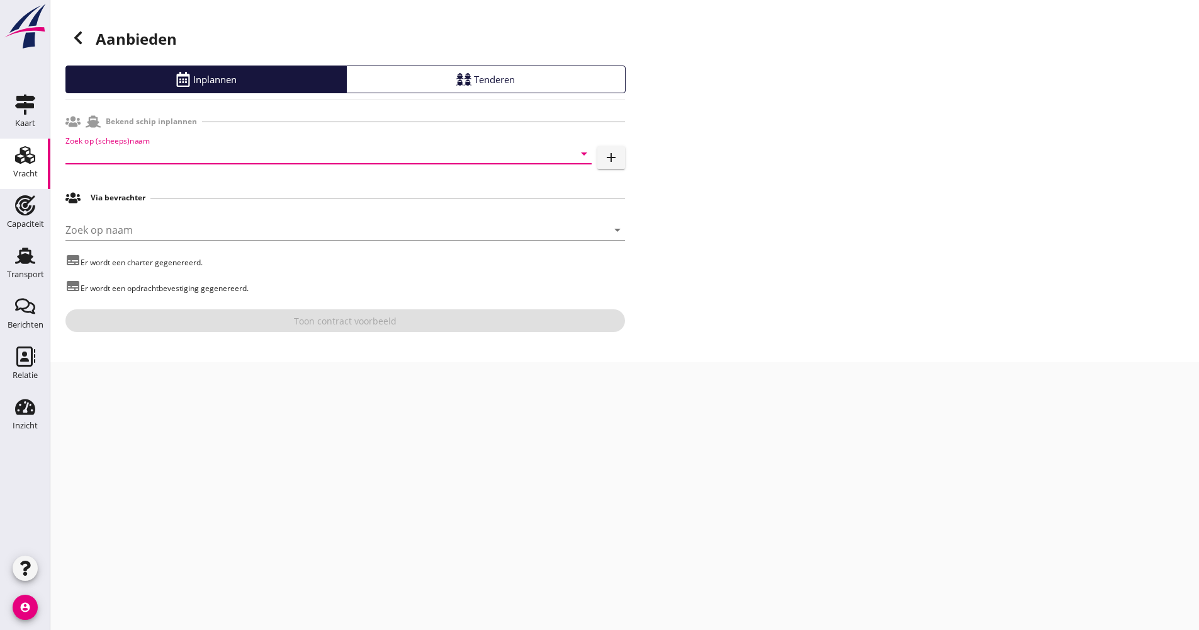
click at [149, 150] on input "Zoek op (scheeps)naam" at bounding box center [310, 154] width 491 height 20
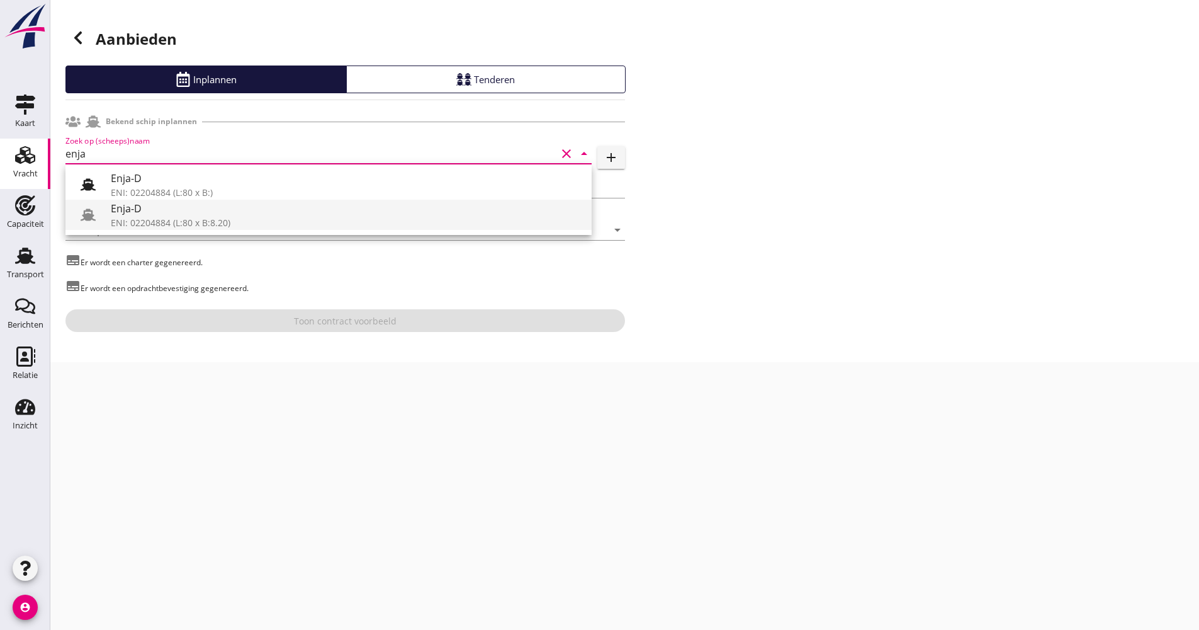
click at [130, 217] on div "ENI: 02204884 (L:80 x B:8.20)" at bounding box center [346, 222] width 471 height 13
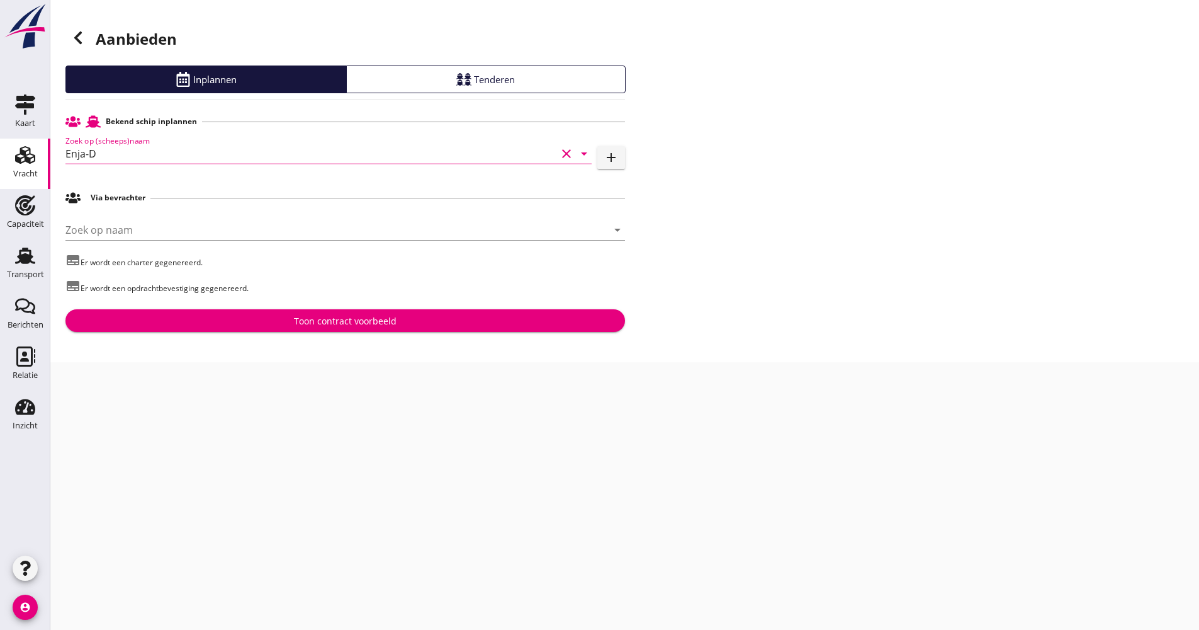
type input "Enja-D"
click at [336, 329] on button "Toon contract voorbeeld" at bounding box center [345, 320] width 560 height 23
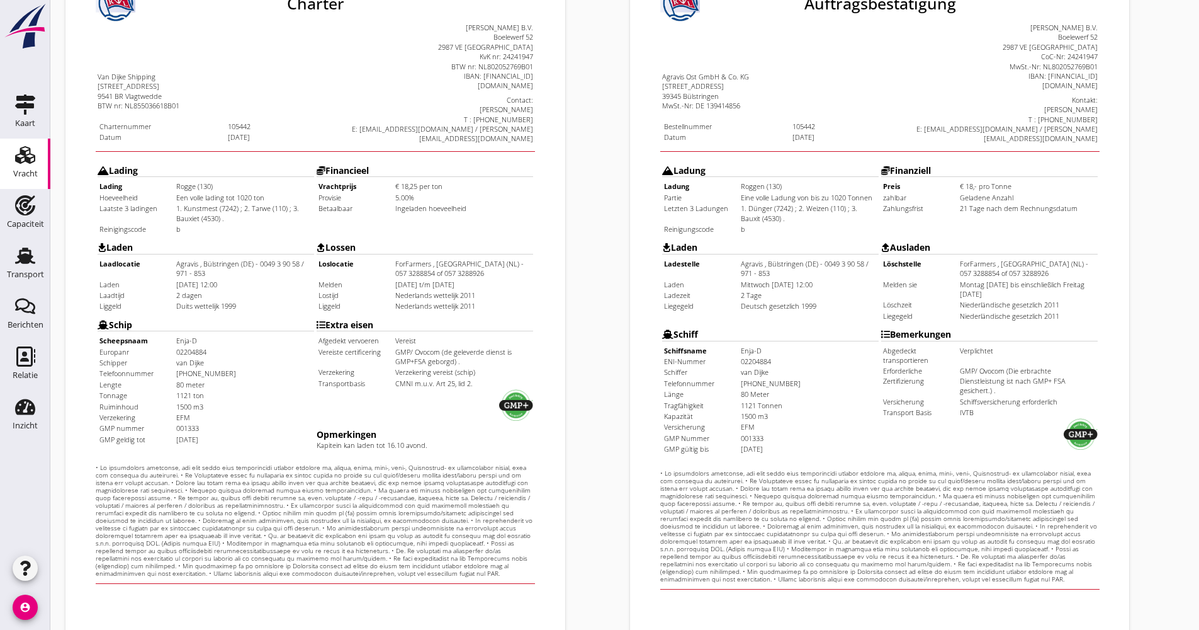
scroll to position [252, 0]
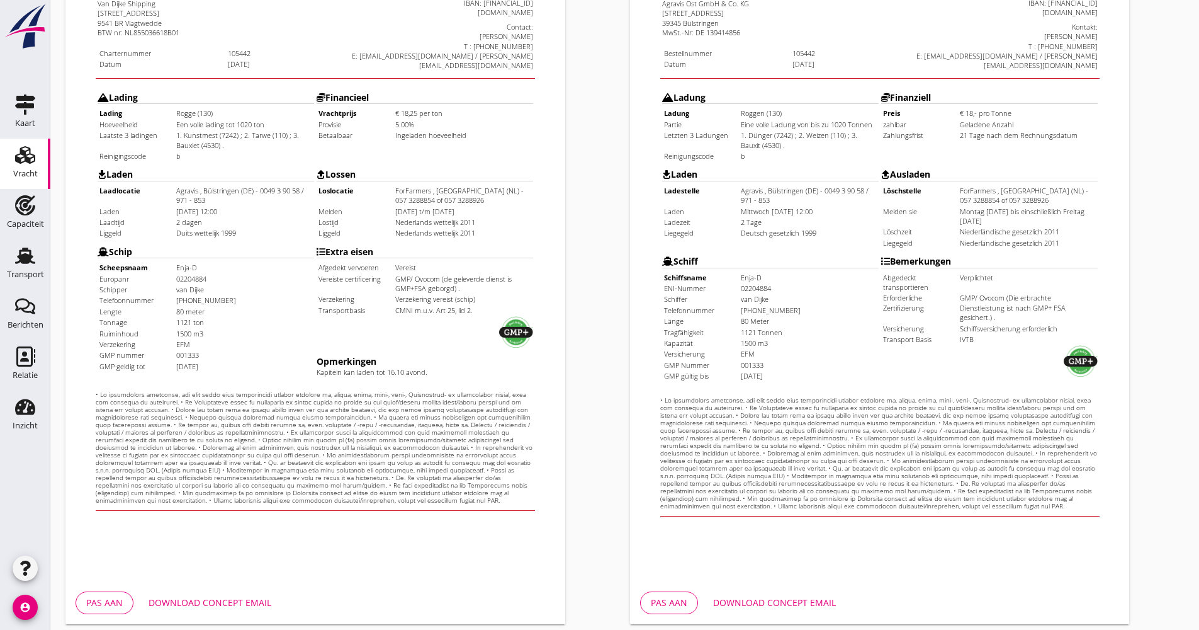
click at [778, 604] on div "Download concept email" at bounding box center [774, 602] width 123 height 13
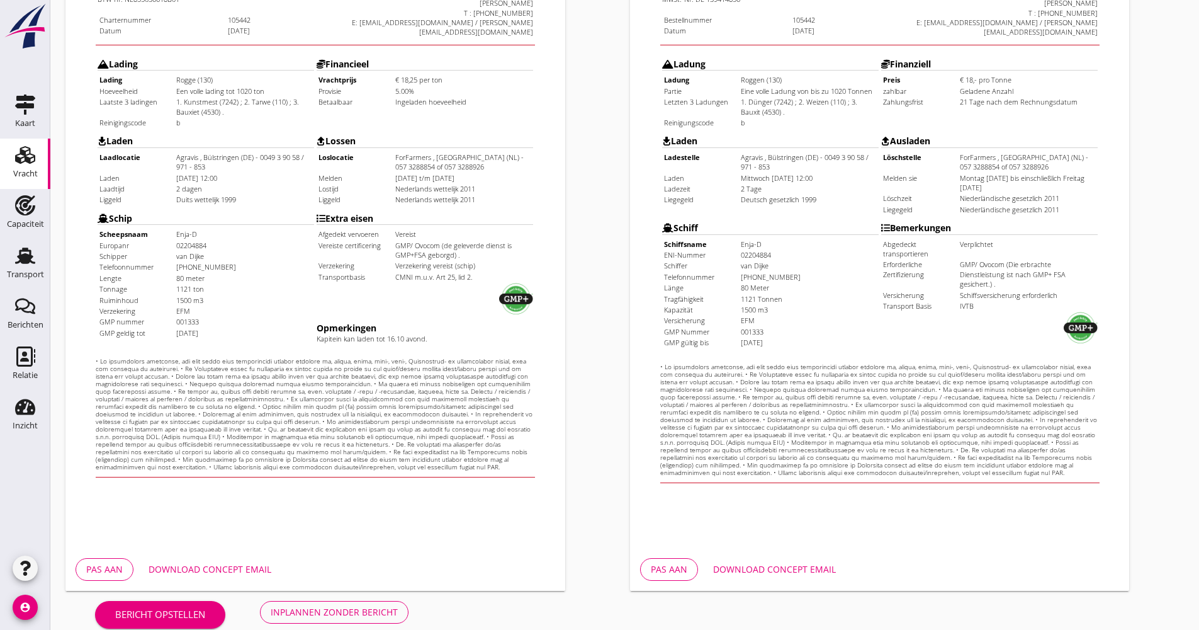
scroll to position [303, 0]
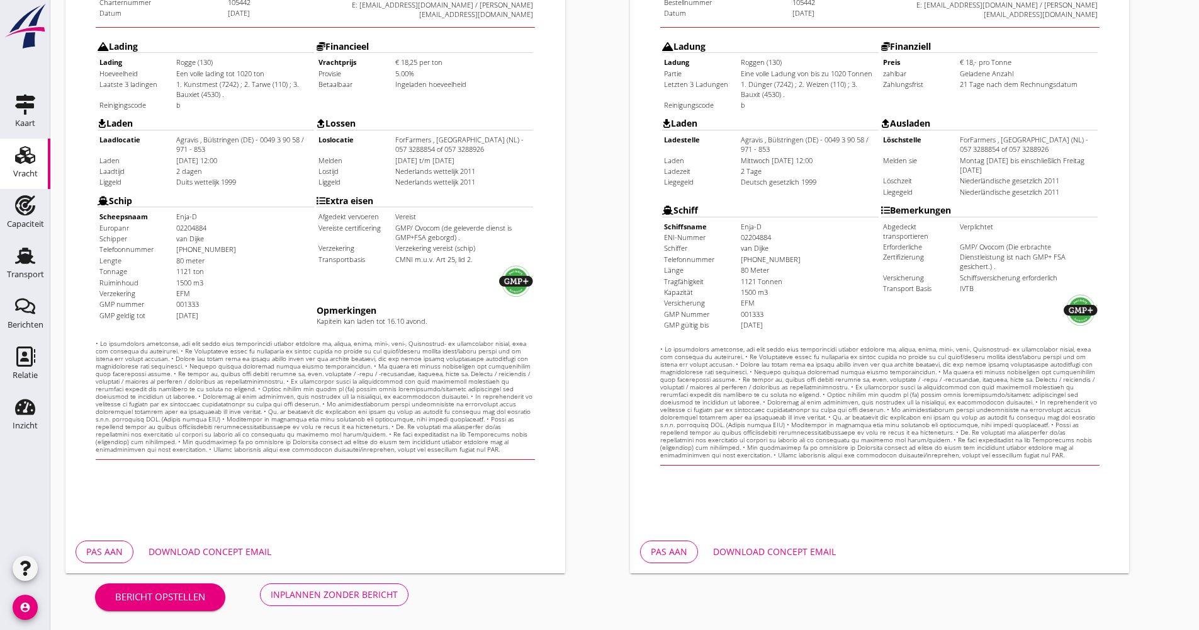
click at [247, 544] on button "Download concept email" at bounding box center [210, 551] width 143 height 23
click at [370, 595] on div "Inplannen zonder bericht" at bounding box center [334, 593] width 127 height 13
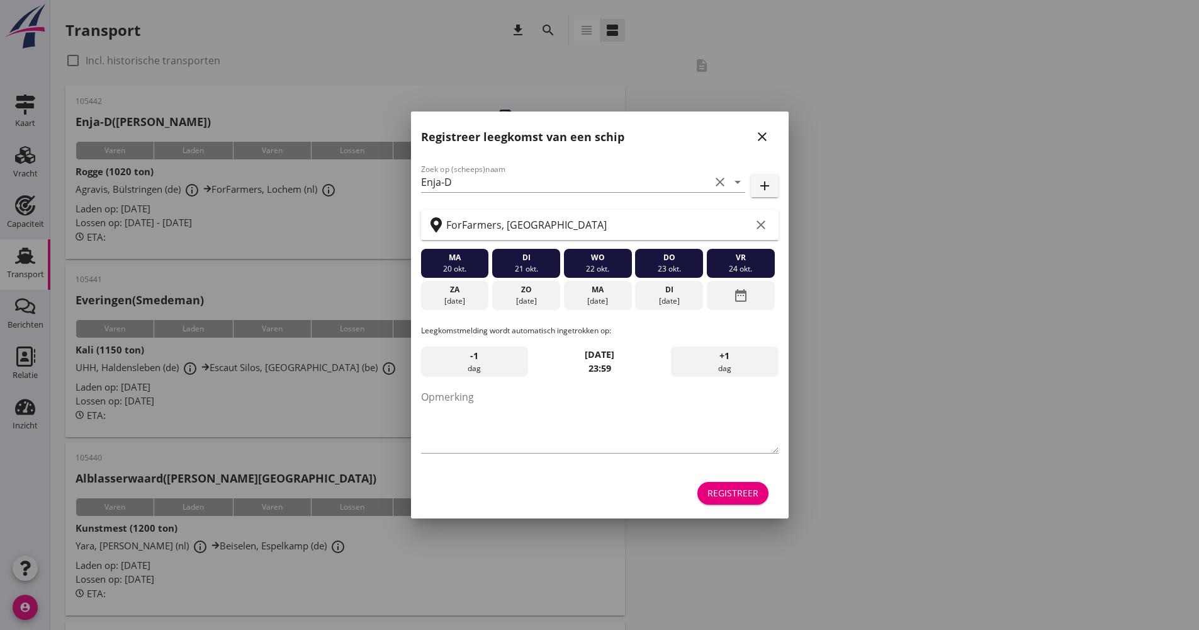
click at [754, 495] on div "Registreer" at bounding box center [733, 492] width 51 height 13
